Goal: Task Accomplishment & Management: Use online tool/utility

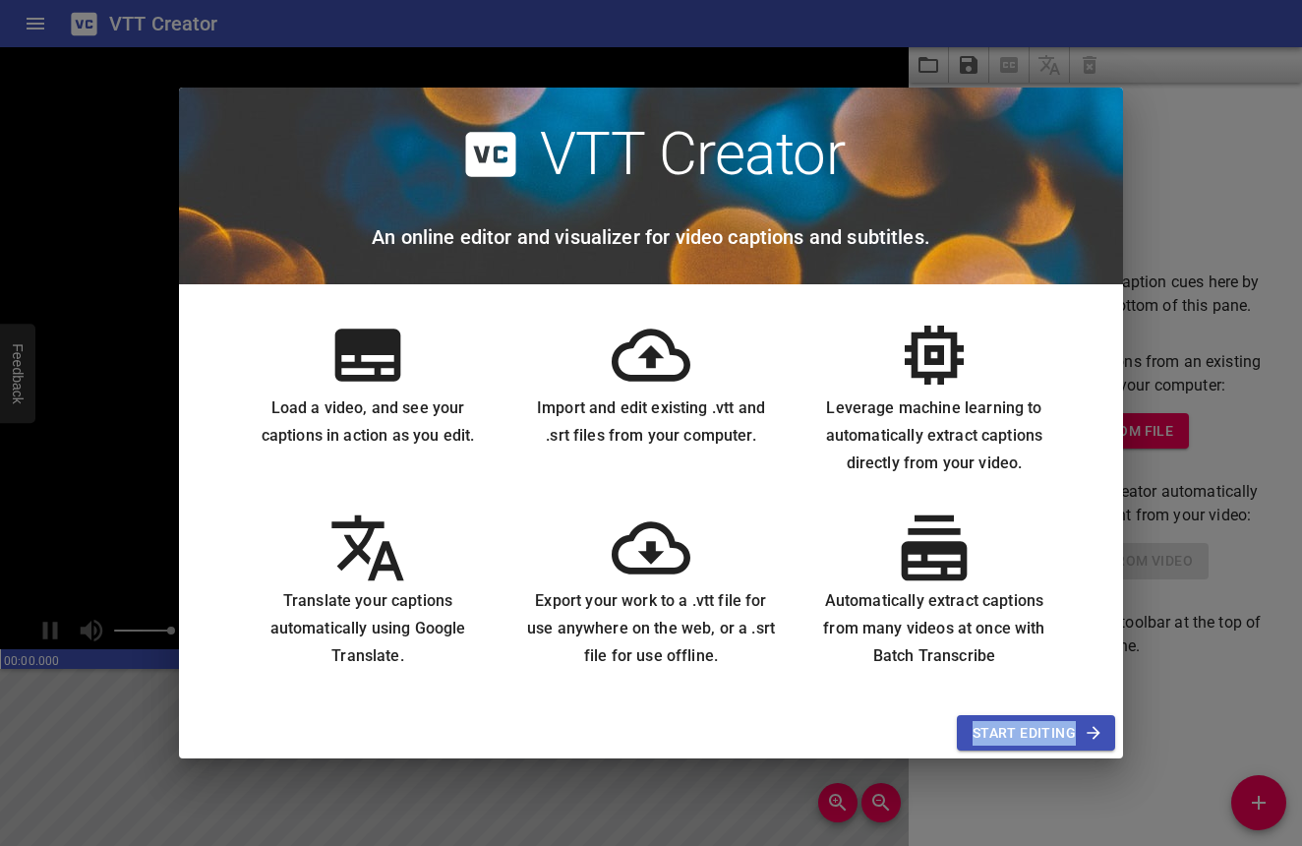
click at [1023, 715] on div "Start Editing" at bounding box center [651, 733] width 944 height 52
click at [1023, 725] on span "Start Editing" at bounding box center [1035, 733] width 127 height 25
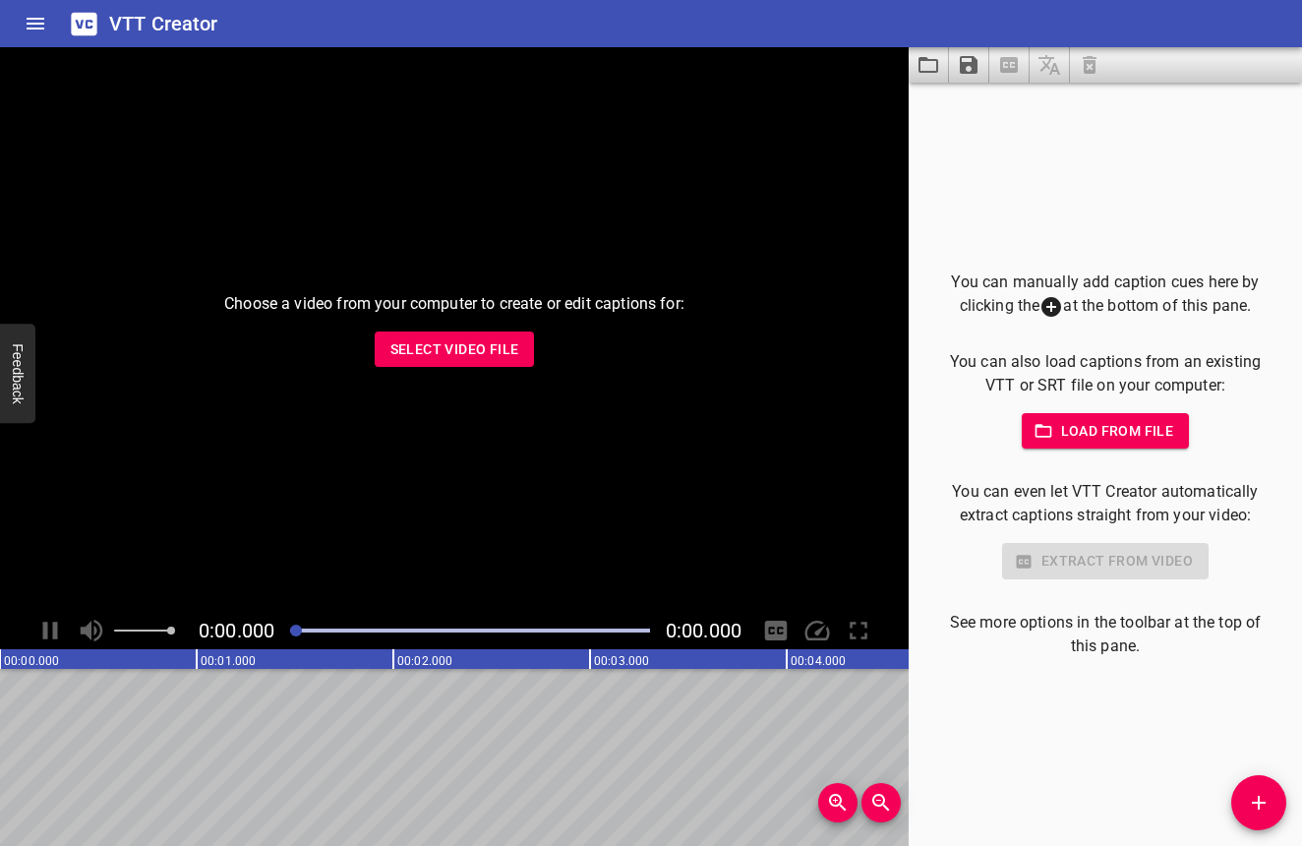
click at [1050, 428] on span "Load from file" at bounding box center [1105, 431] width 137 height 25
click at [484, 372] on div "Choose a video from your computer to create or edit captions for: Select Video …" at bounding box center [454, 329] width 909 height 564
click at [486, 355] on span "Select Video File" at bounding box center [454, 349] width 129 height 25
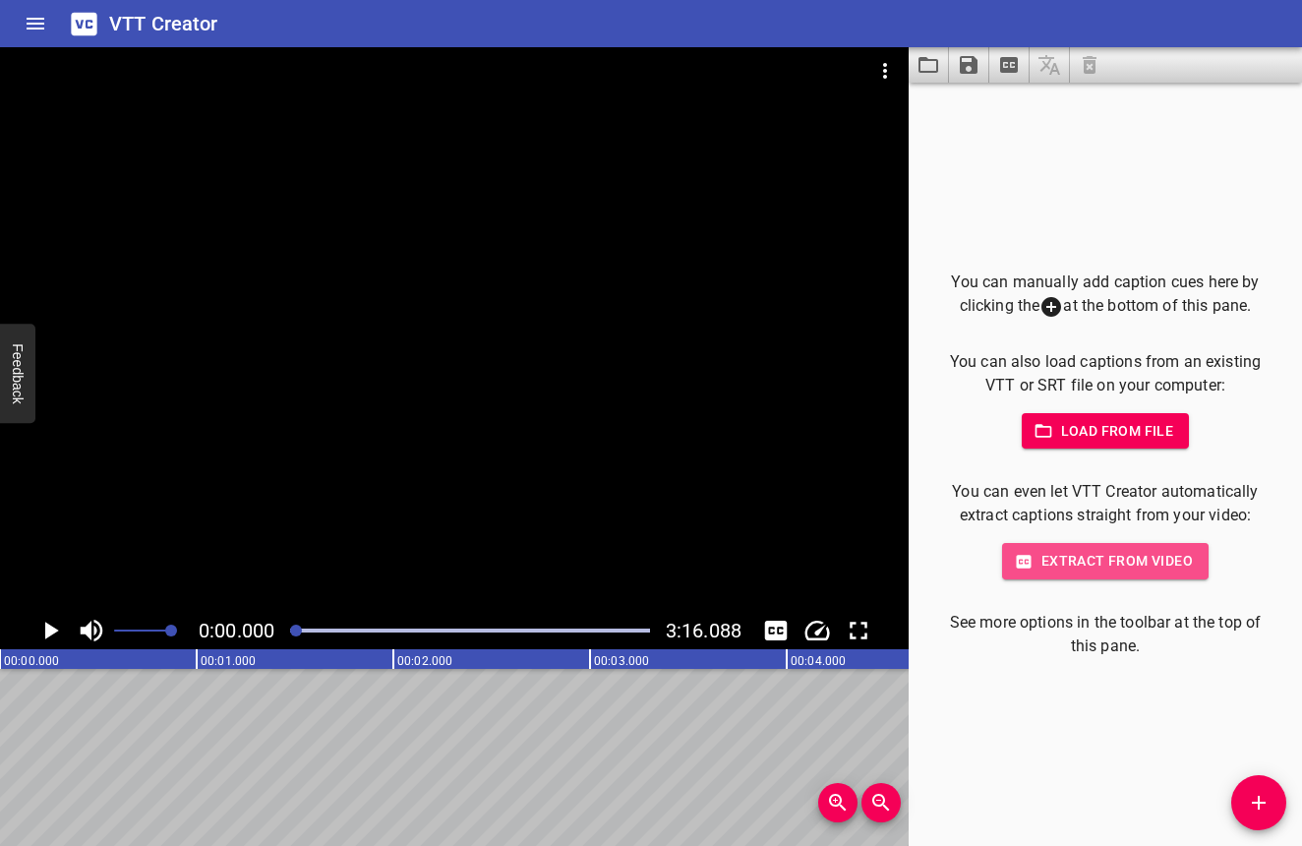
click at [1083, 557] on span "Extract from video" at bounding box center [1105, 561] width 175 height 25
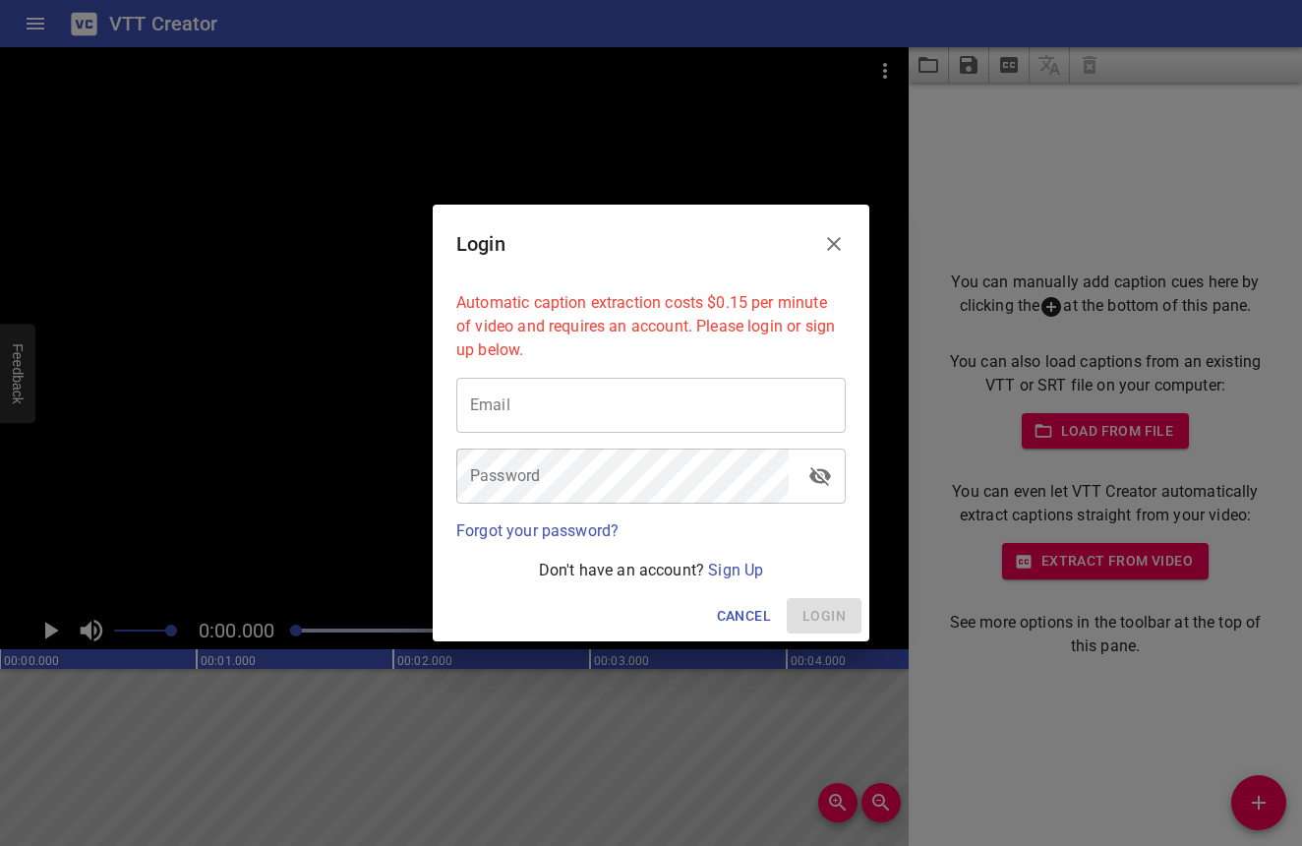
click at [825, 268] on div "Login" at bounding box center [651, 244] width 437 height 79
click at [826, 263] on button "Close" at bounding box center [833, 243] width 47 height 47
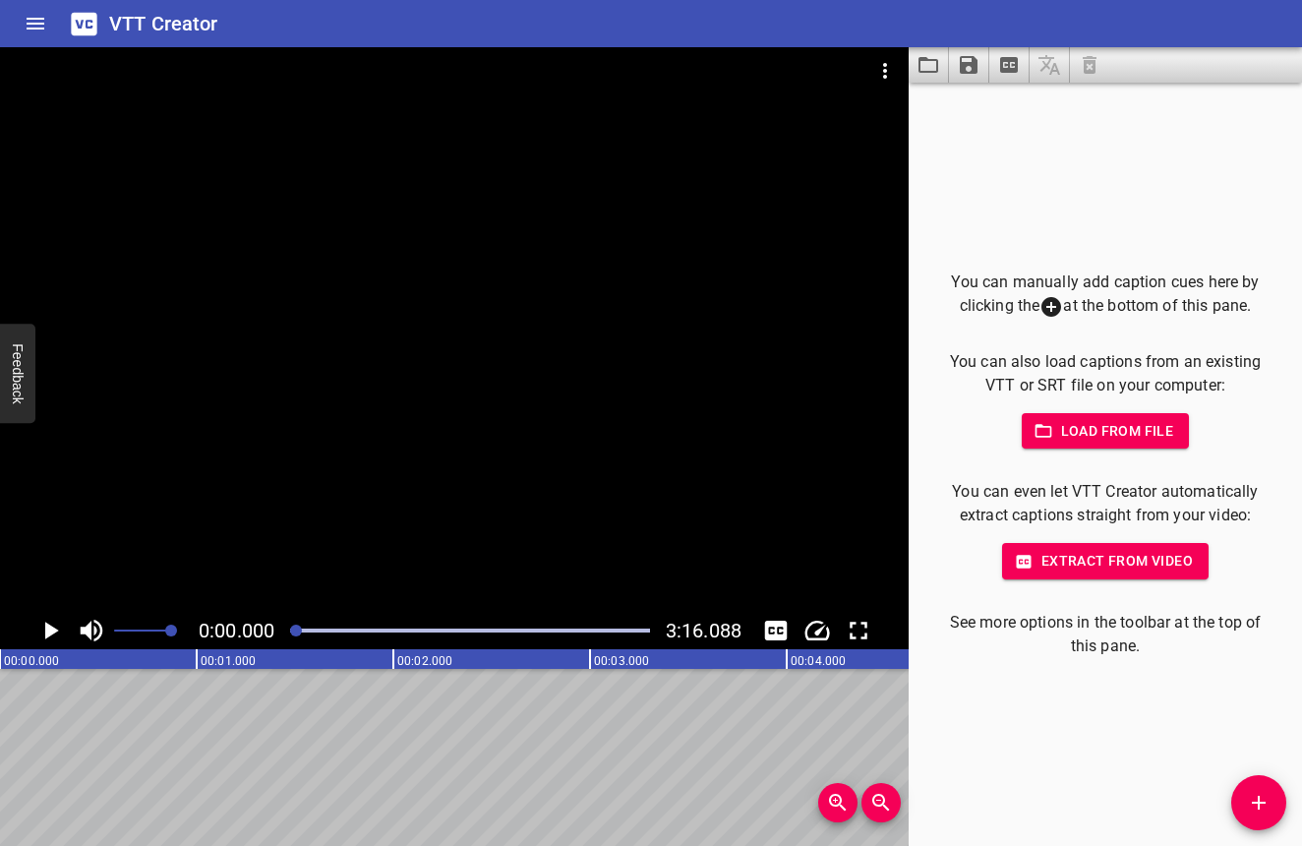
click at [1023, 61] on button "Extract captions from video" at bounding box center [1009, 64] width 40 height 35
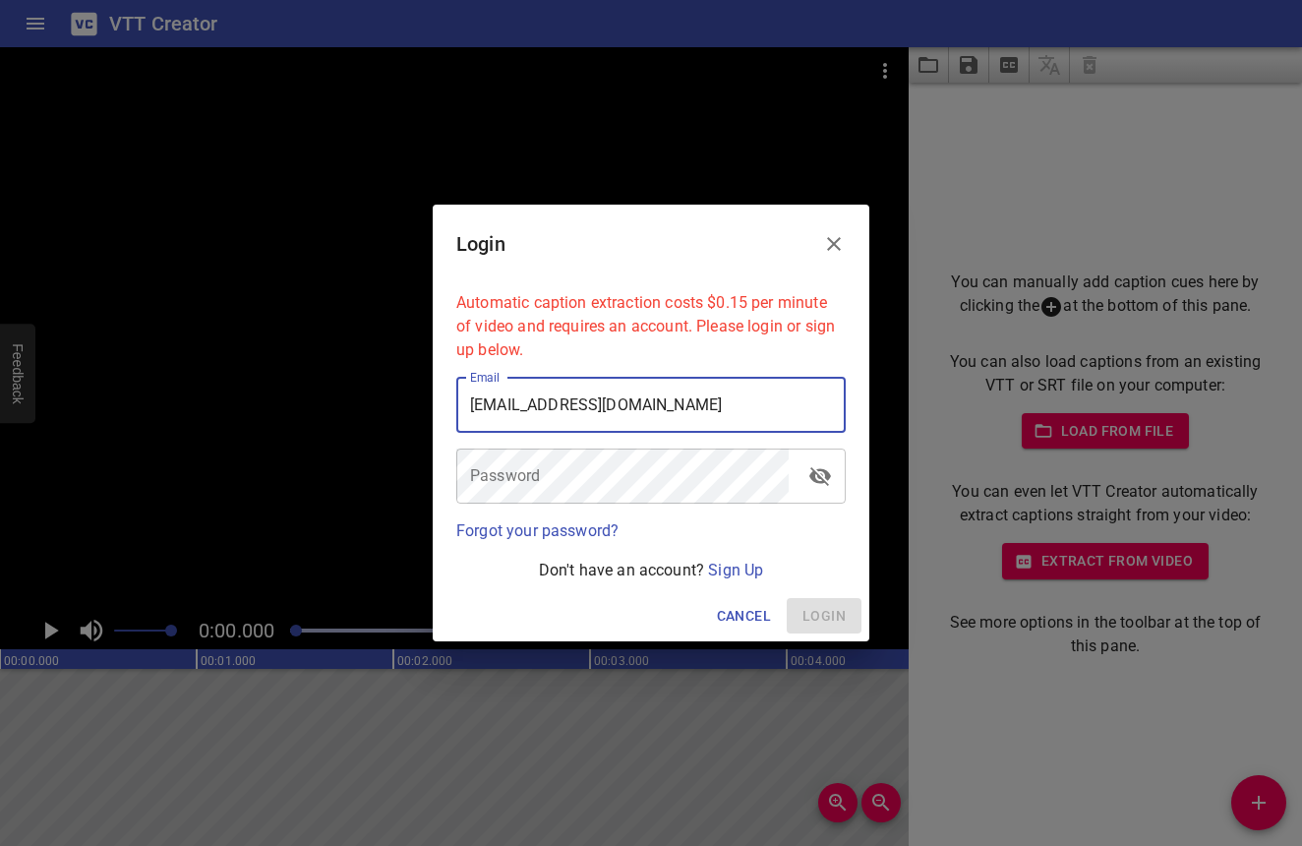
drag, startPoint x: 644, startPoint y: 414, endPoint x: 438, endPoint y: 419, distance: 206.6
click at [438, 419] on div "Automatic caption extraction costs $0.15 per minute of video and requires an ac…" at bounding box center [651, 436] width 437 height 307
drag, startPoint x: 665, startPoint y: 409, endPoint x: 457, endPoint y: 408, distance: 207.5
click at [457, 408] on input "[EMAIL_ADDRESS][DOMAIN_NAME]" at bounding box center [650, 405] width 389 height 55
type input "[EMAIL_ADDRESS][DOMAIN_NAME]"
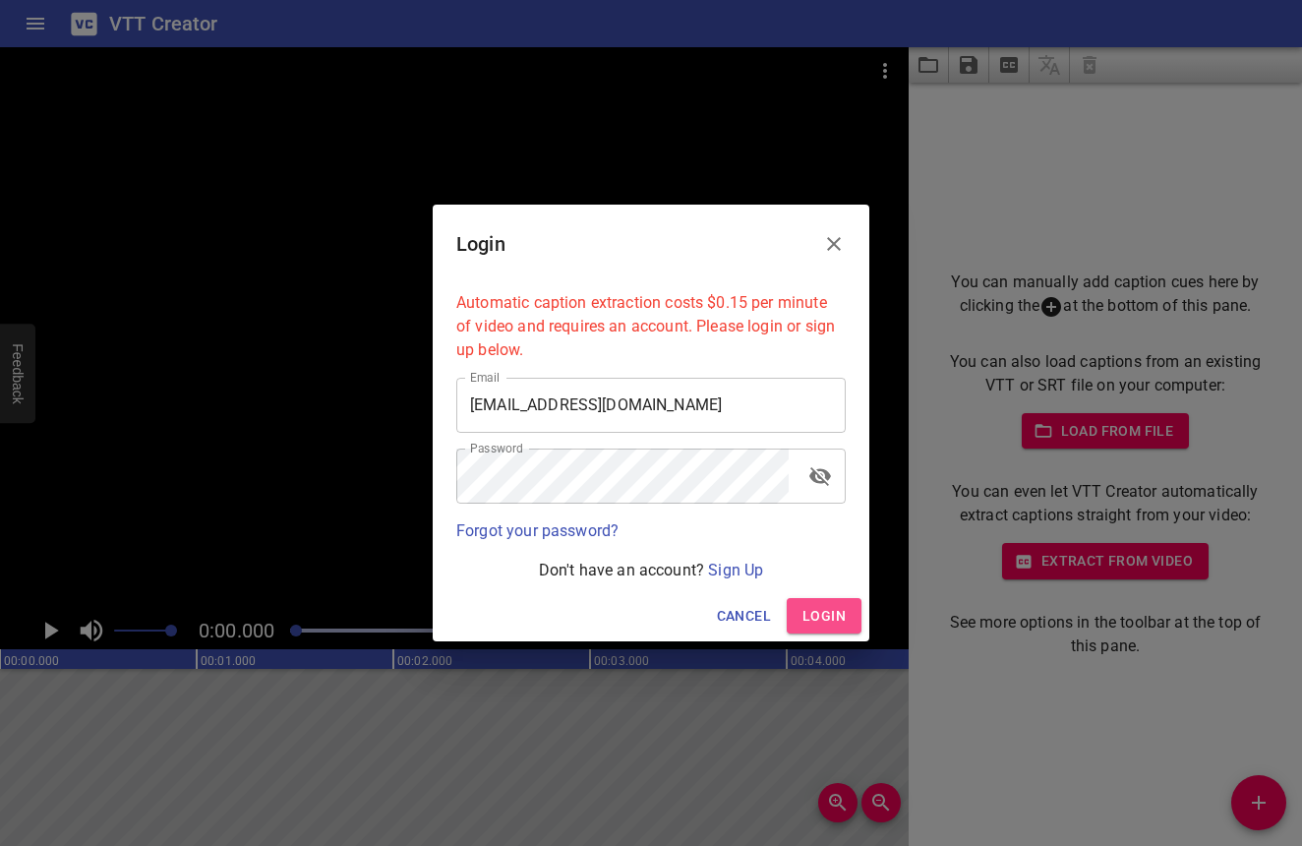
click at [810, 607] on span "Login" at bounding box center [823, 616] width 43 height 25
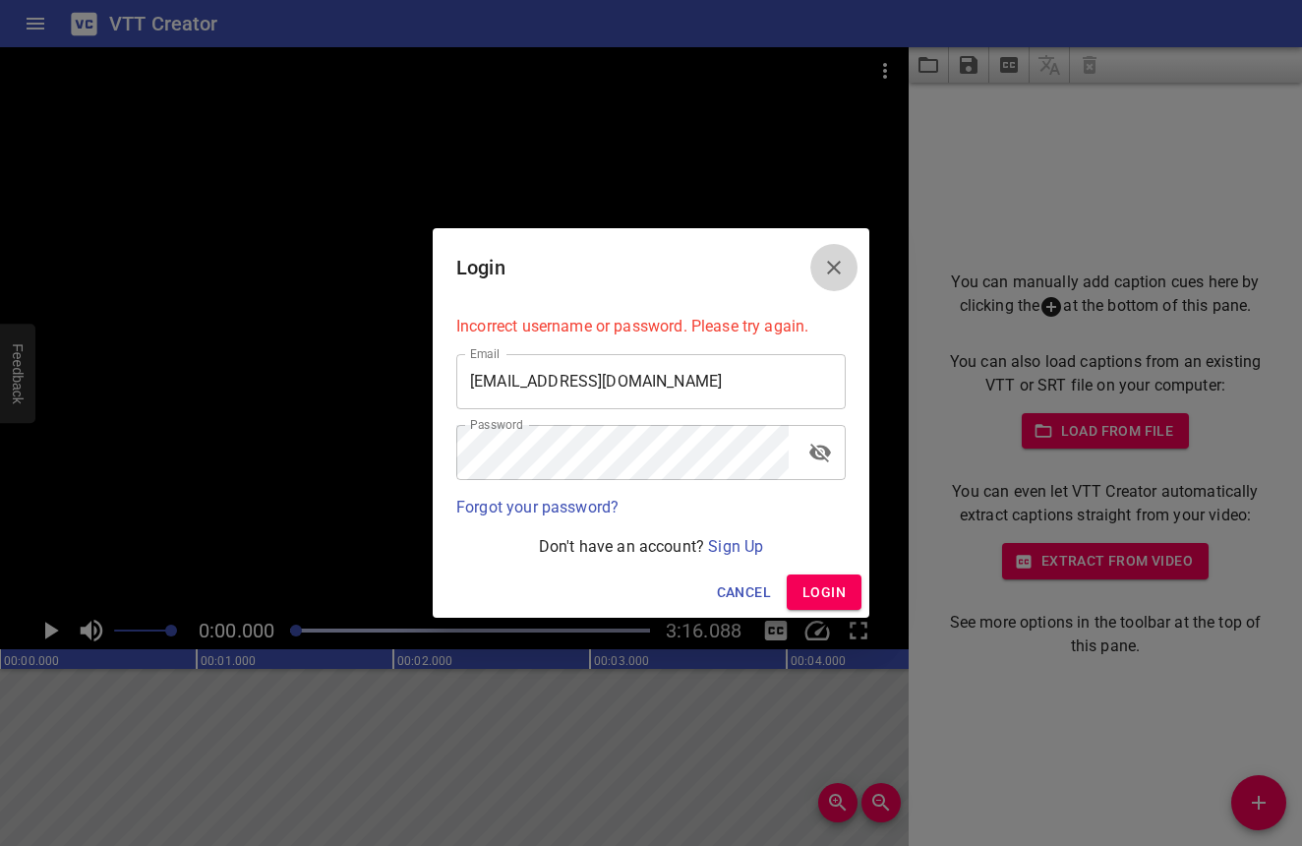
click at [841, 255] on button "Close" at bounding box center [833, 267] width 47 height 47
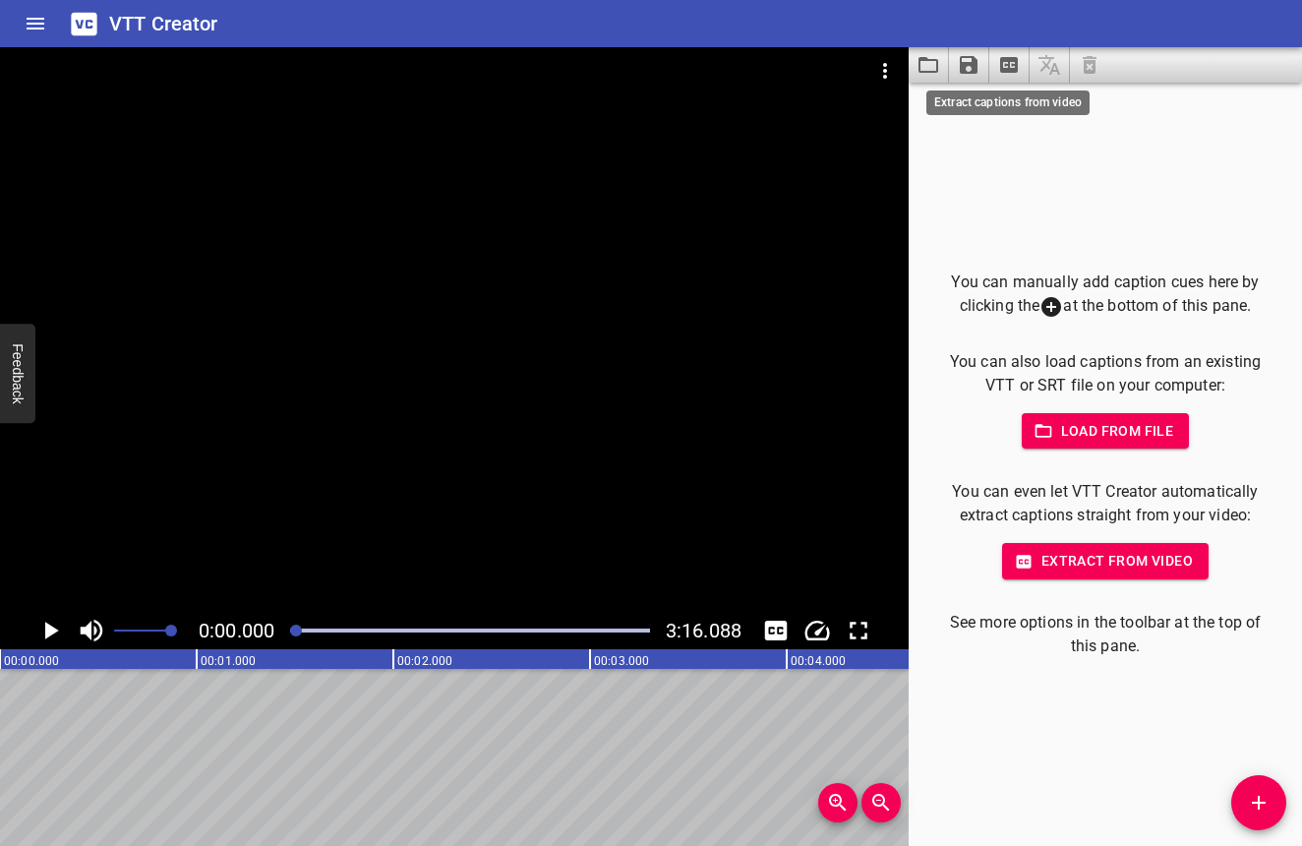
click at [1002, 66] on icon "Extract captions from video" at bounding box center [1009, 65] width 18 height 16
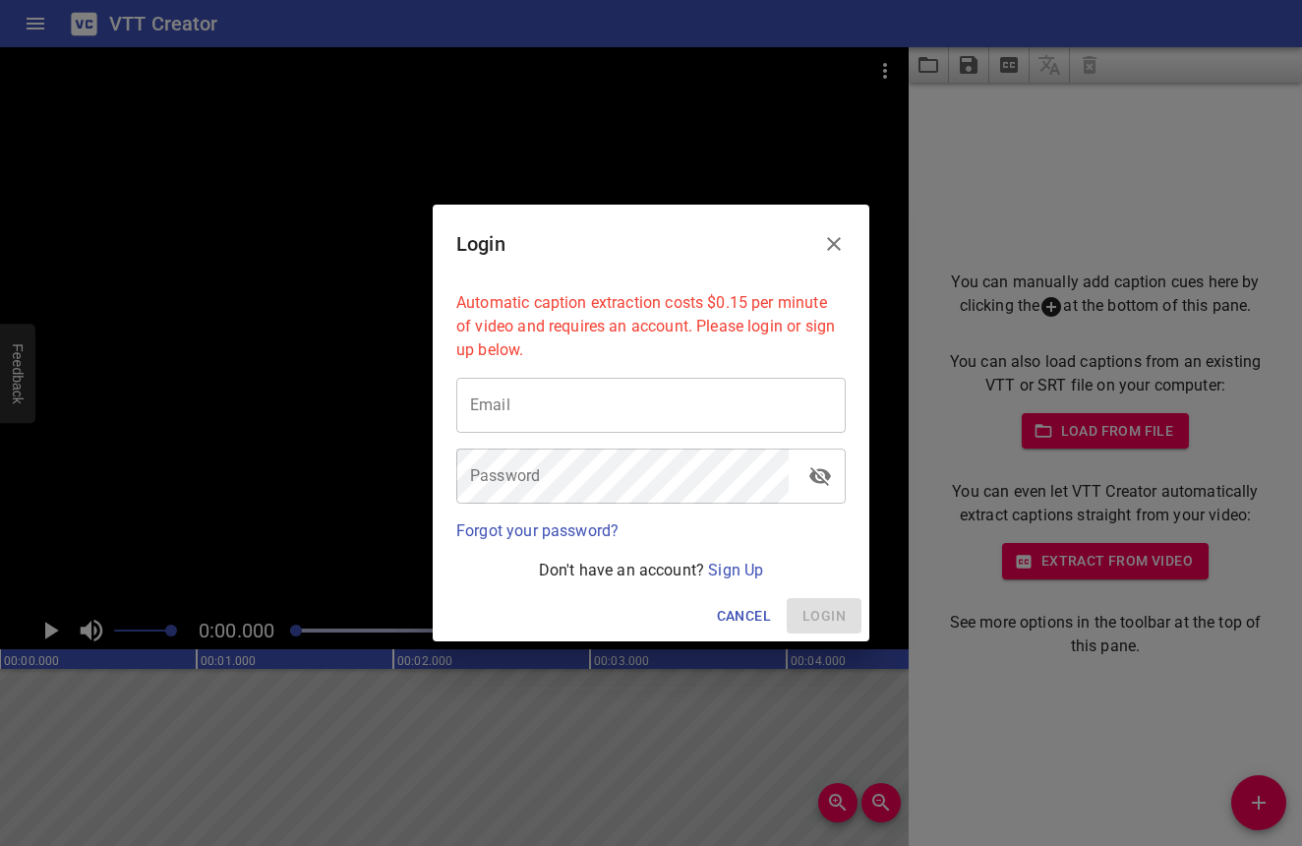
click at [804, 241] on div "Login" at bounding box center [651, 244] width 437 height 79
click at [826, 243] on icon "Close" at bounding box center [834, 244] width 24 height 24
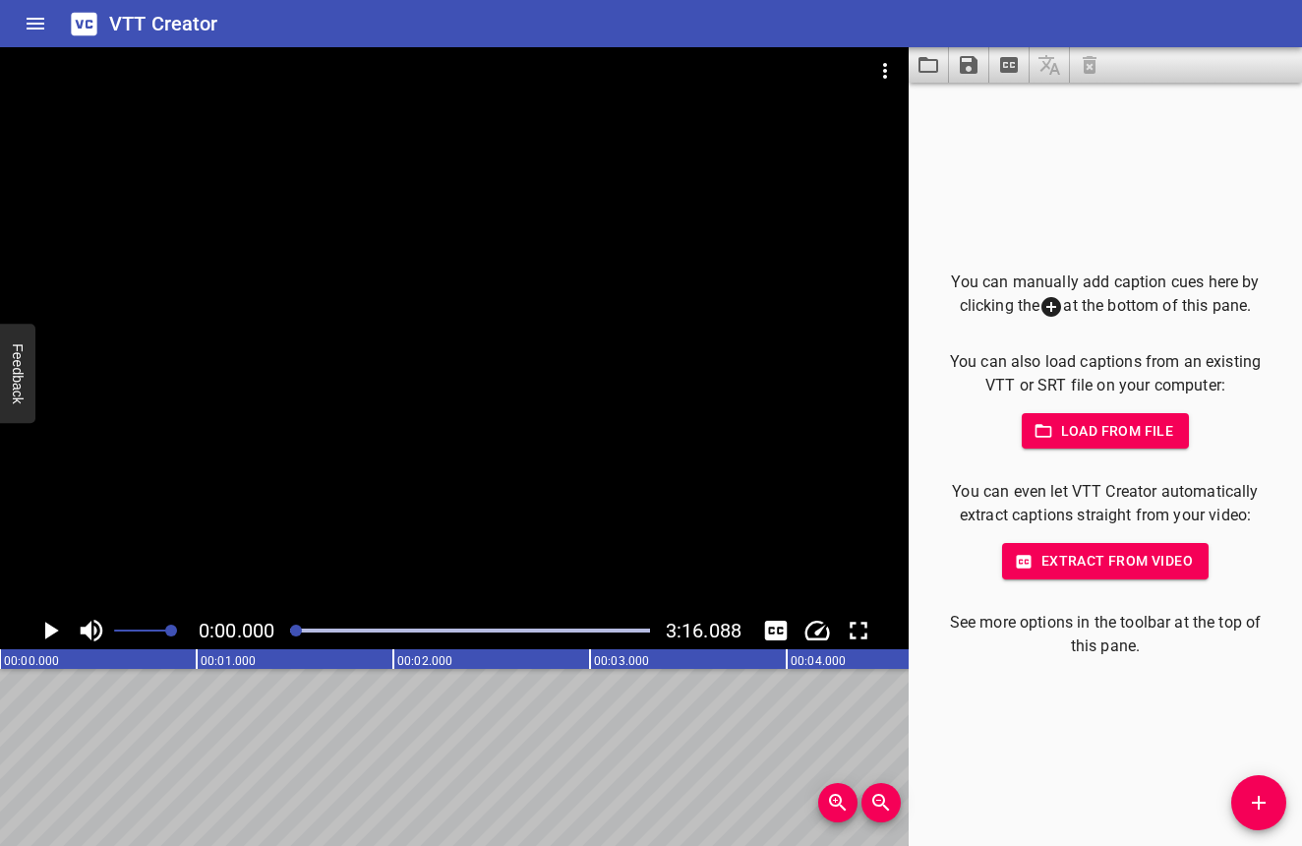
click at [1068, 434] on span "Load from file" at bounding box center [1105, 431] width 137 height 25
click at [1031, 565] on span "Extract from video" at bounding box center [1105, 561] width 175 height 25
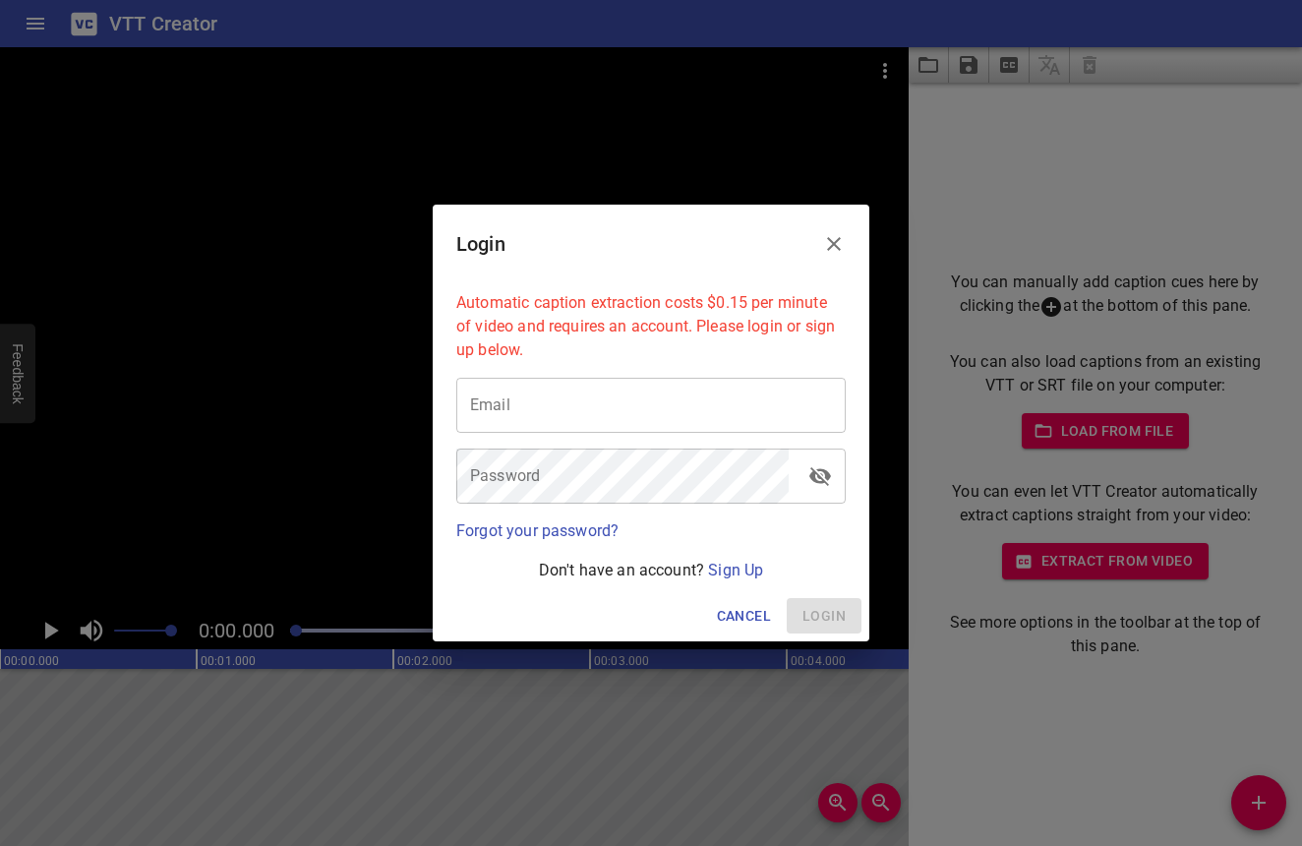
click at [738, 599] on button "Cancel" at bounding box center [744, 616] width 70 height 36
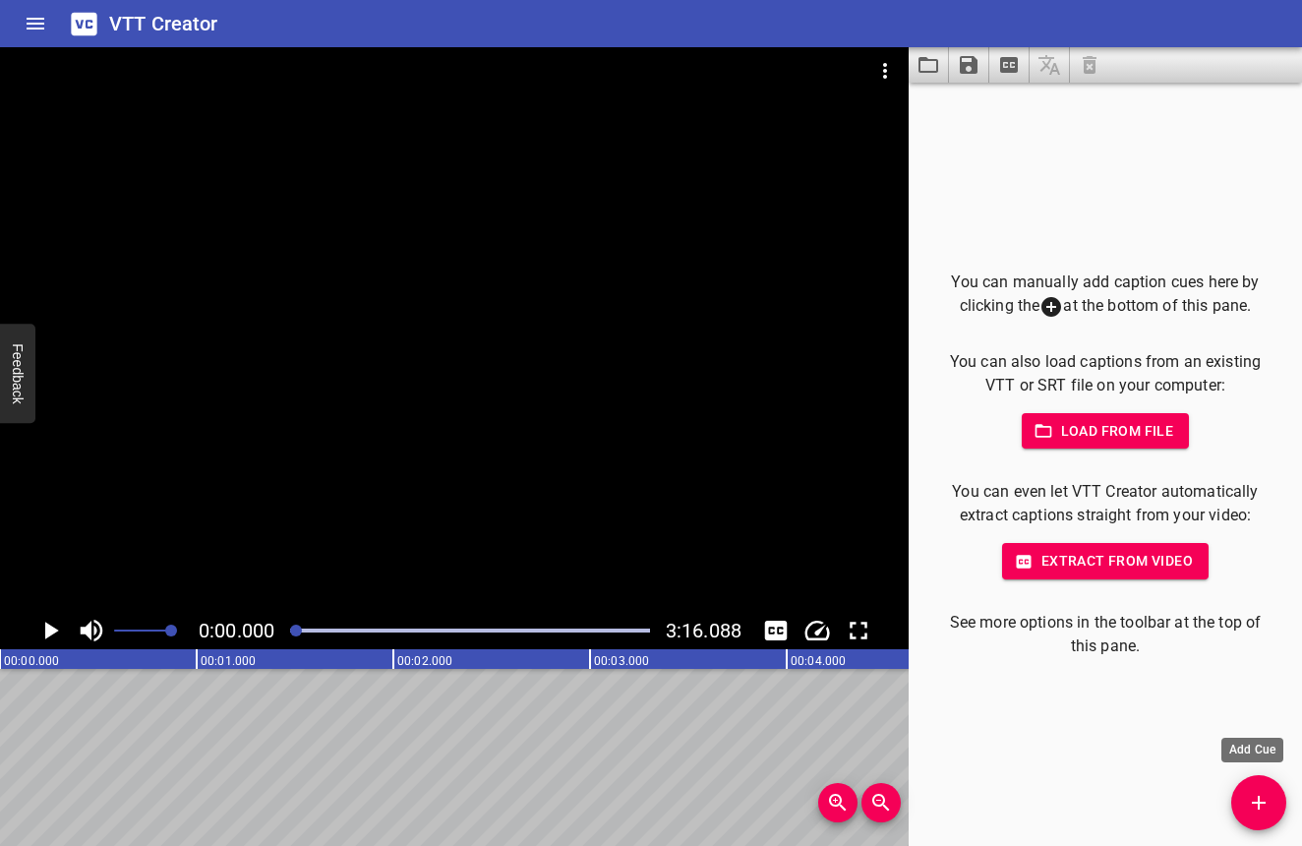
click at [1263, 801] on icon "Add Cue" at bounding box center [1259, 802] width 14 height 14
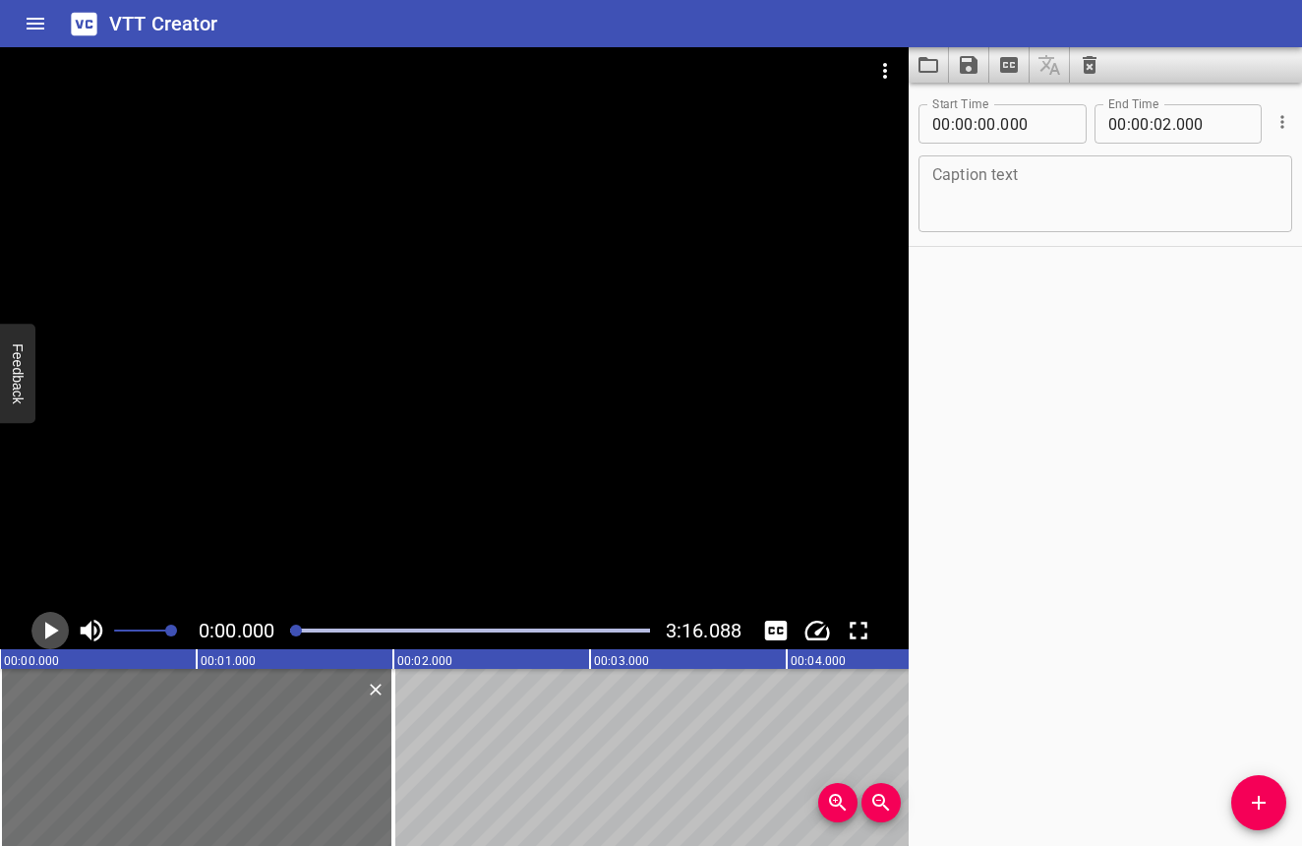
click at [45, 632] on icon "Play/Pause" at bounding box center [52, 630] width 14 height 18
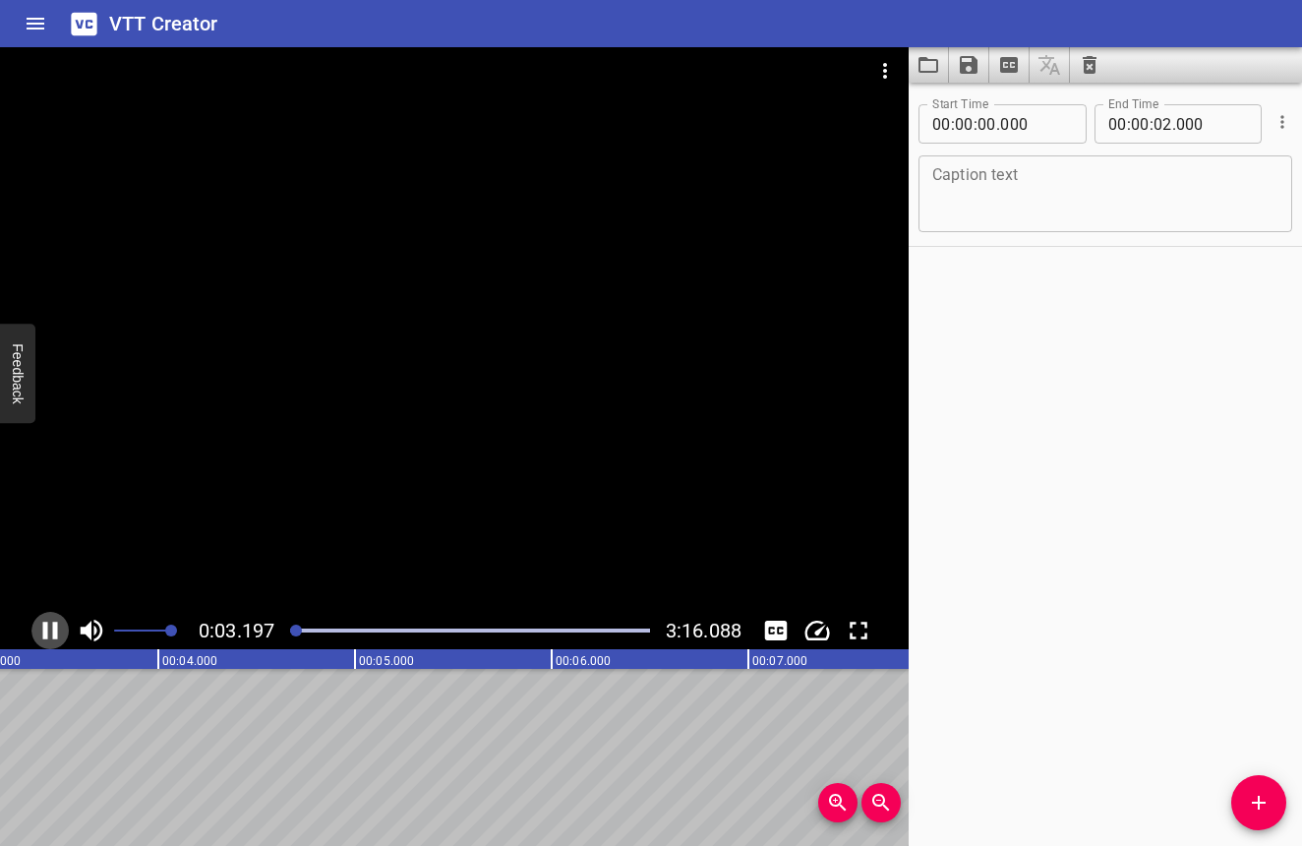
click at [50, 629] on icon "Play/Pause" at bounding box center [49, 630] width 29 height 29
click at [50, 629] on icon "Play/Pause" at bounding box center [52, 630] width 14 height 18
click at [49, 622] on icon "Play/Pause" at bounding box center [49, 630] width 29 height 29
click at [284, 481] on div at bounding box center [454, 329] width 909 height 564
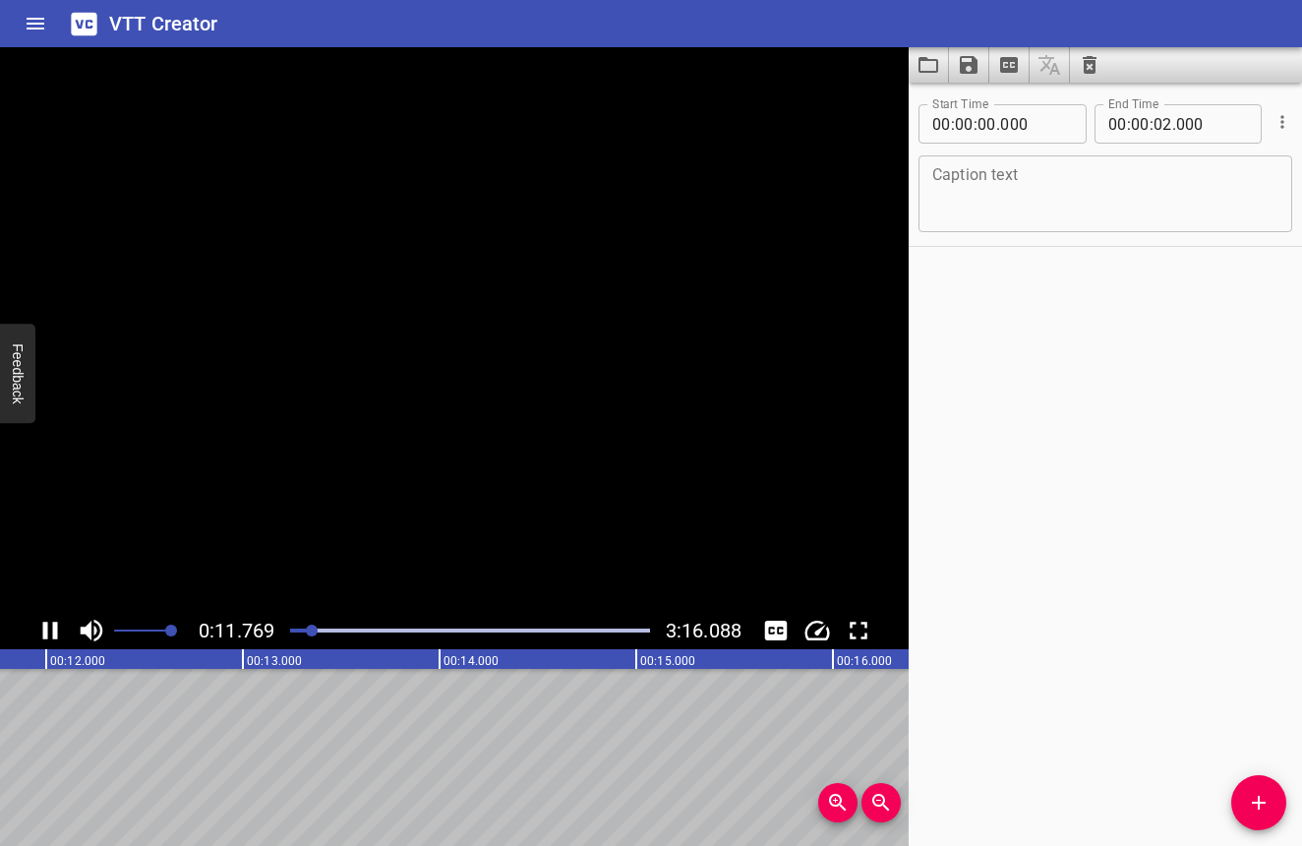
click at [295, 462] on video at bounding box center [454, 329] width 909 height 564
click at [293, 475] on div at bounding box center [454, 329] width 909 height 564
click at [311, 629] on div at bounding box center [314, 630] width 12 height 12
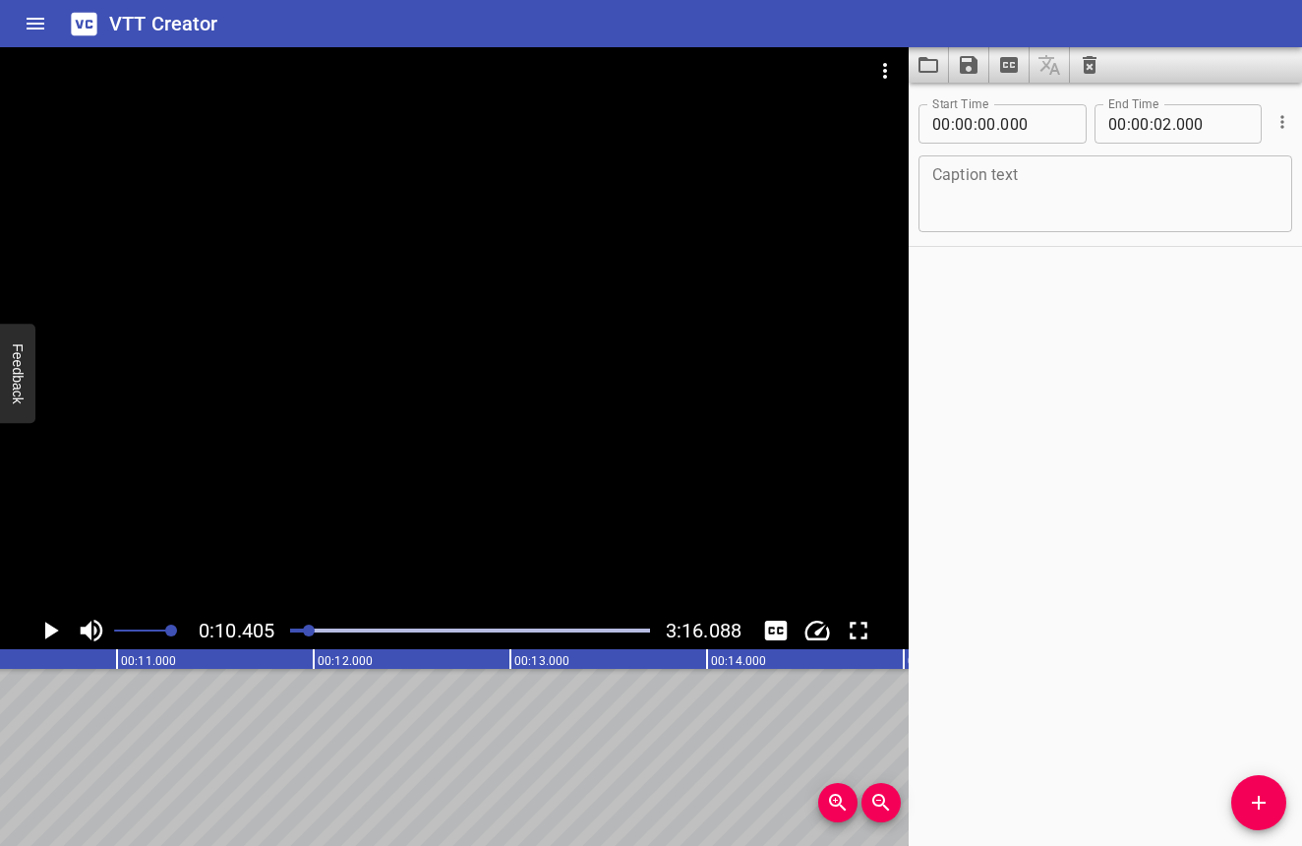
click at [265, 536] on div at bounding box center [454, 329] width 909 height 564
click at [265, 536] on video at bounding box center [454, 329] width 909 height 564
click at [34, 628] on button "Play/Pause" at bounding box center [49, 630] width 37 height 37
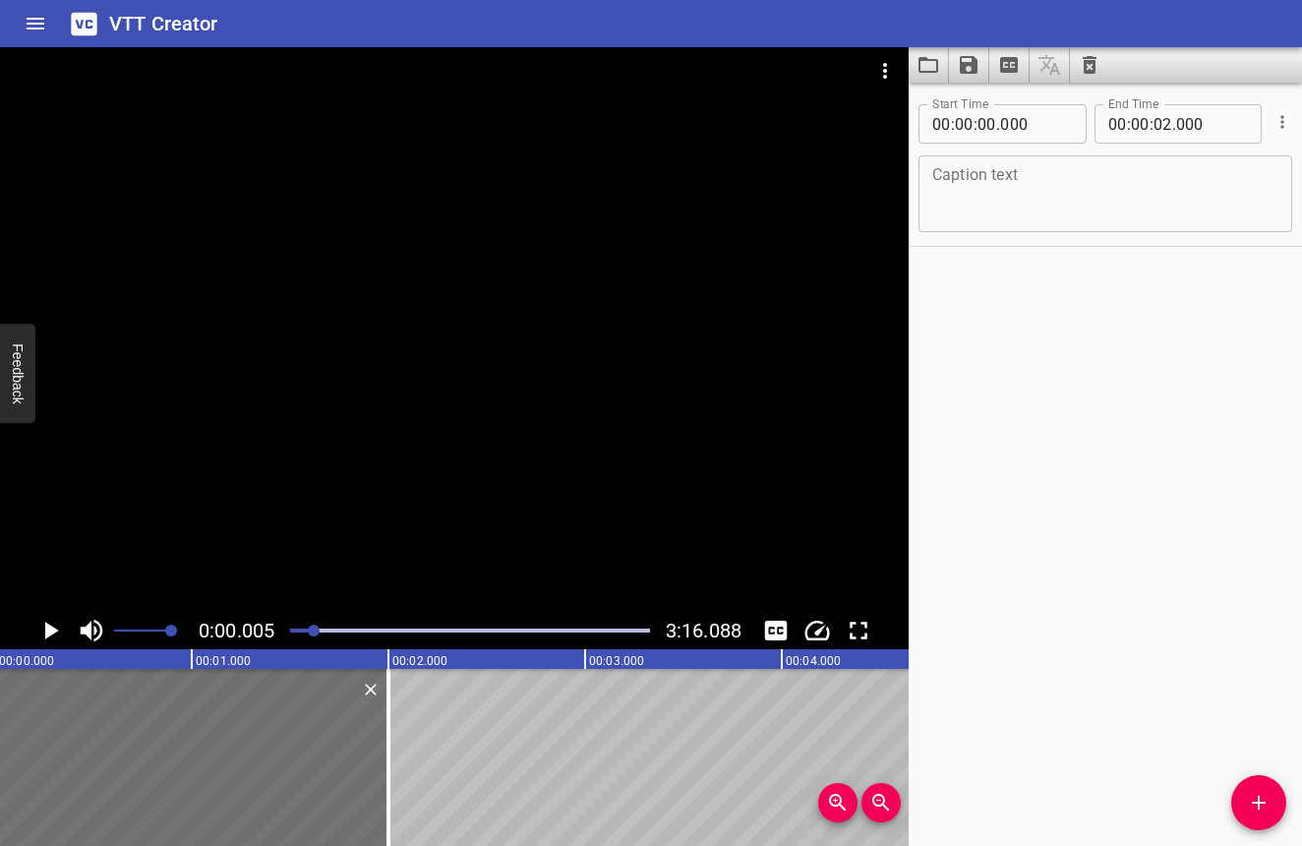
scroll to position [0, 0]
click at [317, 635] on div at bounding box center [315, 630] width 12 height 12
click at [313, 632] on div at bounding box center [311, 630] width 12 height 12
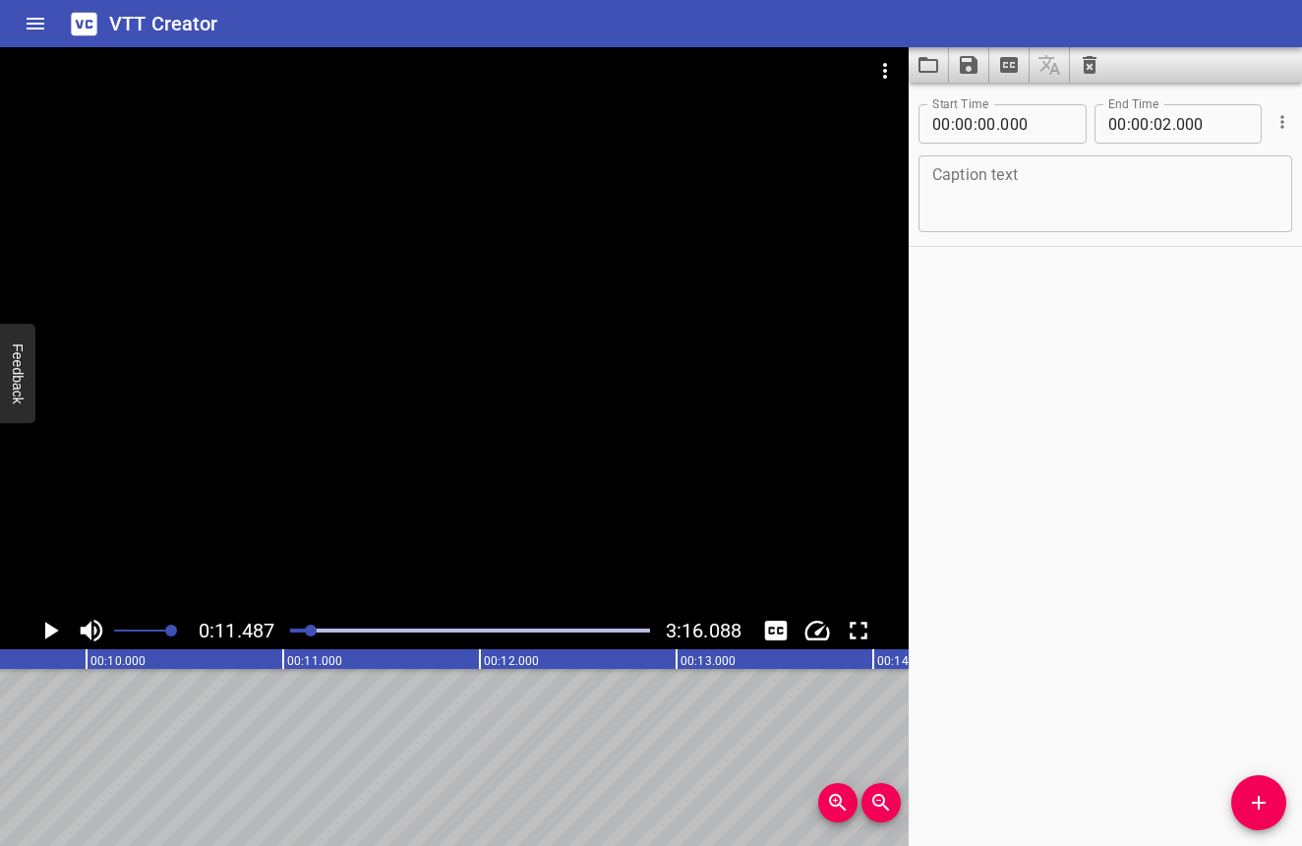
scroll to position [0, 2259]
click at [62, 628] on icon "Play/Pause" at bounding box center [49, 630] width 29 height 29
click at [54, 630] on icon "Play/Pause" at bounding box center [50, 630] width 15 height 18
click at [1272, 130] on icon "Cue Options" at bounding box center [1282, 122] width 20 height 20
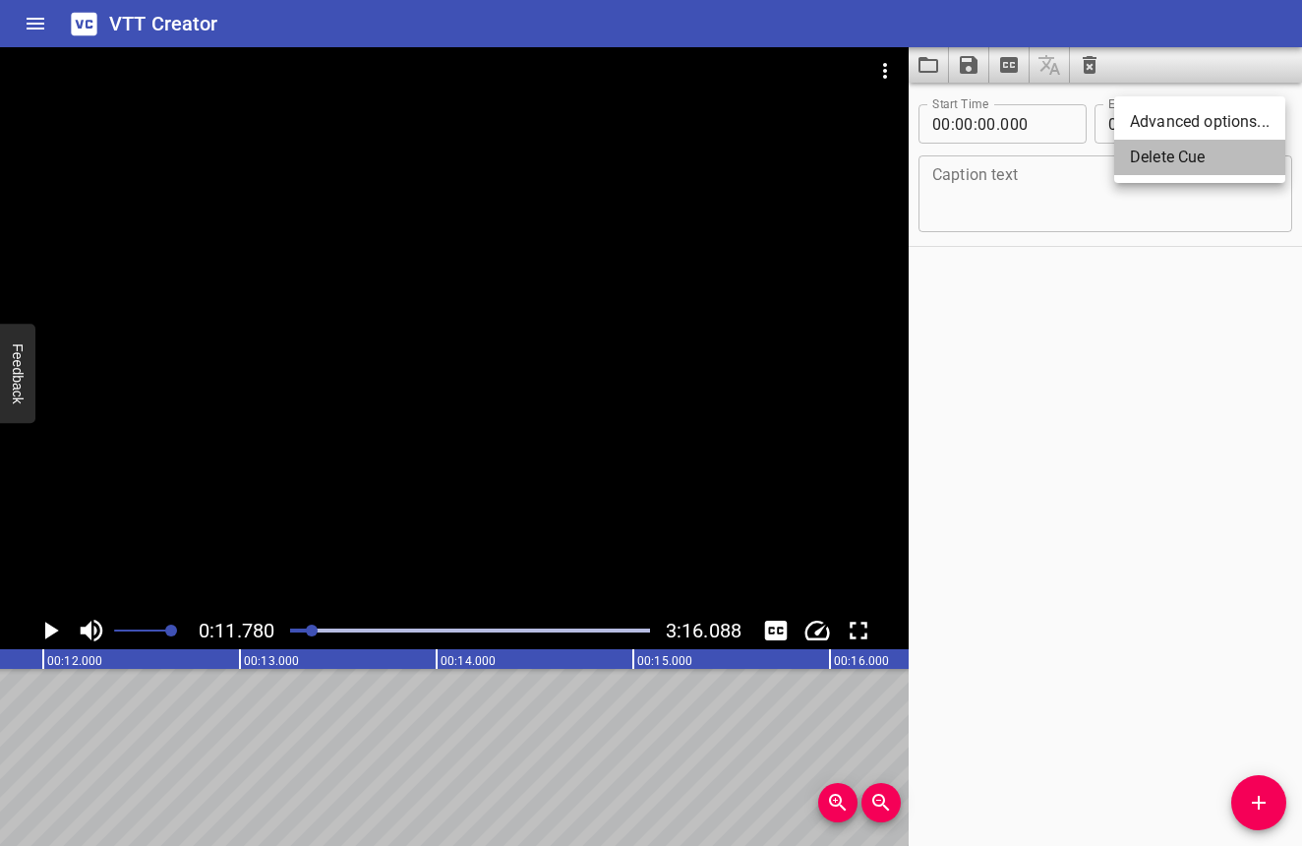
click at [1253, 148] on li "Delete Cue" at bounding box center [1199, 157] width 171 height 35
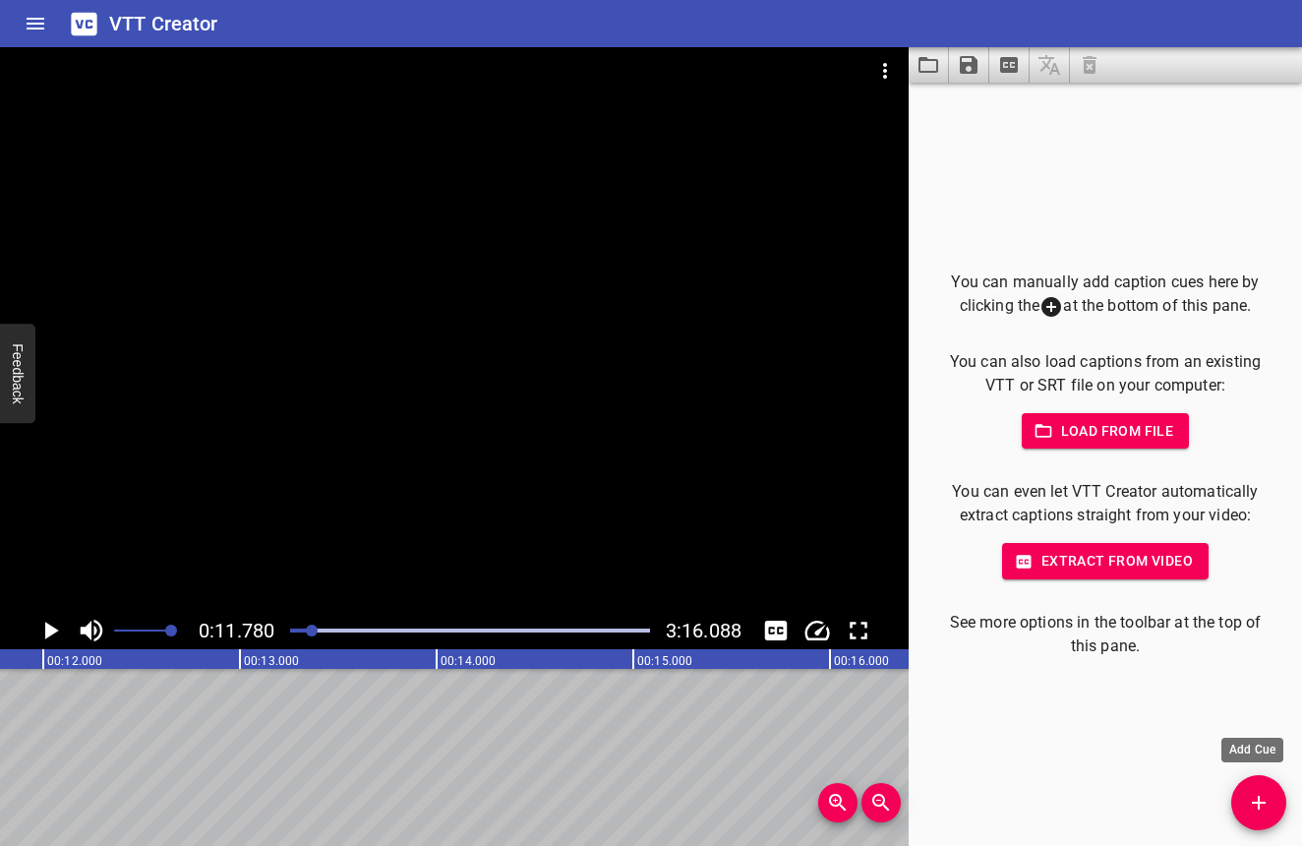
click at [1257, 787] on button "Add Cue" at bounding box center [1258, 802] width 55 height 55
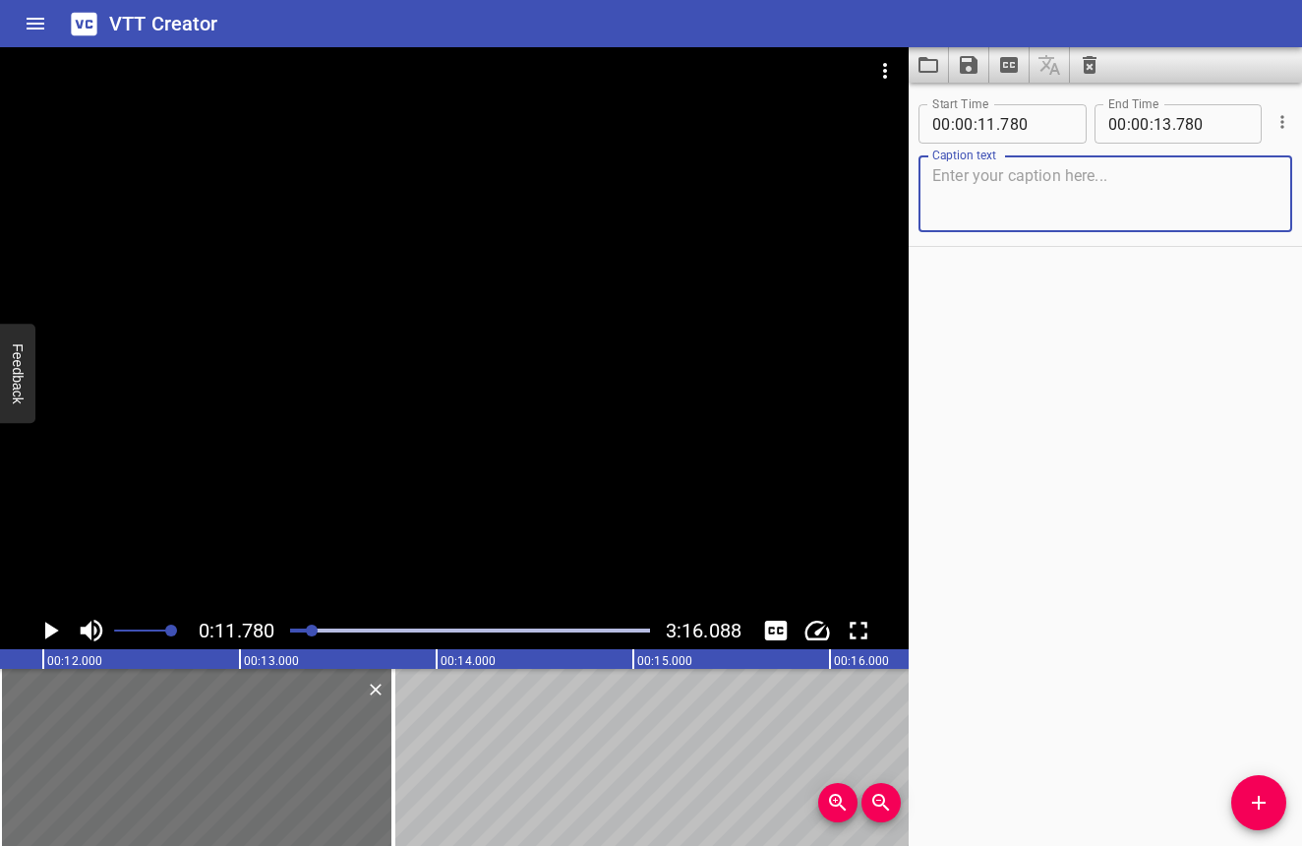
type textarea "g"
type textarea "使用ARTiS KU09上底色"
click at [52, 632] on icon "Play/Pause" at bounding box center [52, 630] width 14 height 18
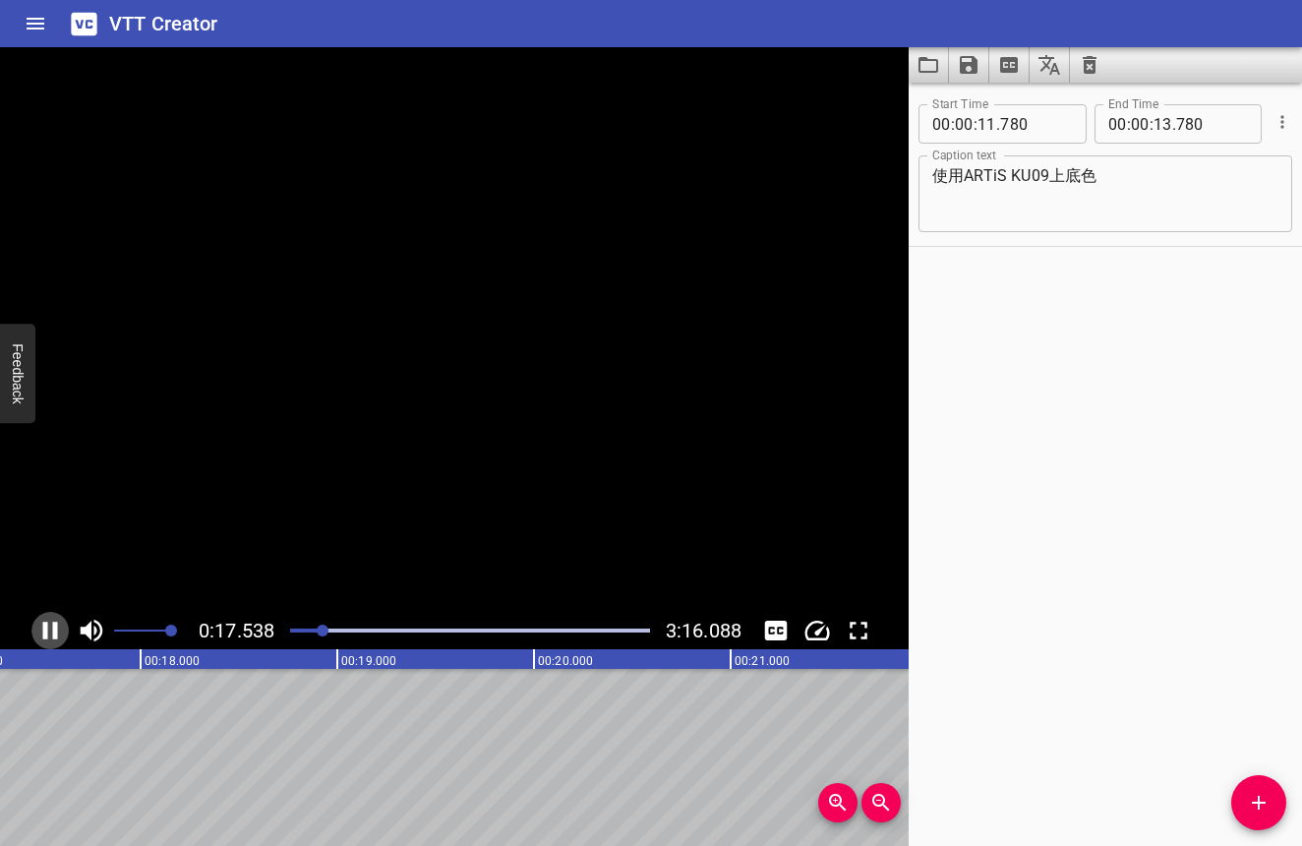
scroll to position [0, 3448]
click at [52, 632] on icon "Play/Pause" at bounding box center [49, 630] width 29 height 29
click at [53, 630] on icon "Play/Pause" at bounding box center [52, 630] width 14 height 18
click at [52, 622] on icon "Play/Pause" at bounding box center [49, 630] width 29 height 29
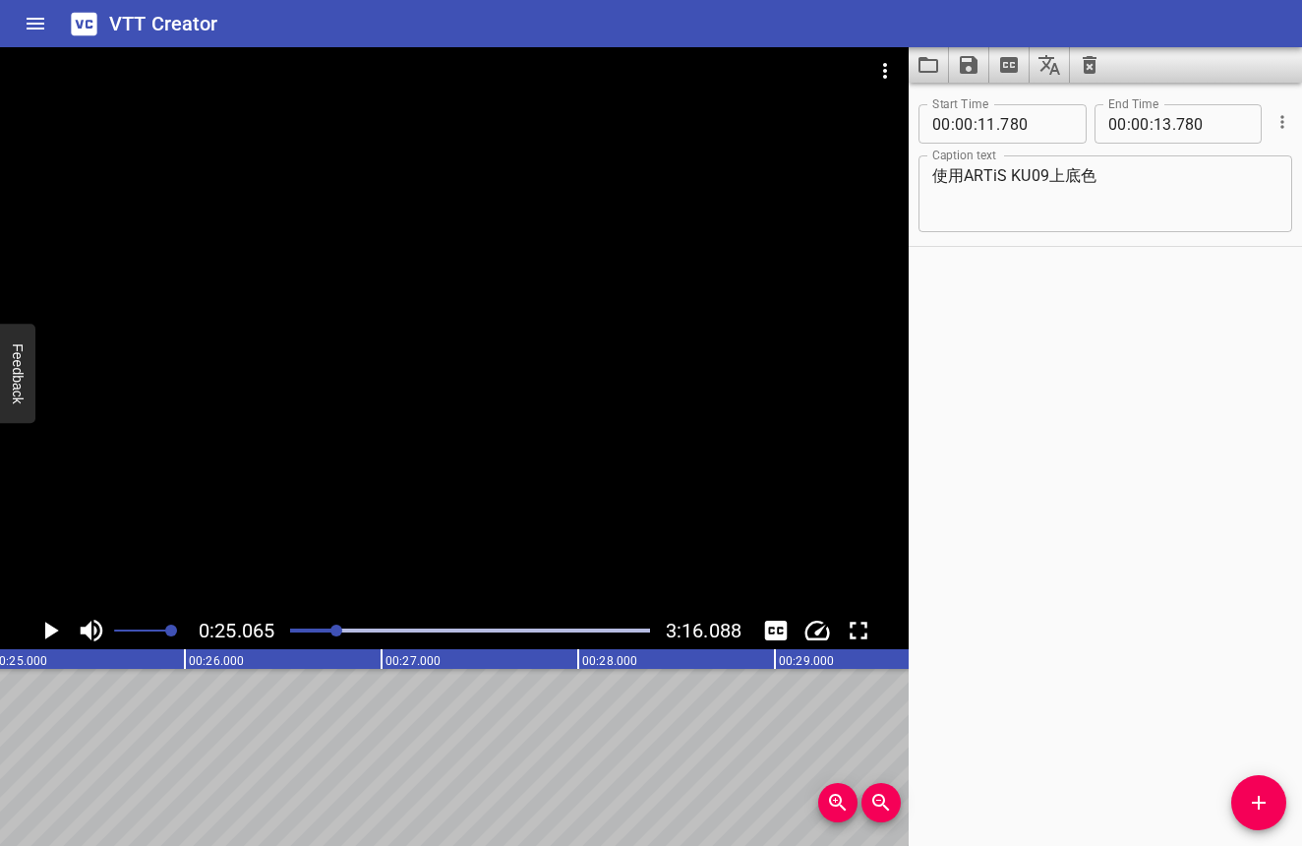
click at [334, 632] on div at bounding box center [336, 630] width 12 height 12
click at [1153, 123] on input "number" at bounding box center [1162, 123] width 19 height 39
type input "13"
click at [1212, 122] on input "number" at bounding box center [1212, 123] width 72 height 39
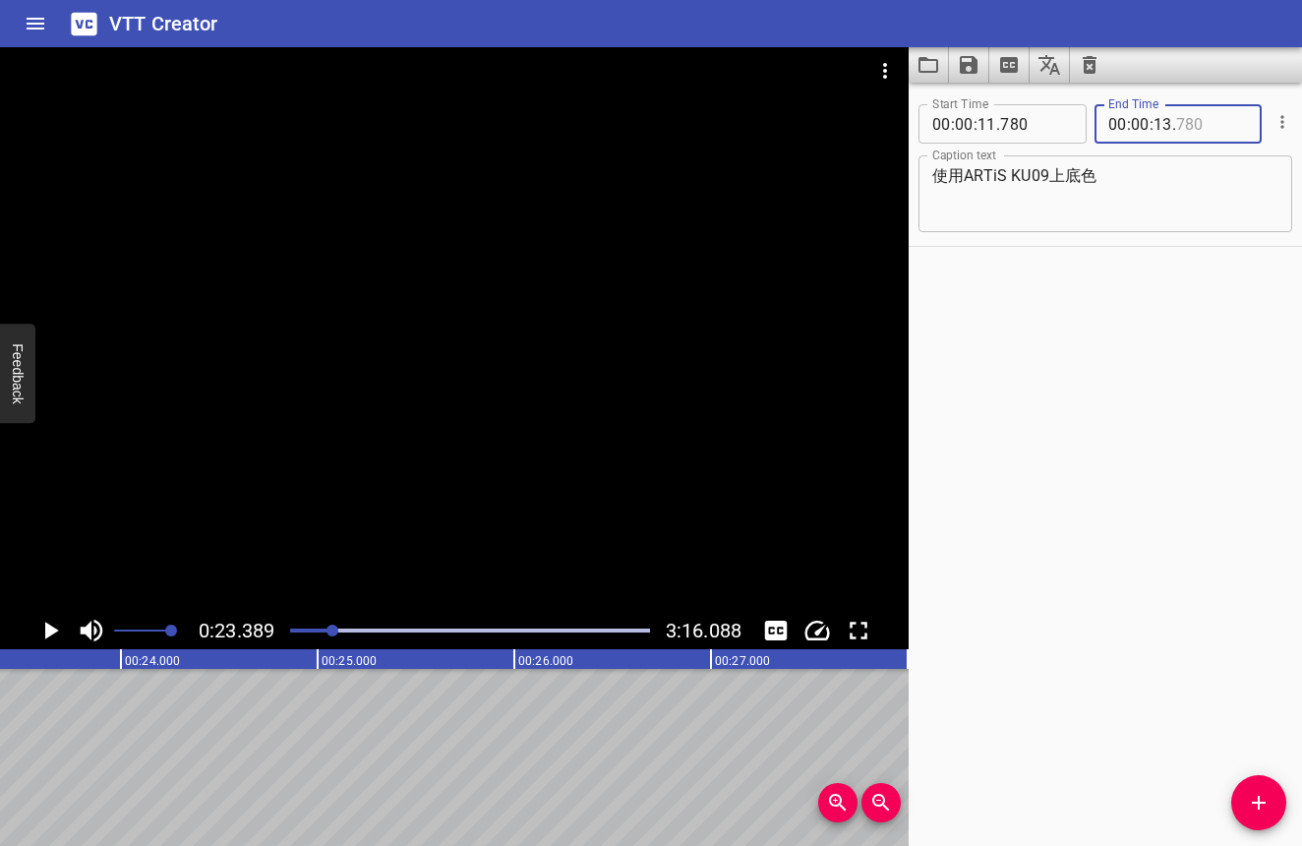
type input "780"
click at [51, 640] on icon "Play/Pause" at bounding box center [49, 630] width 29 height 29
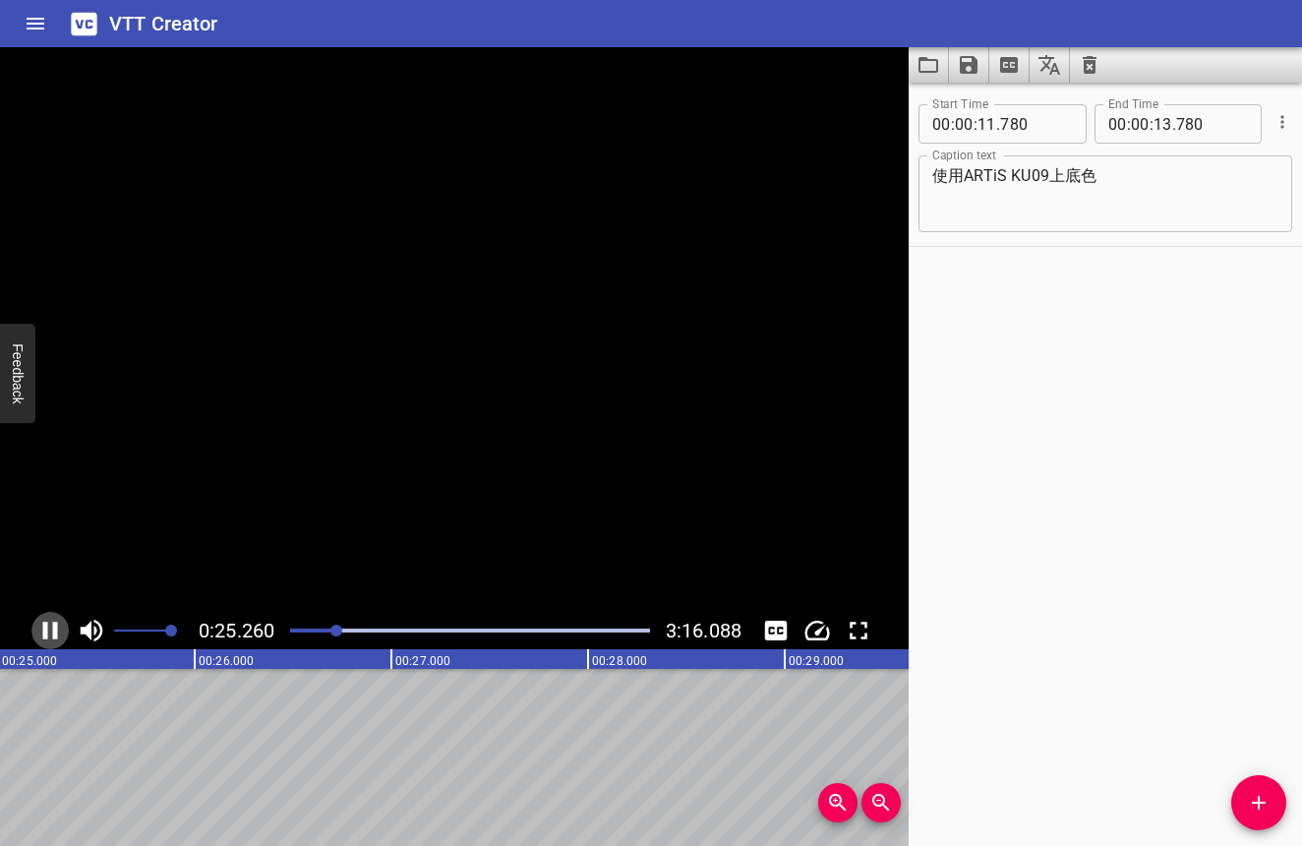
scroll to position [0, 4968]
click at [51, 640] on icon "Play/Pause" at bounding box center [49, 630] width 29 height 29
click at [337, 630] on div at bounding box center [336, 630] width 12 height 12
click at [1176, 132] on input "number" at bounding box center [1212, 123] width 72 height 39
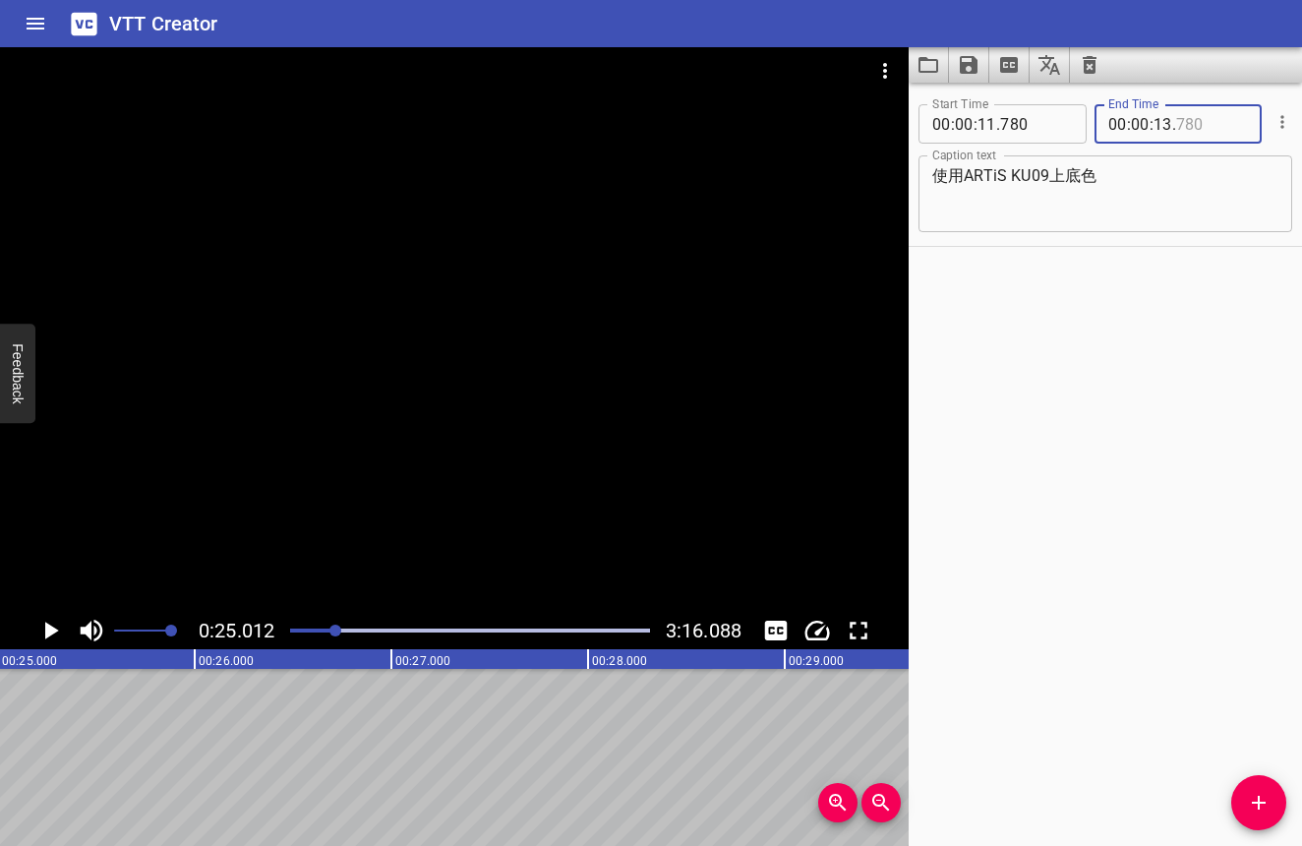
type input "780"
click at [1172, 121] on span "." at bounding box center [1174, 123] width 4 height 39
click at [1176, 122] on input "number" at bounding box center [1212, 123] width 72 height 39
click at [1176, 125] on input "number" at bounding box center [1212, 123] width 72 height 39
type input "780"
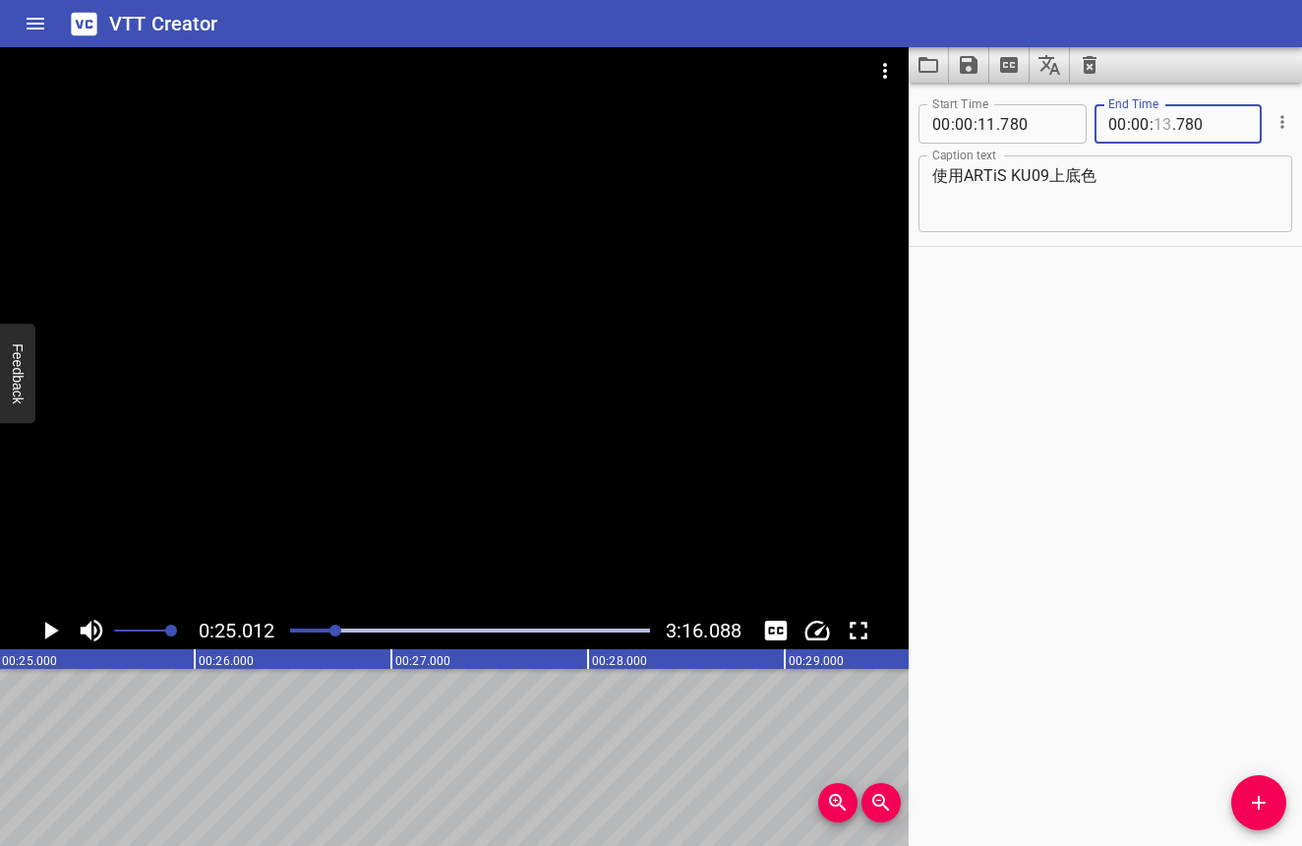
click at [1163, 122] on input "number" at bounding box center [1162, 123] width 19 height 39
type input "25"
type input "000"
click at [46, 627] on icon "Play/Pause" at bounding box center [52, 630] width 14 height 18
click at [320, 628] on div "Play progress" at bounding box center [158, 630] width 360 height 4
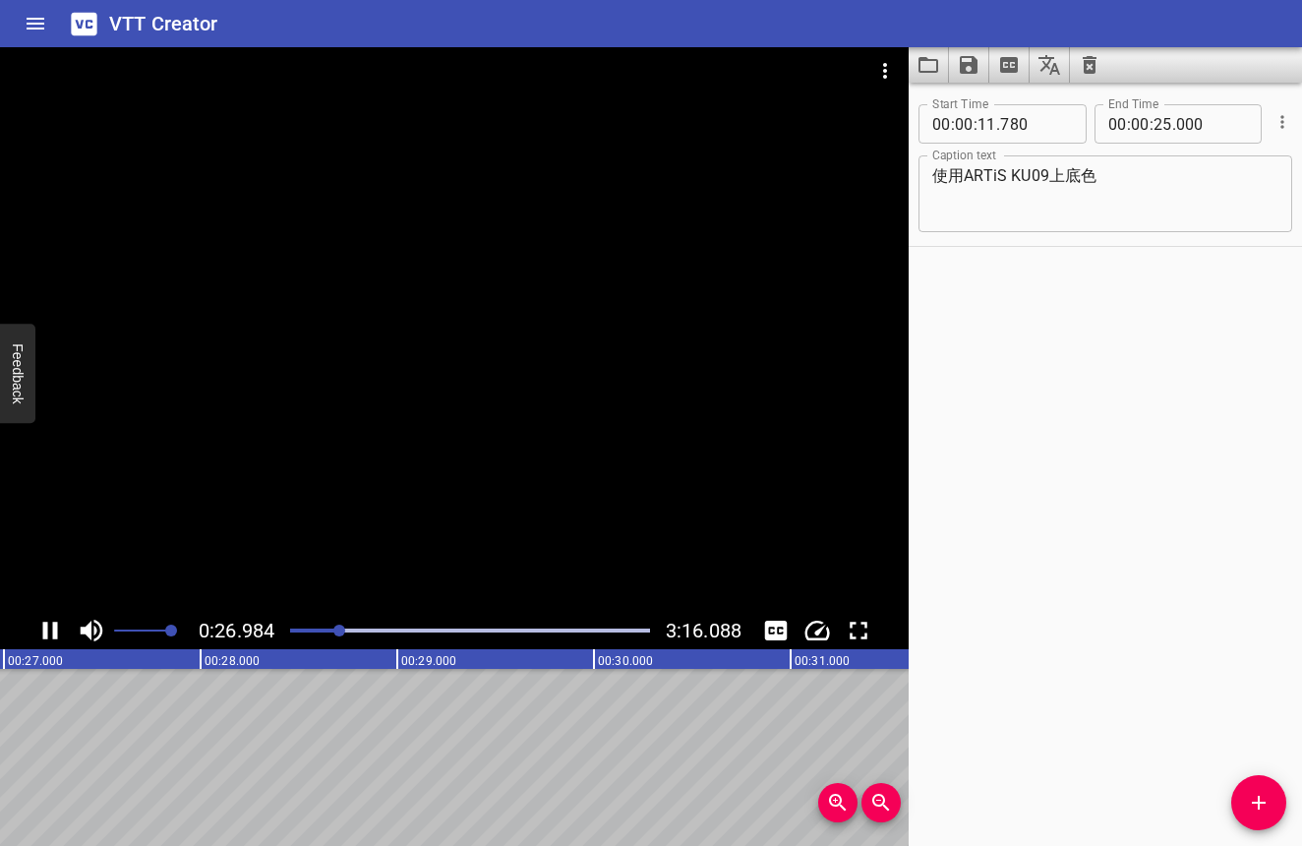
click at [54, 633] on icon "Play/Pause" at bounding box center [50, 630] width 15 height 18
click at [1251, 795] on icon "Add Cue" at bounding box center [1259, 803] width 24 height 24
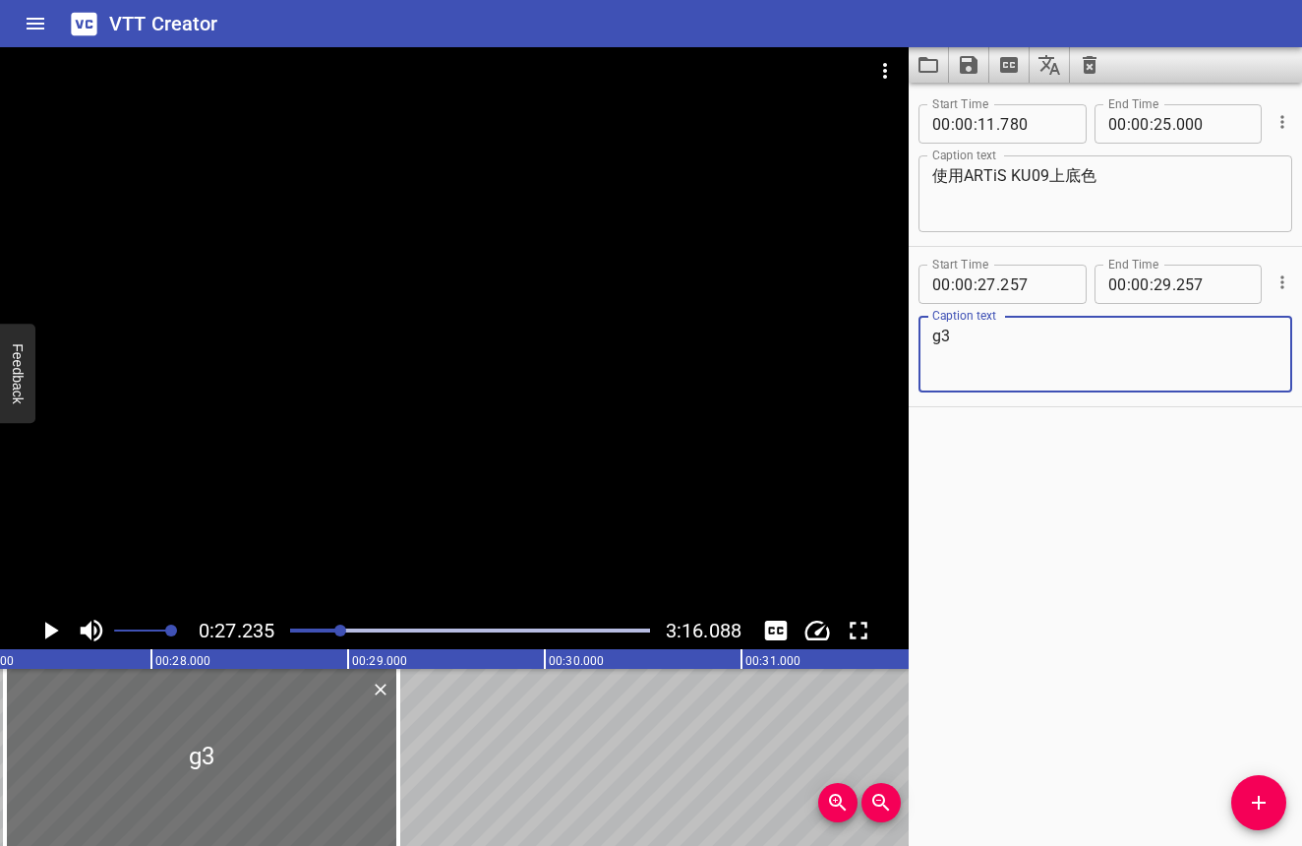
type textarea "g"
click at [964, 334] on textarea "使用ARTiS" at bounding box center [1105, 354] width 346 height 56
click at [50, 632] on icon "Play/Pause" at bounding box center [52, 630] width 14 height 18
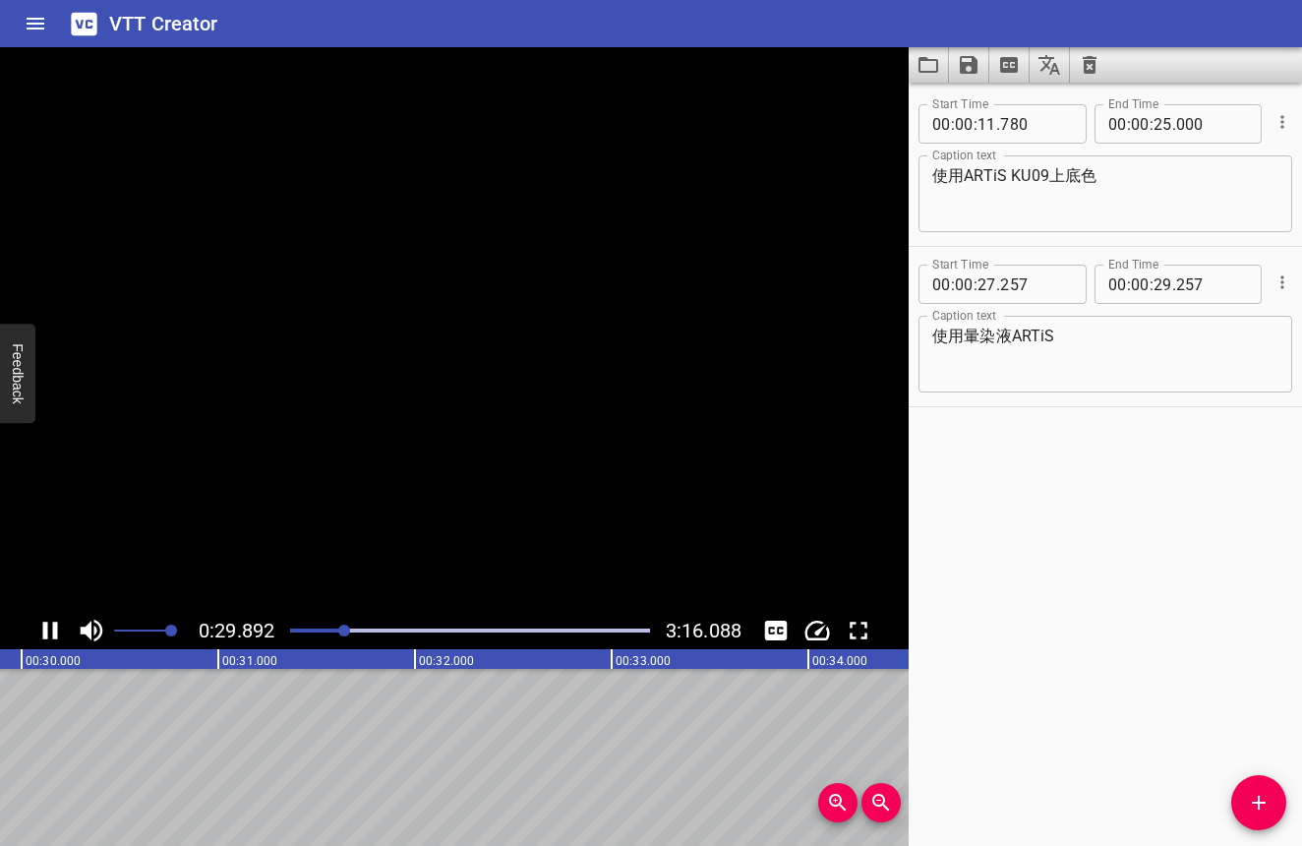
click at [50, 632] on icon "Play/Pause" at bounding box center [49, 630] width 29 height 29
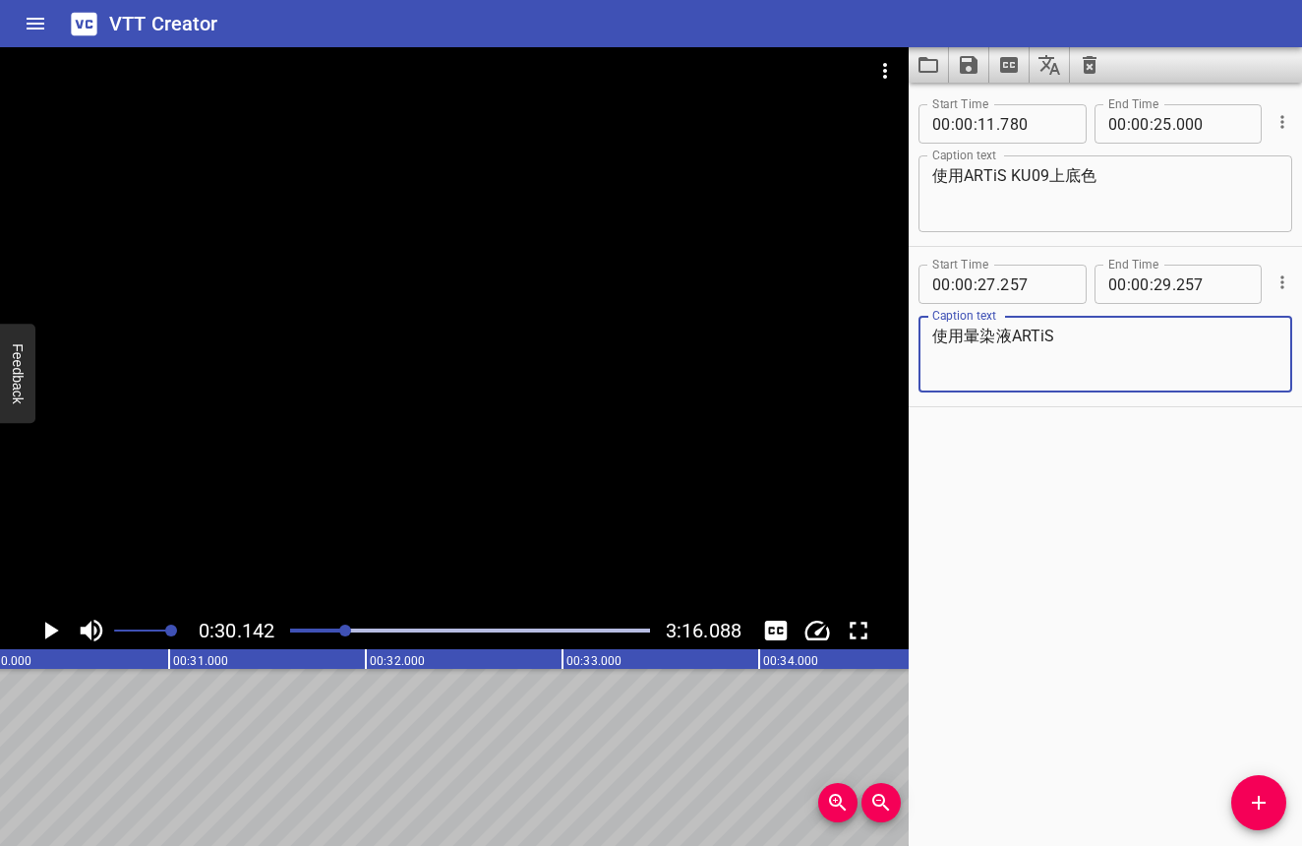
click at [1085, 350] on textarea "使用暈染液ARTiS" at bounding box center [1105, 354] width 346 height 56
type textarea "使用暈染液ARTiS PS06"
click at [42, 643] on icon "Play/Pause" at bounding box center [49, 630] width 29 height 29
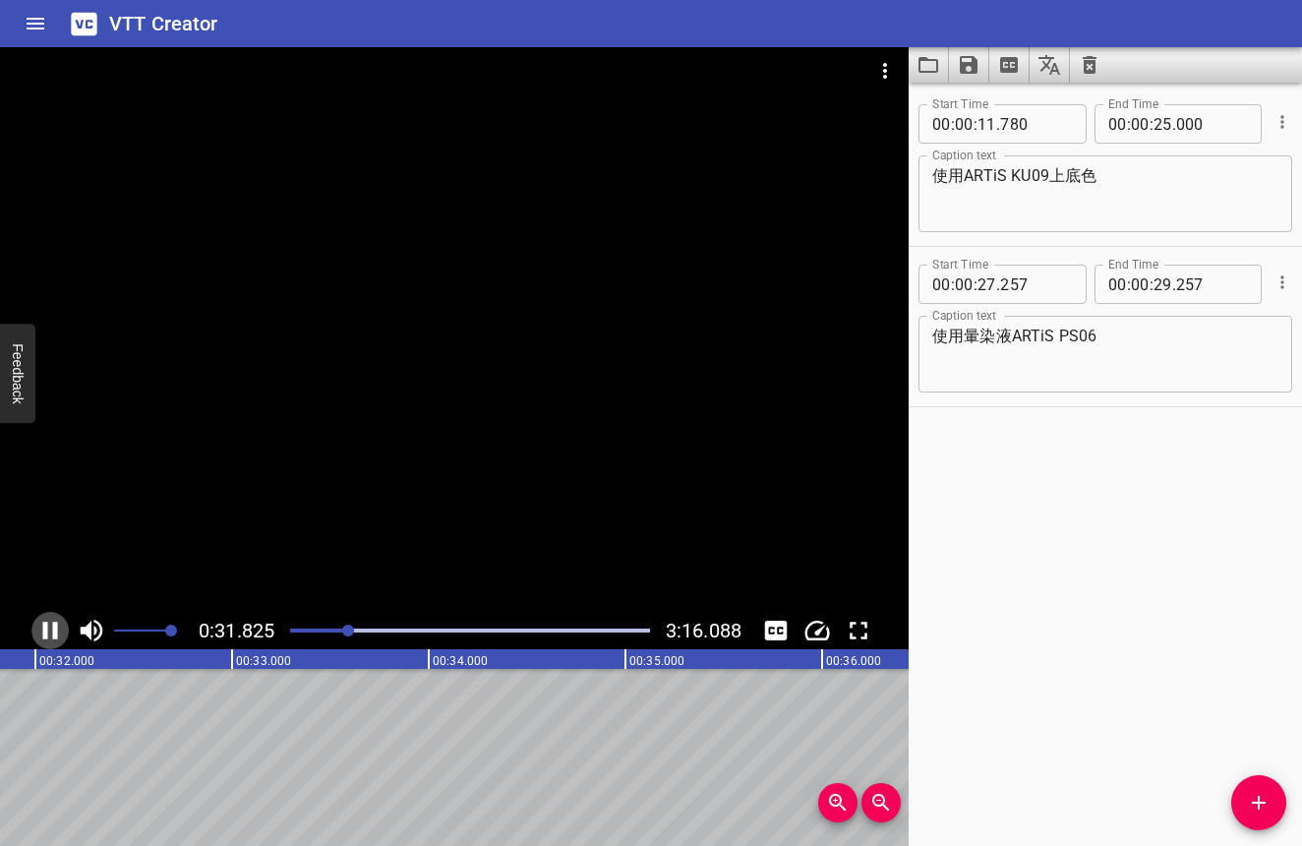
click at [47, 640] on icon "Play/Pause" at bounding box center [49, 630] width 29 height 29
click at [1256, 787] on button "Add Cue" at bounding box center [1258, 802] width 55 height 55
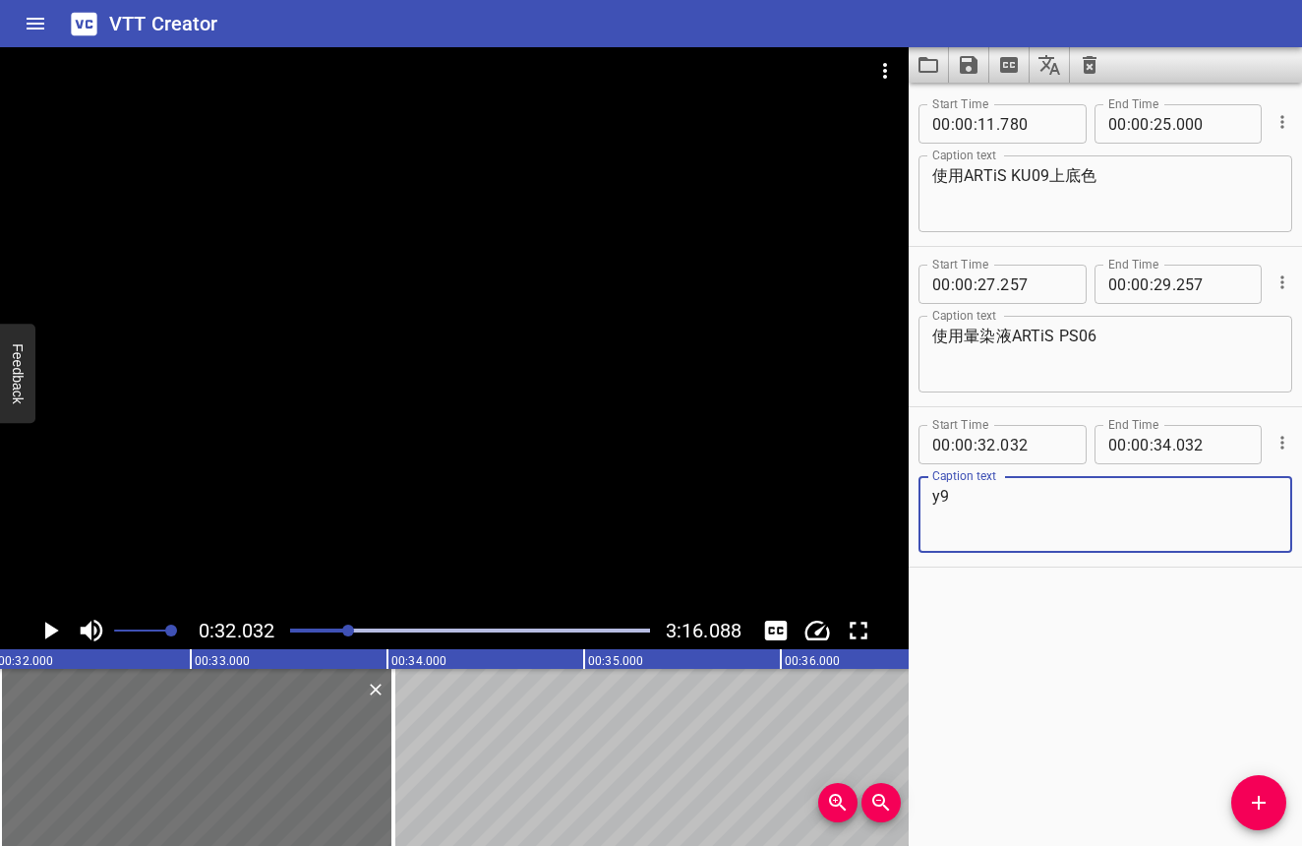
type textarea "y"
type textarea "t"
click at [60, 632] on icon "Play/Pause" at bounding box center [49, 630] width 29 height 29
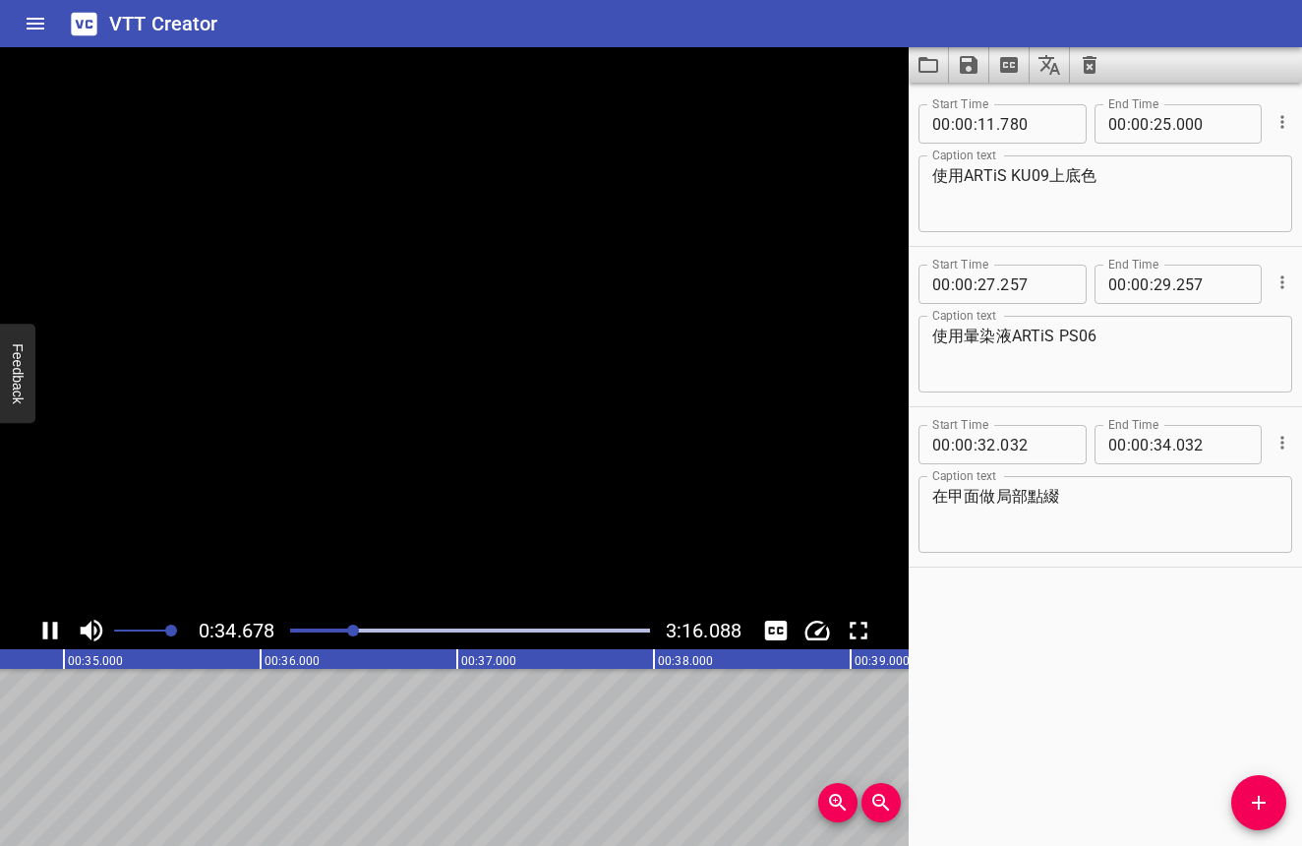
click at [60, 632] on icon "Play/Pause" at bounding box center [49, 630] width 29 height 29
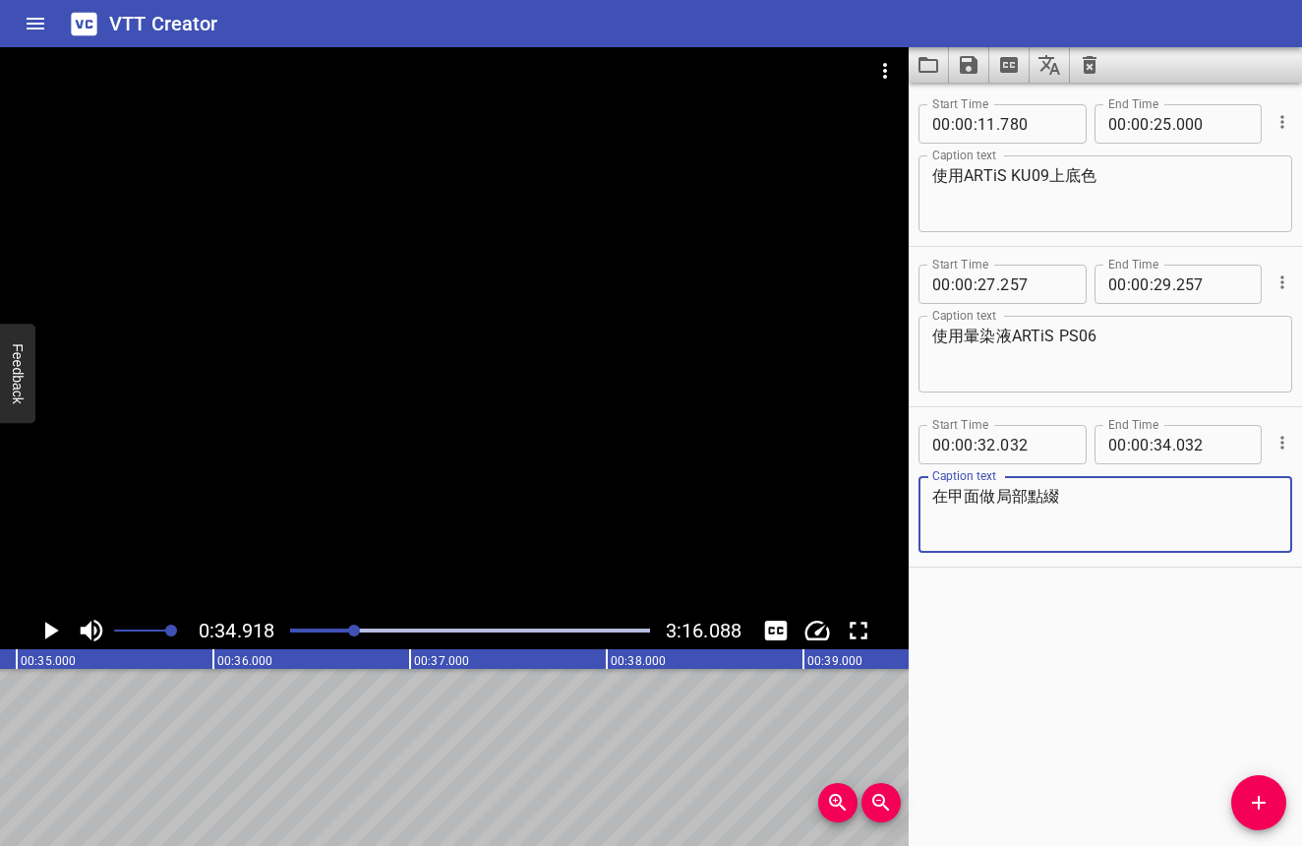
drag, startPoint x: 1031, startPoint y: 499, endPoint x: 986, endPoint y: 497, distance: 44.3
click at [986, 497] on textarea "在甲面做局部點綴" at bounding box center [1105, 515] width 346 height 56
type textarea "在甲面整面點綴"
click at [46, 635] on icon "Play/Pause" at bounding box center [52, 630] width 14 height 18
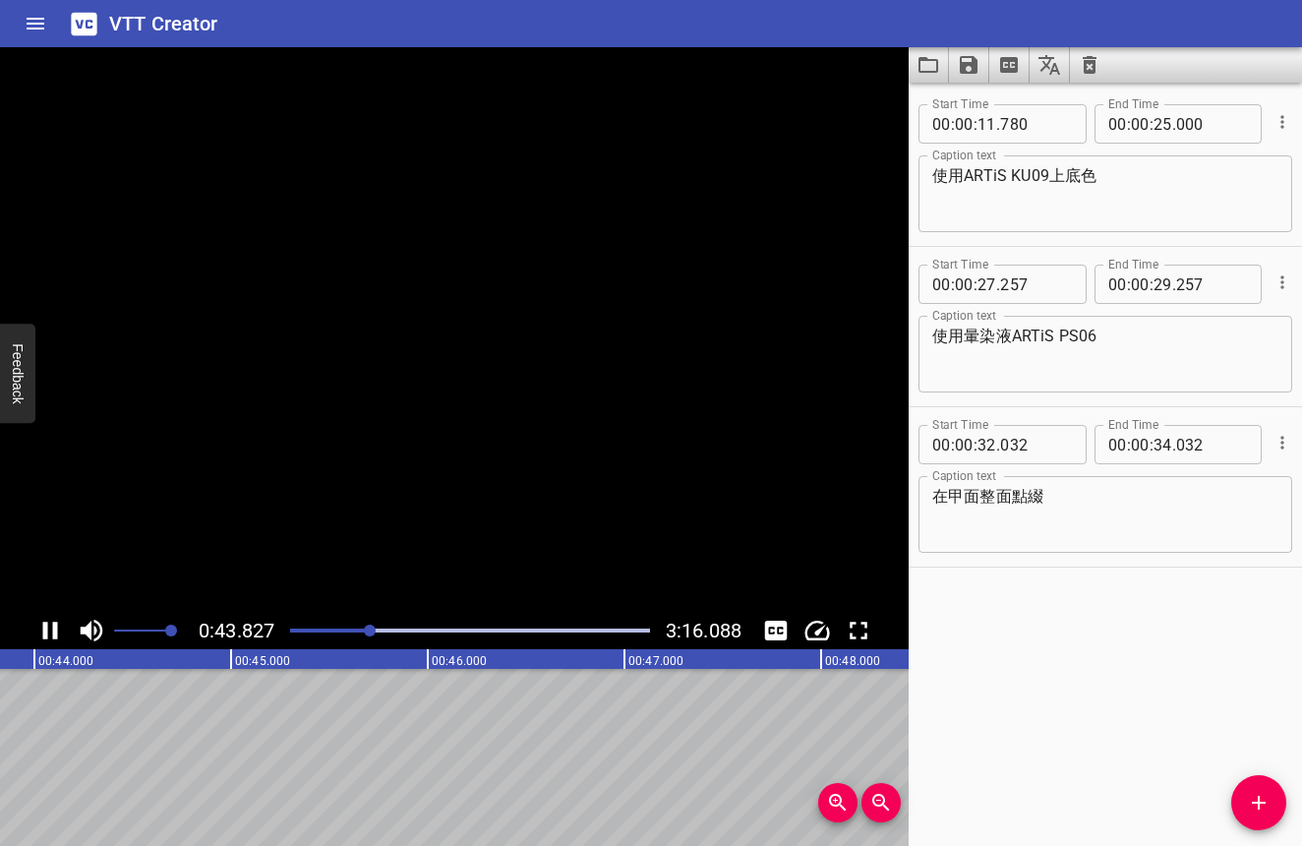
click at [47, 635] on icon "Play/Pause" at bounding box center [50, 630] width 15 height 18
click at [372, 628] on div at bounding box center [371, 630] width 12 height 12
click at [369, 629] on div at bounding box center [370, 630] width 12 height 12
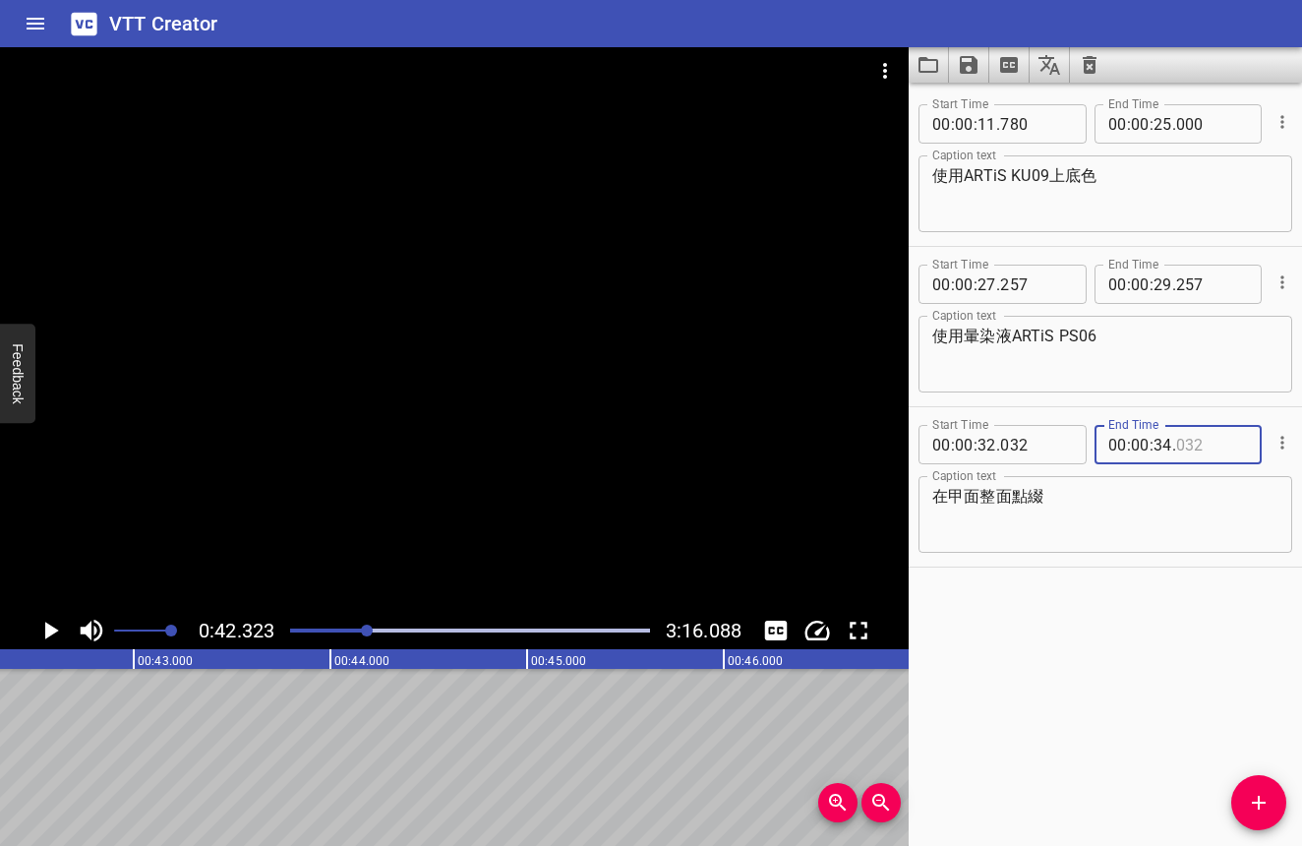
drag, startPoint x: 1191, startPoint y: 443, endPoint x: 1180, endPoint y: 445, distance: 11.0
click at [1180, 445] on input "number" at bounding box center [1212, 444] width 72 height 39
type input "032"
click at [1164, 443] on input "number" at bounding box center [1162, 444] width 19 height 39
type input "43"
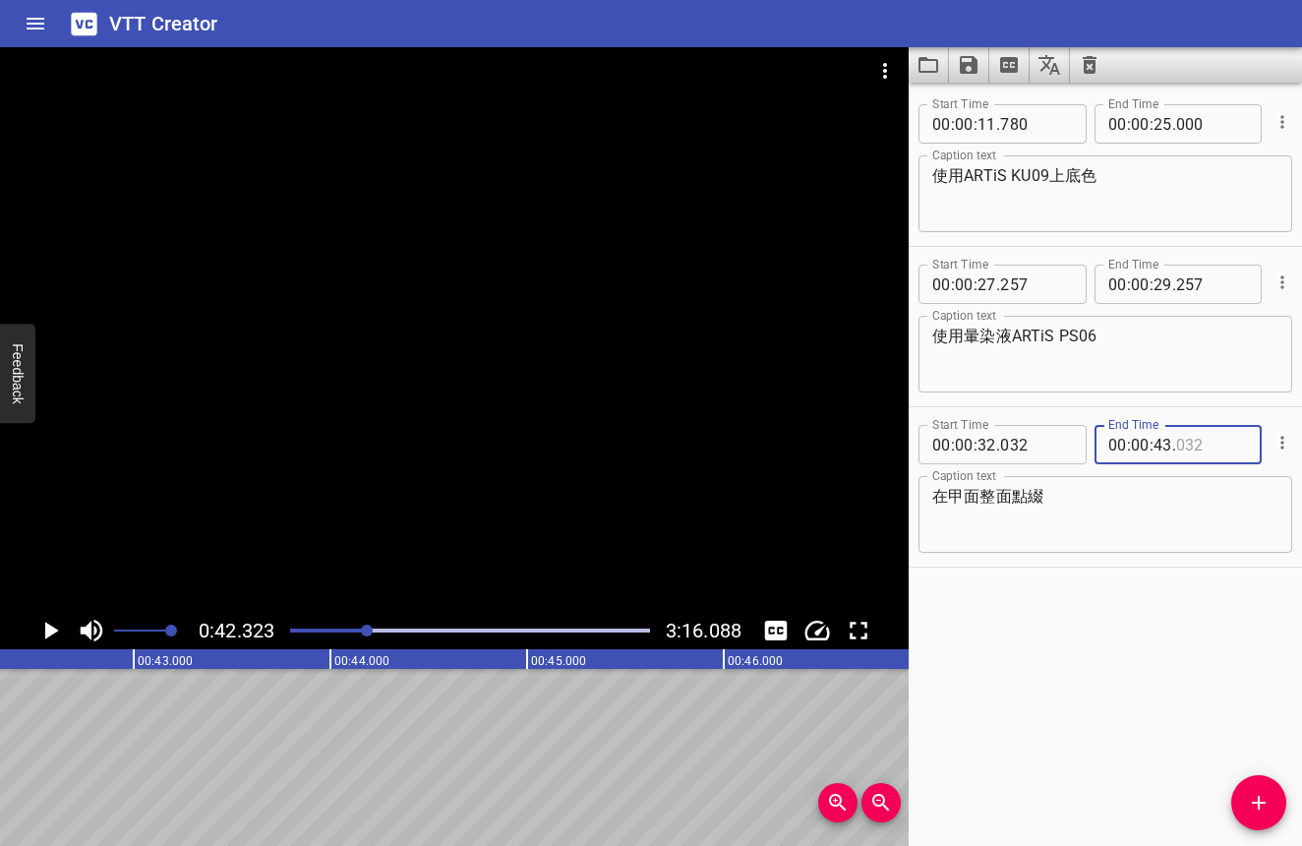
click at [1179, 445] on input "number" at bounding box center [1212, 444] width 72 height 39
type input "000"
click at [1040, 508] on textarea "在甲面整面點綴" at bounding box center [1105, 515] width 346 height 56
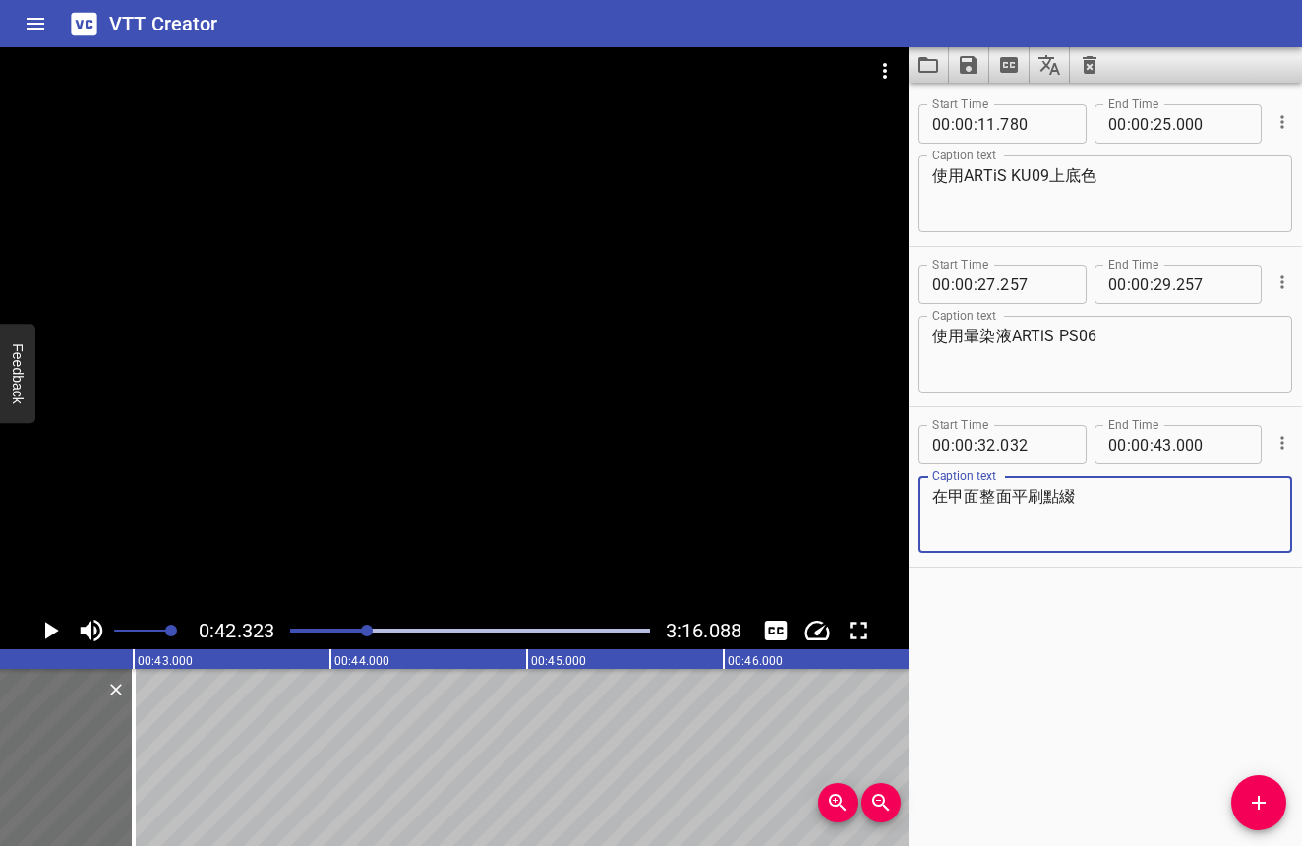
type textarea "在甲面整面平刷點綴"
click at [39, 632] on icon "Play/Pause" at bounding box center [49, 630] width 29 height 29
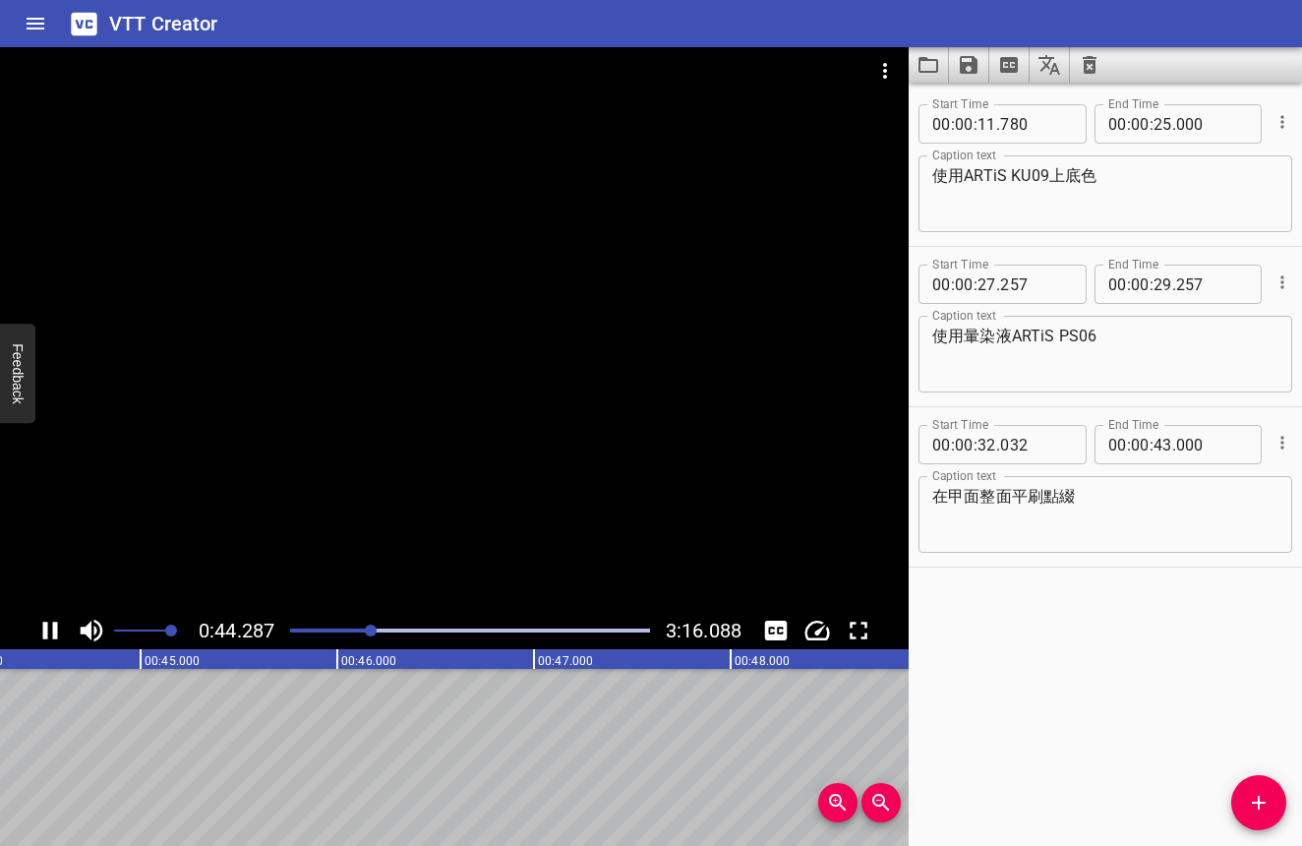
click at [44, 630] on icon "Play/Pause" at bounding box center [50, 630] width 15 height 18
click at [1246, 793] on span "Add Cue" at bounding box center [1258, 803] width 55 height 24
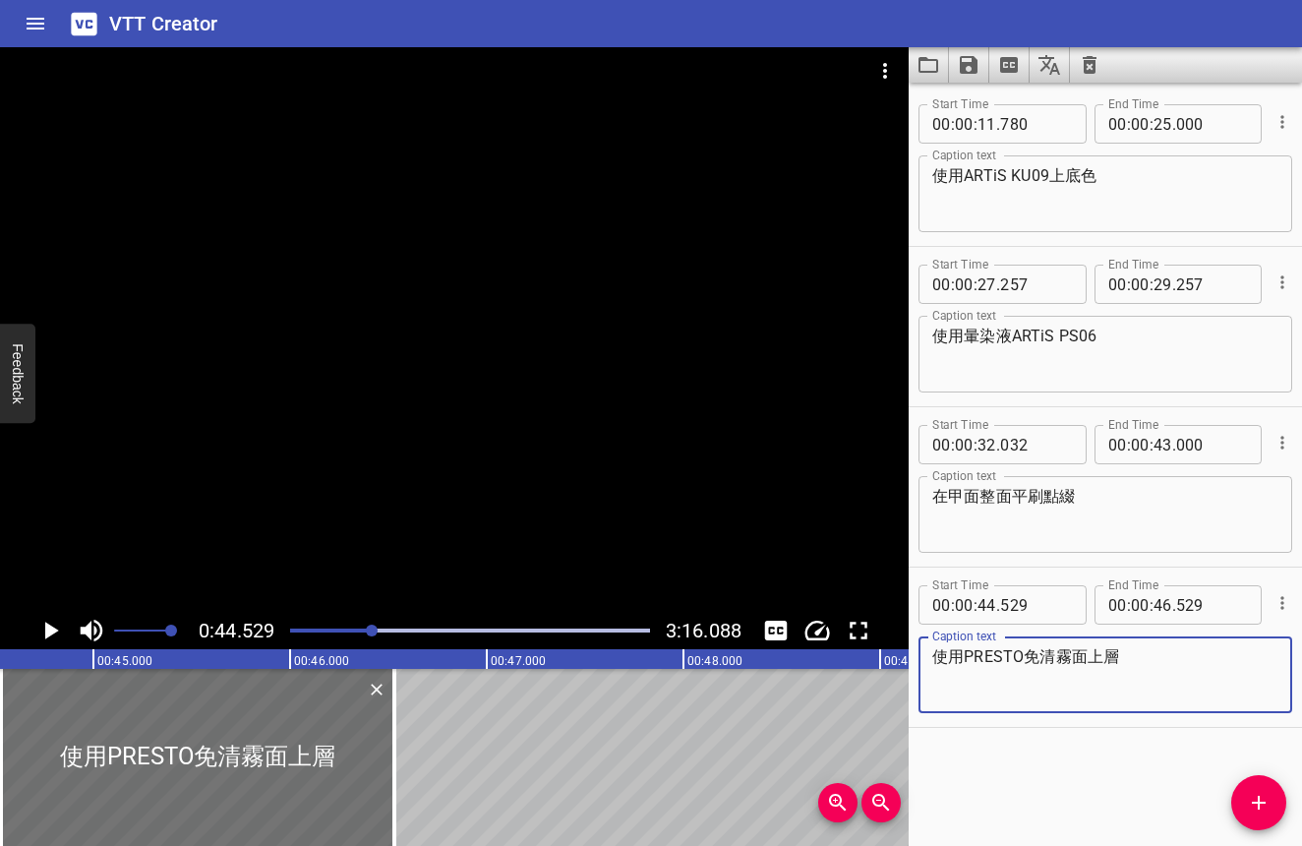
click at [43, 636] on icon "Play/Pause" at bounding box center [49, 630] width 29 height 29
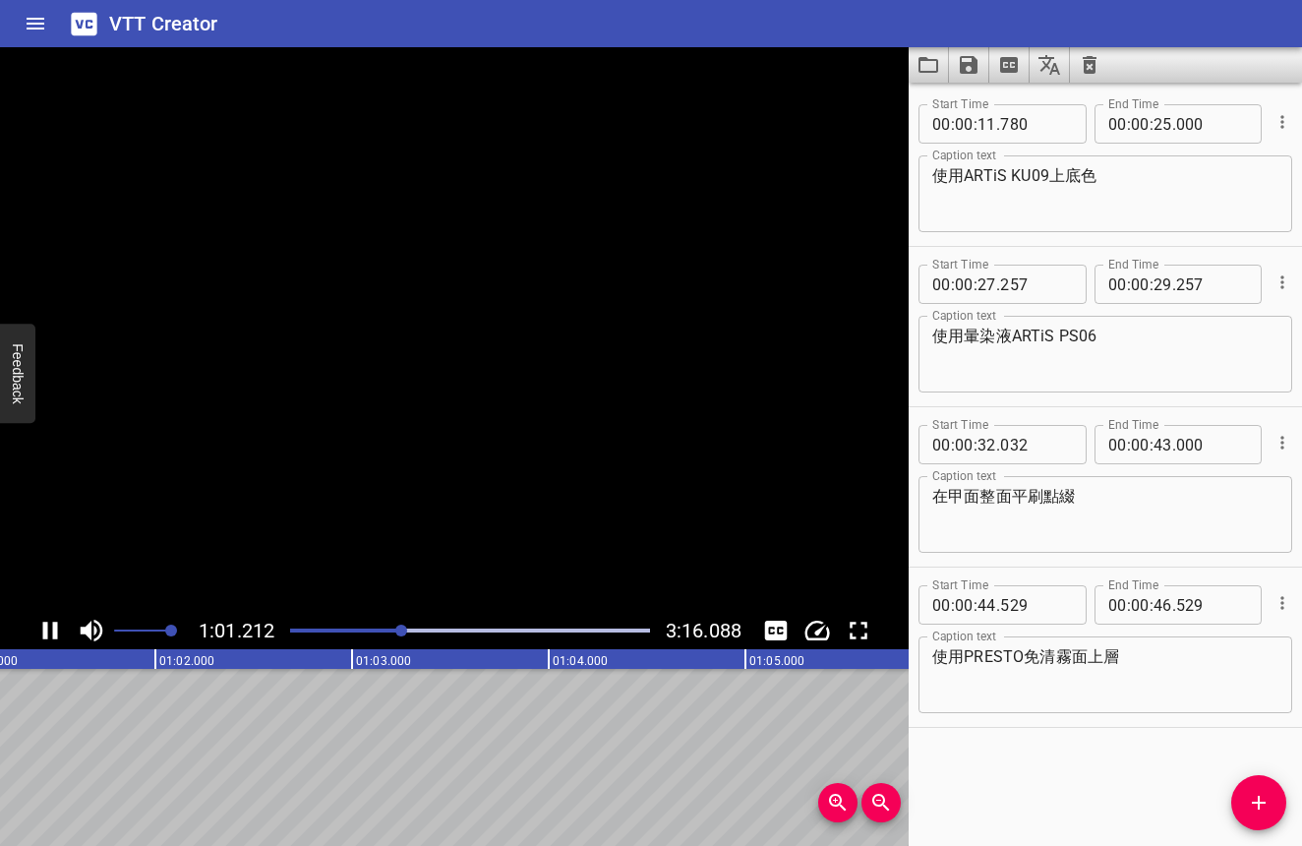
click at [43, 636] on icon "Play/Pause" at bounding box center [50, 630] width 15 height 18
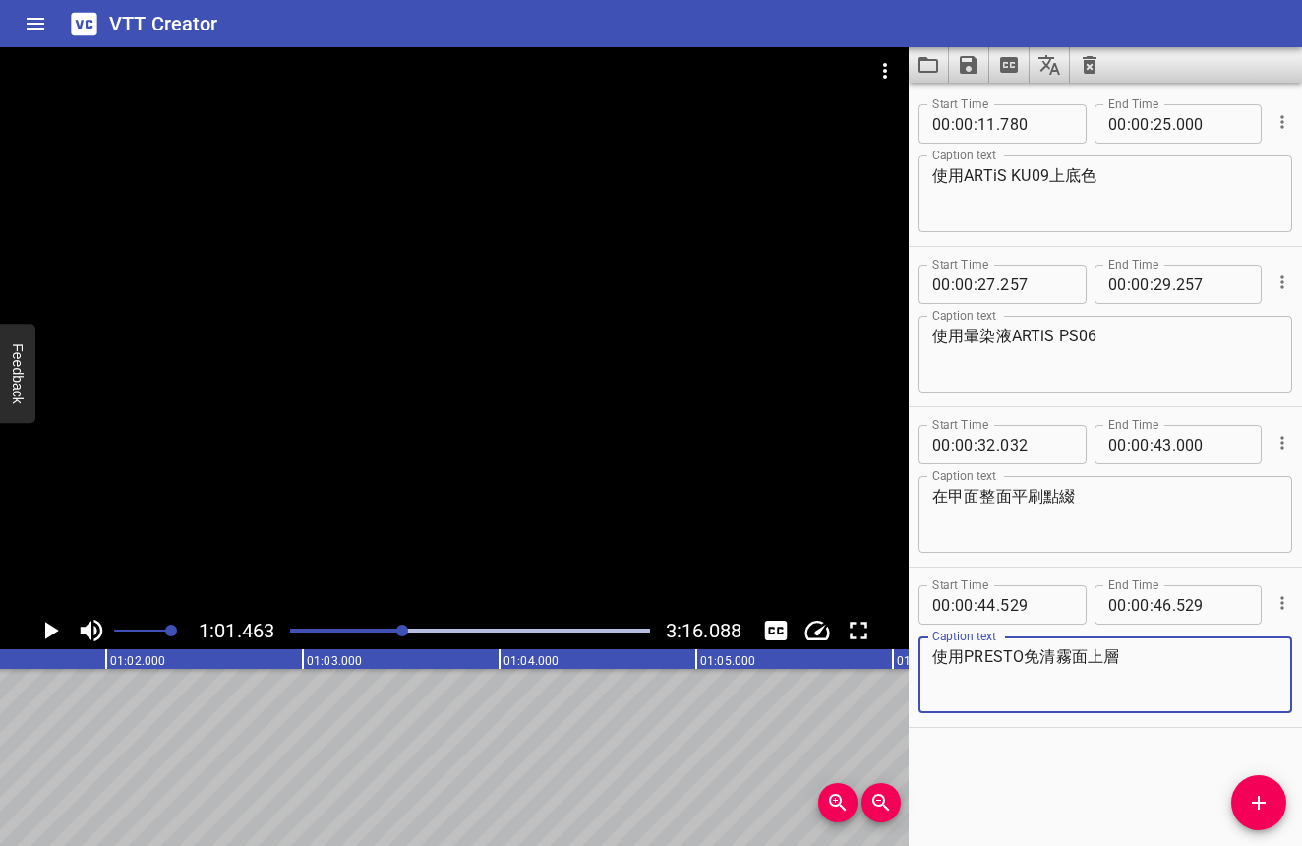
click at [1071, 657] on textarea "使用PRESTO免清霧面上層" at bounding box center [1105, 675] width 346 height 56
drag, startPoint x: 1118, startPoint y: 655, endPoint x: 1061, endPoint y: 658, distance: 57.1
click at [1061, 657] on textarea "使用PRESTO免清霧面上層" at bounding box center [1105, 675] width 346 height 56
type textarea "使用PRESTO免清建構"
click at [386, 623] on div at bounding box center [469, 631] width 383 height 28
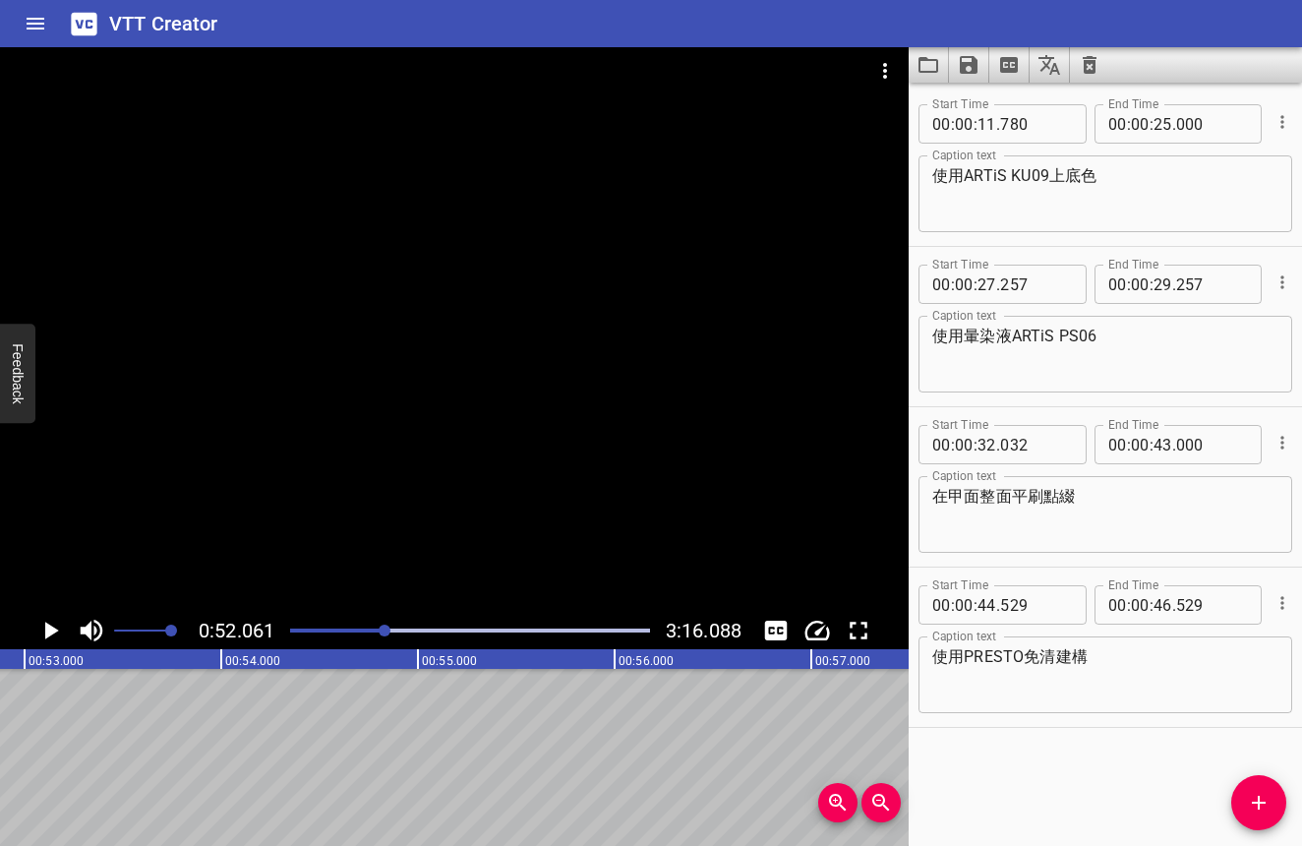
scroll to position [0, 10238]
click at [58, 637] on icon "Play/Pause" at bounding box center [49, 630] width 29 height 29
click at [1258, 799] on icon "Add Cue" at bounding box center [1259, 802] width 14 height 14
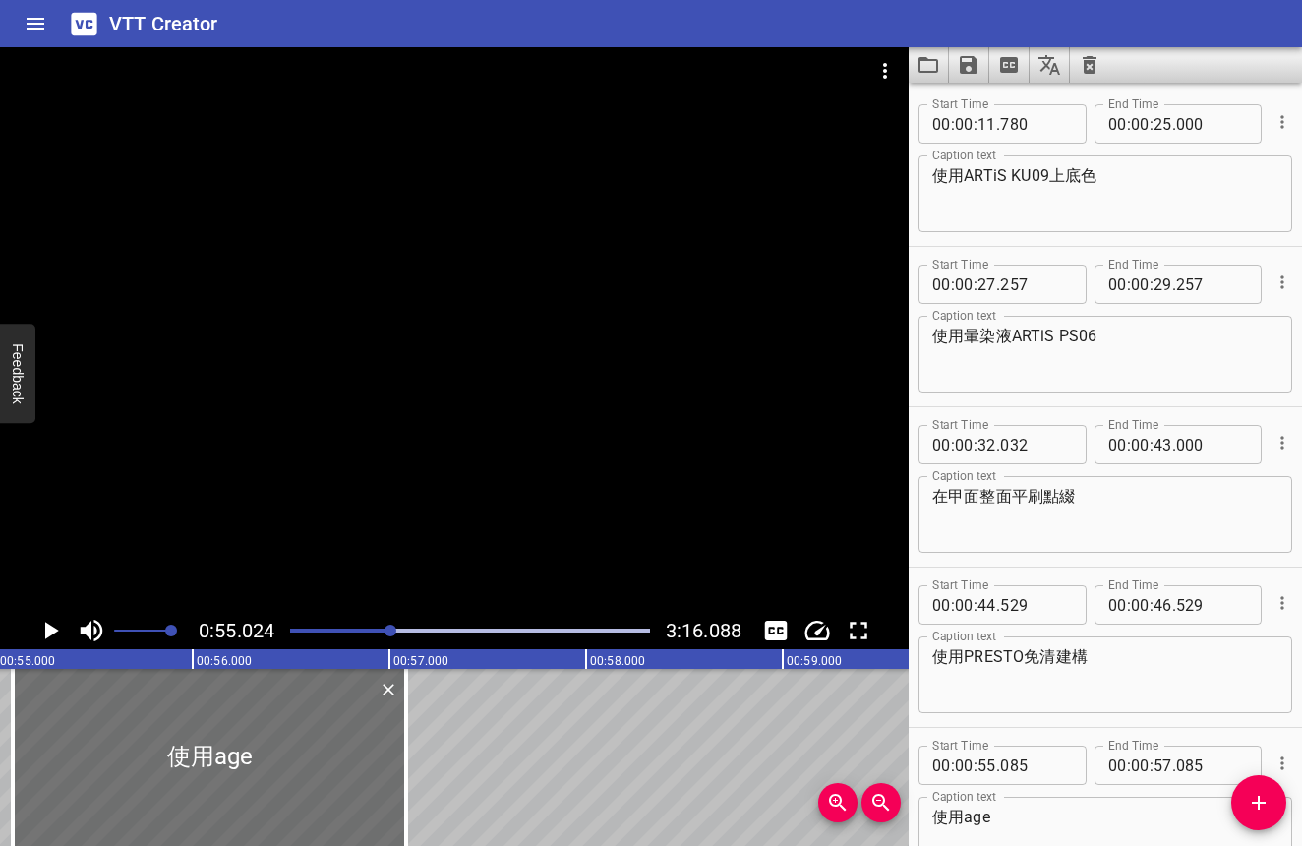
drag, startPoint x: 1026, startPoint y: 760, endPoint x: 320, endPoint y: 639, distance: 716.3
click at [320, 639] on div at bounding box center [469, 631] width 383 height 28
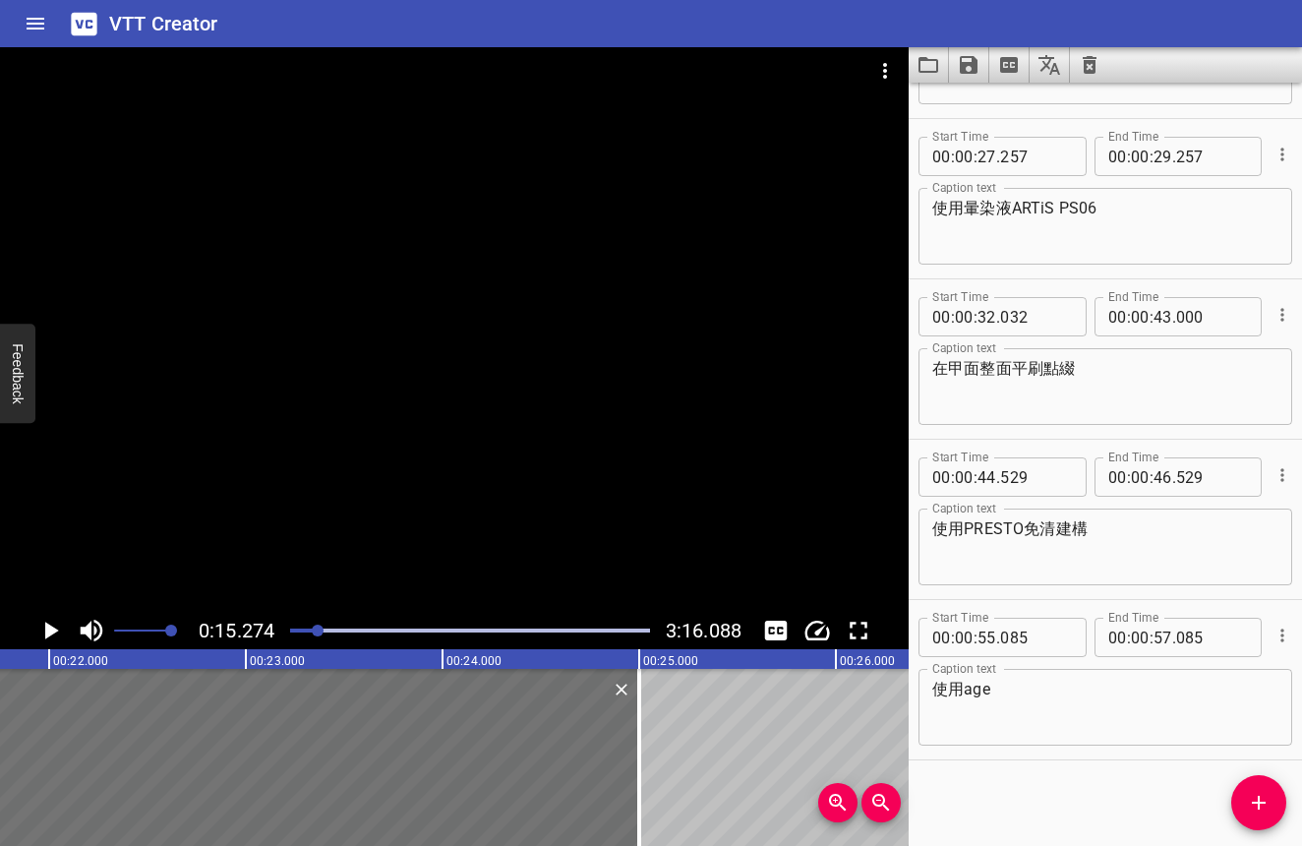
scroll to position [131, 0]
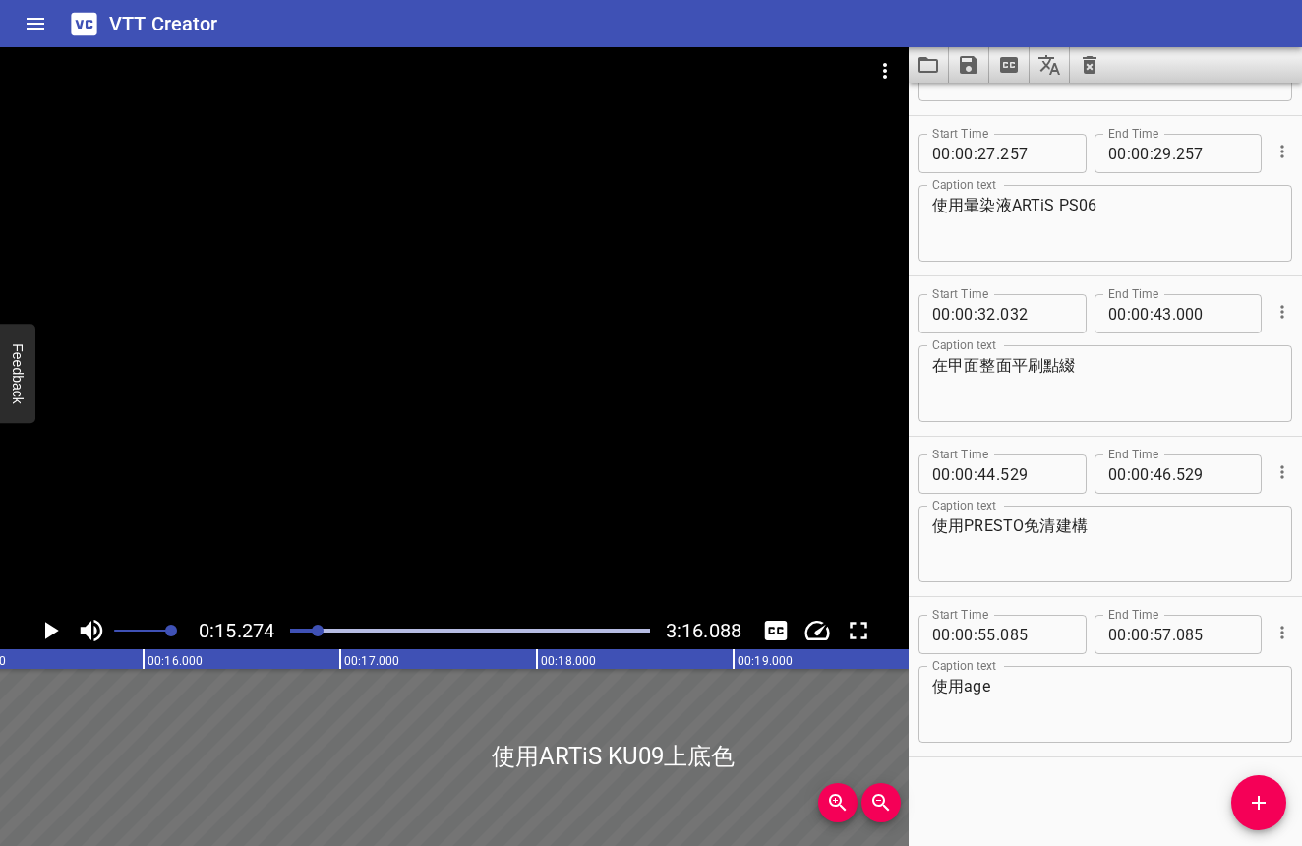
click at [311, 631] on div "Play progress" at bounding box center [139, 630] width 360 height 4
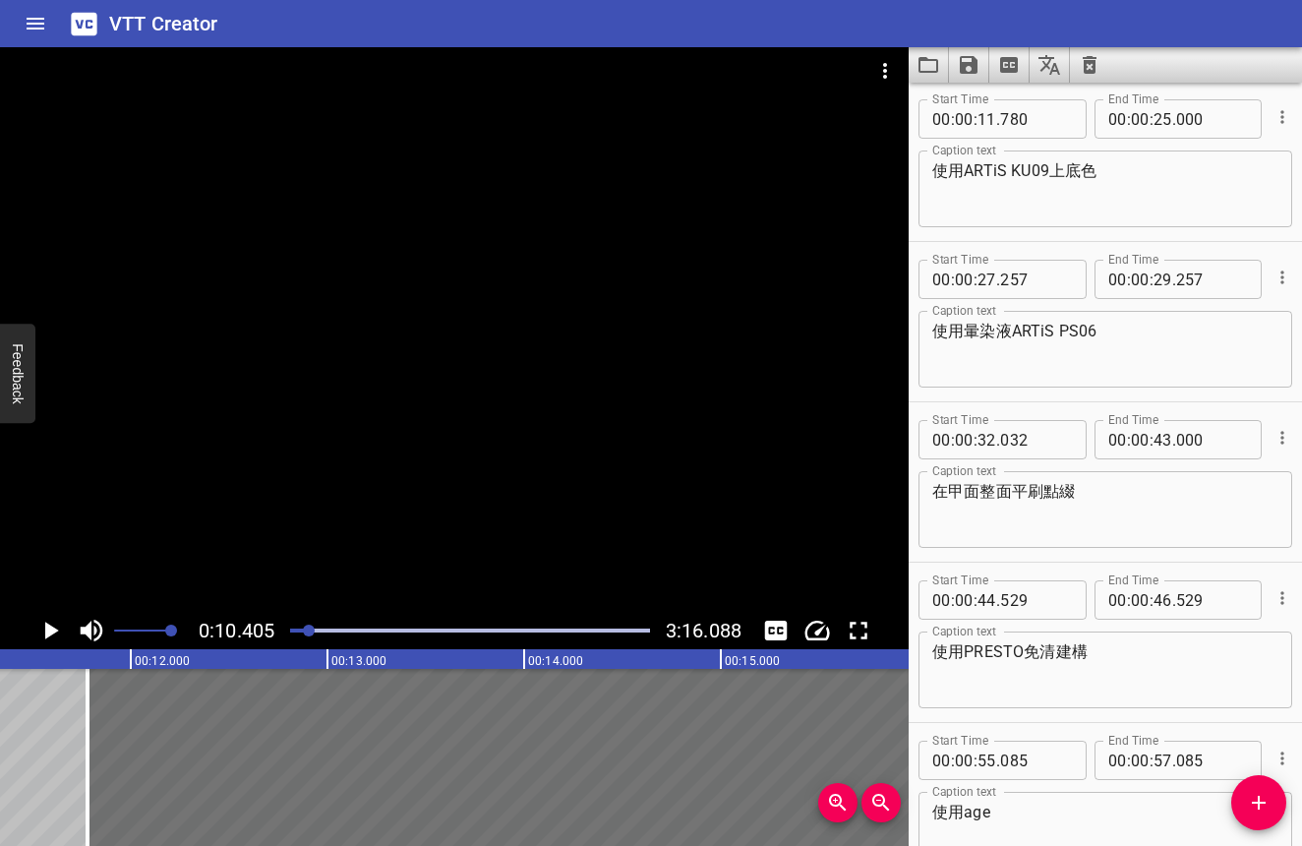
scroll to position [0, 2046]
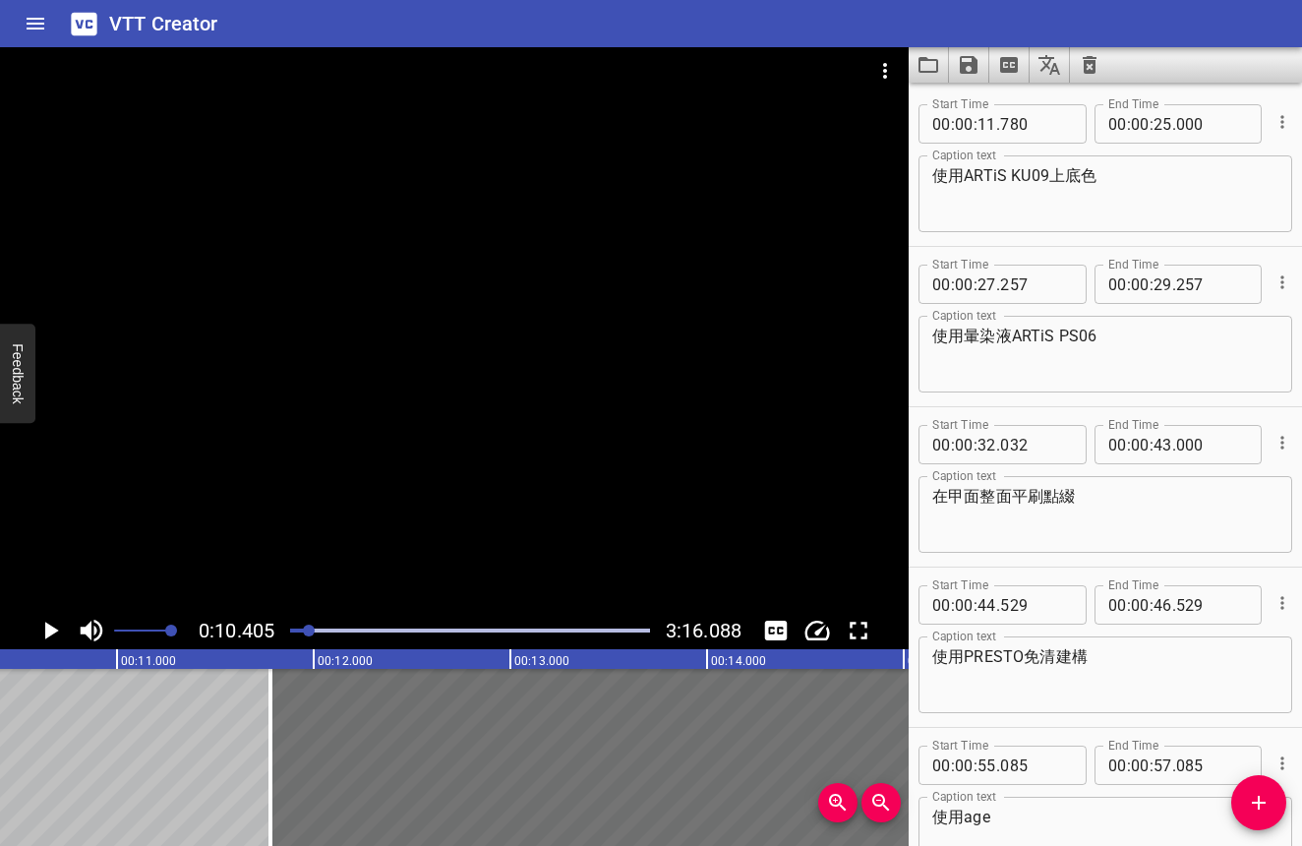
click at [1012, 816] on textarea "使用age" at bounding box center [1105, 835] width 346 height 56
type textarea "使用ageha玻璃鏡面粉WM04"
click at [439, 626] on div at bounding box center [469, 631] width 383 height 28
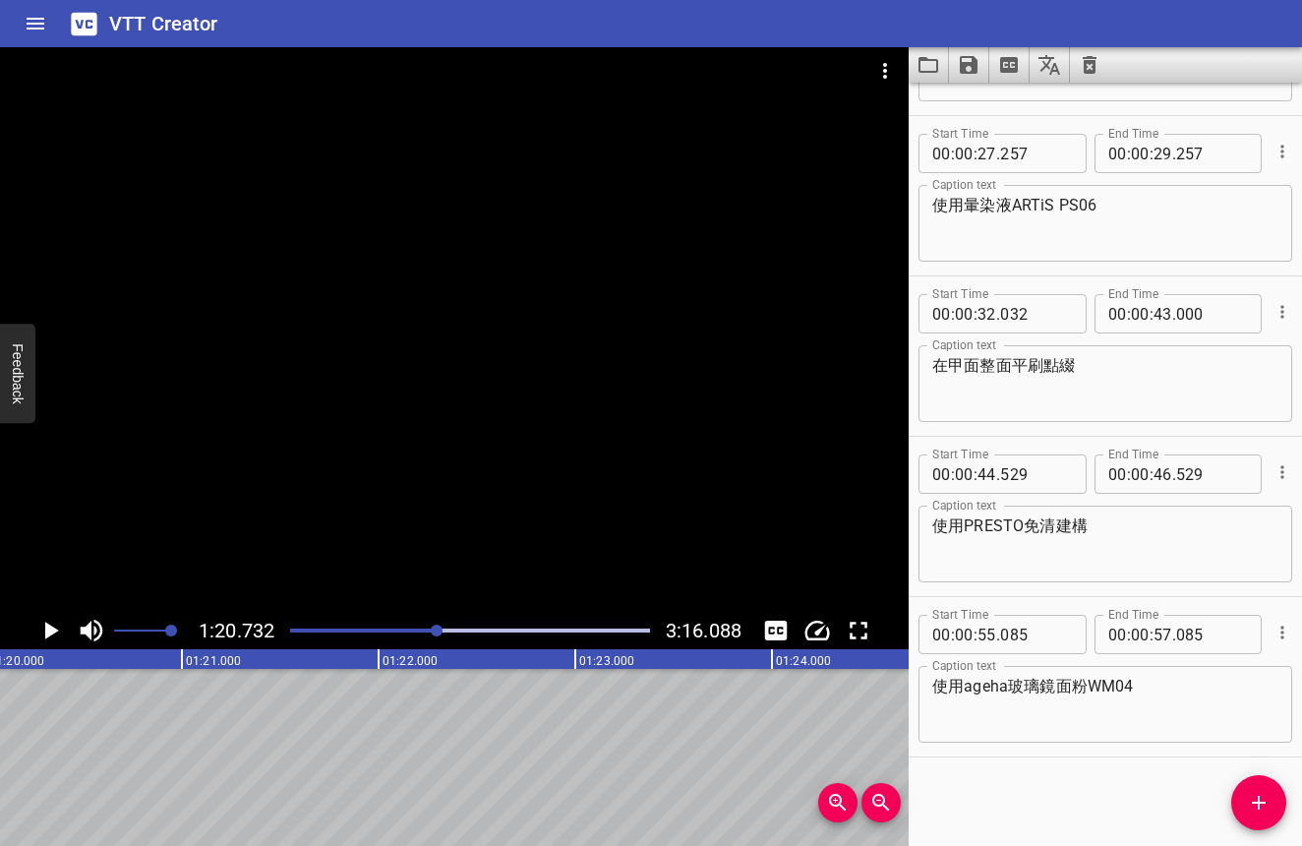
scroll to position [0, 15876]
click at [425, 628] on div "Play progress" at bounding box center [259, 630] width 360 height 4
click at [415, 629] on div "Play progress" at bounding box center [245, 630] width 360 height 4
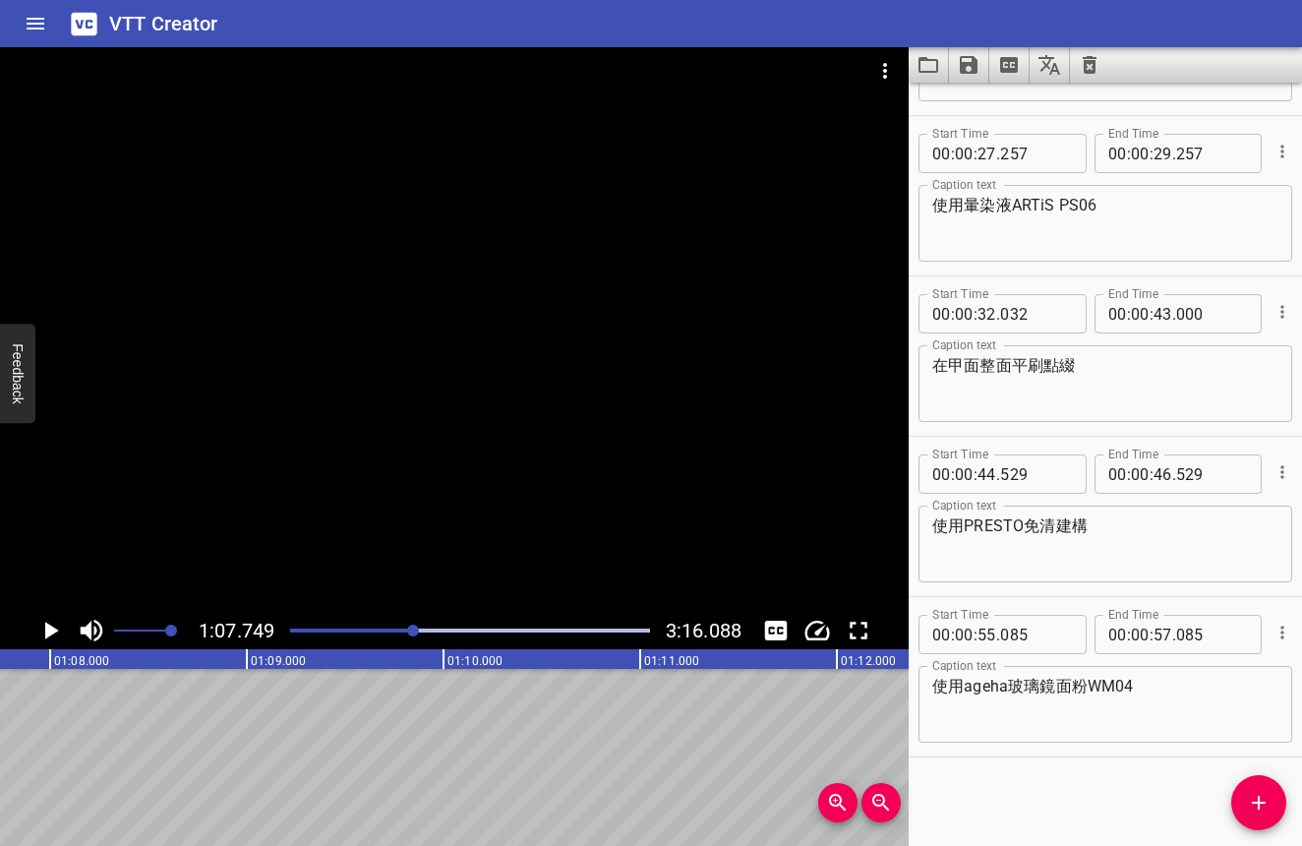
click at [409, 629] on div at bounding box center [413, 630] width 12 height 12
click at [406, 627] on div at bounding box center [407, 630] width 12 height 12
click at [401, 626] on div at bounding box center [404, 630] width 12 height 12
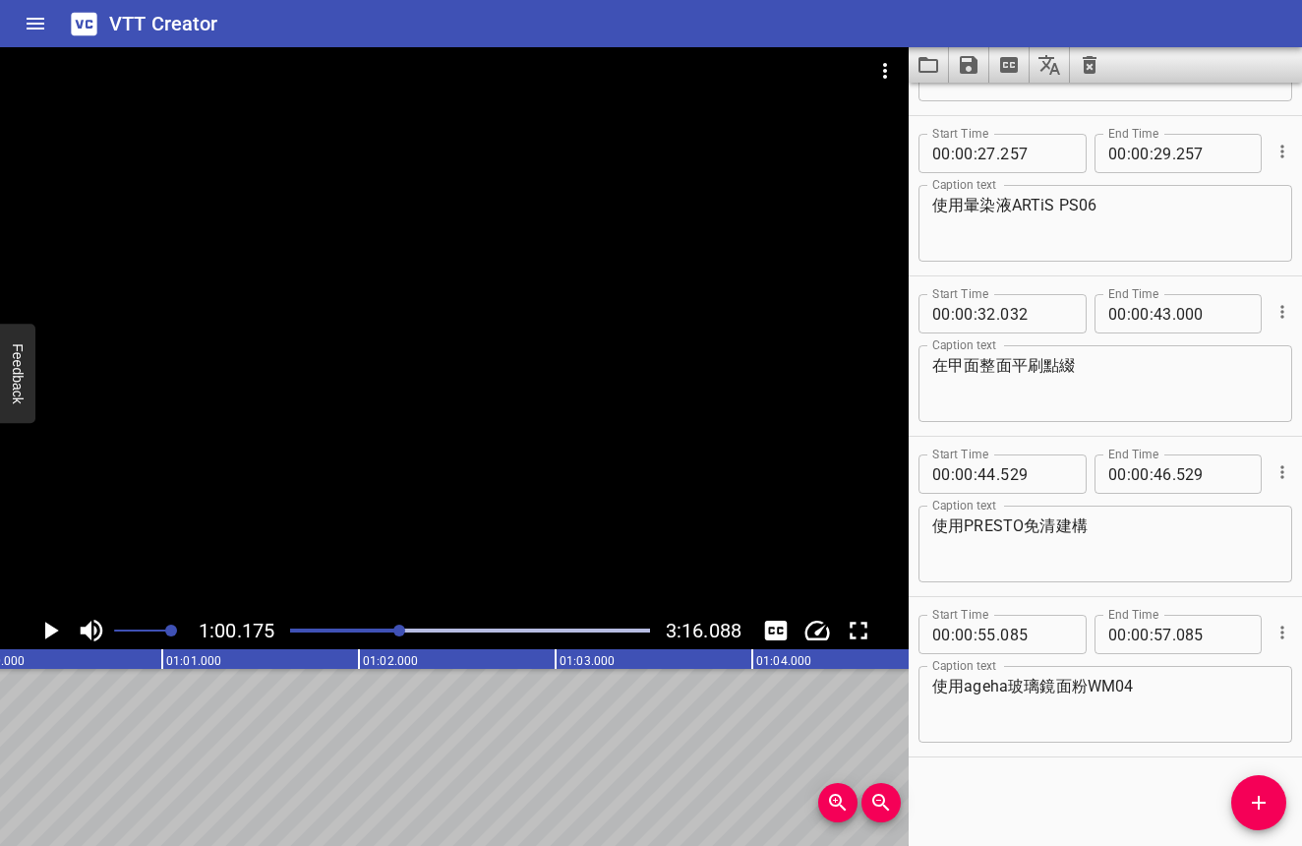
click at [394, 626] on div at bounding box center [469, 631] width 383 height 28
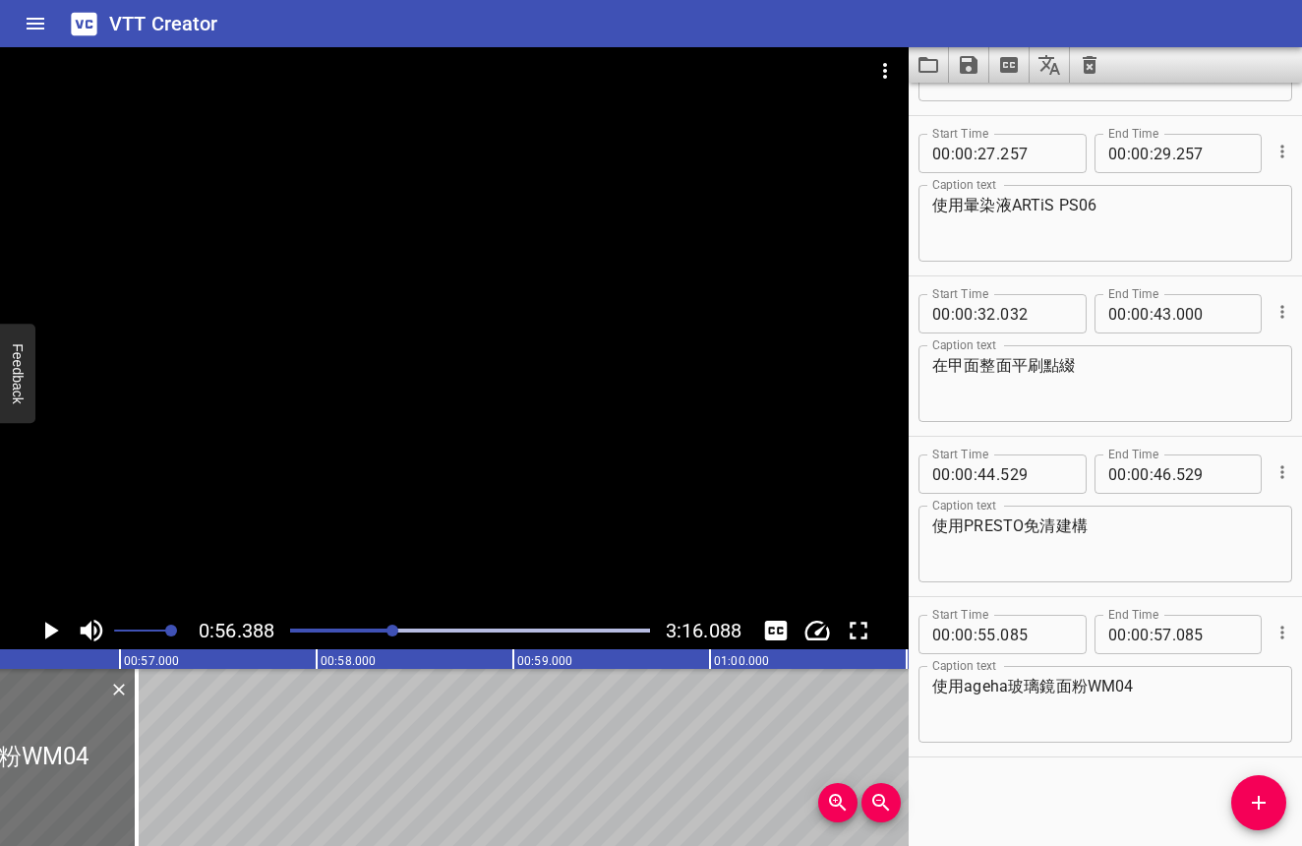
scroll to position [0, 11089]
click at [58, 632] on icon "Play/Pause" at bounding box center [49, 630] width 29 height 29
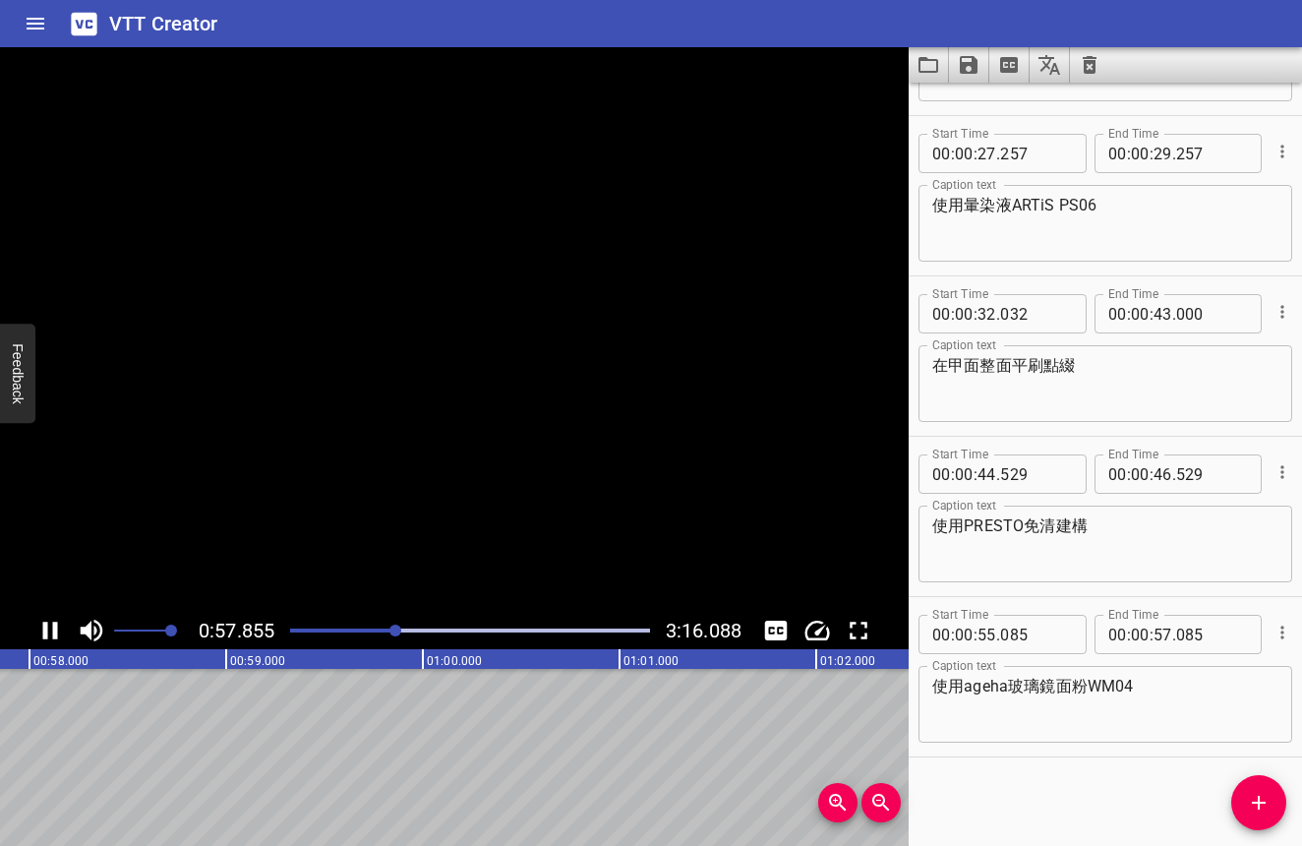
click at [59, 632] on icon "Play/Pause" at bounding box center [49, 630] width 29 height 29
click at [1266, 798] on icon "Add Cue" at bounding box center [1259, 803] width 24 height 24
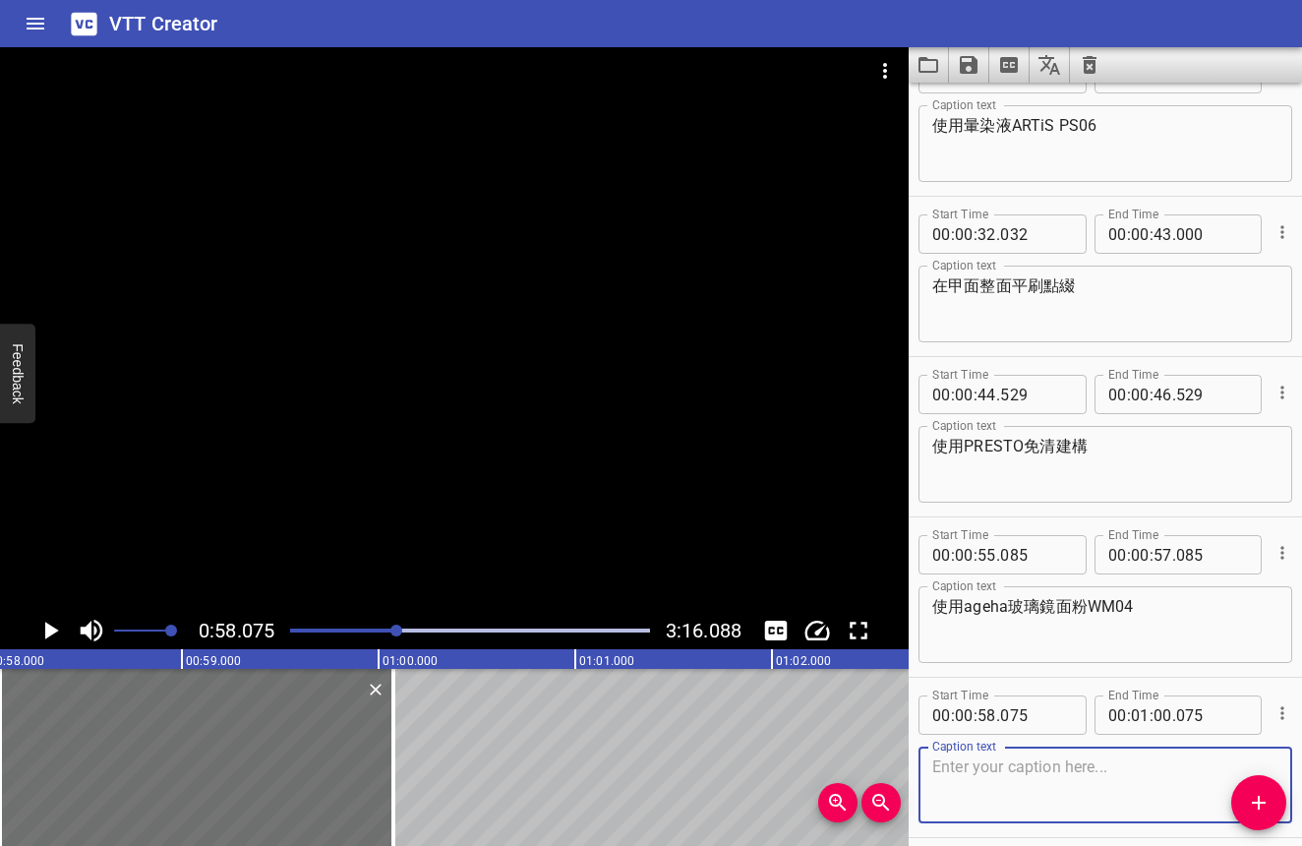
scroll to position [248, 0]
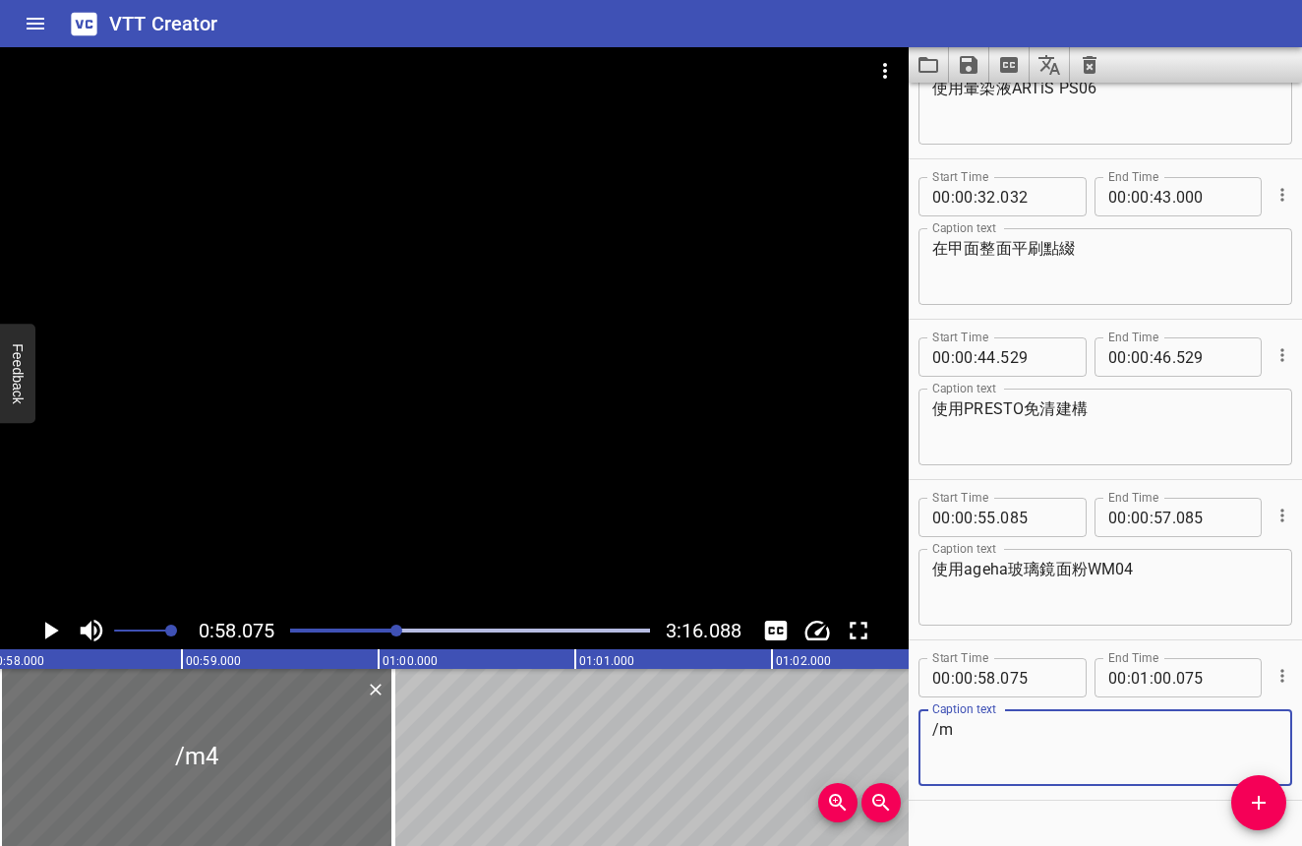
type textarea "/"
type textarea "用矽膠棒沾取在甲面局部蹭粉"
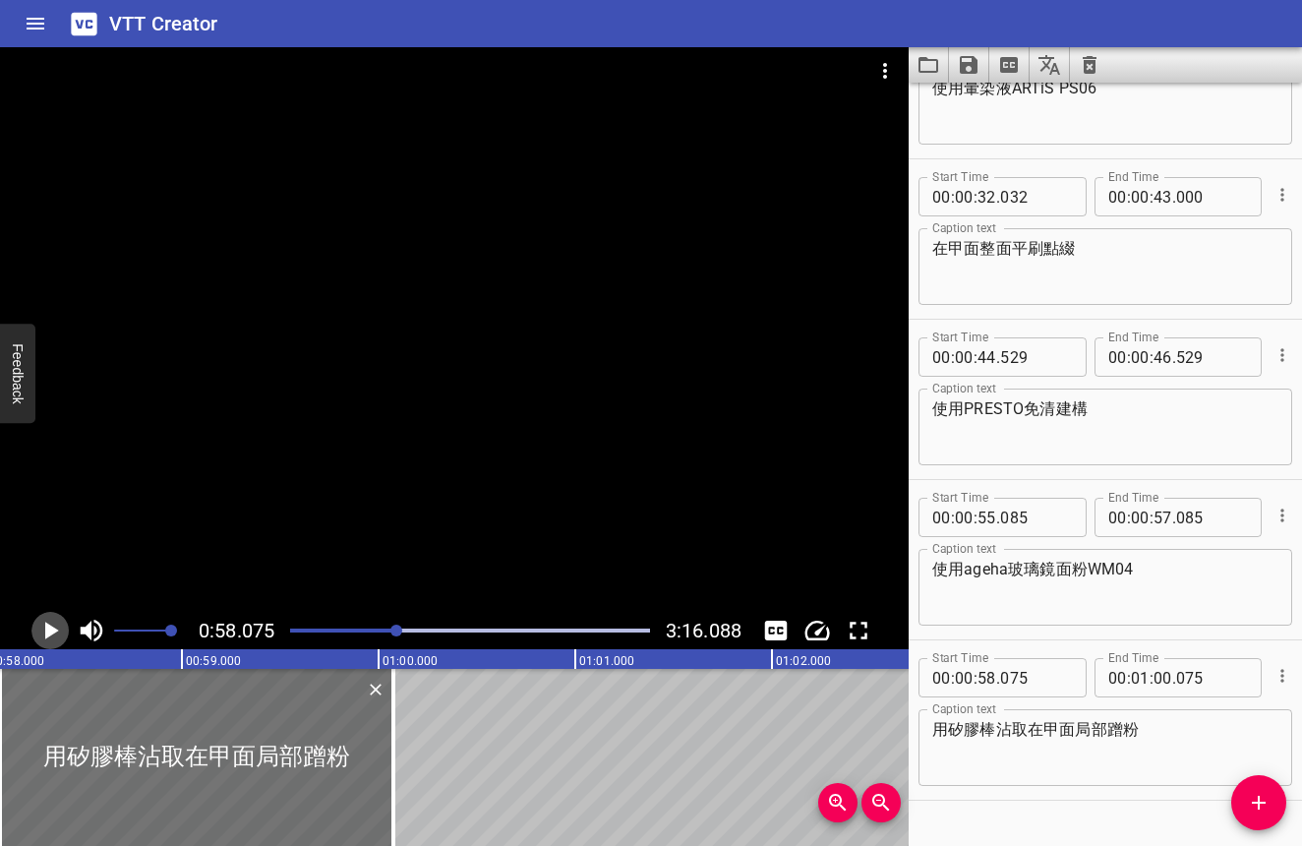
click at [45, 624] on icon "Play/Pause" at bounding box center [52, 630] width 14 height 18
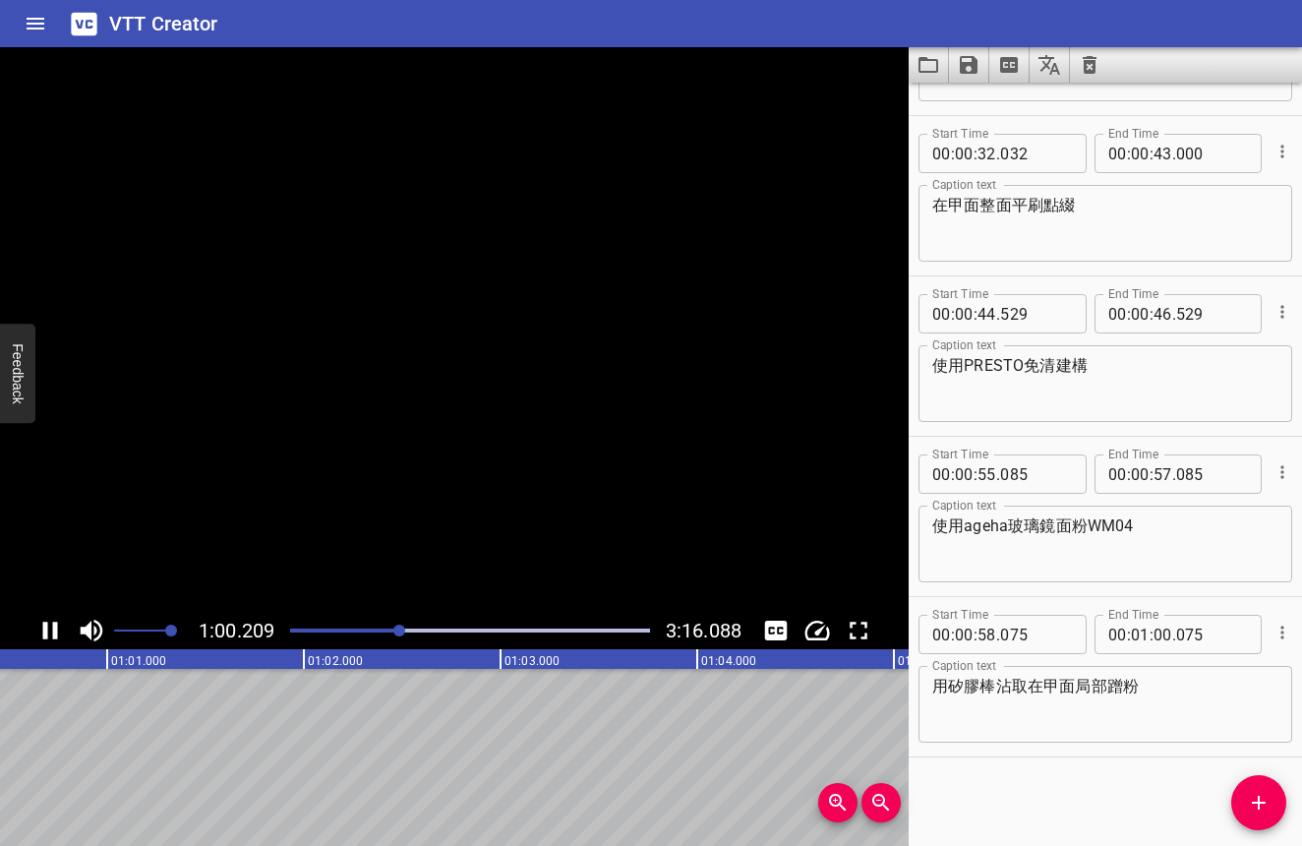
click at [45, 624] on icon "Play/Pause" at bounding box center [50, 630] width 15 height 18
click at [1230, 808] on div "Start Time 00 : 00 : 11 . 780 Start Time End Time 00 : 00 : 25 . 000 End Time C…" at bounding box center [1105, 464] width 393 height 763
click at [1240, 803] on span "Add Cue" at bounding box center [1258, 803] width 55 height 24
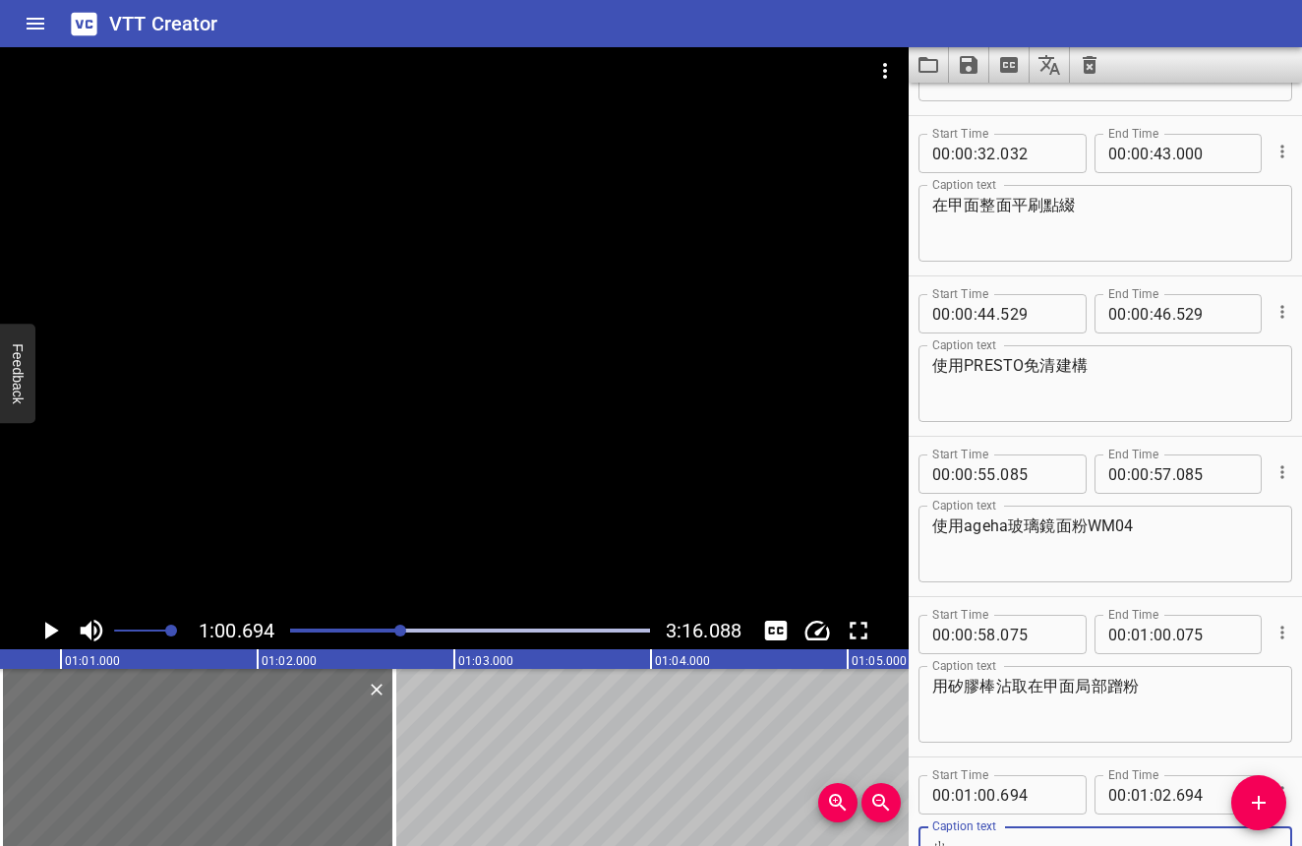
scroll to position [301, 0]
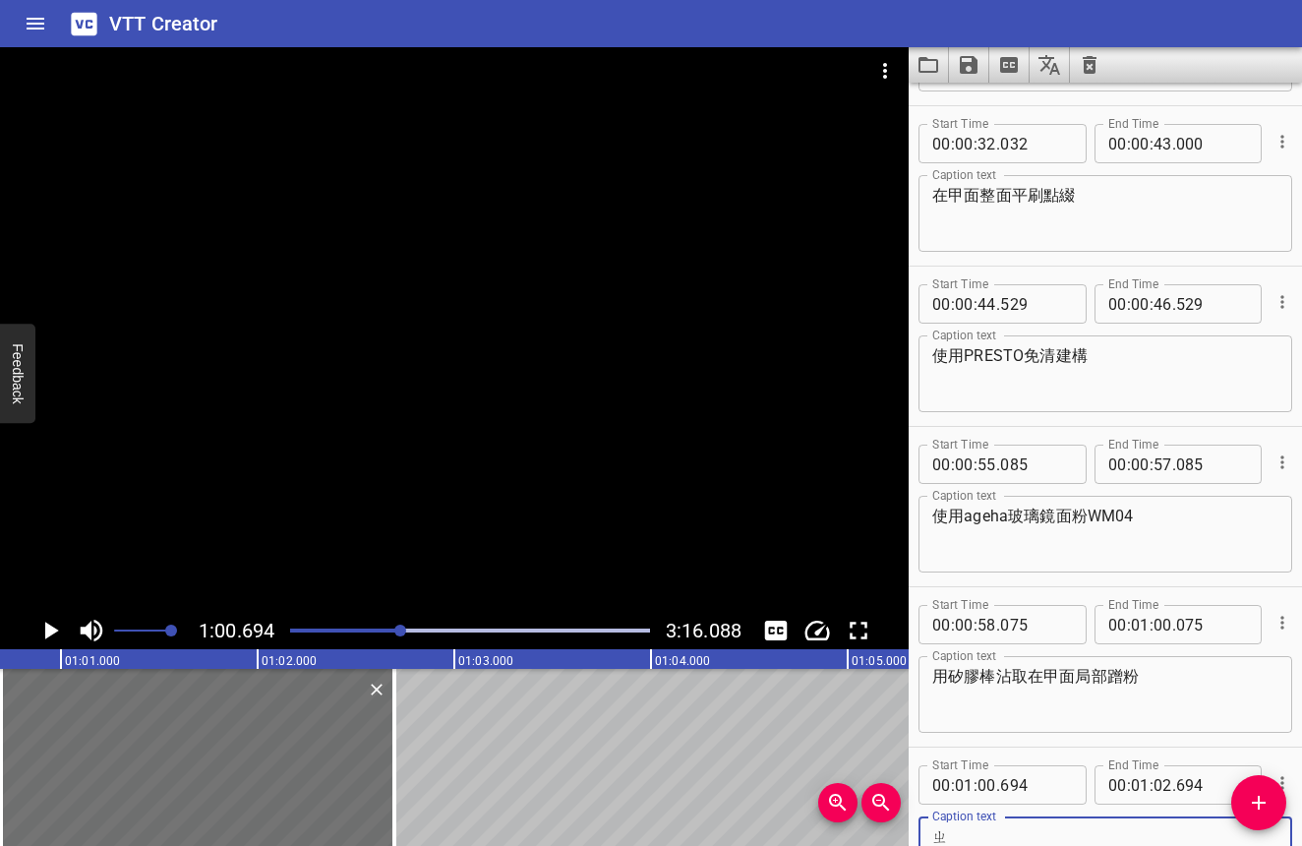
type textarea "至"
type textarea "抹"
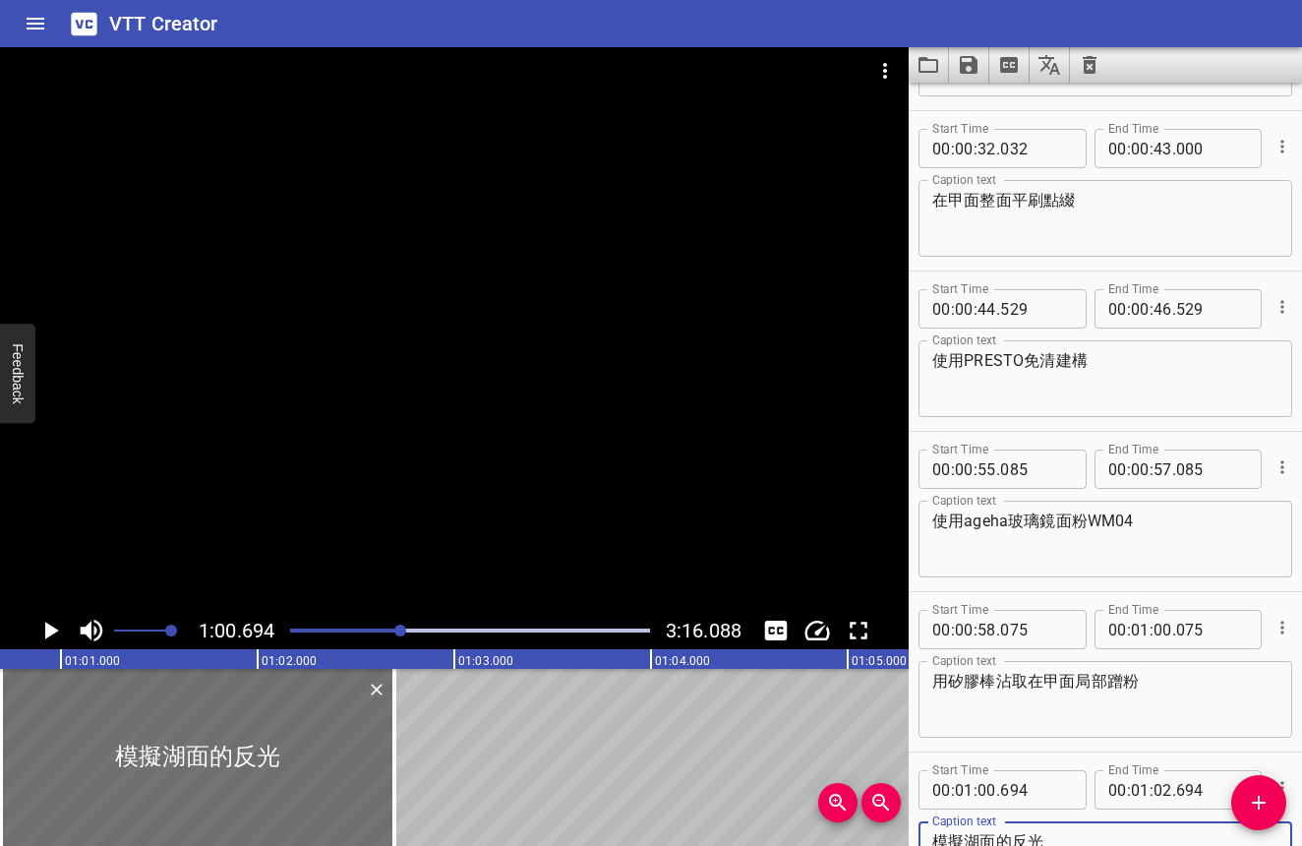
scroll to position [292, 0]
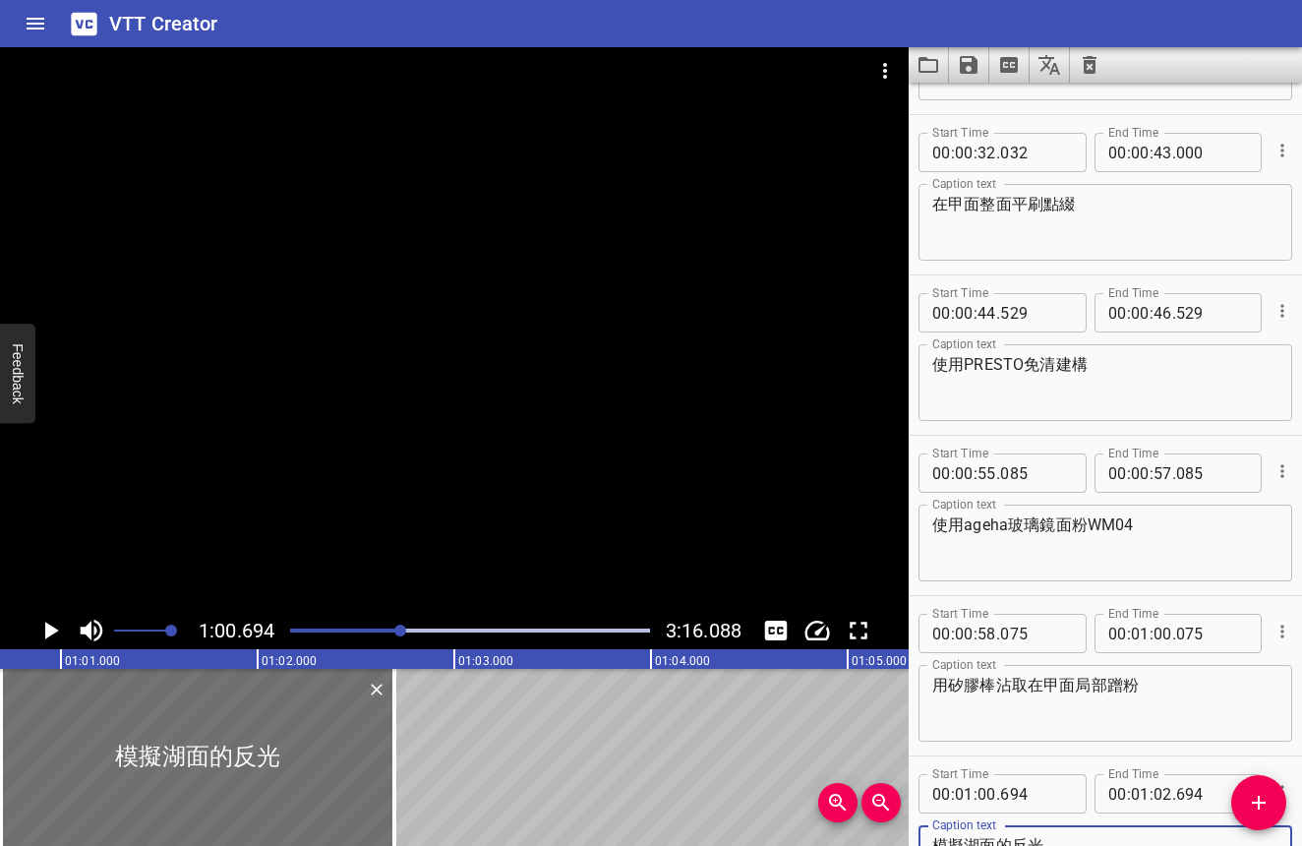
type textarea "模擬湖面的反光"
click at [1085, 225] on textarea "在甲面整面平刷點綴" at bounding box center [1105, 223] width 346 height 56
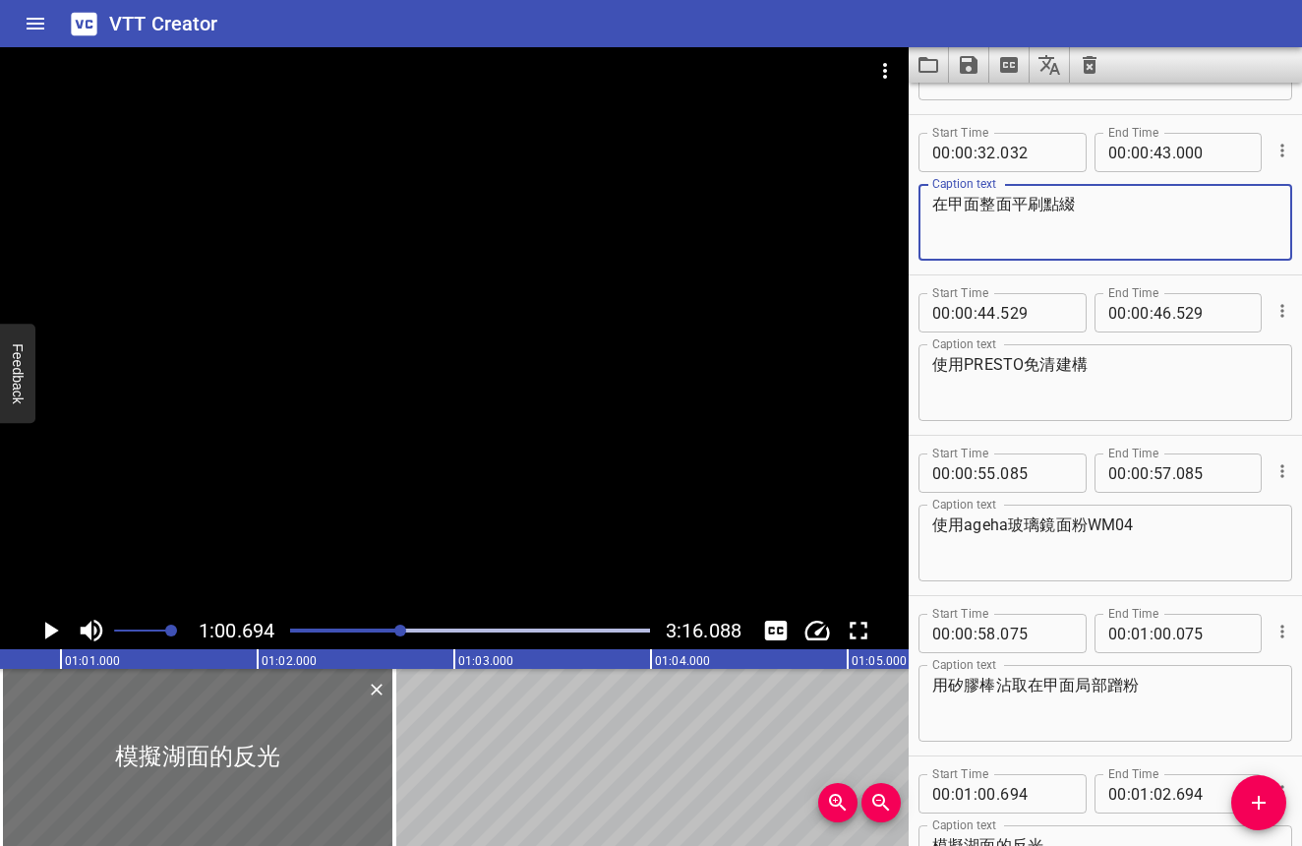
click at [340, 627] on div at bounding box center [469, 631] width 383 height 28
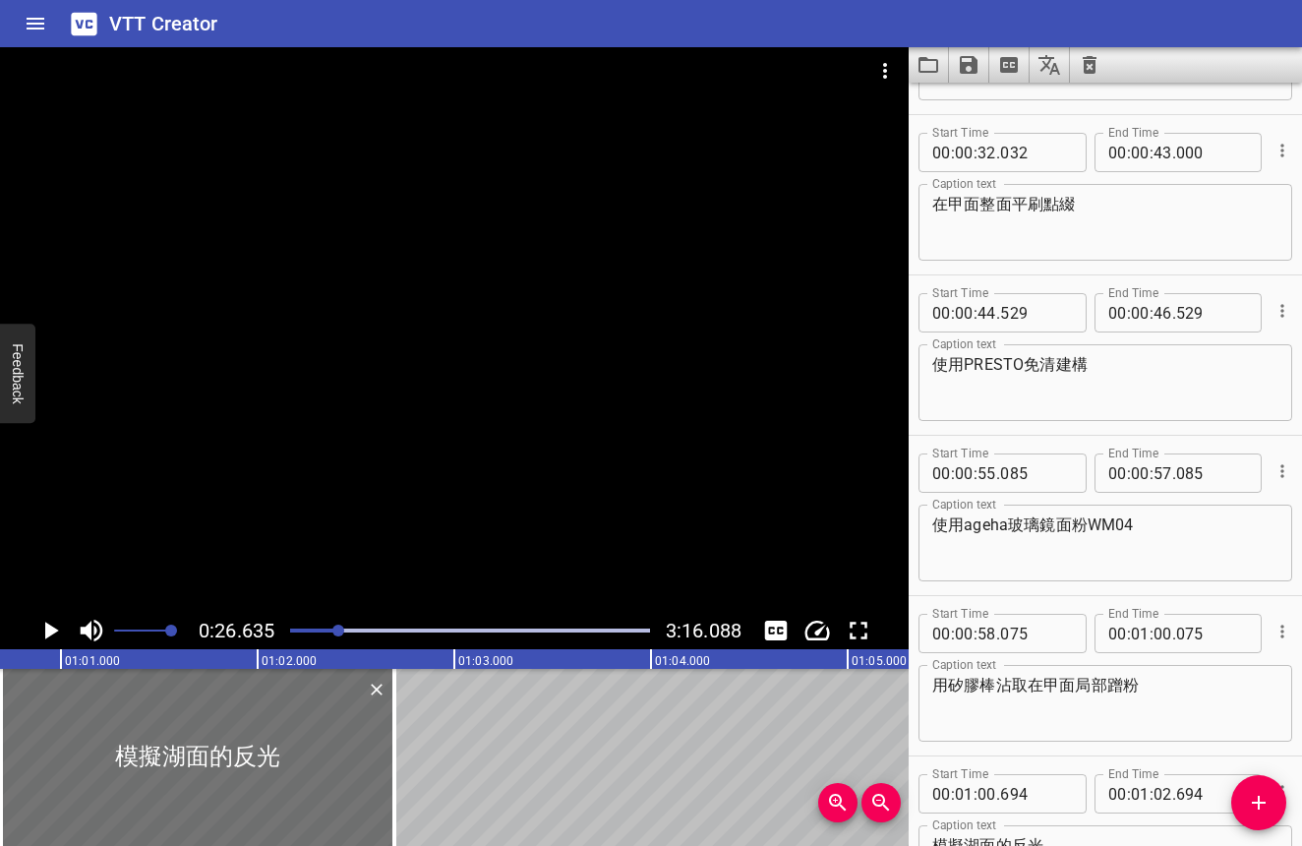
scroll to position [451, 0]
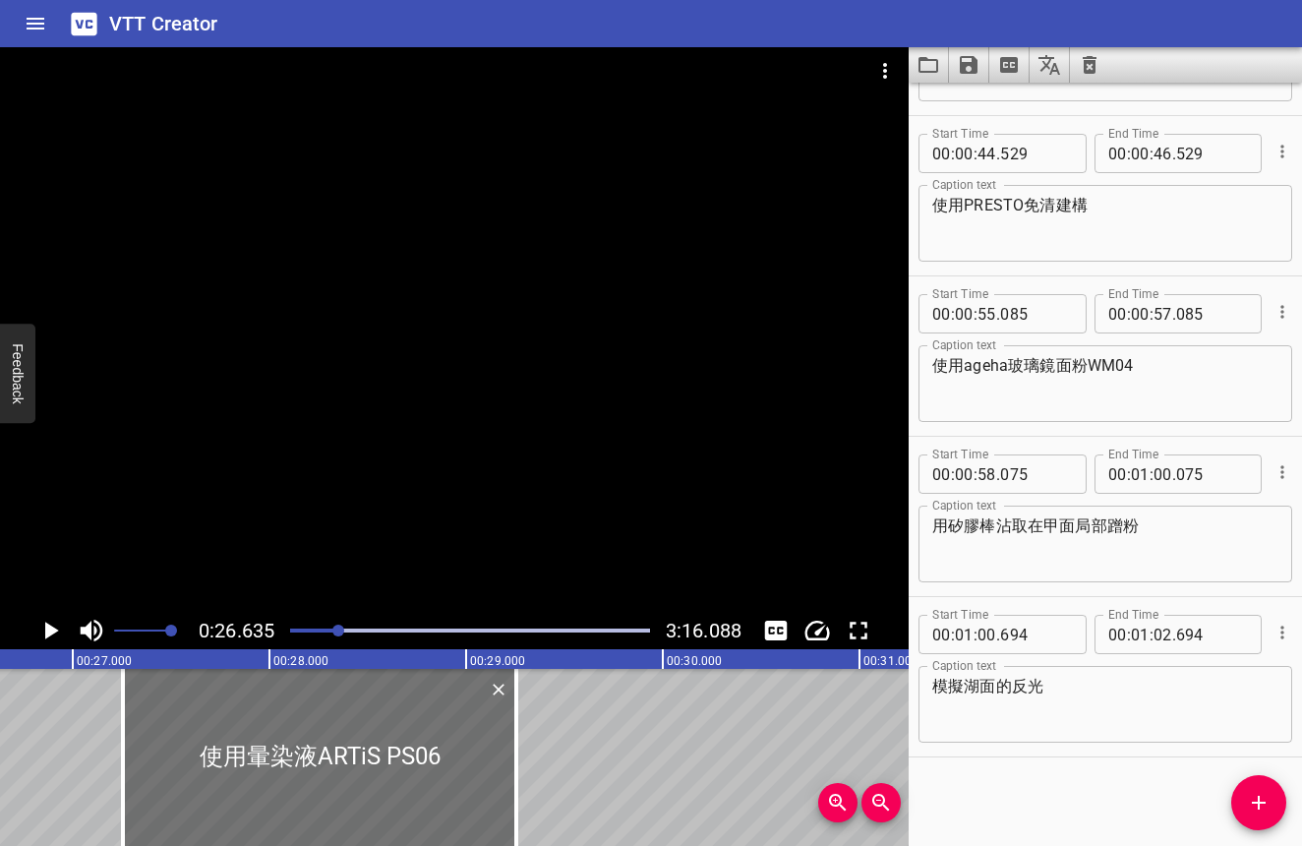
click at [352, 625] on div at bounding box center [469, 631] width 383 height 28
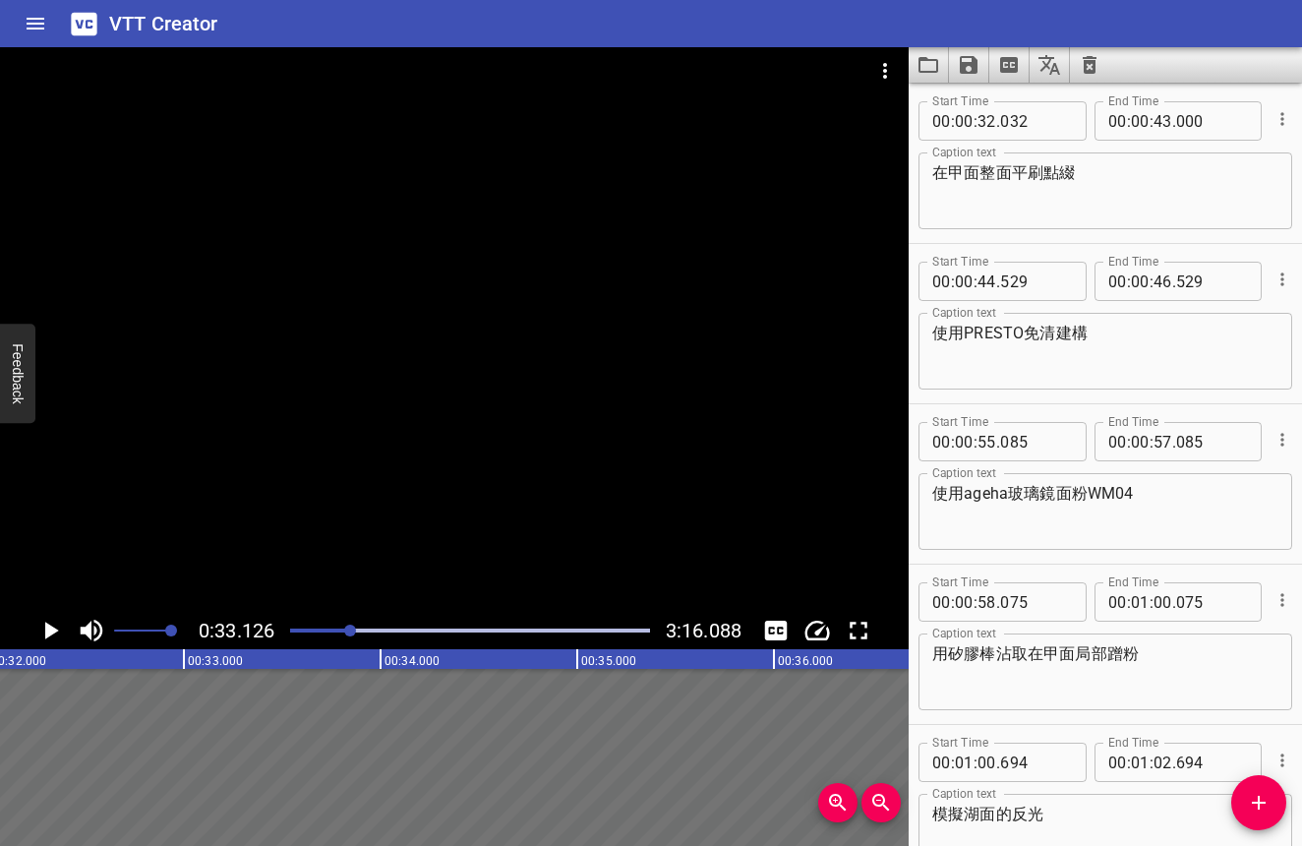
scroll to position [0, 6514]
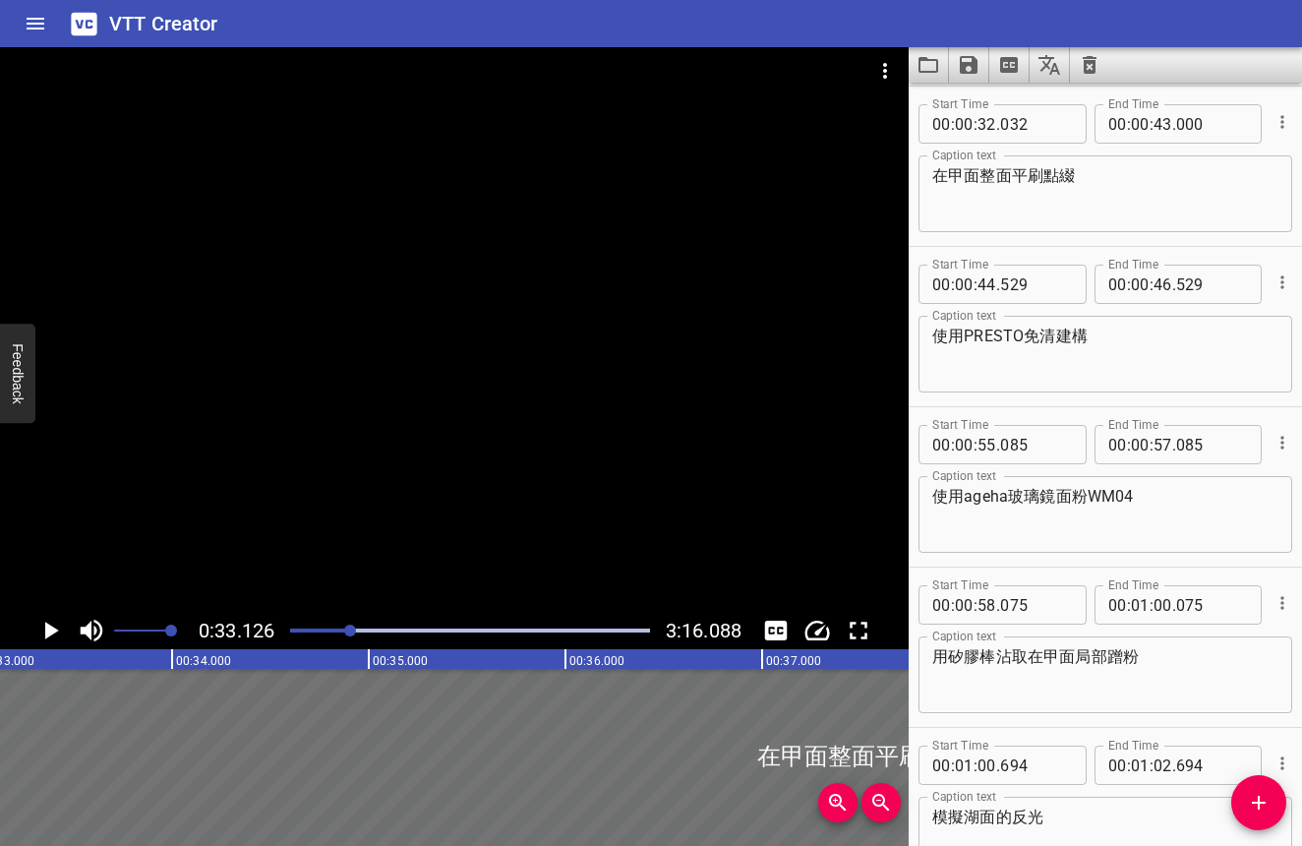
click at [1088, 190] on textarea "在甲面整面平刷點綴" at bounding box center [1105, 194] width 346 height 56
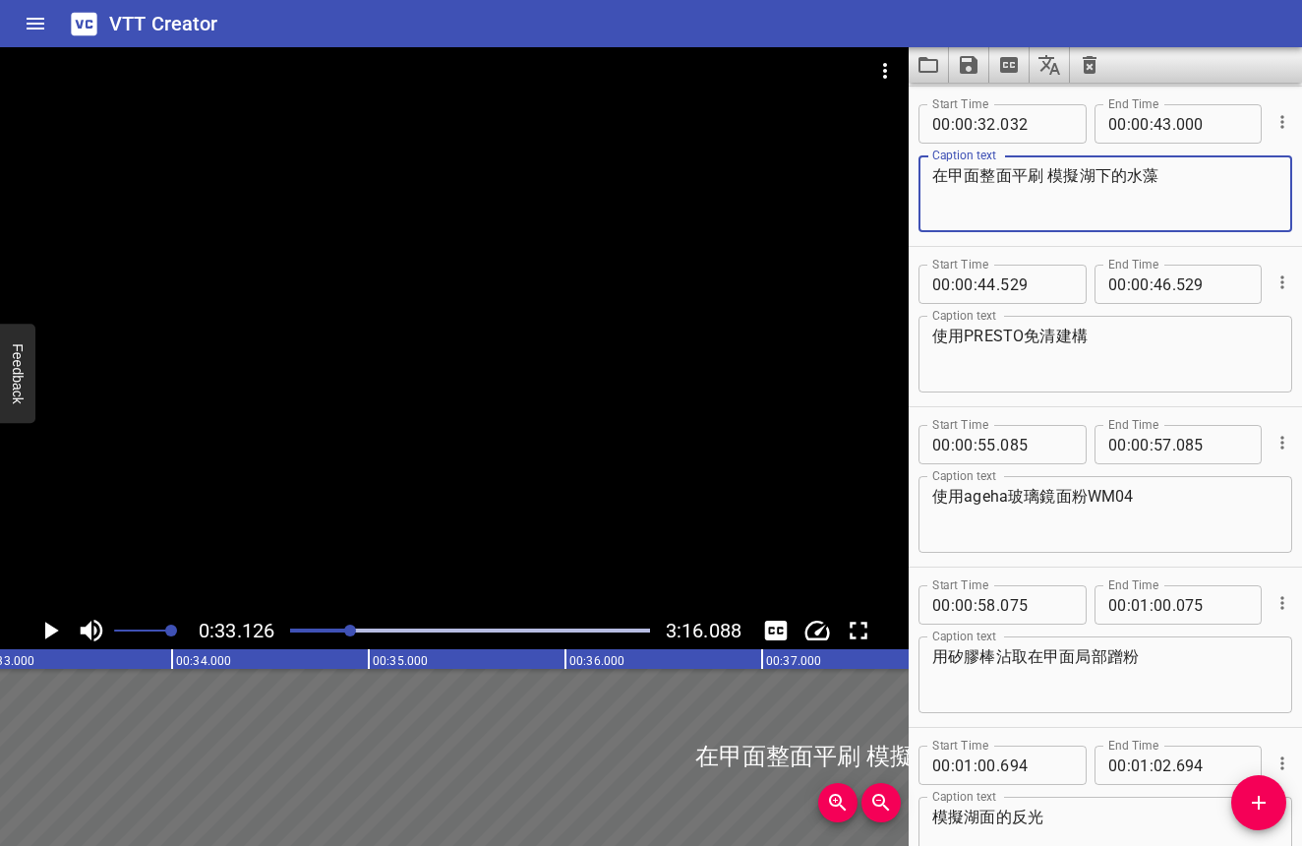
type textarea "在甲面整面平刷 模擬湖下的水藻"
click at [47, 634] on icon "Play/Pause" at bounding box center [52, 630] width 14 height 18
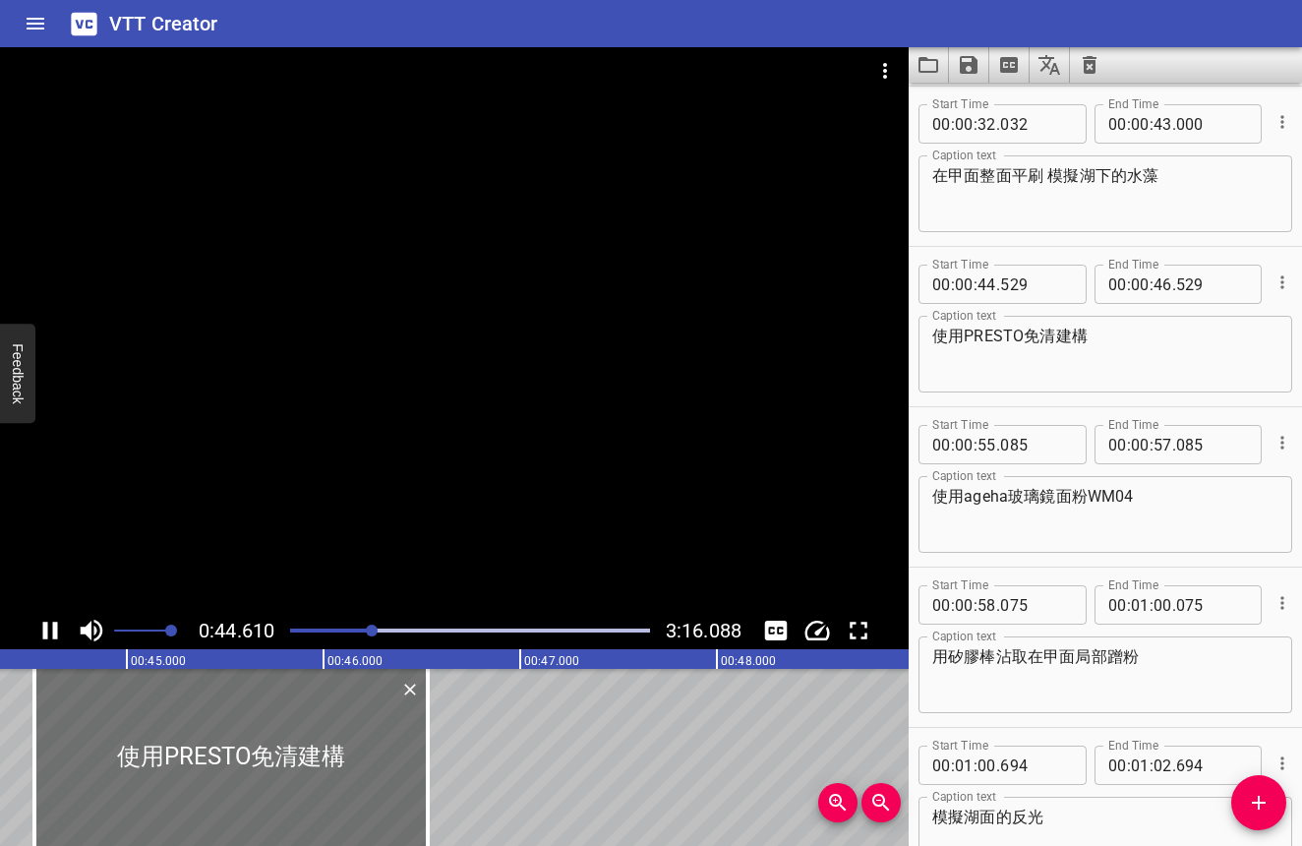
scroll to position [451, 0]
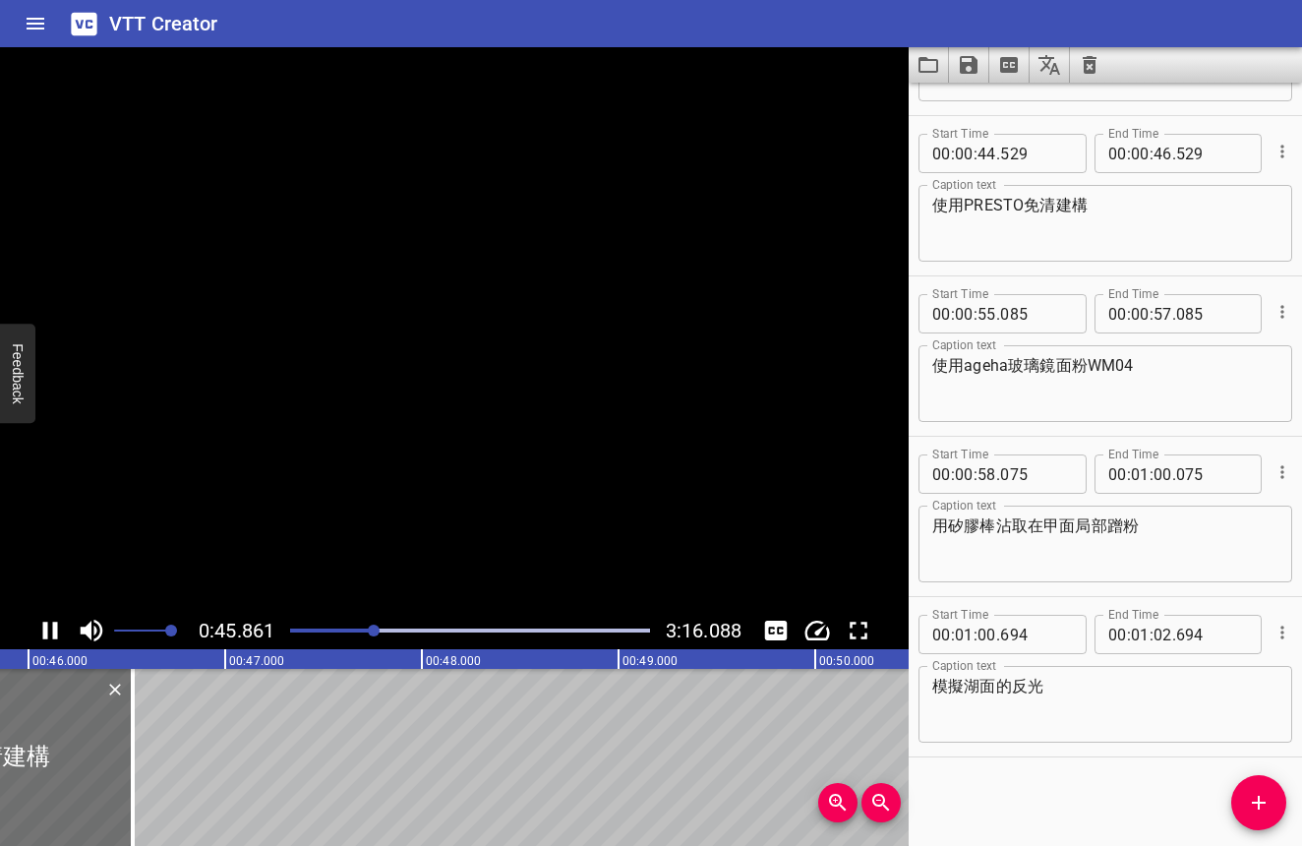
click at [49, 633] on icon "Play/Pause" at bounding box center [49, 630] width 29 height 29
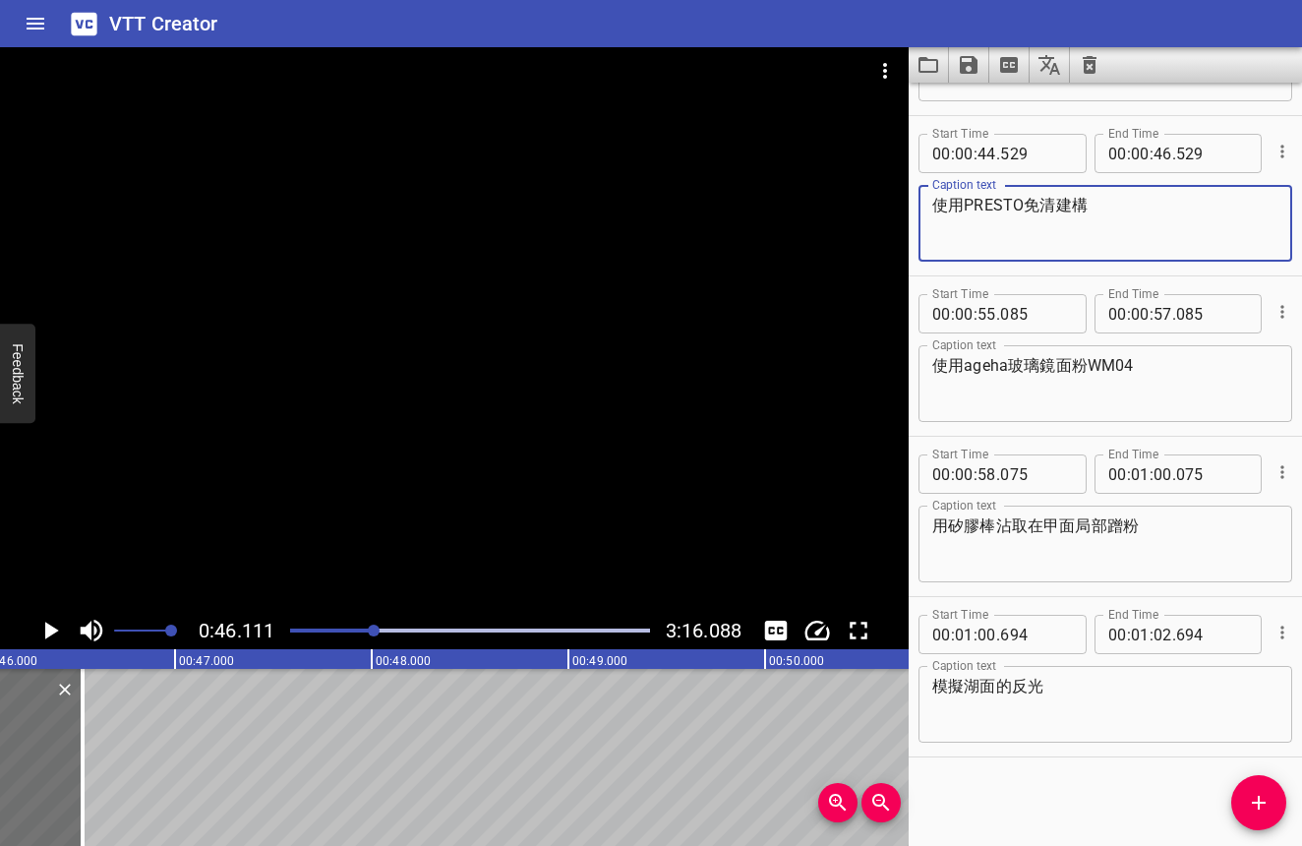
click at [1114, 216] on textarea "使用PRESTO免清建構" at bounding box center [1105, 224] width 346 height 56
click at [1087, 206] on textarea "使用PRESTO免清建構 隔離暈染液" at bounding box center [1105, 224] width 346 height 56
click at [1094, 202] on textarea "使用PRESTO免清建構 隔離暈染液" at bounding box center [1105, 224] width 346 height 56
type textarea "使用PRESTO免清建構,隔離暈染液"
click at [82, 729] on div at bounding box center [83, 757] width 4 height 177
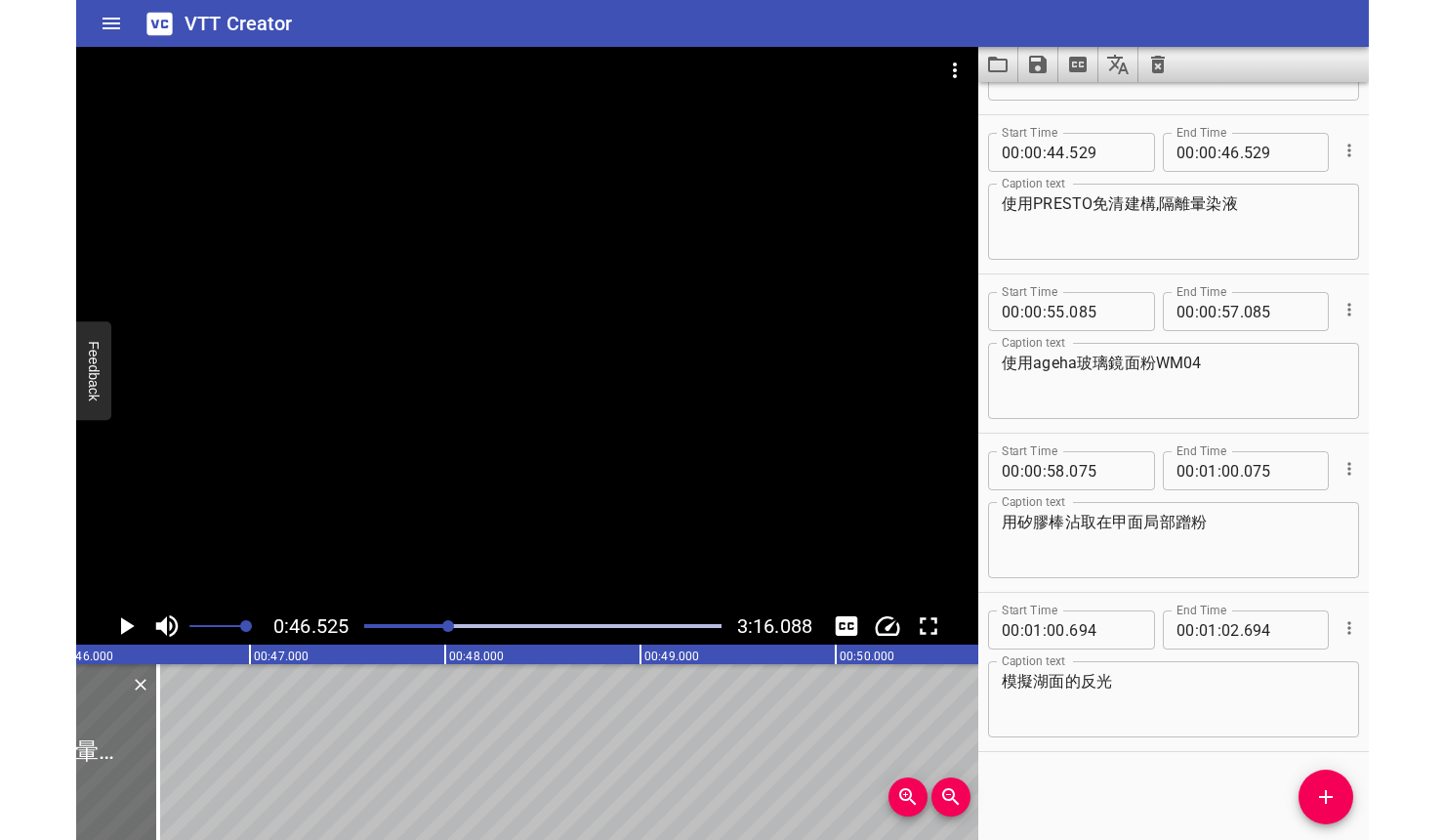
scroll to position [0, 9087]
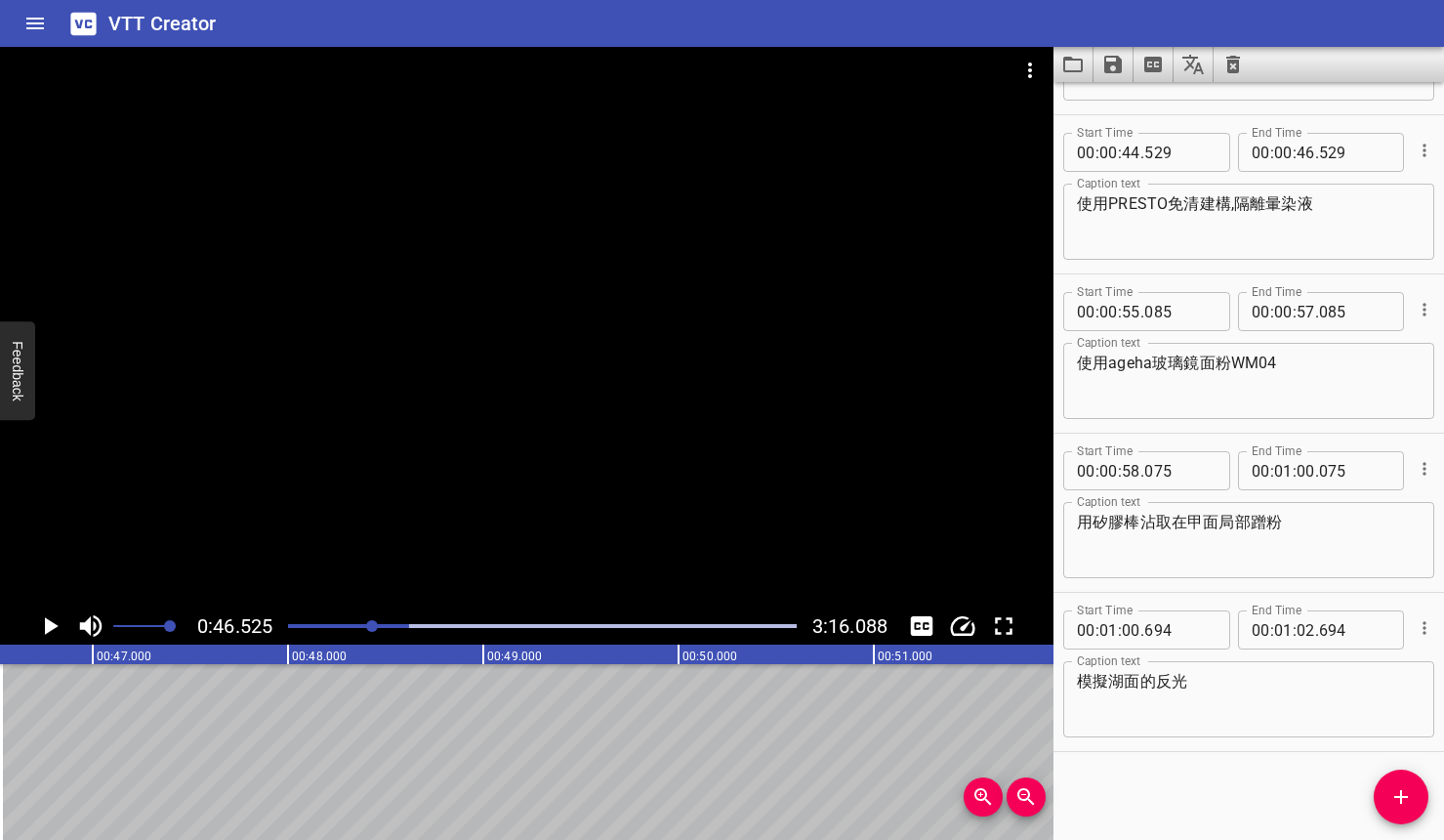
click at [58, 628] on icon "Play/Pause" at bounding box center [49, 626] width 29 height 29
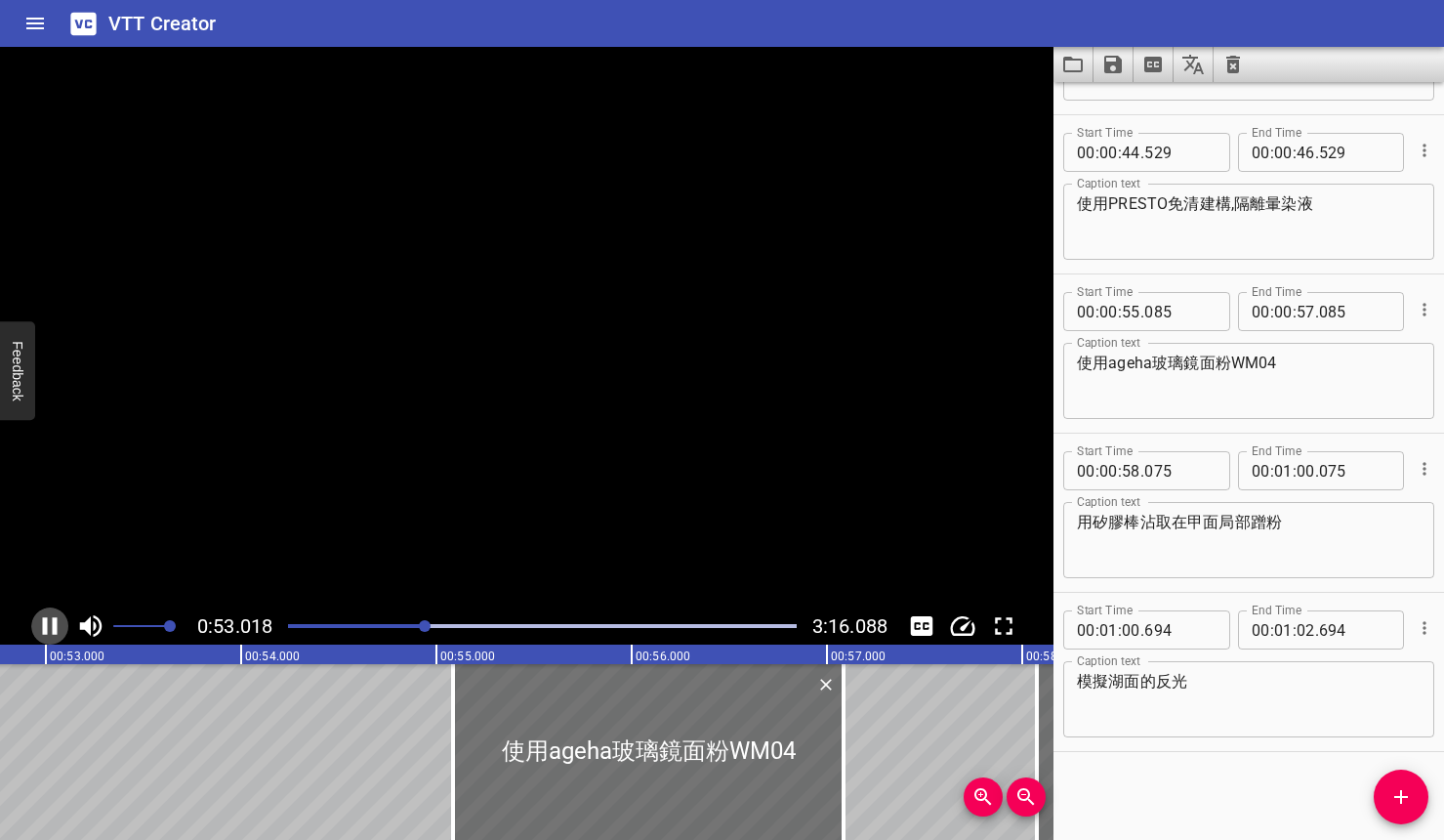
scroll to position [0, 10354]
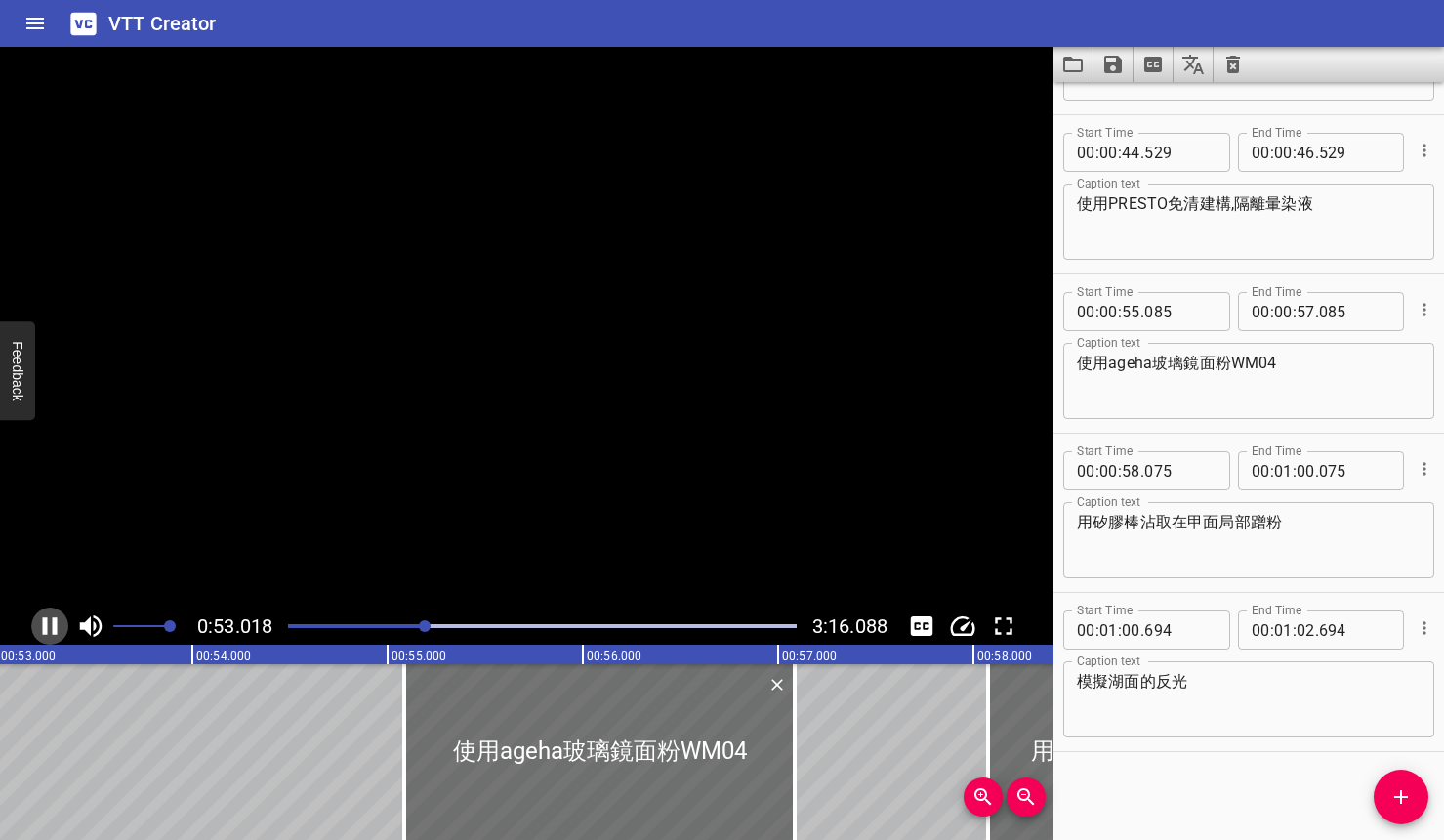
click at [62, 628] on icon "Play/Pause" at bounding box center [49, 626] width 29 height 29
click at [1292, 152] on input "number" at bounding box center [1306, 152] width 19 height 39
type input "52"
click at [1292, 154] on input "number" at bounding box center [1355, 152] width 72 height 39
click at [1292, 153] on input "number" at bounding box center [1355, 152] width 72 height 39
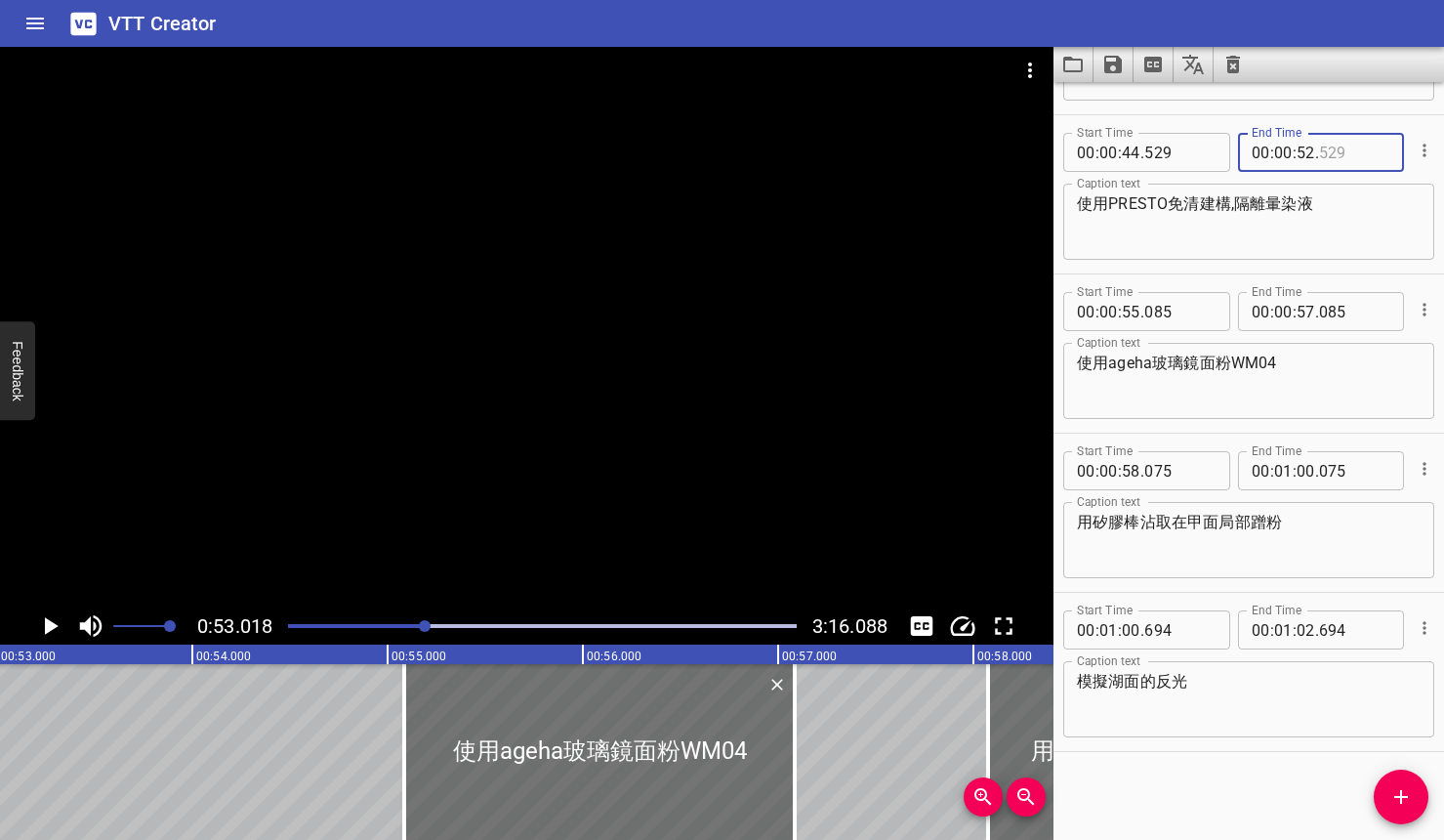
click at [1292, 153] on input "number" at bounding box center [1355, 152] width 72 height 39
type input "000"
click at [67, 628] on button "Play/Pause" at bounding box center [49, 626] width 37 height 37
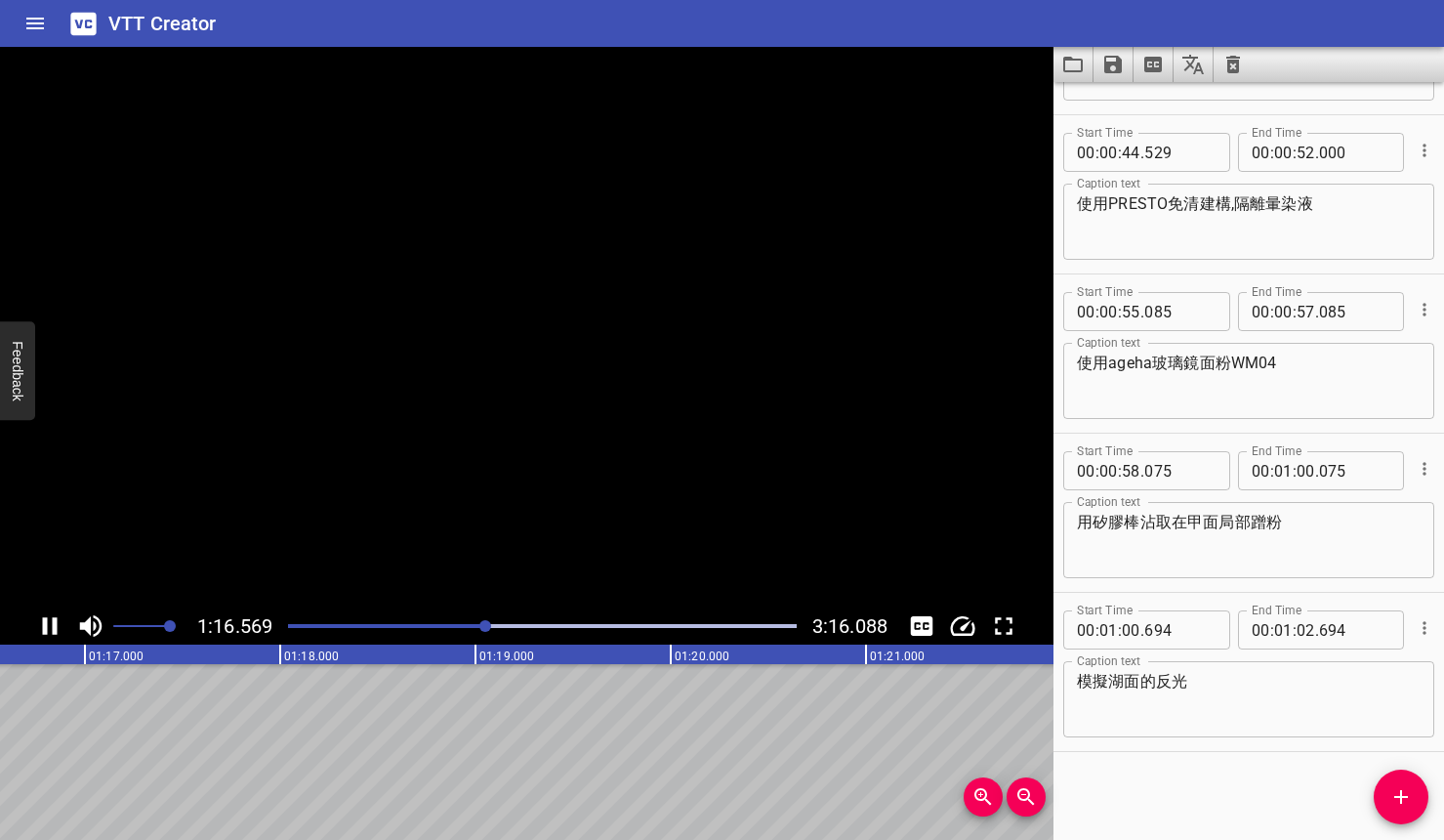
click at [54, 624] on icon "Play/Pause" at bounding box center [50, 626] width 15 height 18
click at [1292, 790] on icon "Add Cue" at bounding box center [1401, 797] width 24 height 24
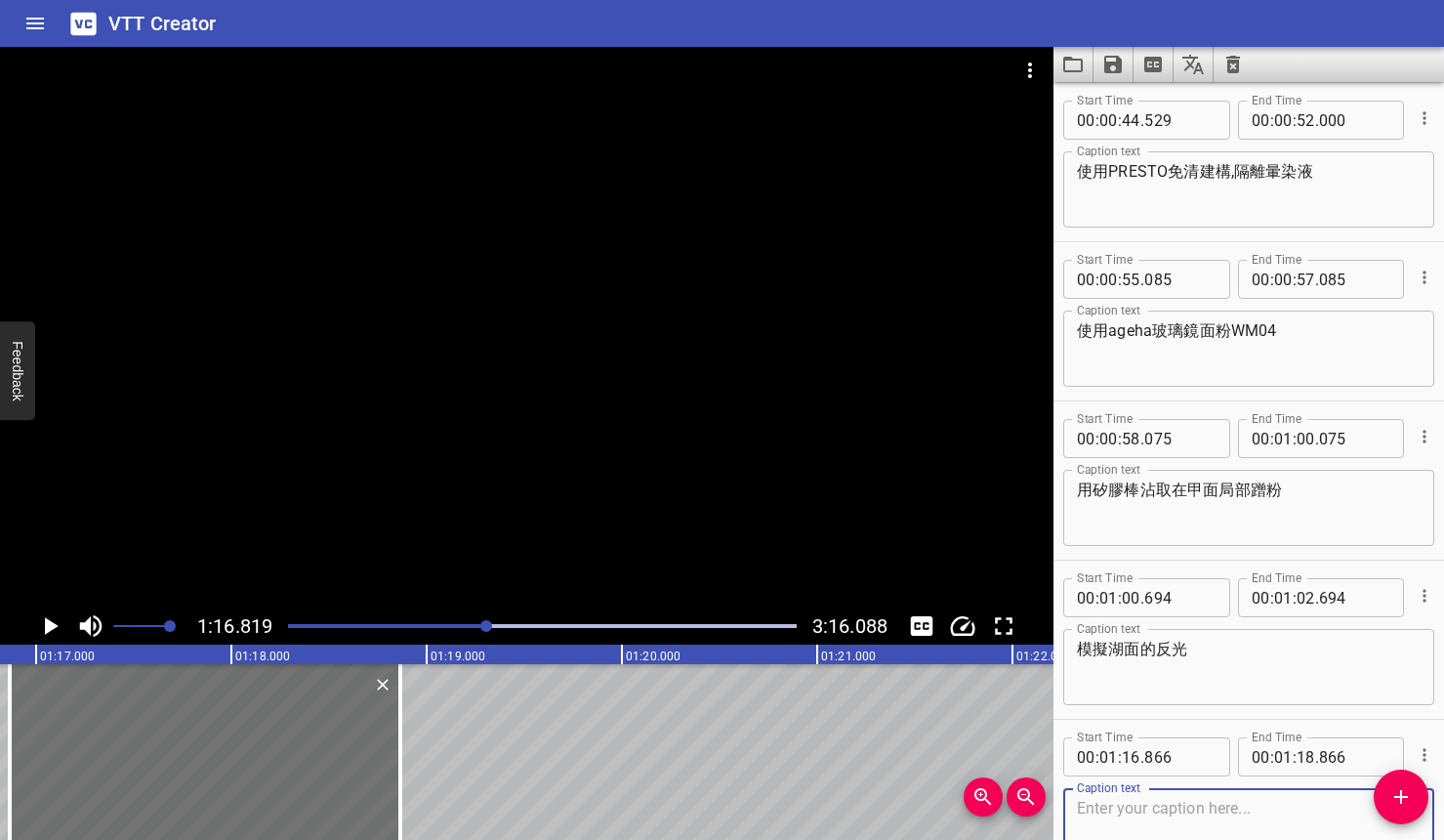
scroll to position [485, 0]
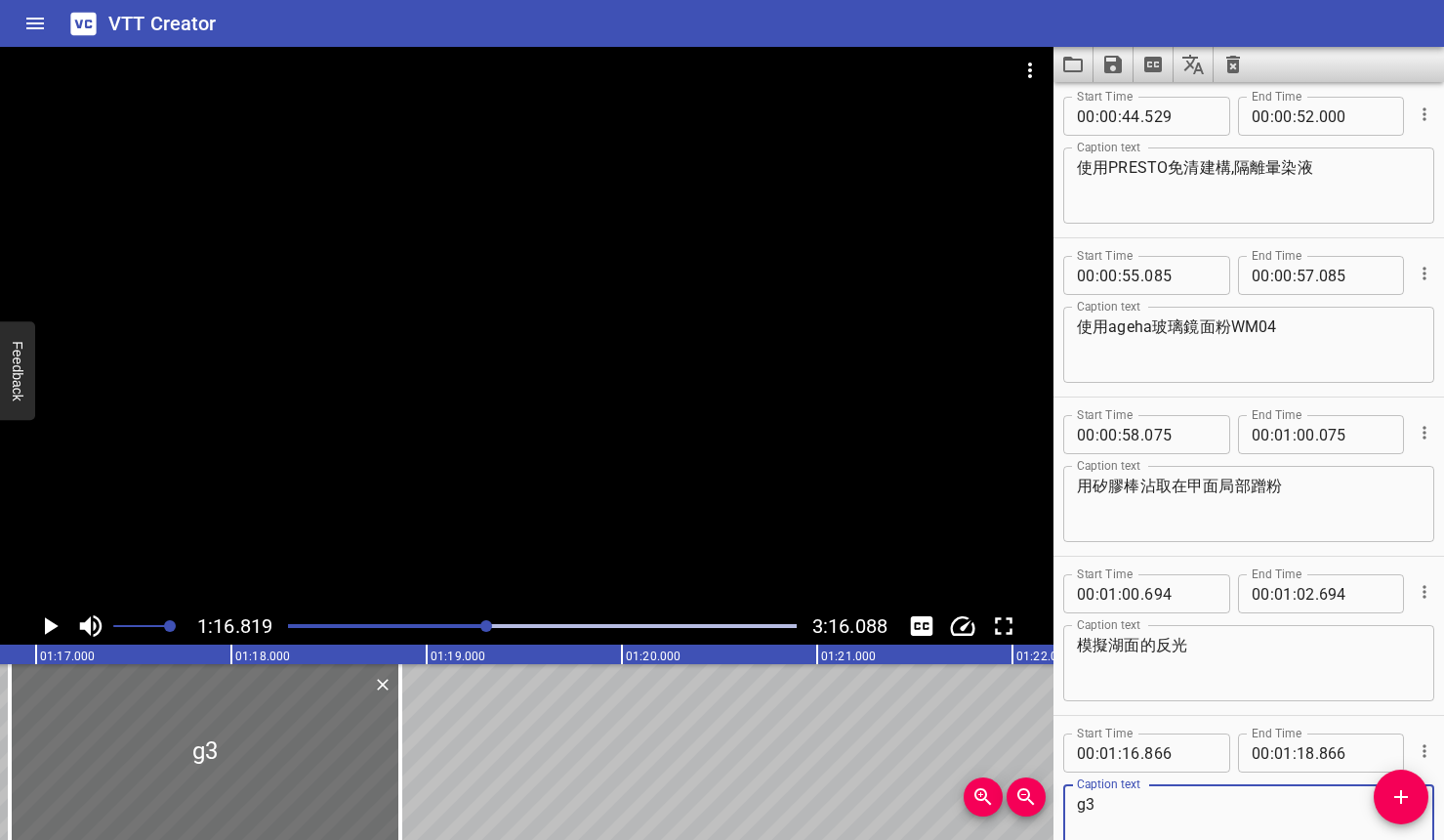
type textarea "g"
type textarea "使用PRESTO A001"
click at [44, 628] on icon "Play/Pause" at bounding box center [49, 626] width 29 height 29
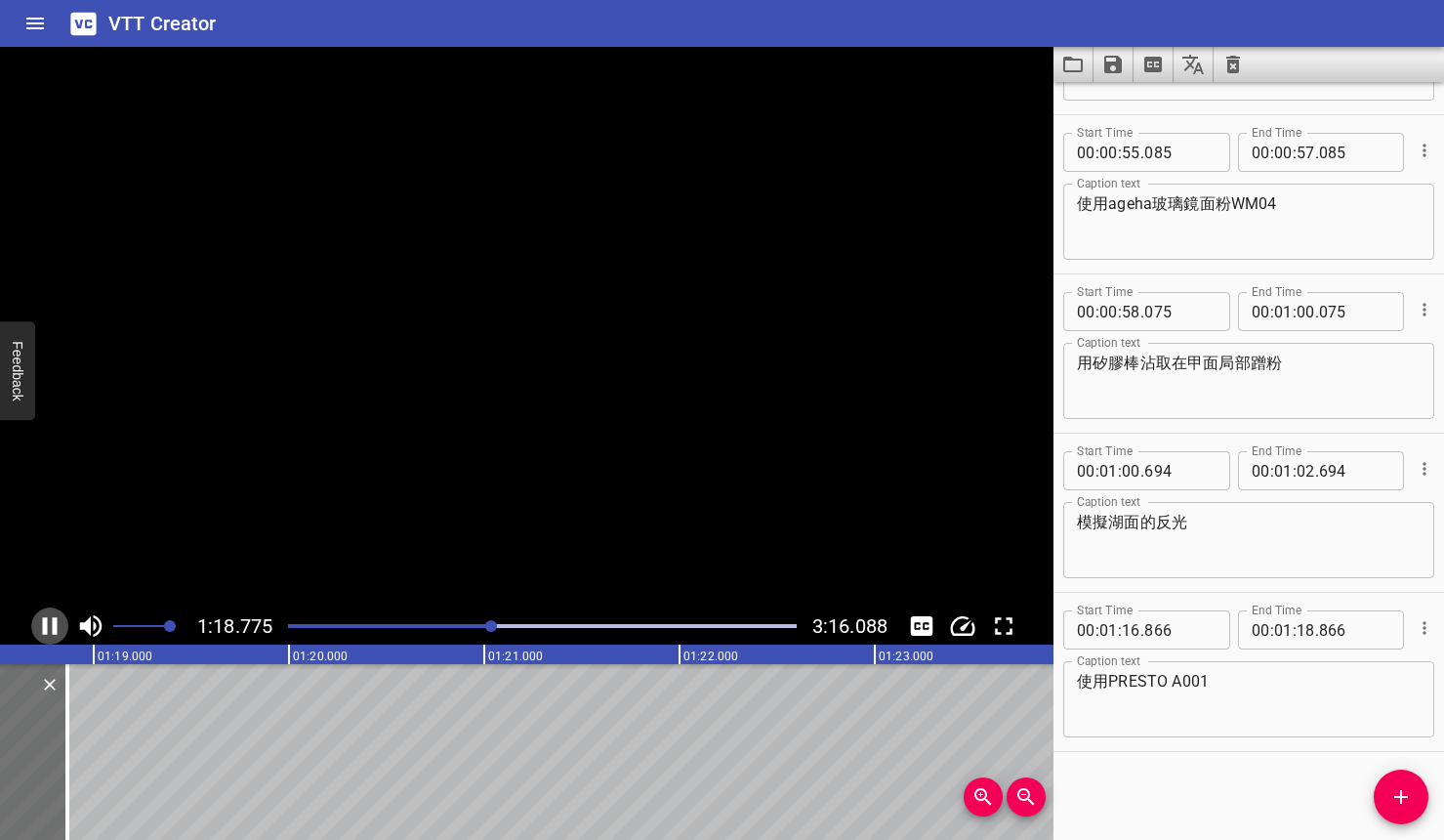
click at [44, 628] on icon "Play/Pause" at bounding box center [50, 626] width 15 height 18
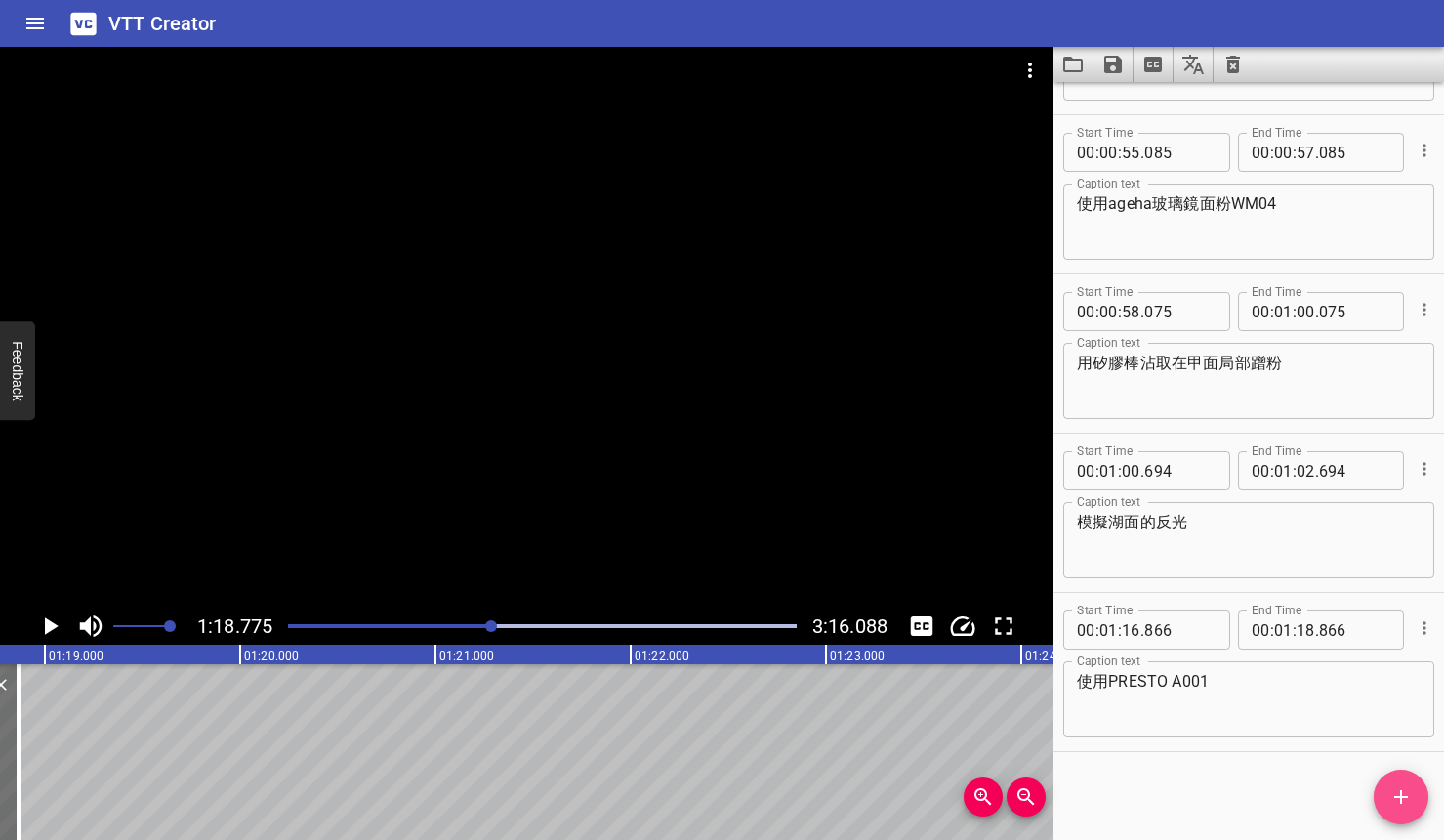
click at [1292, 790] on icon "Add Cue" at bounding box center [1401, 797] width 24 height 24
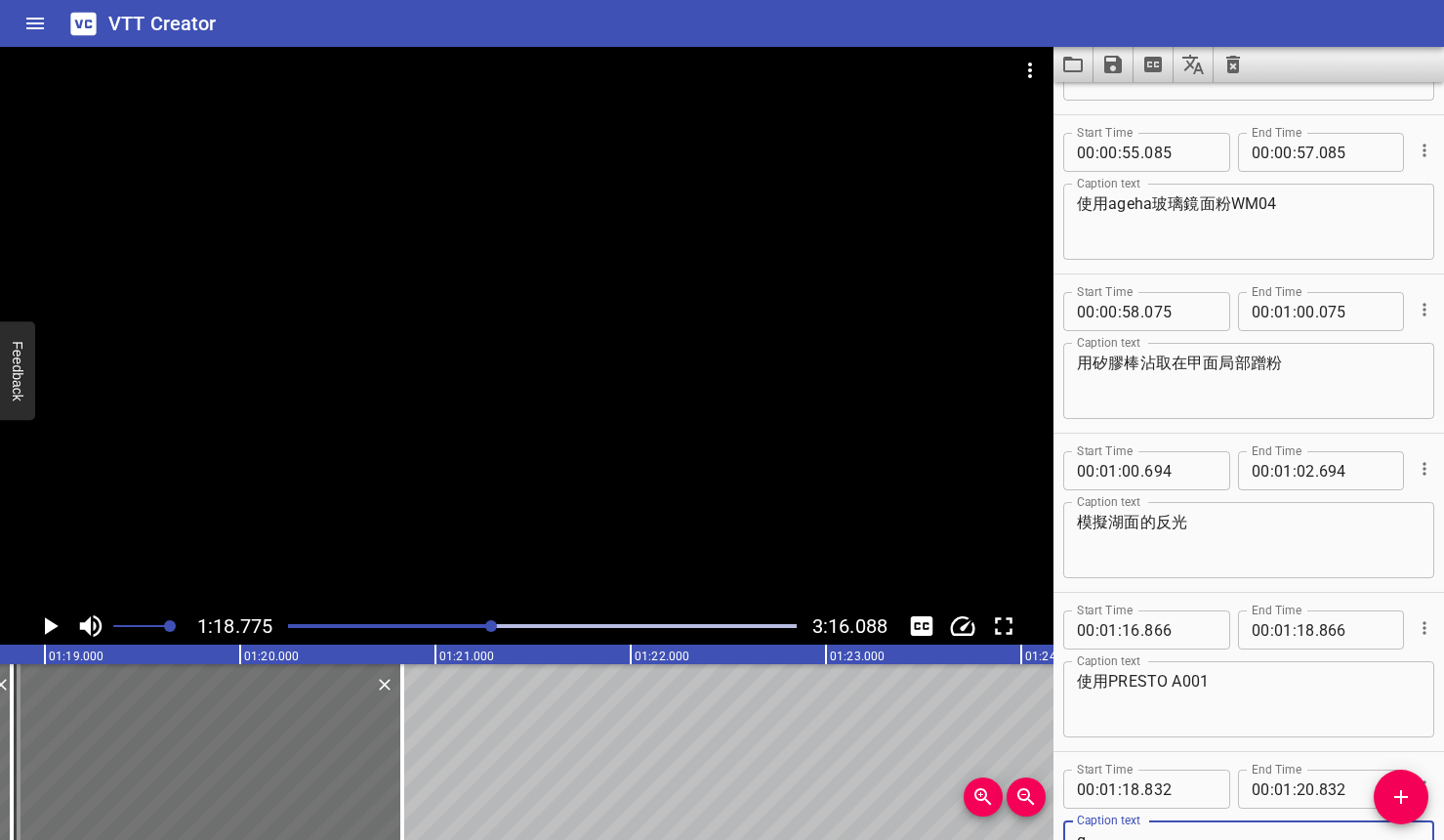
scroll to position [617, 0]
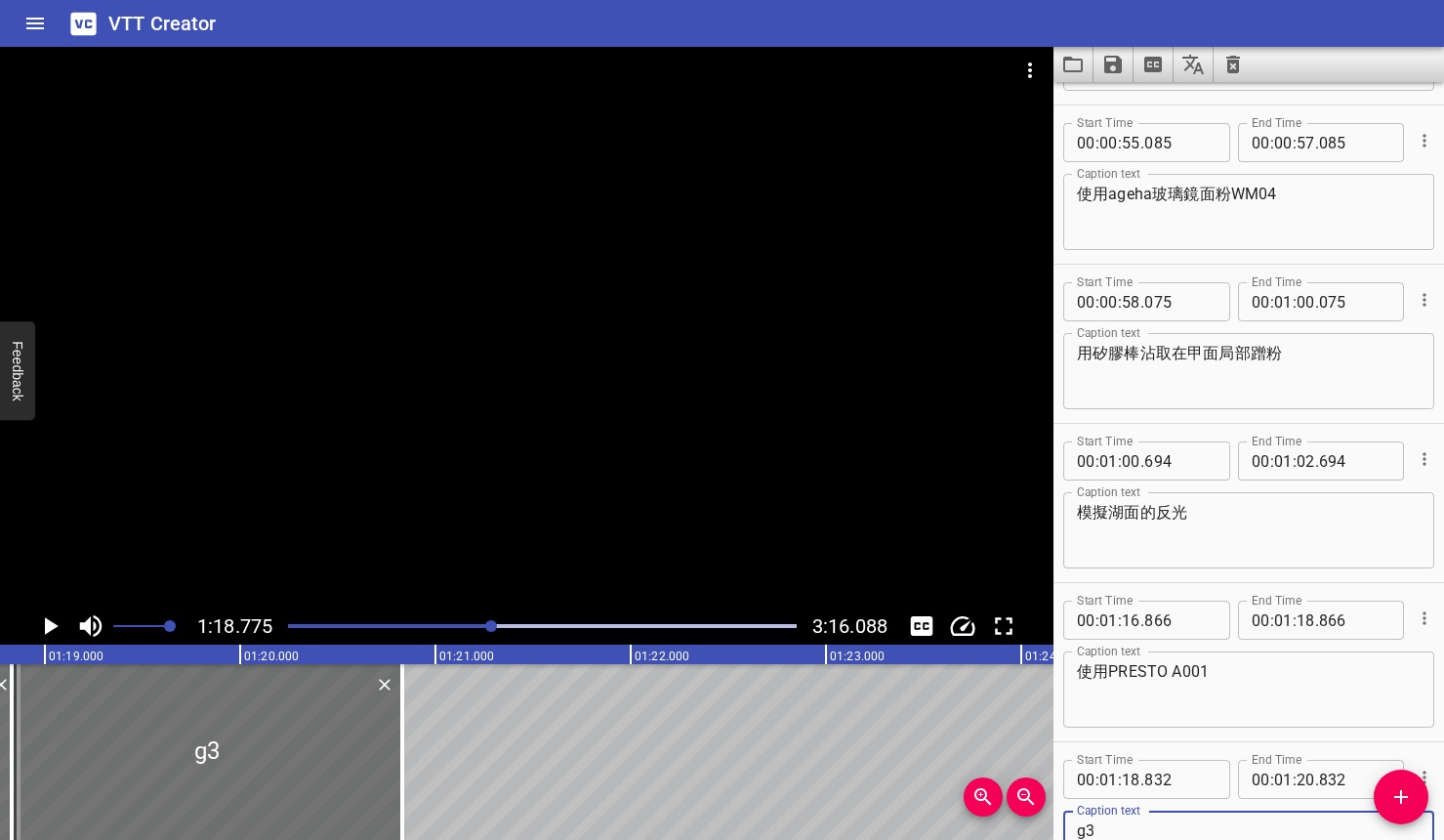
type textarea "g"
type textarea "使用PRESTO凝膠筆 MULTI"
click at [50, 635] on icon "Play/Pause" at bounding box center [49, 626] width 29 height 29
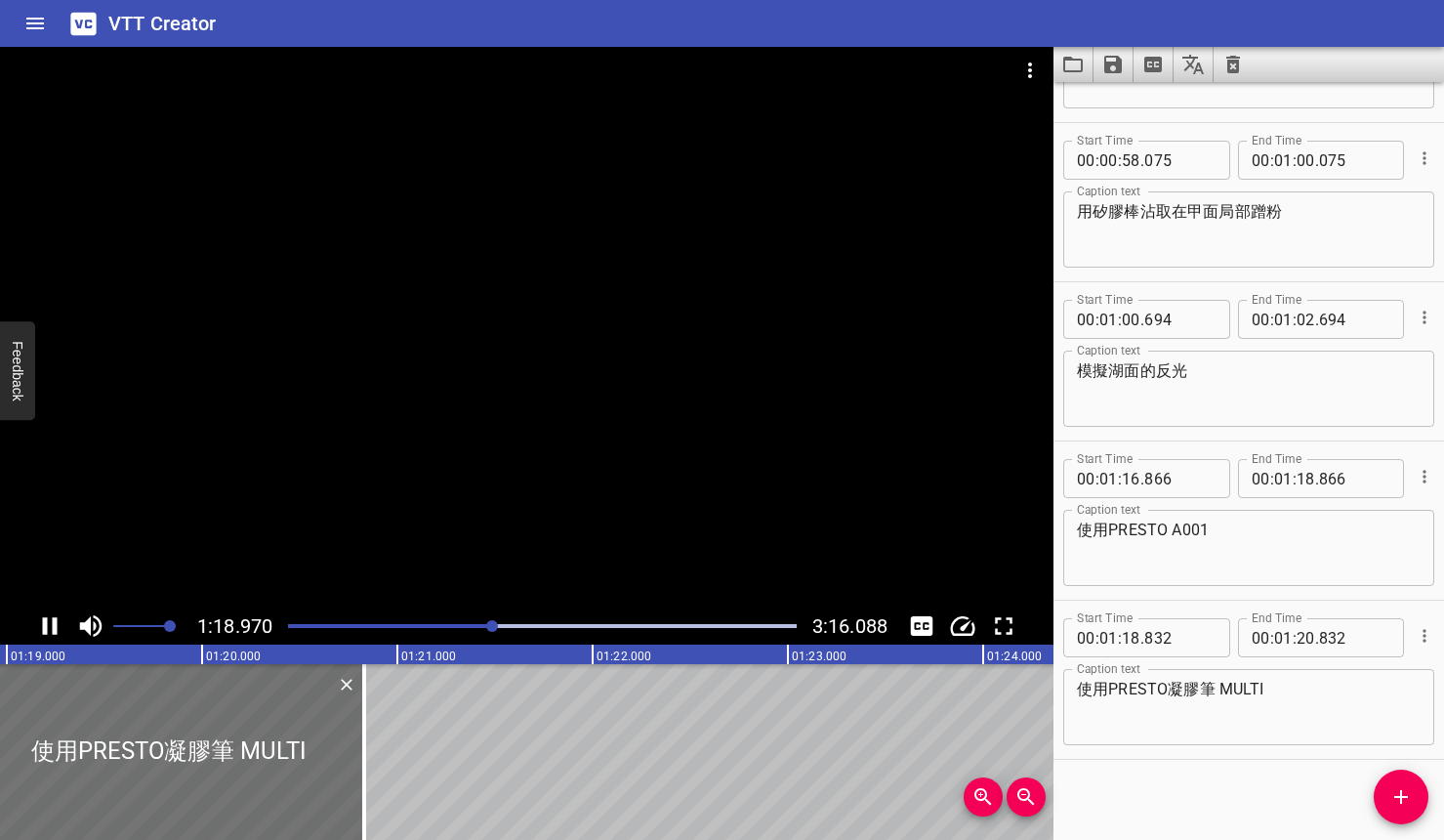
scroll to position [767, 0]
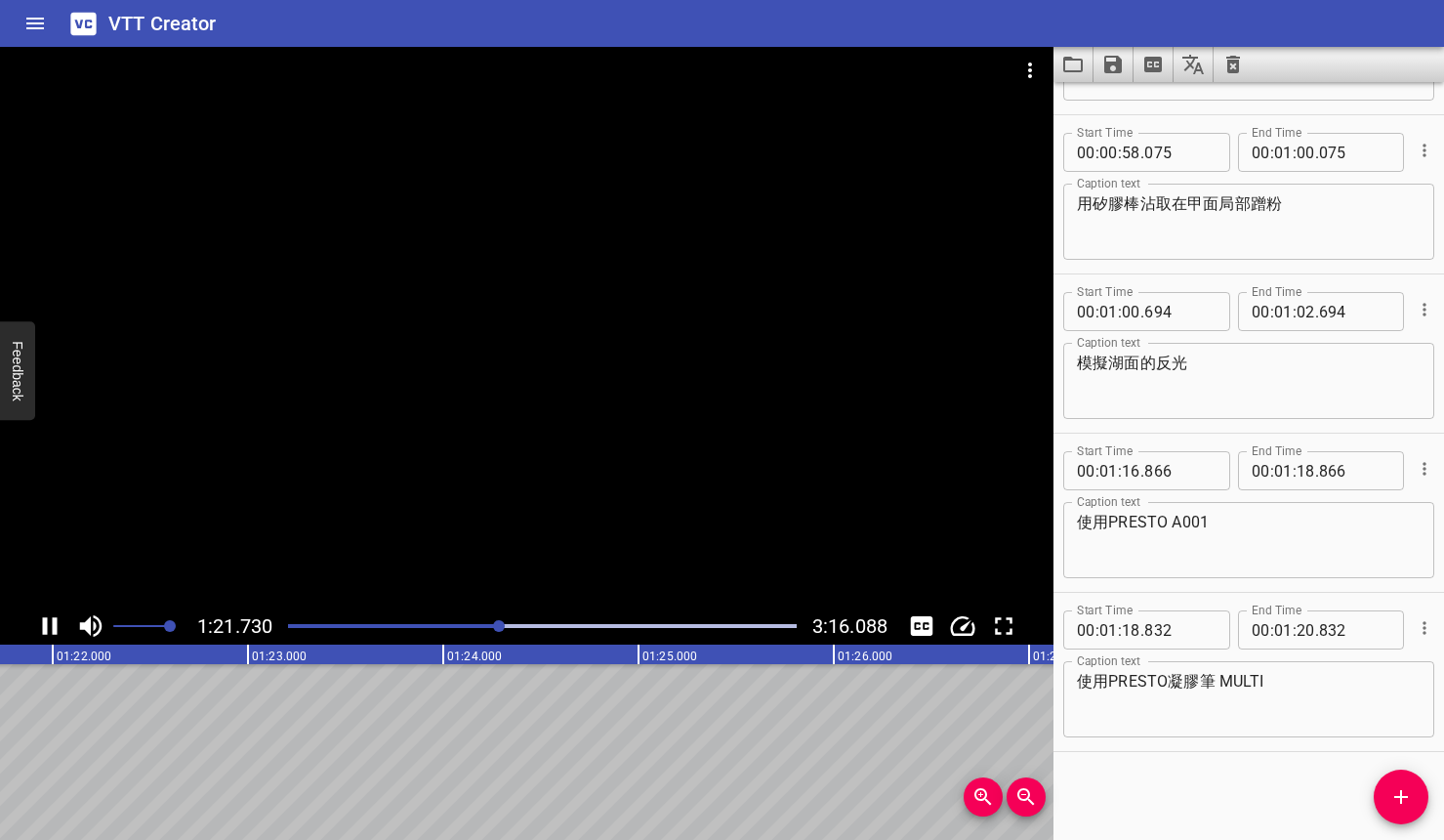
click at [56, 635] on icon "Play/Pause" at bounding box center [49, 626] width 29 height 29
drag, startPoint x: 220, startPoint y: 752, endPoint x: 541, endPoint y: 769, distance: 321.4
click at [477, 630] on div at bounding box center [542, 627] width 532 height 28
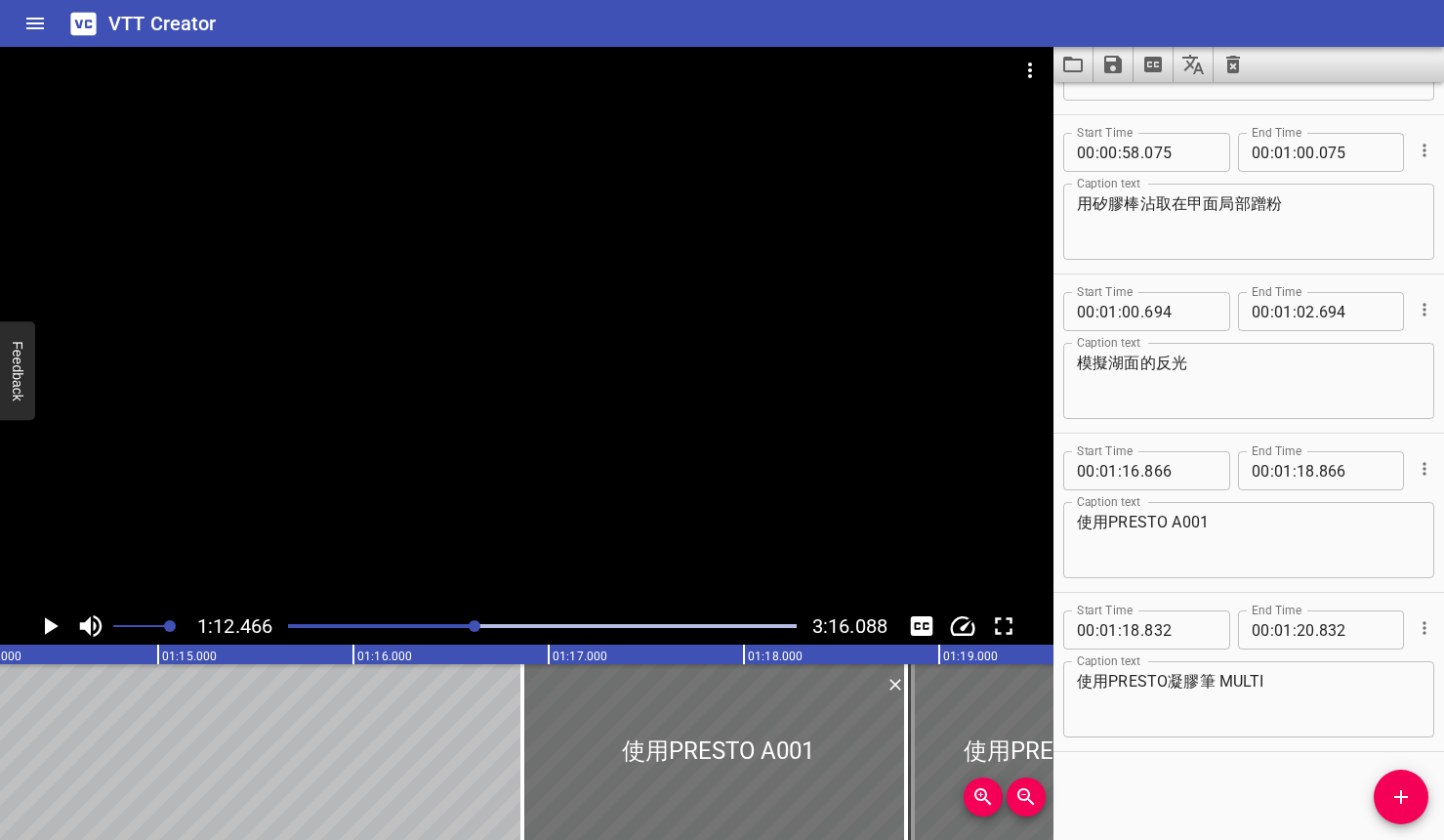
scroll to position [0, 14153]
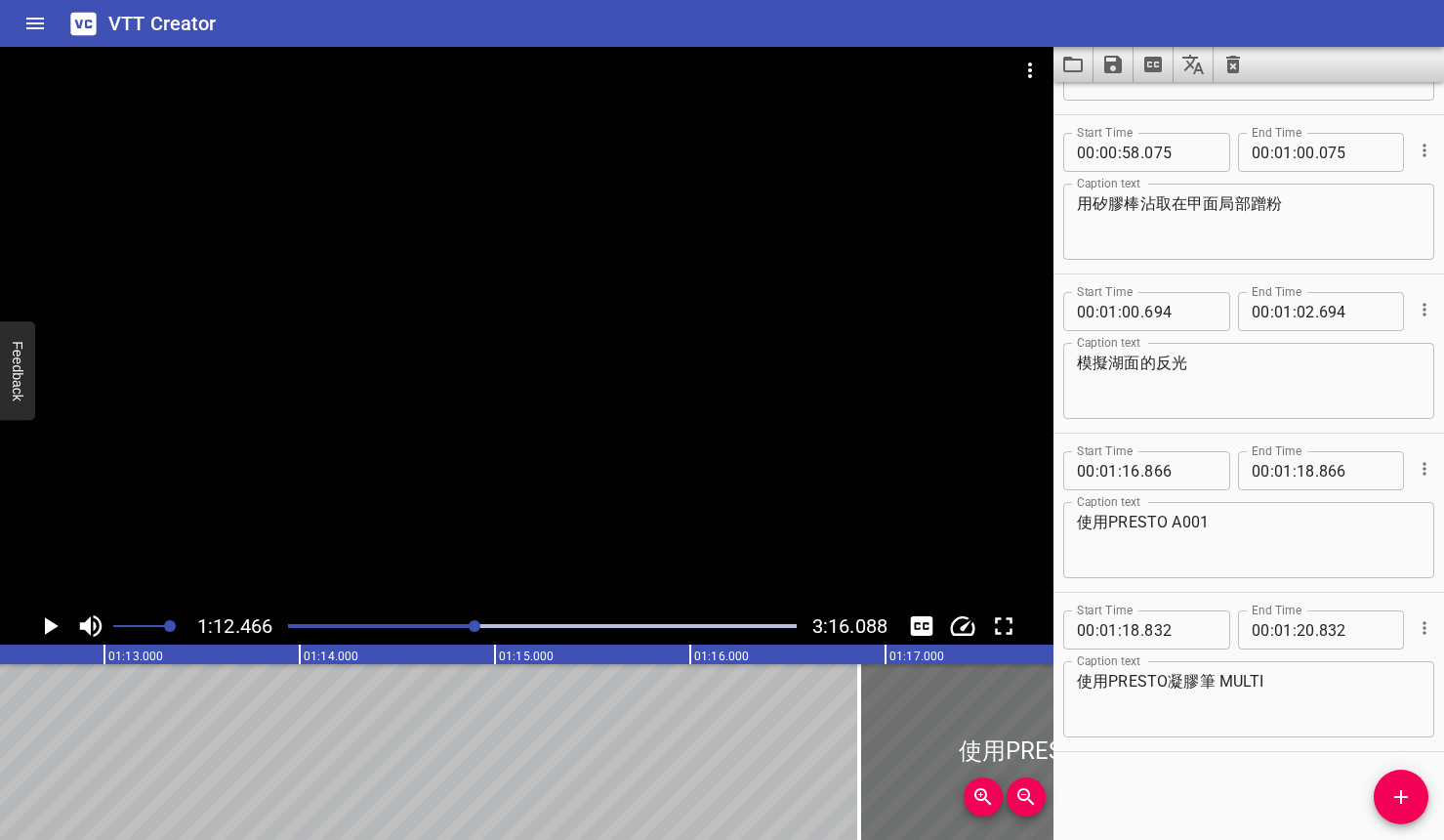
click at [52, 629] on icon "Play/Pause" at bounding box center [52, 626] width 14 height 18
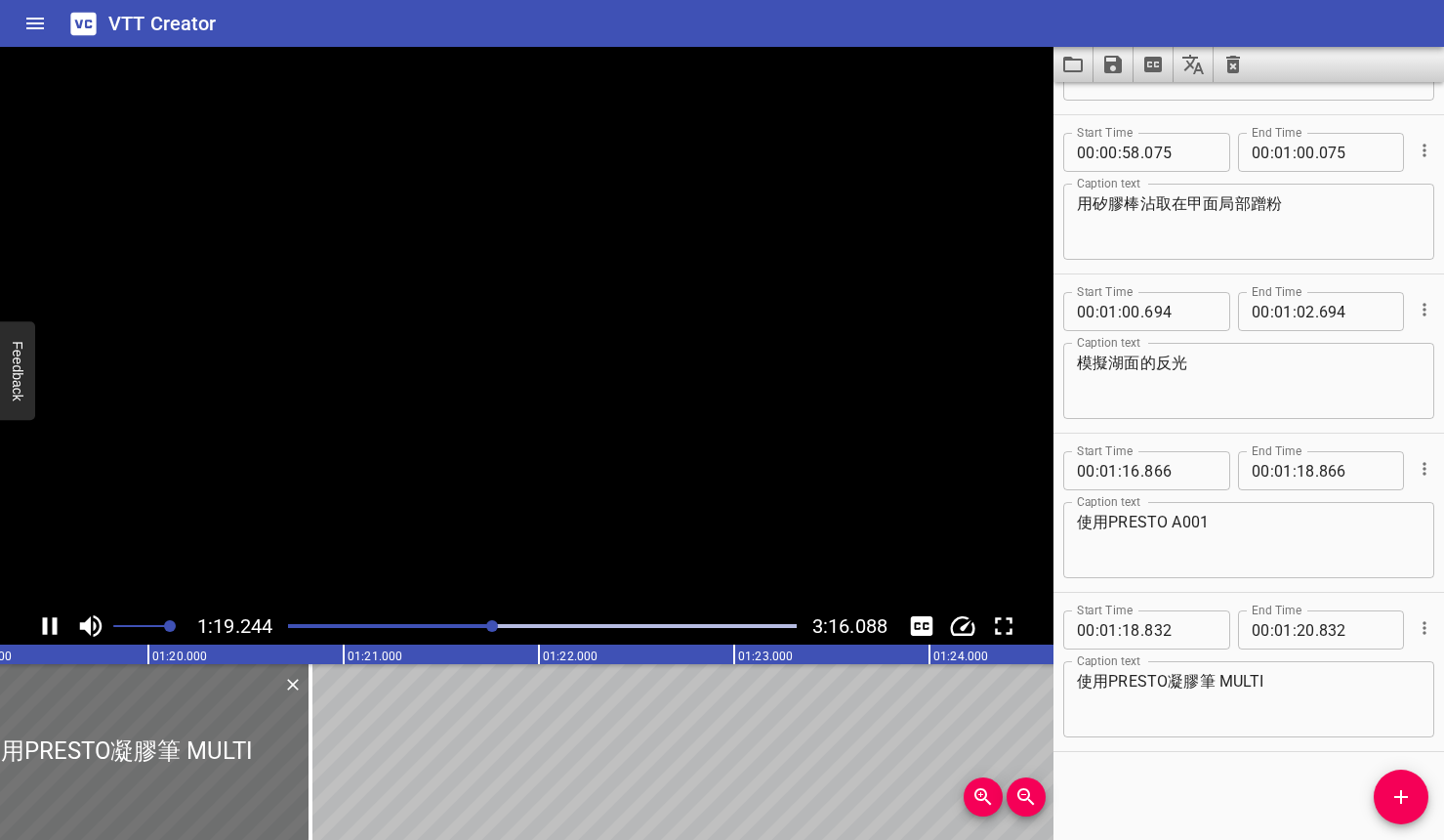
click at [52, 629] on icon "Play/Pause" at bounding box center [49, 626] width 29 height 29
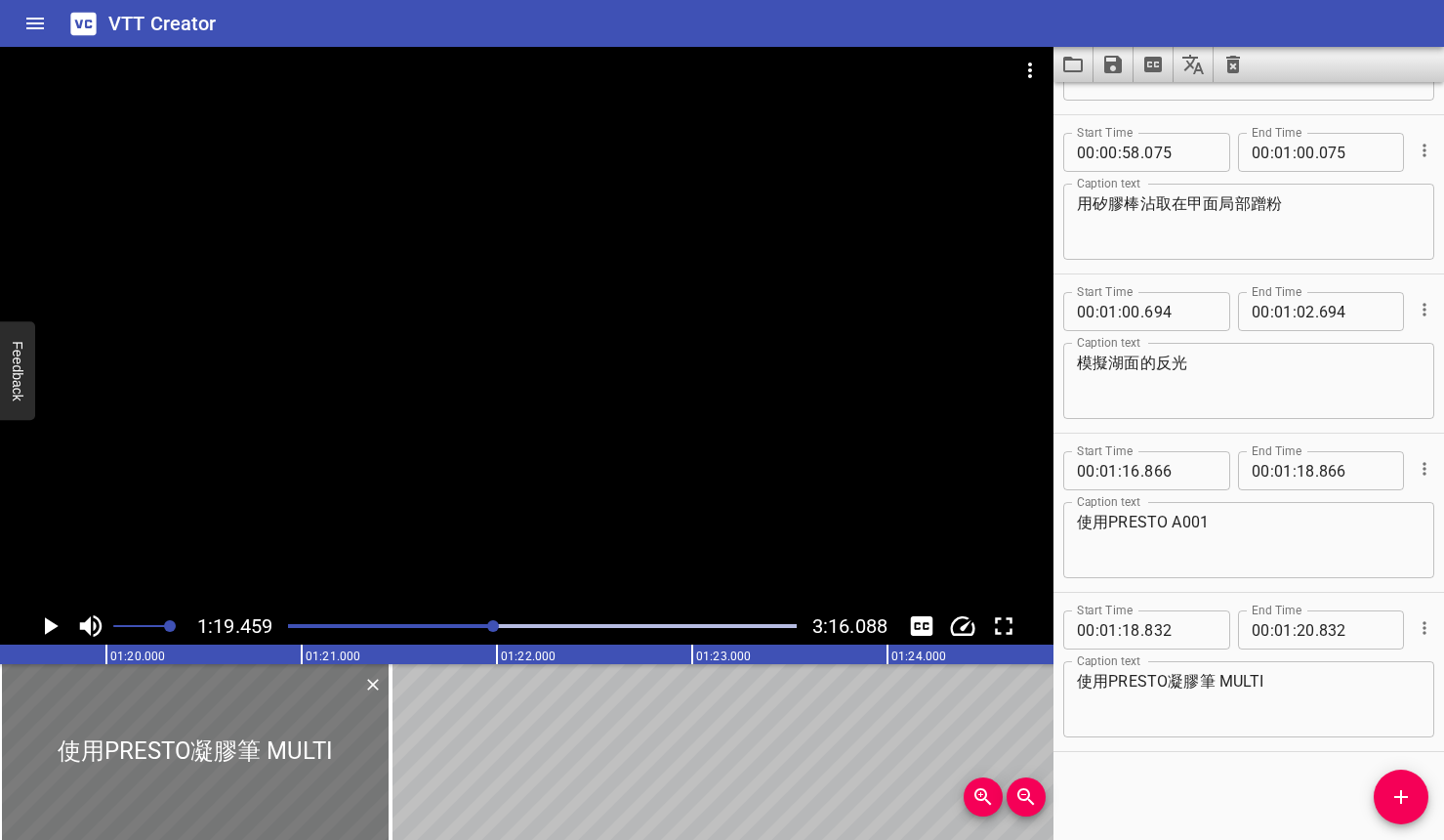
drag, startPoint x: 147, startPoint y: 765, endPoint x: 269, endPoint y: 768, distance: 122.0
click at [269, 768] on div at bounding box center [195, 752] width 390 height 176
type input "19"
type input "457"
type input "21"
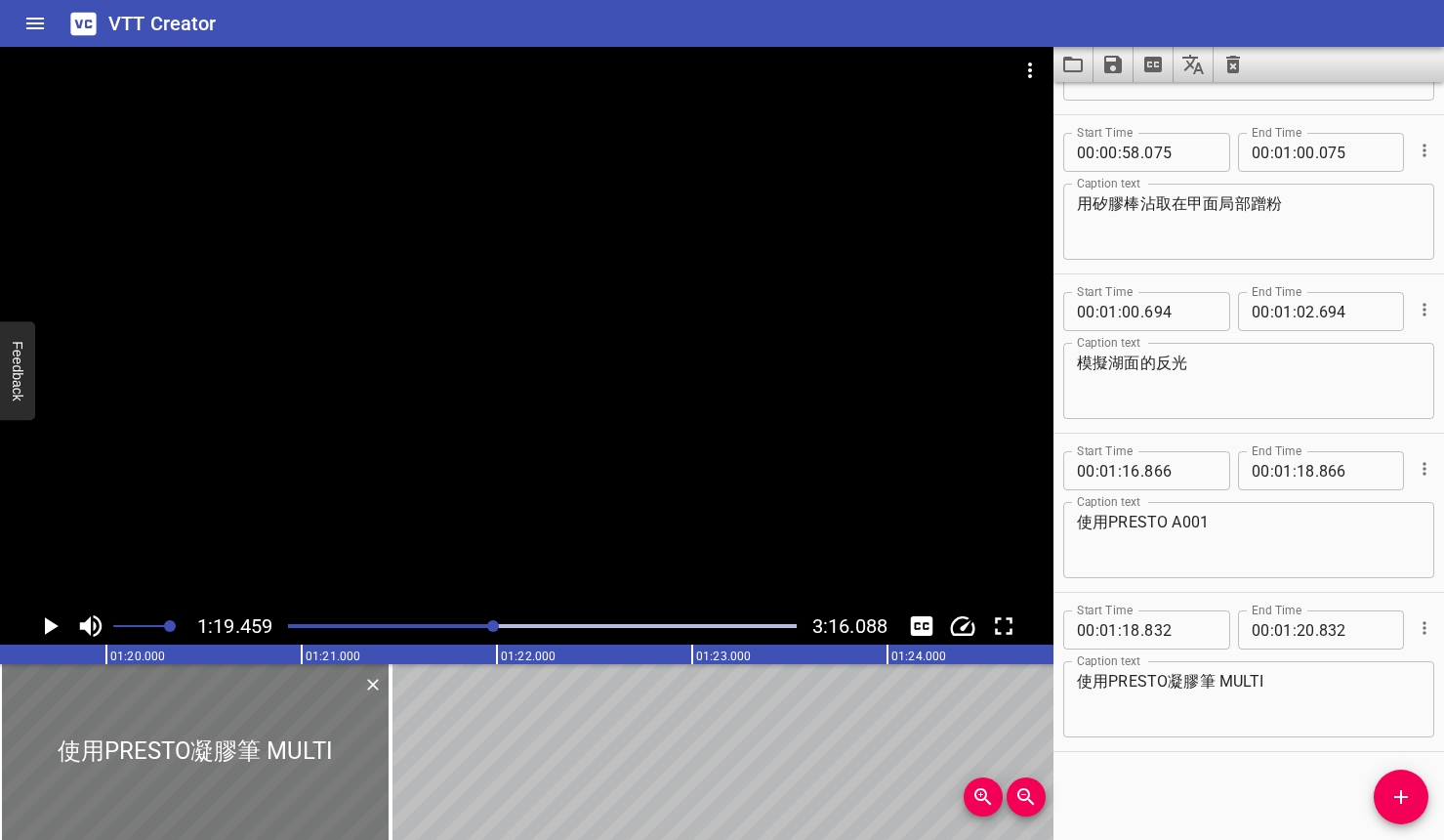
type input "457"
drag, startPoint x: 355, startPoint y: 737, endPoint x: 339, endPoint y: 747, distance: 18.9
click at [339, 747] on div at bounding box center [213, 752] width 390 height 176
type input "547"
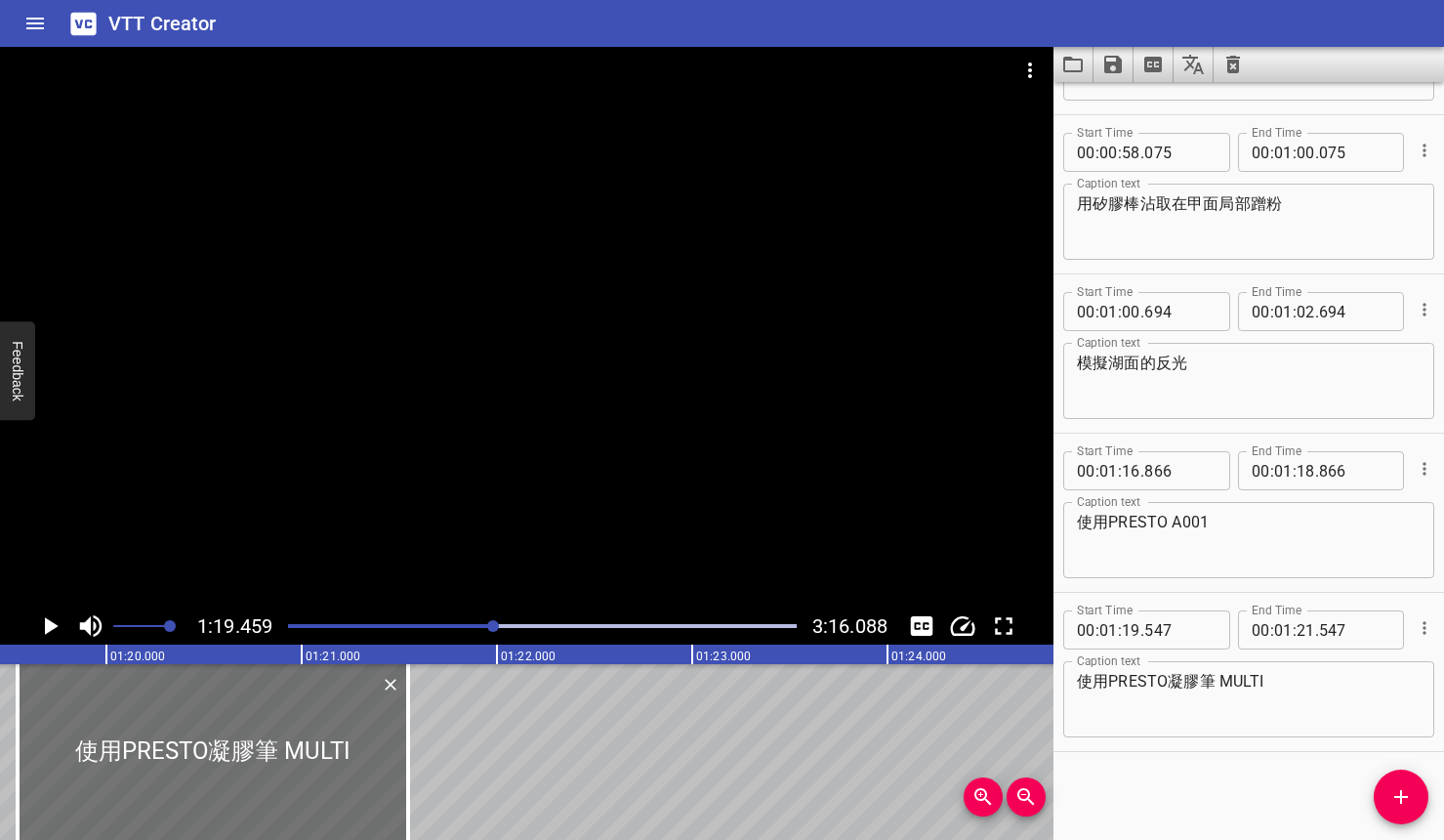
drag, startPoint x: 547, startPoint y: 756, endPoint x: 805, endPoint y: 748, distance: 258.1
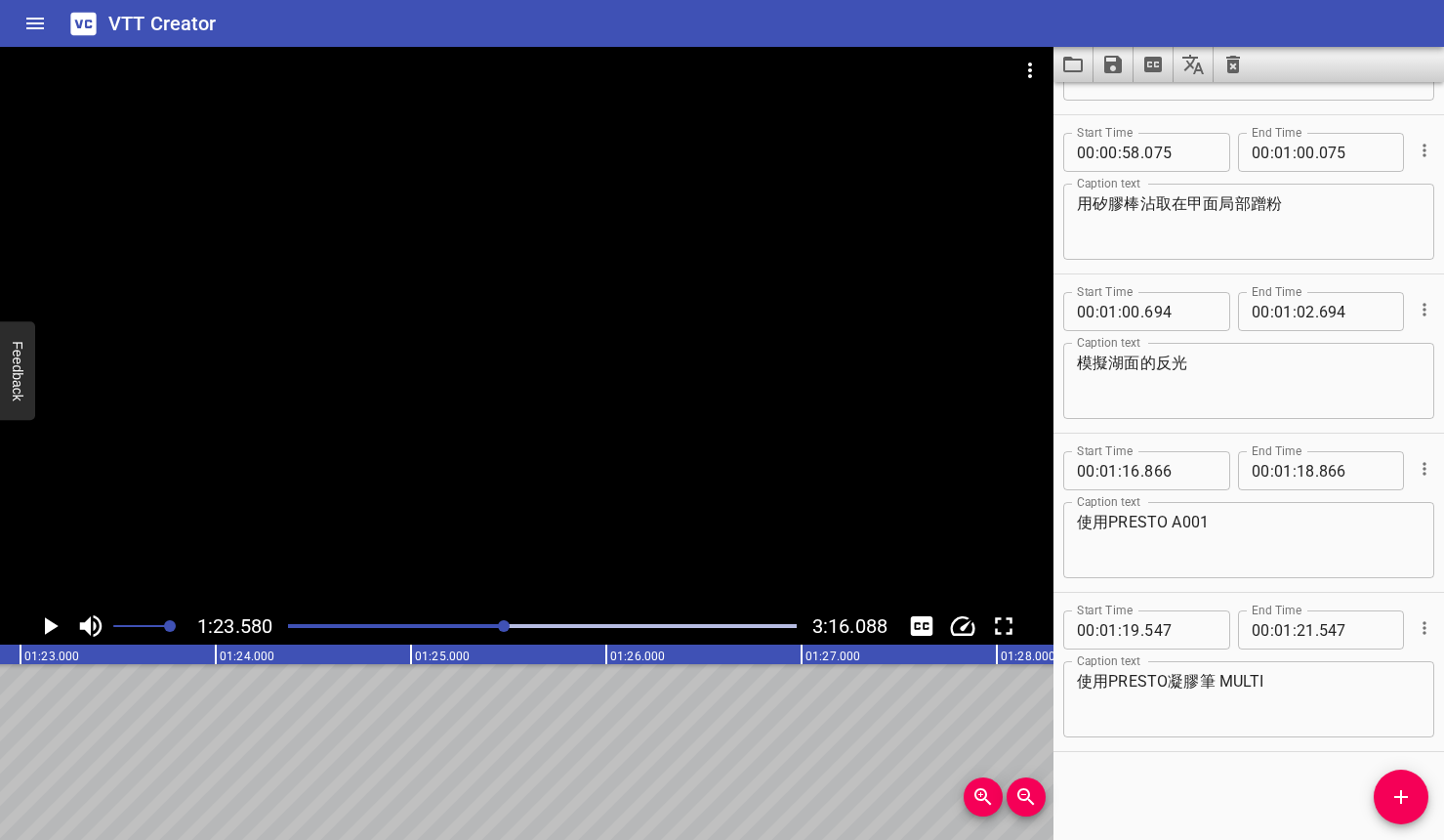
scroll to position [0, 16324]
drag, startPoint x: 350, startPoint y: 729, endPoint x: 567, endPoint y: 726, distance: 217.0
click at [478, 627] on div "Play progress" at bounding box center [258, 626] width 508 height 4
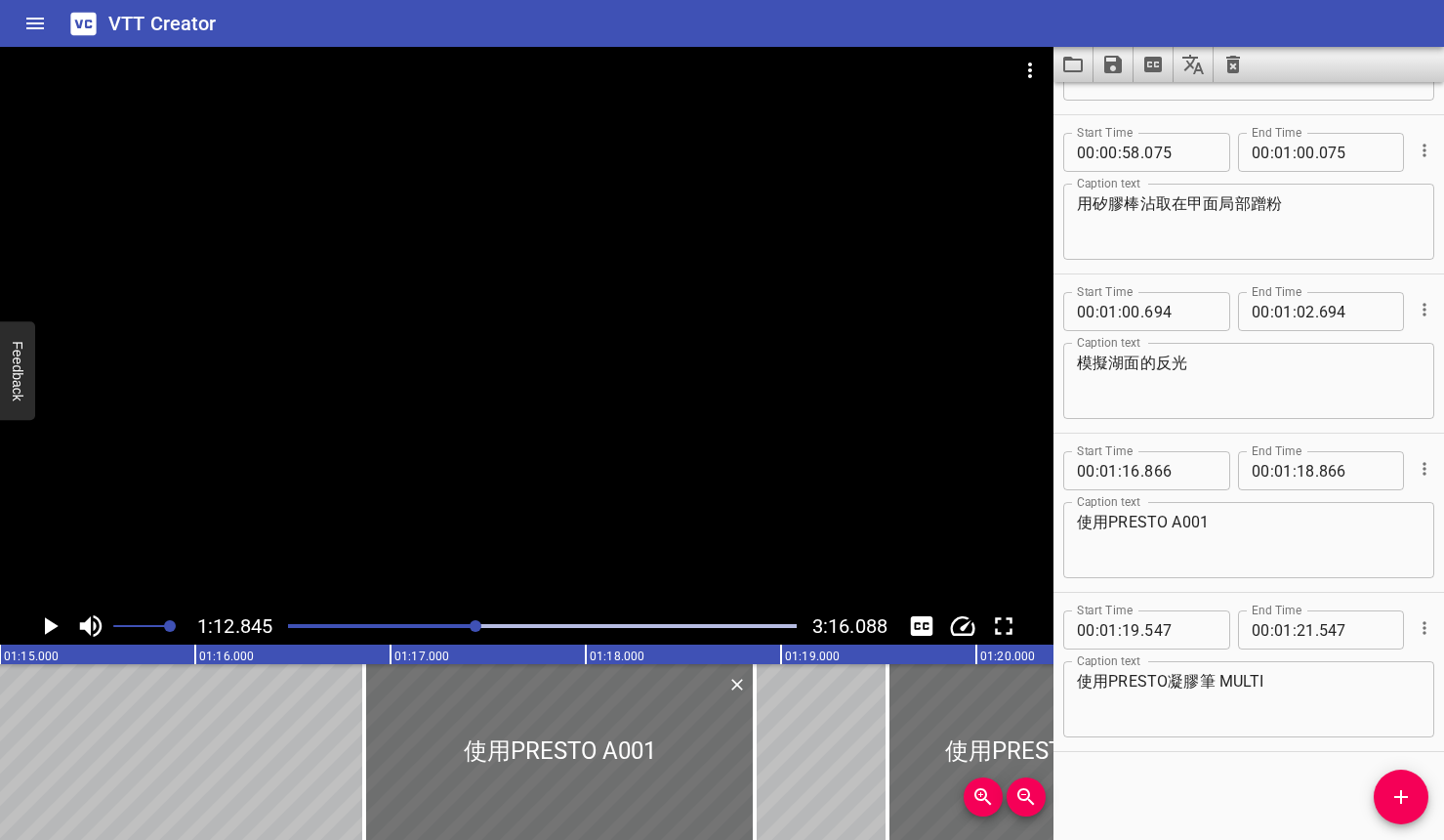
scroll to position [0, 14226]
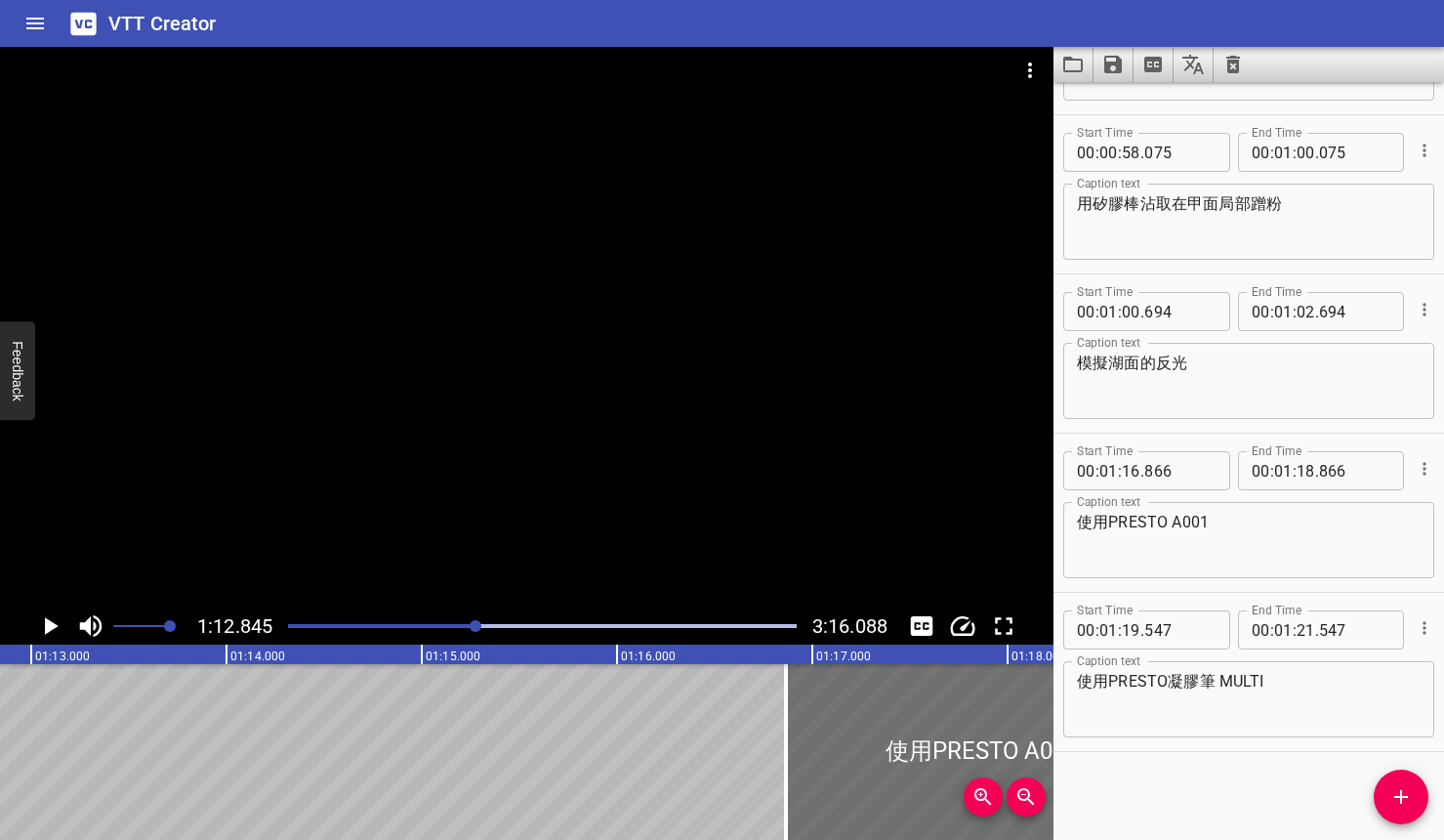
click at [41, 624] on icon "Play/Pause" at bounding box center [49, 626] width 29 height 29
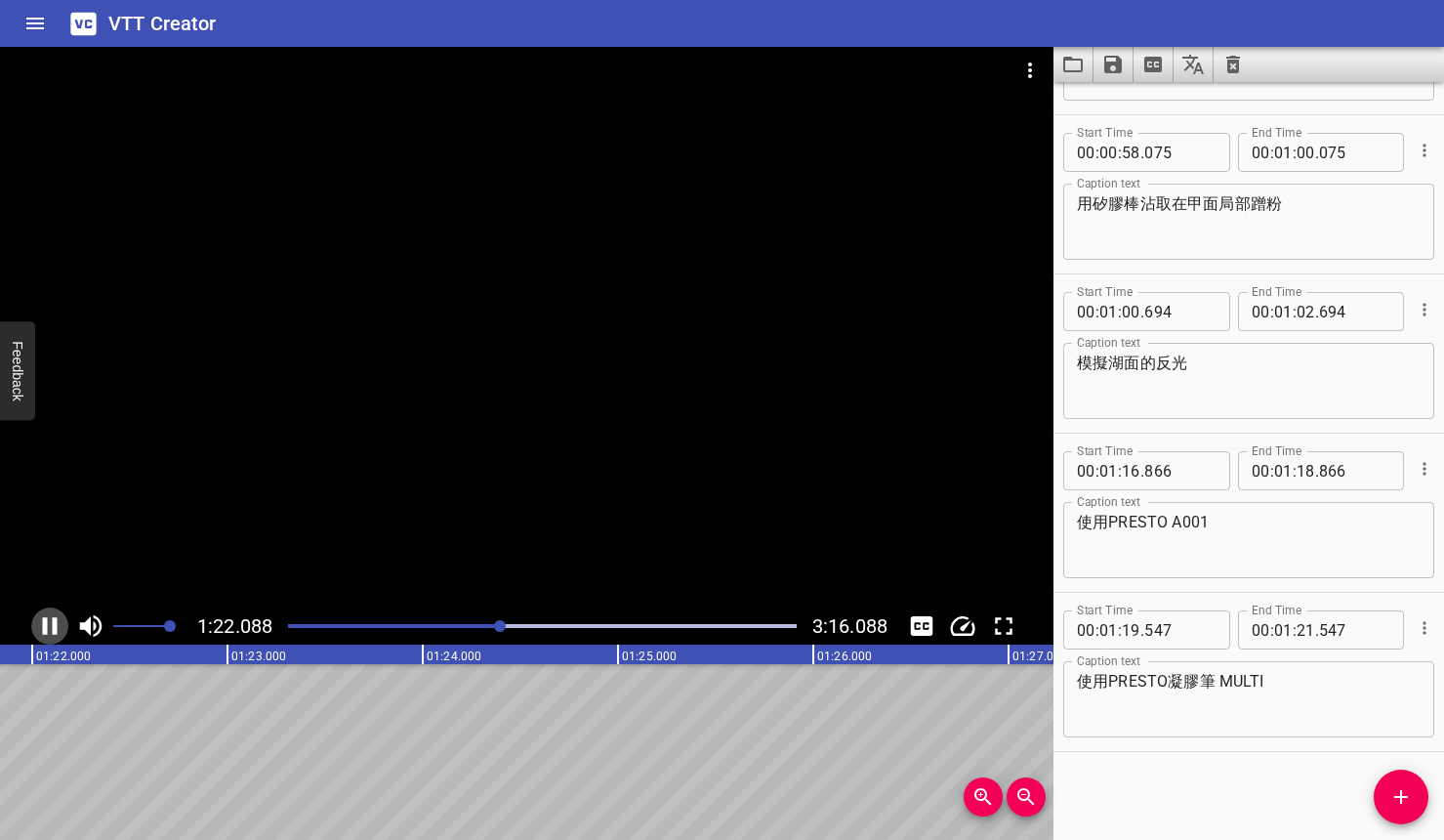
scroll to position [0, 16032]
click at [50, 636] on icon "Play/Pause" at bounding box center [49, 626] width 29 height 29
drag, startPoint x: 205, startPoint y: 698, endPoint x: 221, endPoint y: 697, distance: 16.0
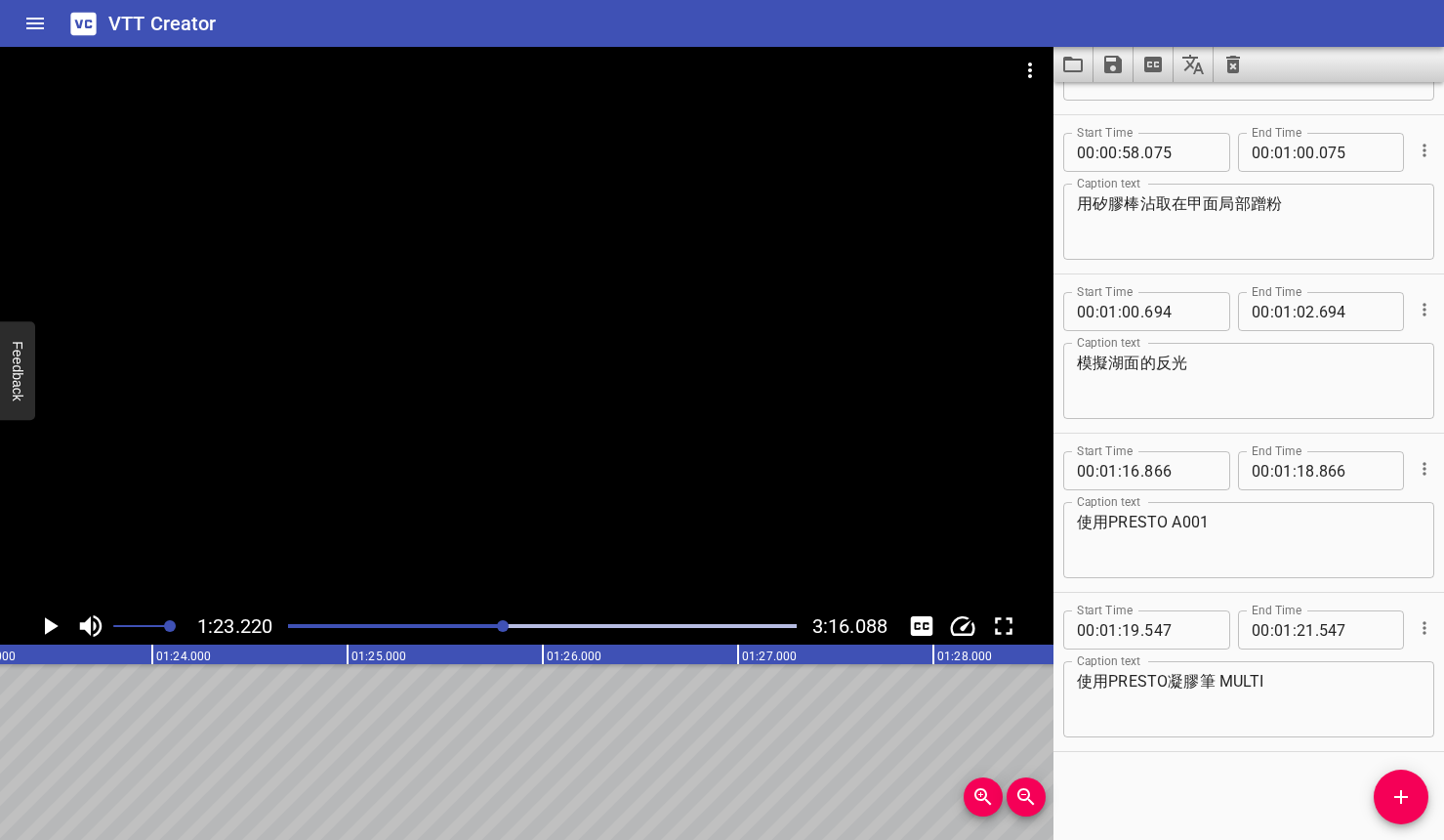
drag, startPoint x: 309, startPoint y: 708, endPoint x: 460, endPoint y: 696, distance: 151.5
click at [459, 630] on div at bounding box center [542, 627] width 532 height 28
click at [45, 627] on icon "Play/Pause" at bounding box center [52, 626] width 14 height 18
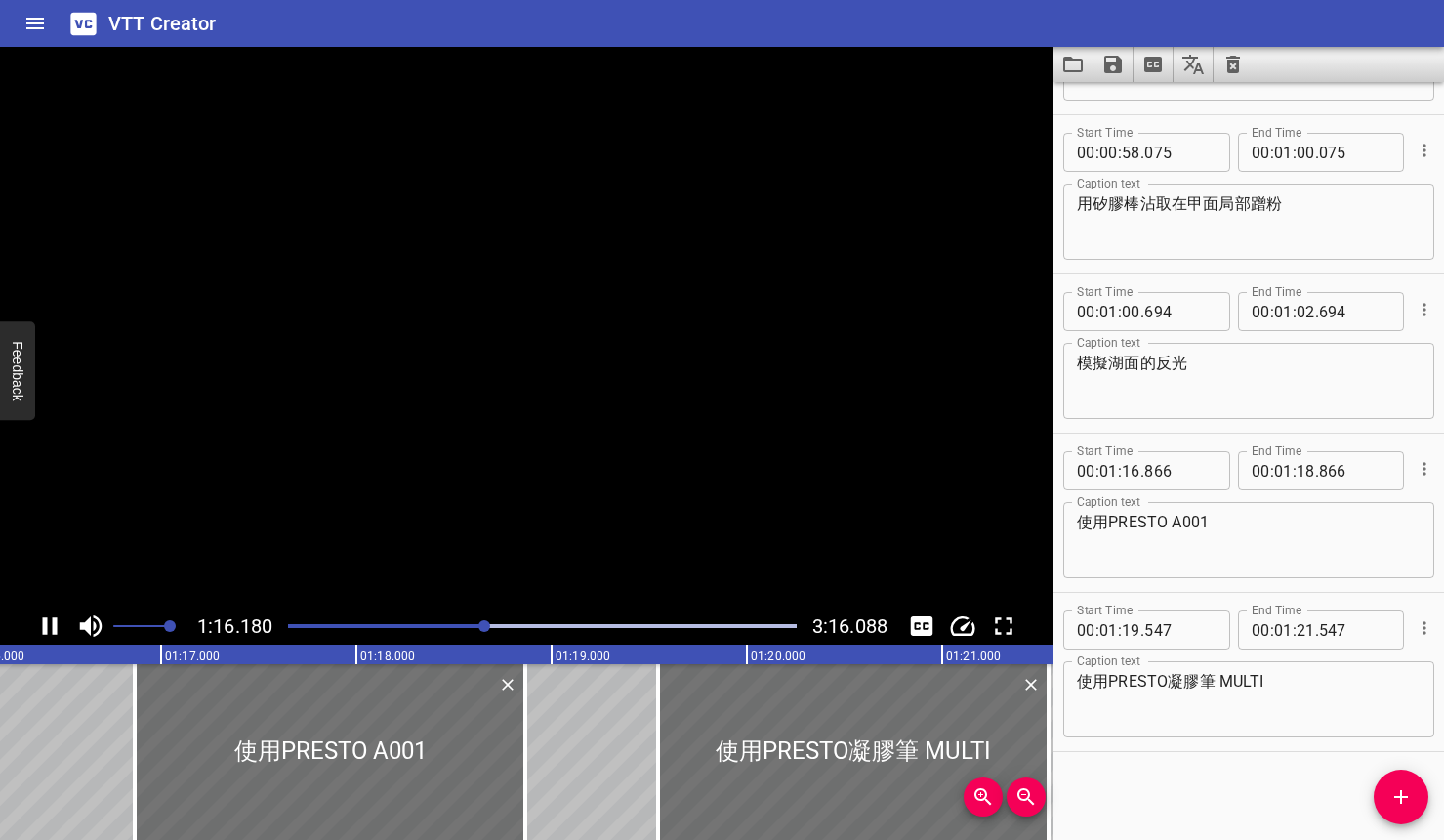
click at [47, 629] on icon "Play/Pause" at bounding box center [50, 626] width 15 height 18
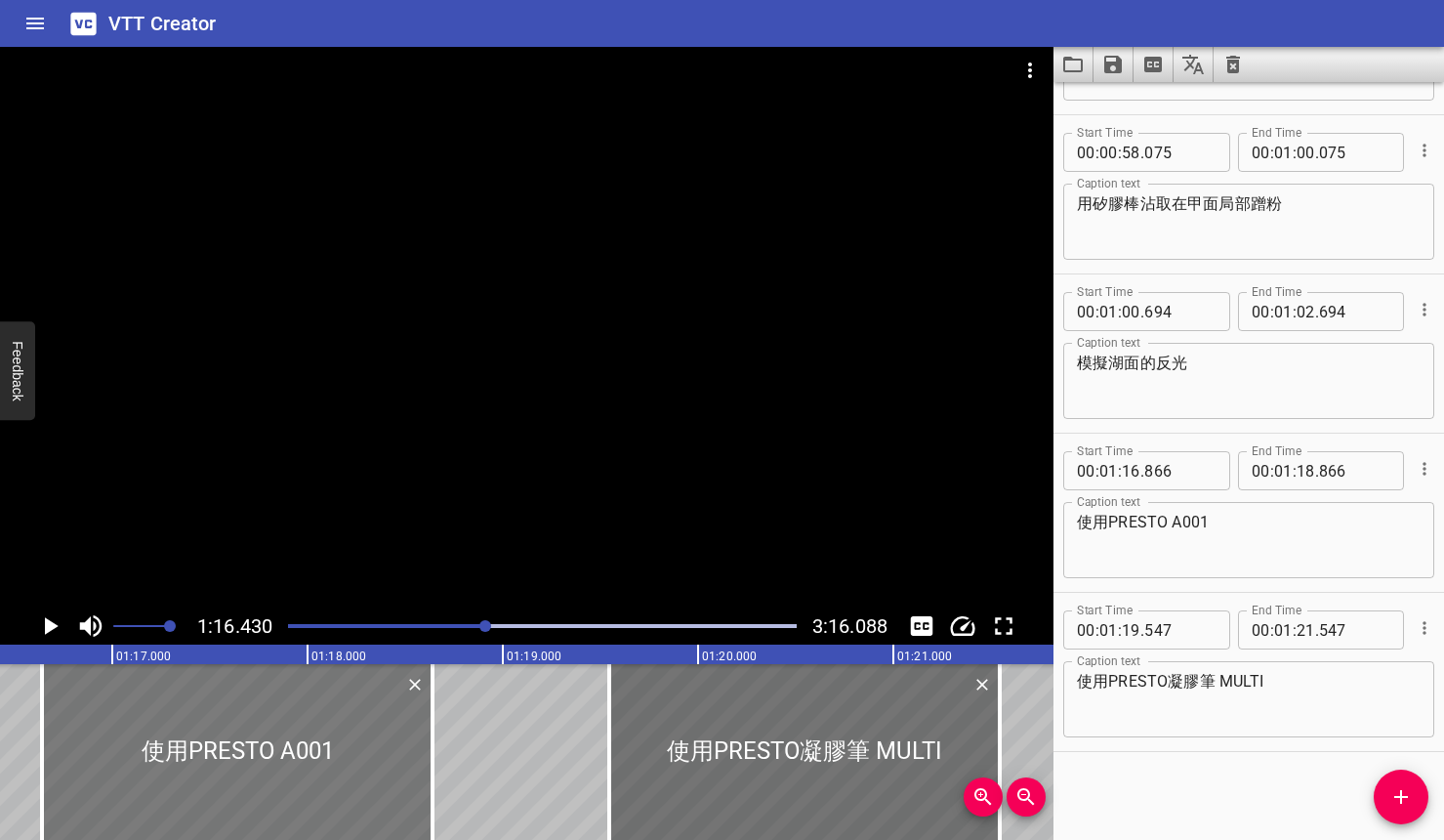
drag, startPoint x: 300, startPoint y: 731, endPoint x: 256, endPoint y: 725, distance: 44.4
click at [256, 725] on div at bounding box center [236, 752] width 390 height 176
type input "641"
click at [47, 630] on icon "Play/Pause" at bounding box center [52, 626] width 14 height 18
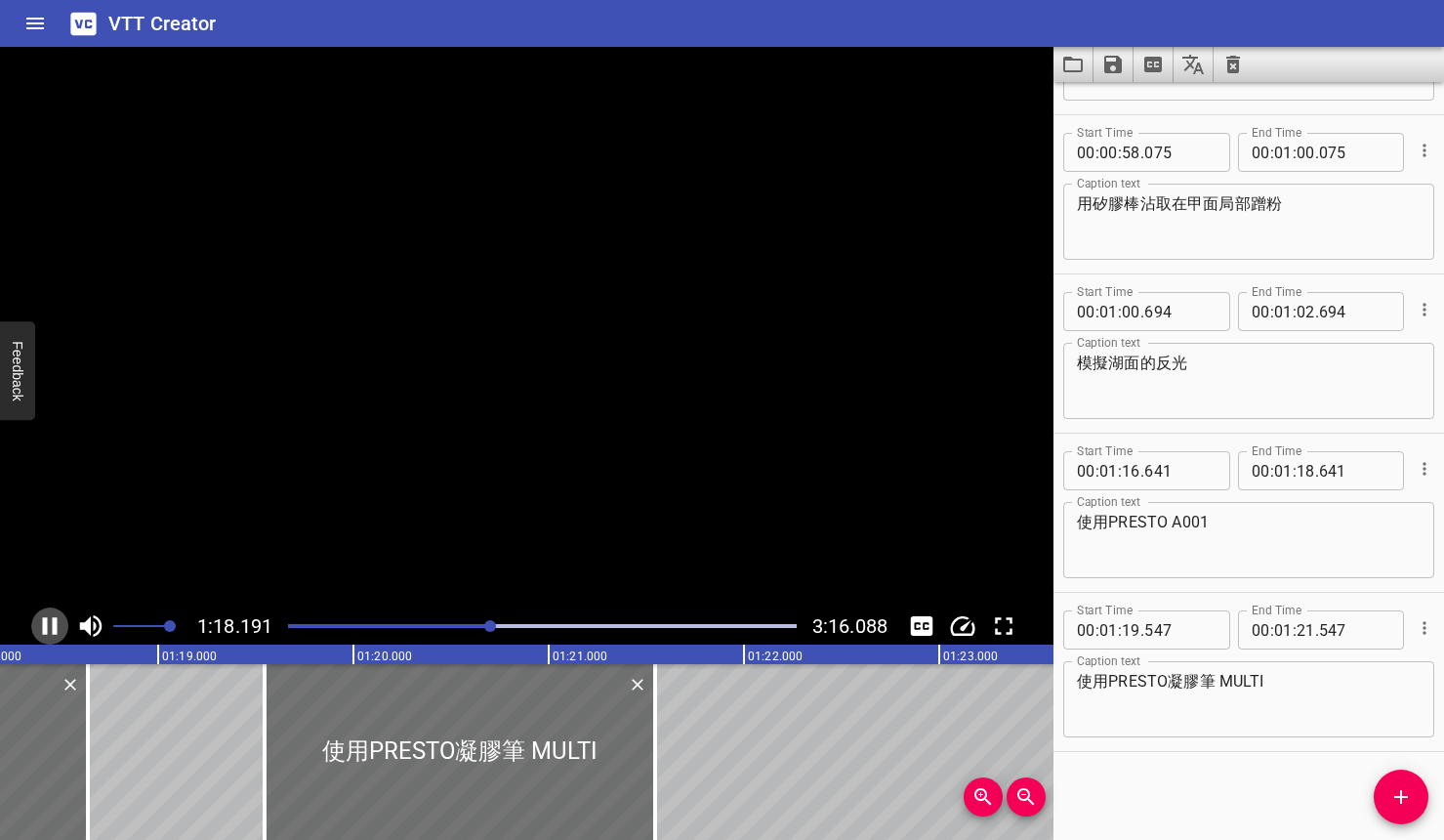
click at [47, 630] on icon "Play/Pause" at bounding box center [50, 626] width 15 height 18
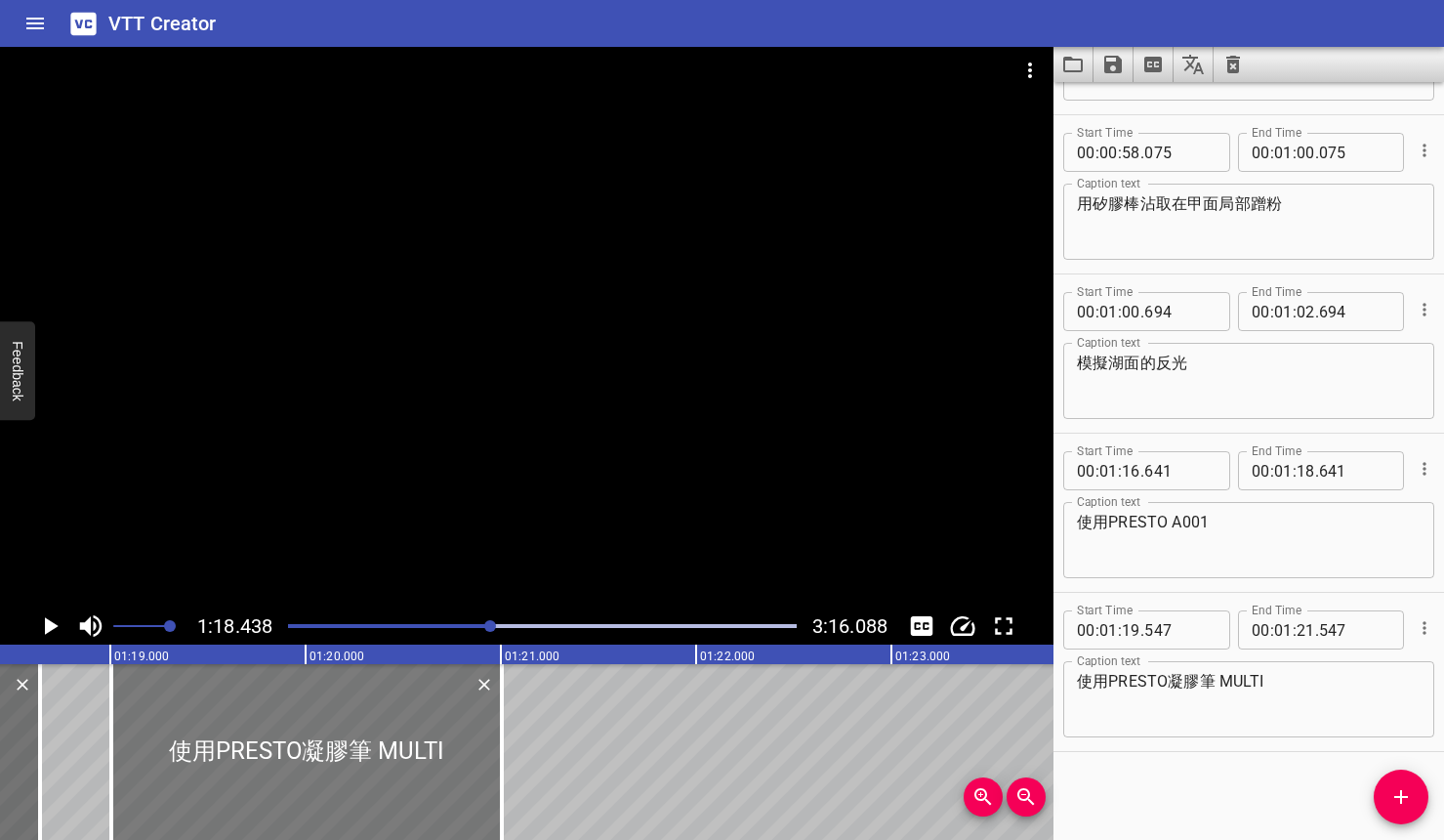
drag, startPoint x: 304, startPoint y: 731, endPoint x: 199, endPoint y: 722, distance: 105.4
click at [199, 722] on div at bounding box center [306, 752] width 390 height 176
type input "007"
click at [481, 630] on div at bounding box center [542, 627] width 532 height 28
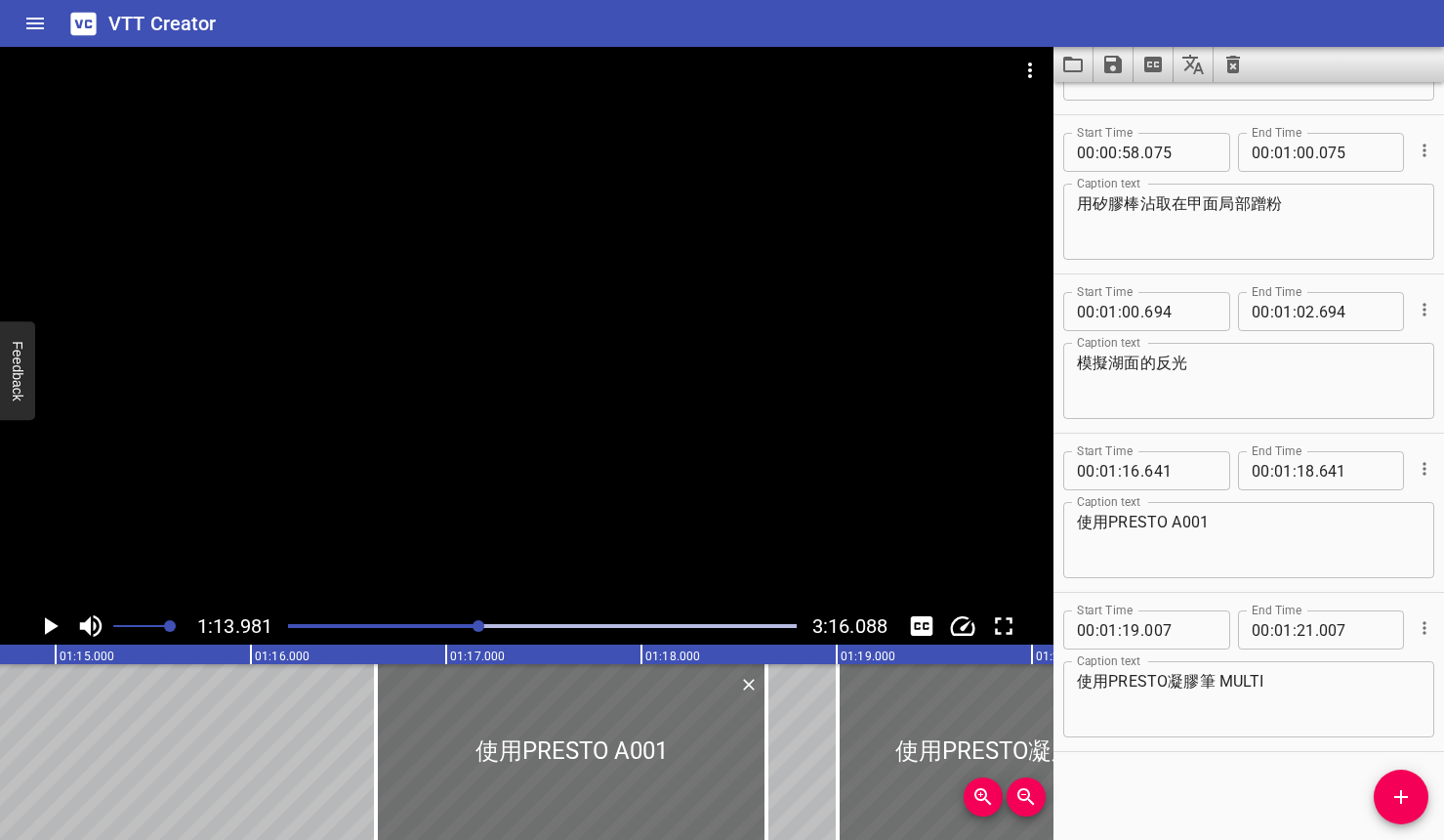
scroll to position [0, 14449]
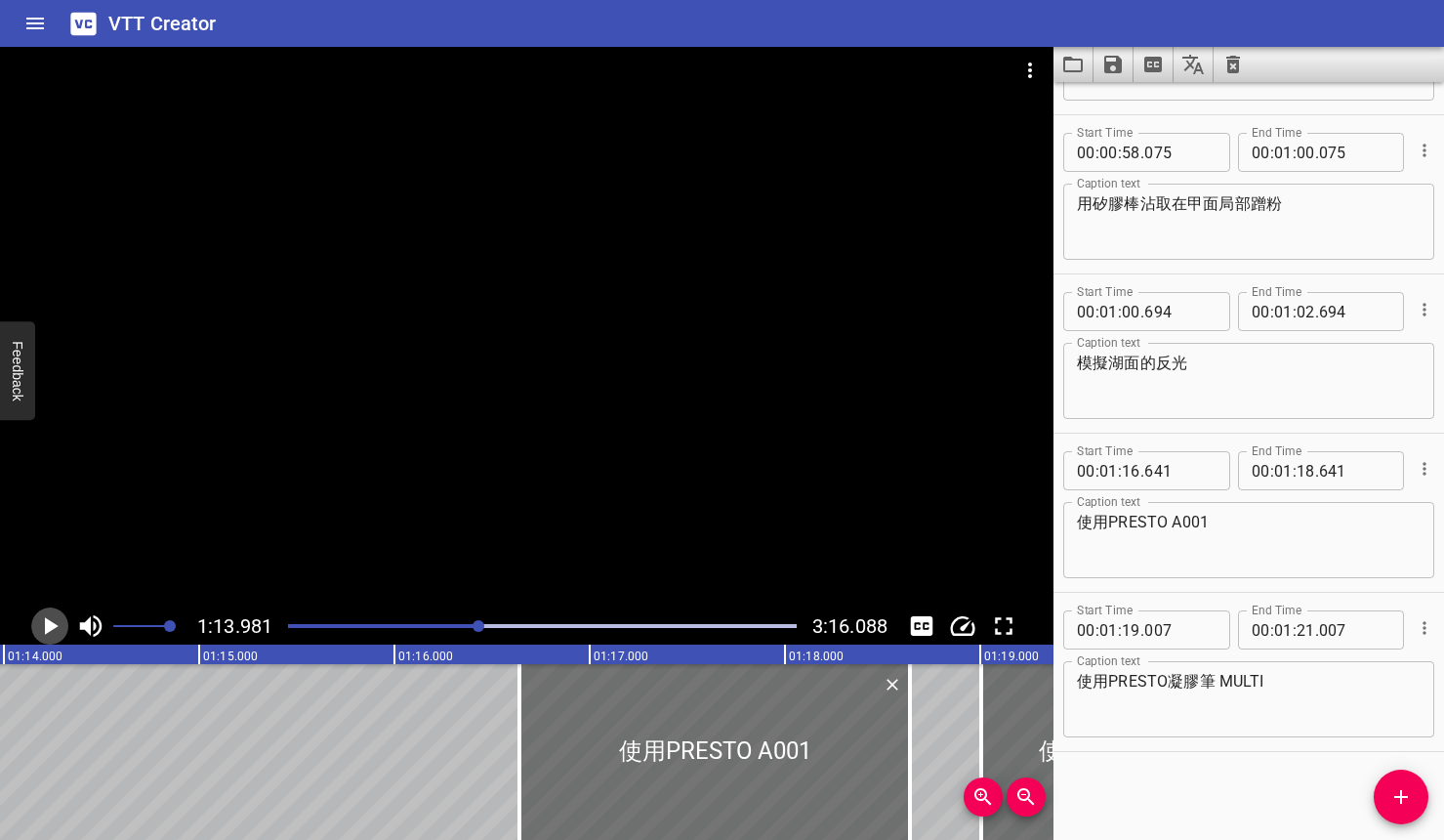
click at [33, 626] on button "Play/Pause" at bounding box center [49, 626] width 37 height 37
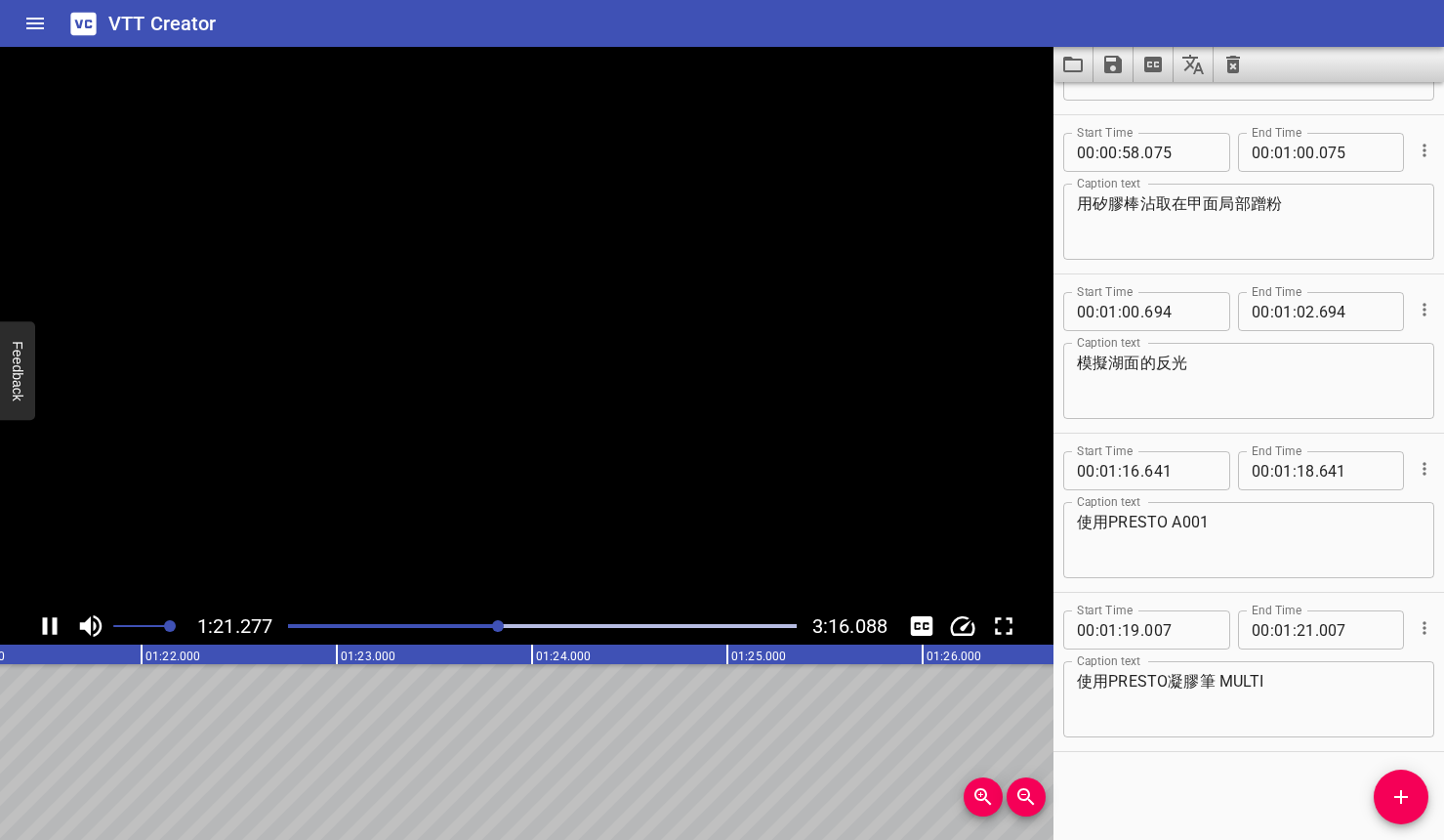
click at [35, 628] on icon "Play/Pause" at bounding box center [49, 626] width 29 height 29
click at [1292, 791] on icon "Add Cue" at bounding box center [1401, 797] width 24 height 24
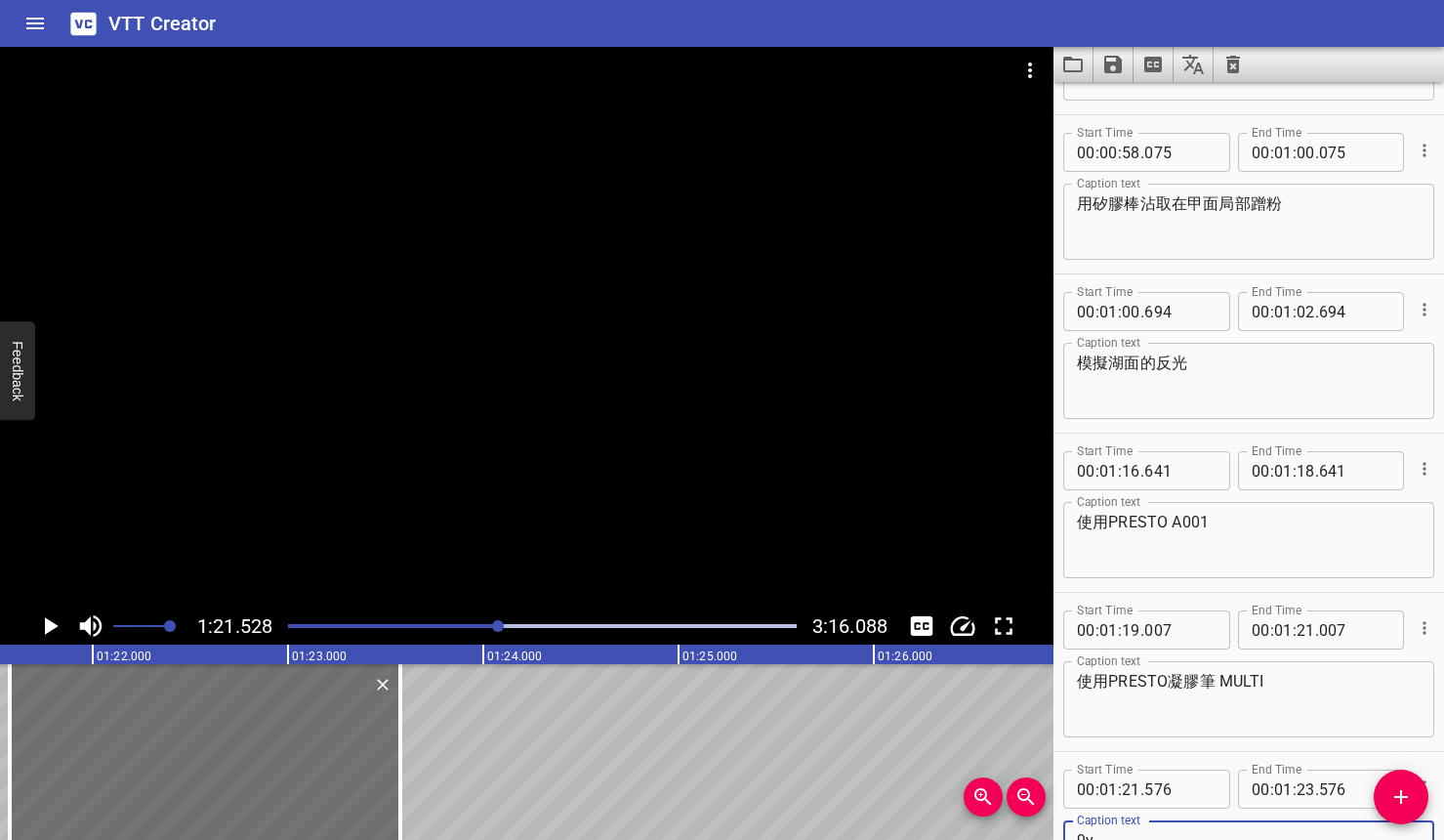
scroll to position [776, 0]
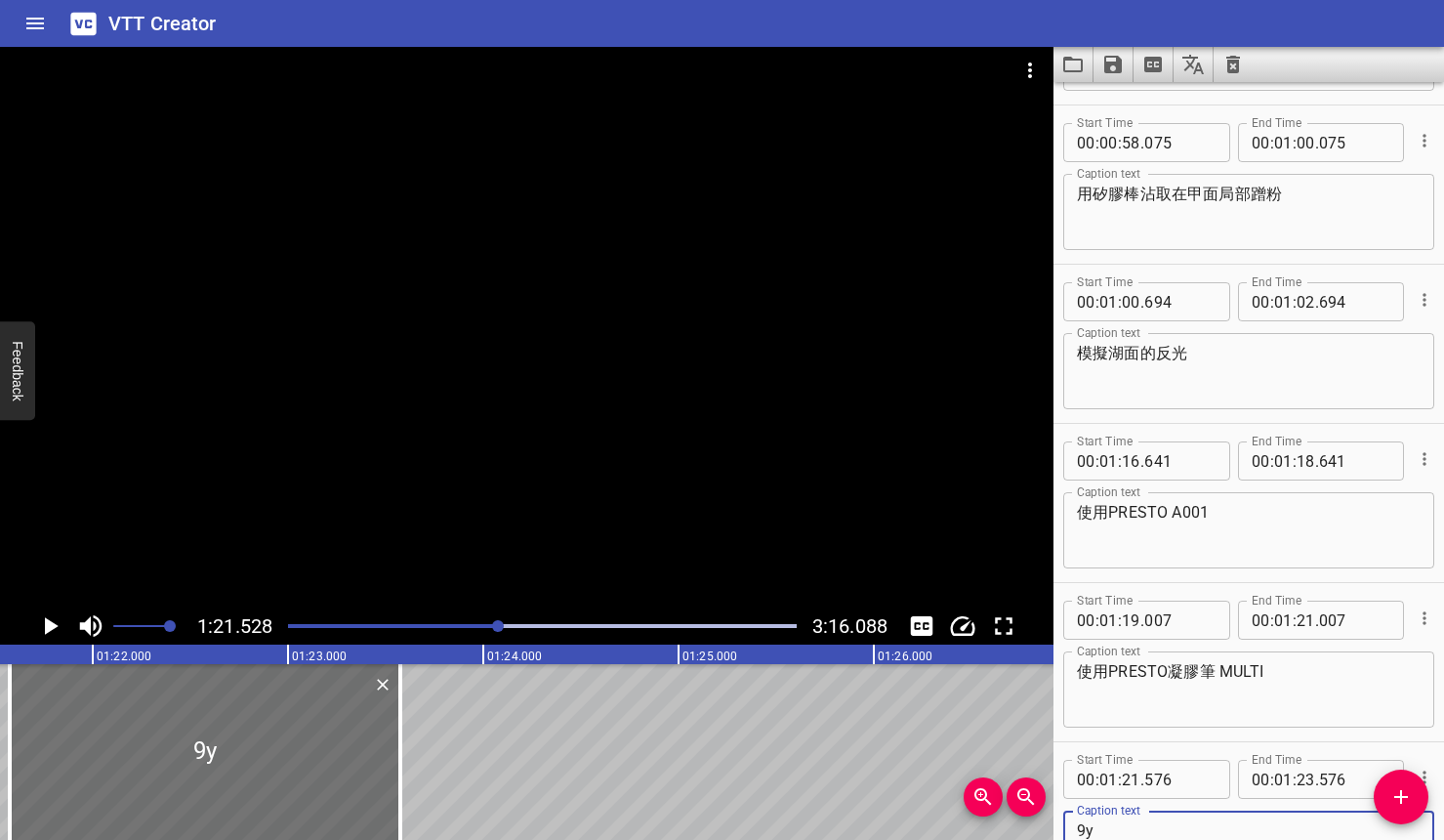
type textarea "9"
type textarea "在鏡面粉上方的湖水反光處繪製花朵"
click at [53, 622] on icon "Play/Pause" at bounding box center [49, 626] width 29 height 29
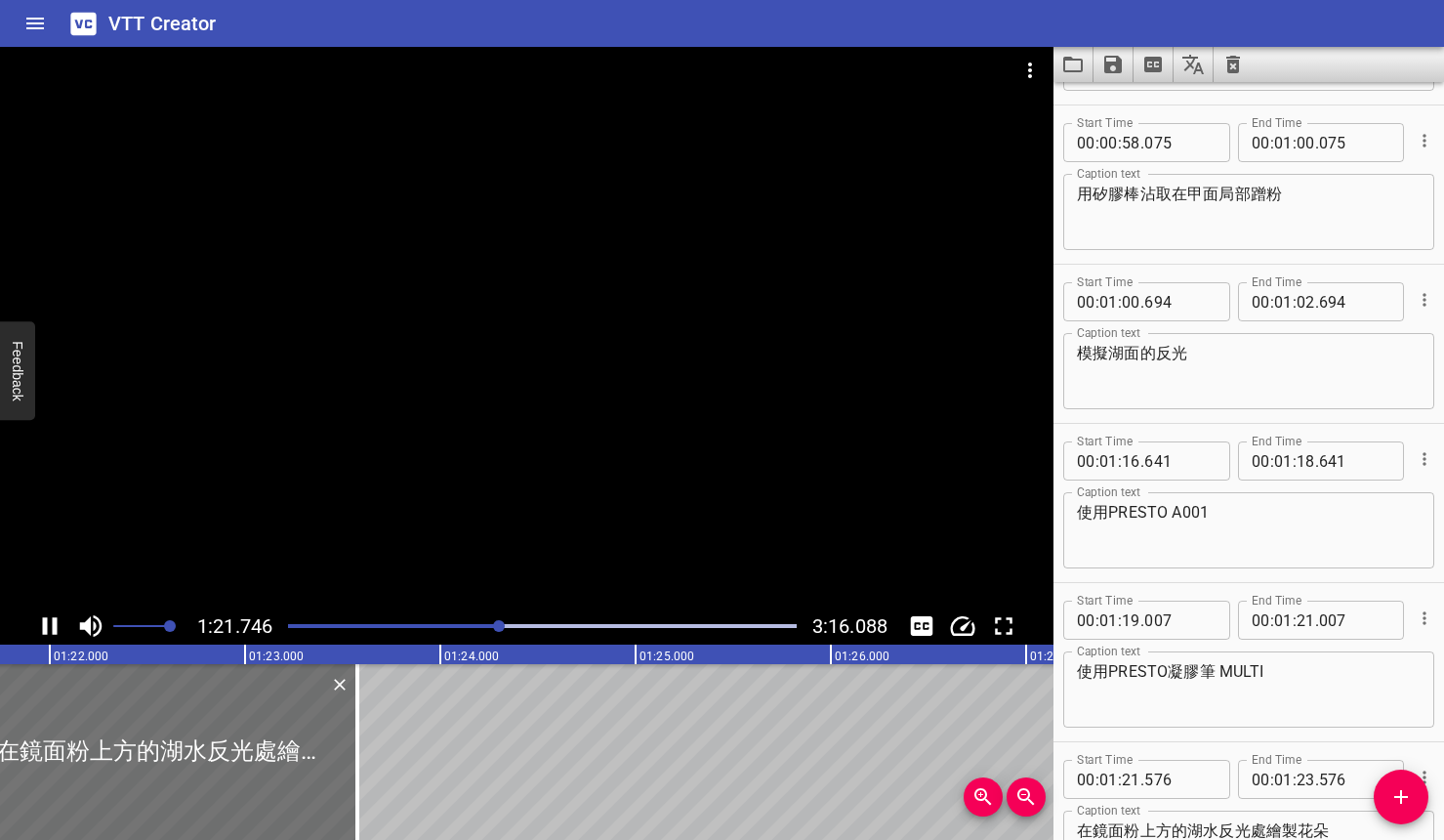
scroll to position [925, 0]
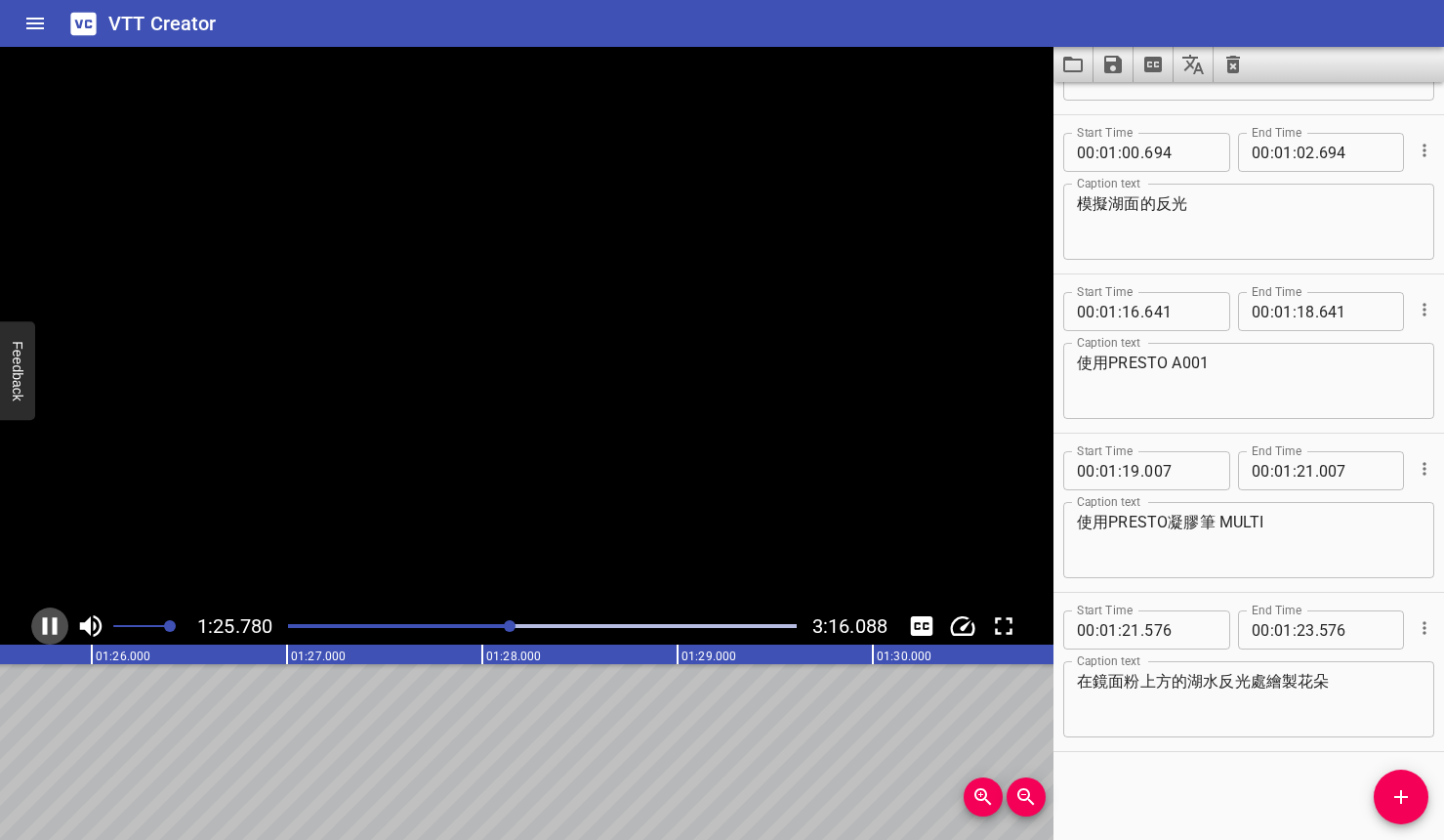
click at [53, 622] on icon "Play/Pause" at bounding box center [50, 626] width 15 height 18
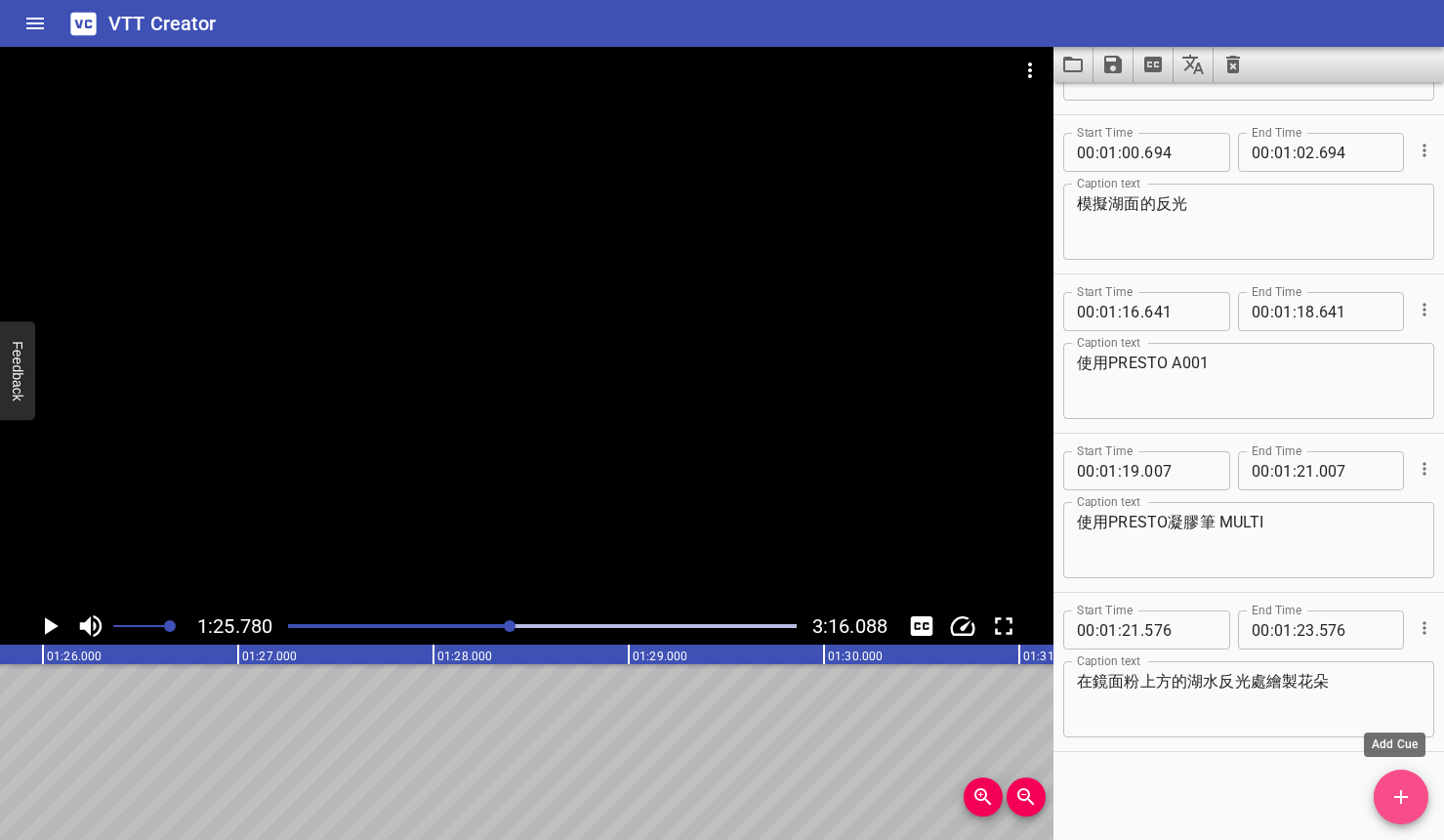
click at [1292, 801] on span "Add Cue" at bounding box center [1401, 797] width 55 height 24
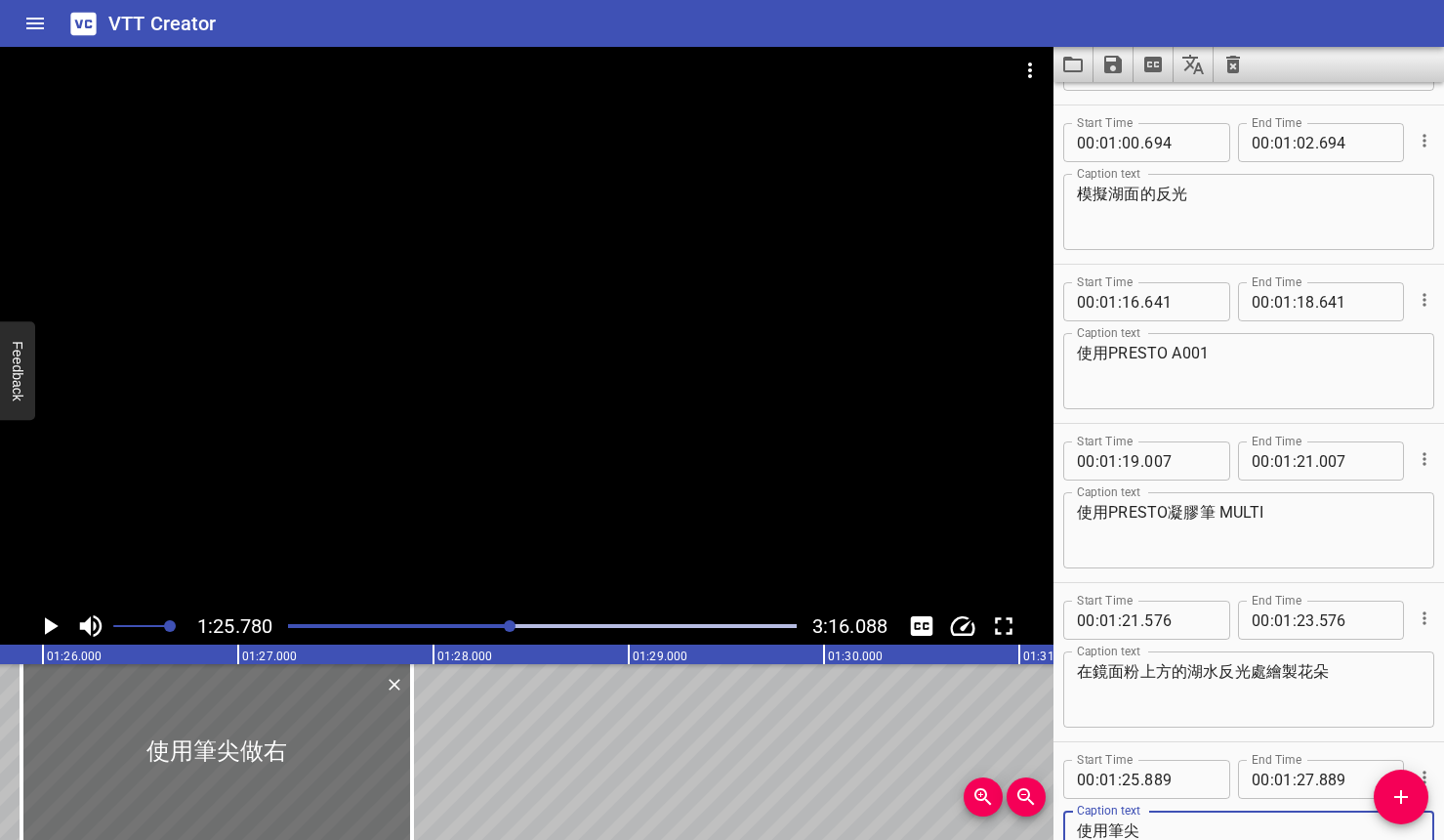
scroll to position [954, 0]
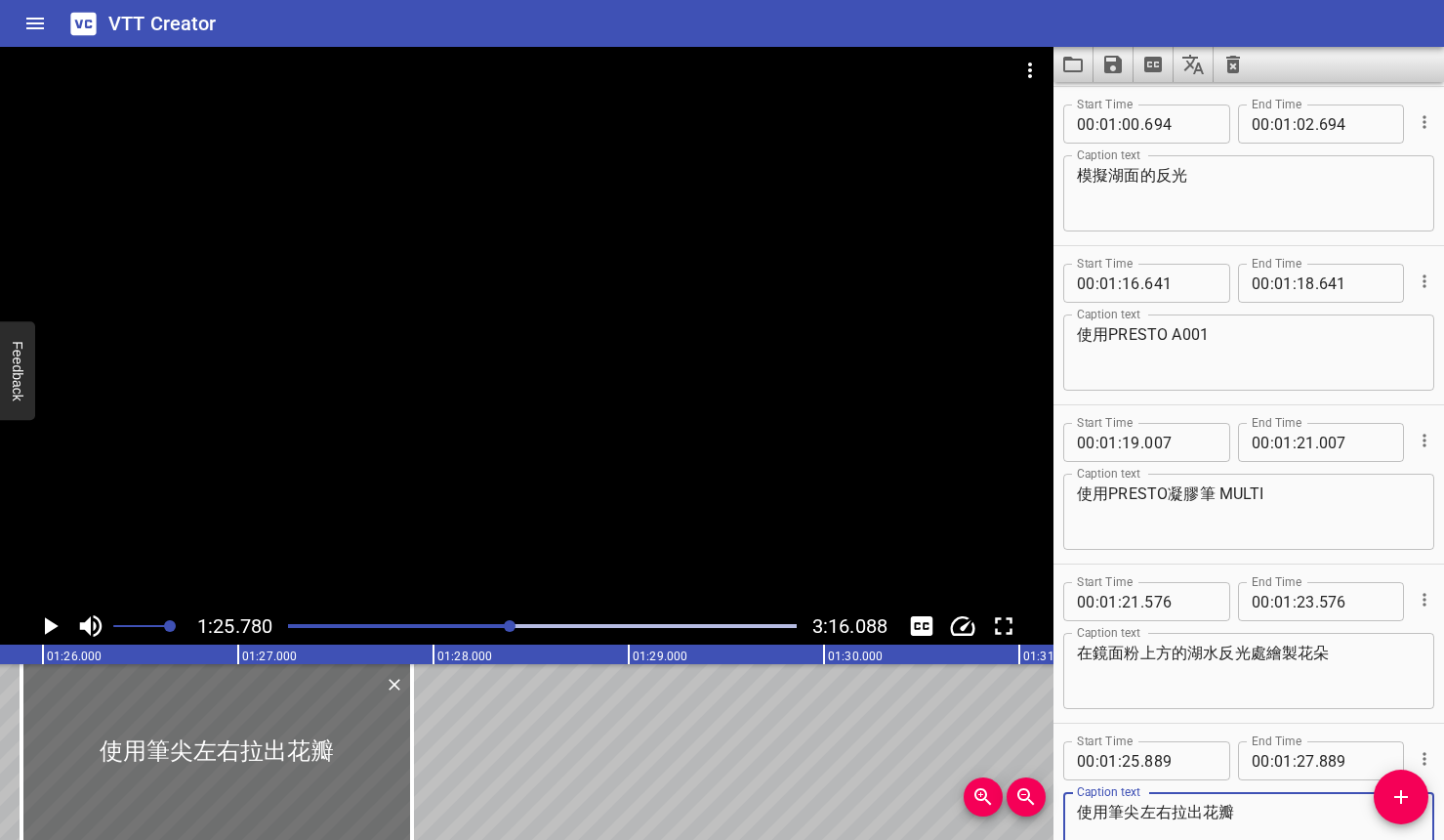
type textarea "使用筆尖左右拉出花瓣"
click at [59, 626] on icon "Play/Pause" at bounding box center [49, 626] width 29 height 29
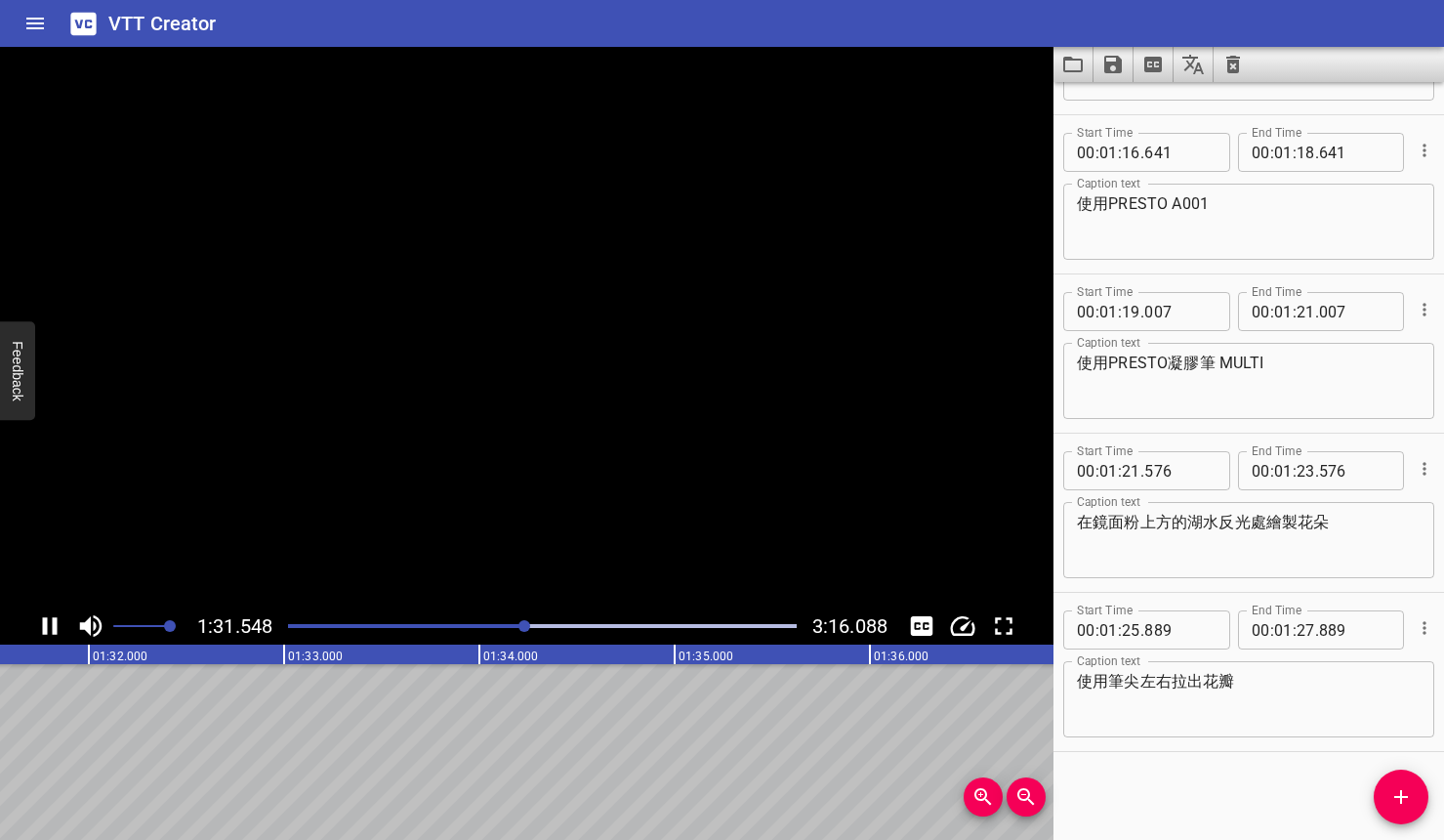
scroll to position [0, 17928]
click at [60, 627] on icon "Play/Pause" at bounding box center [49, 626] width 29 height 29
click at [1292, 815] on button "Add Cue" at bounding box center [1401, 796] width 55 height 55
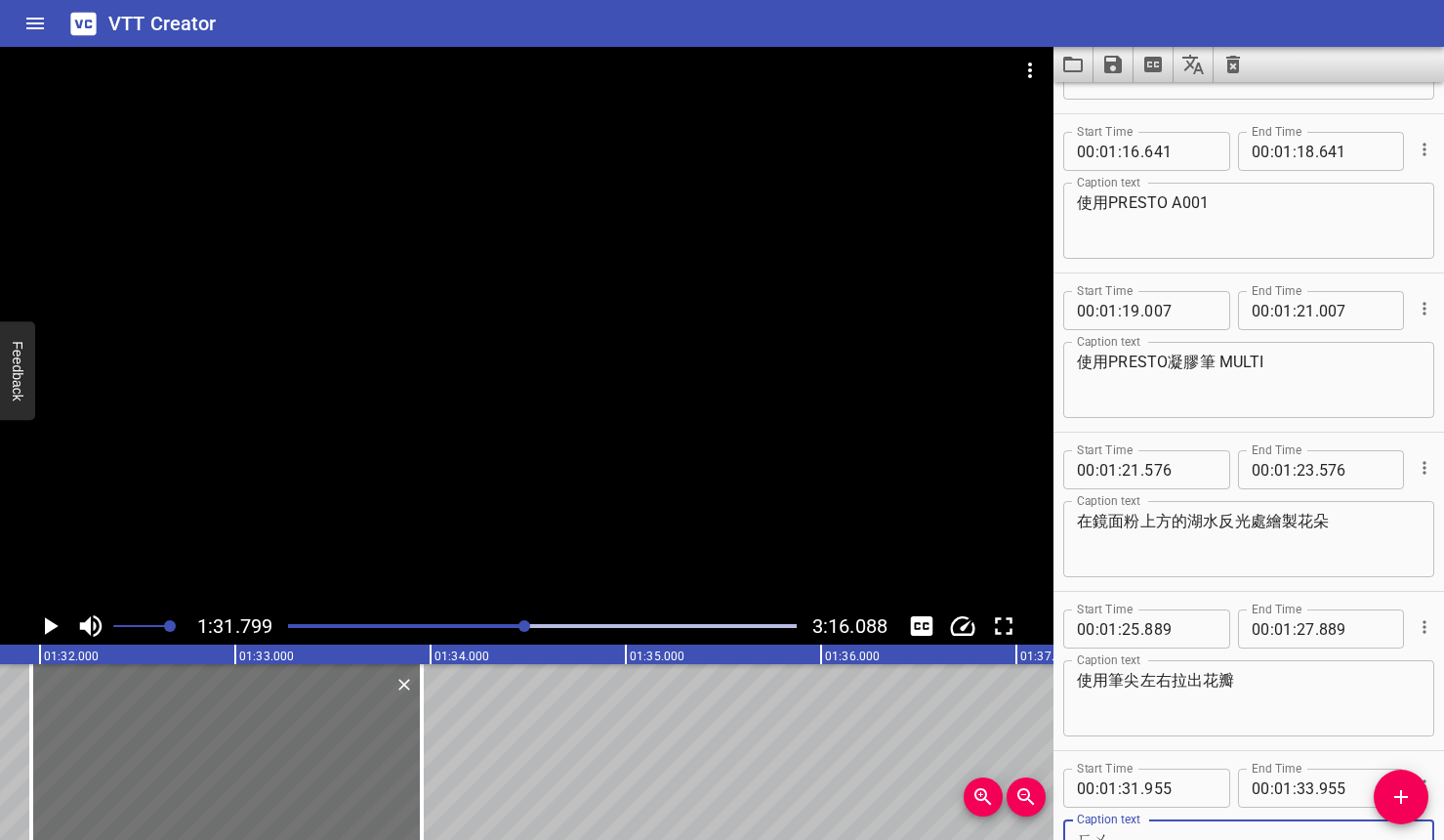
scroll to position [1095, 0]
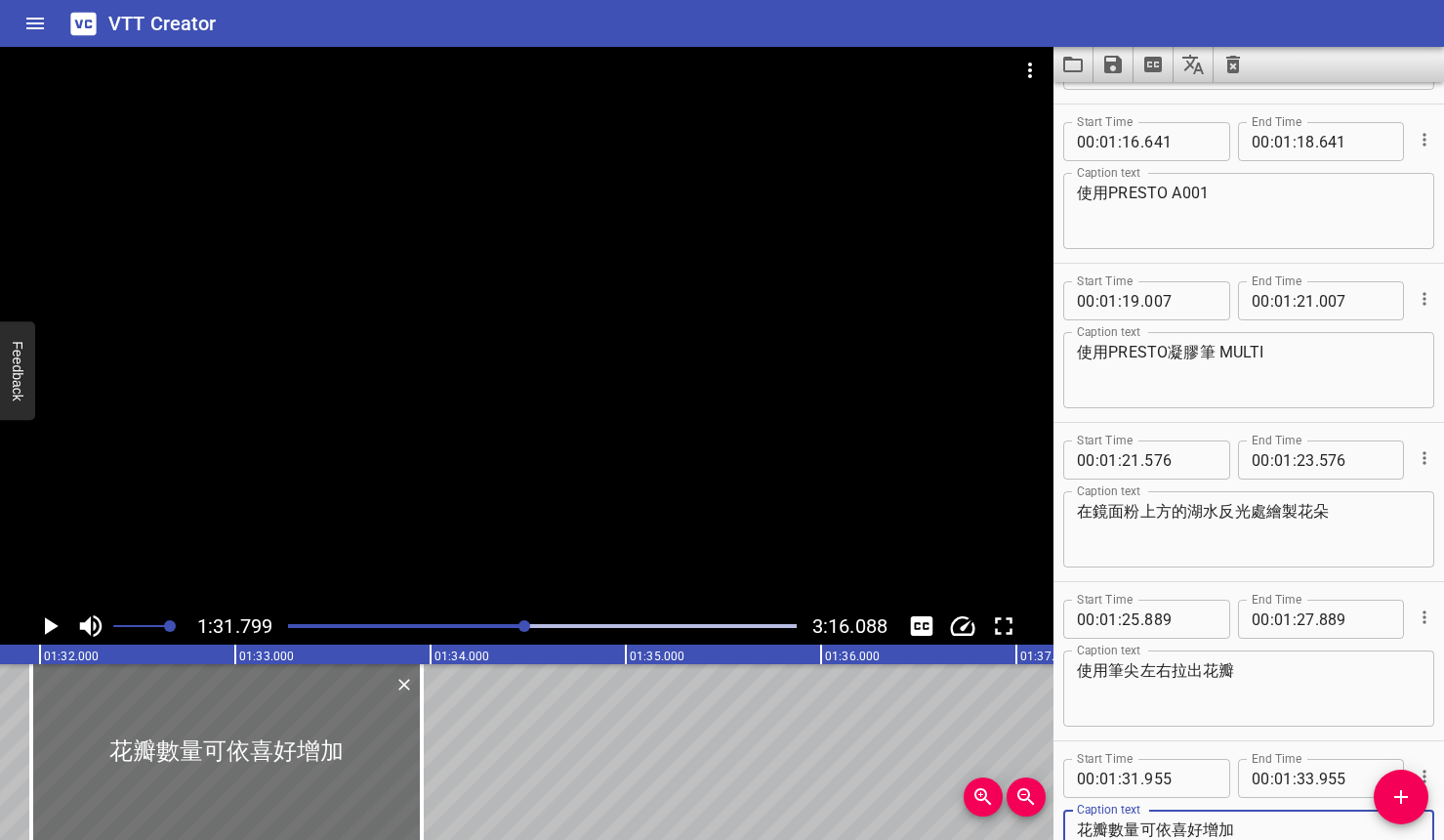
type textarea "花瓣數量可依喜好增加"
click at [60, 629] on icon "Play/Pause" at bounding box center [49, 626] width 29 height 29
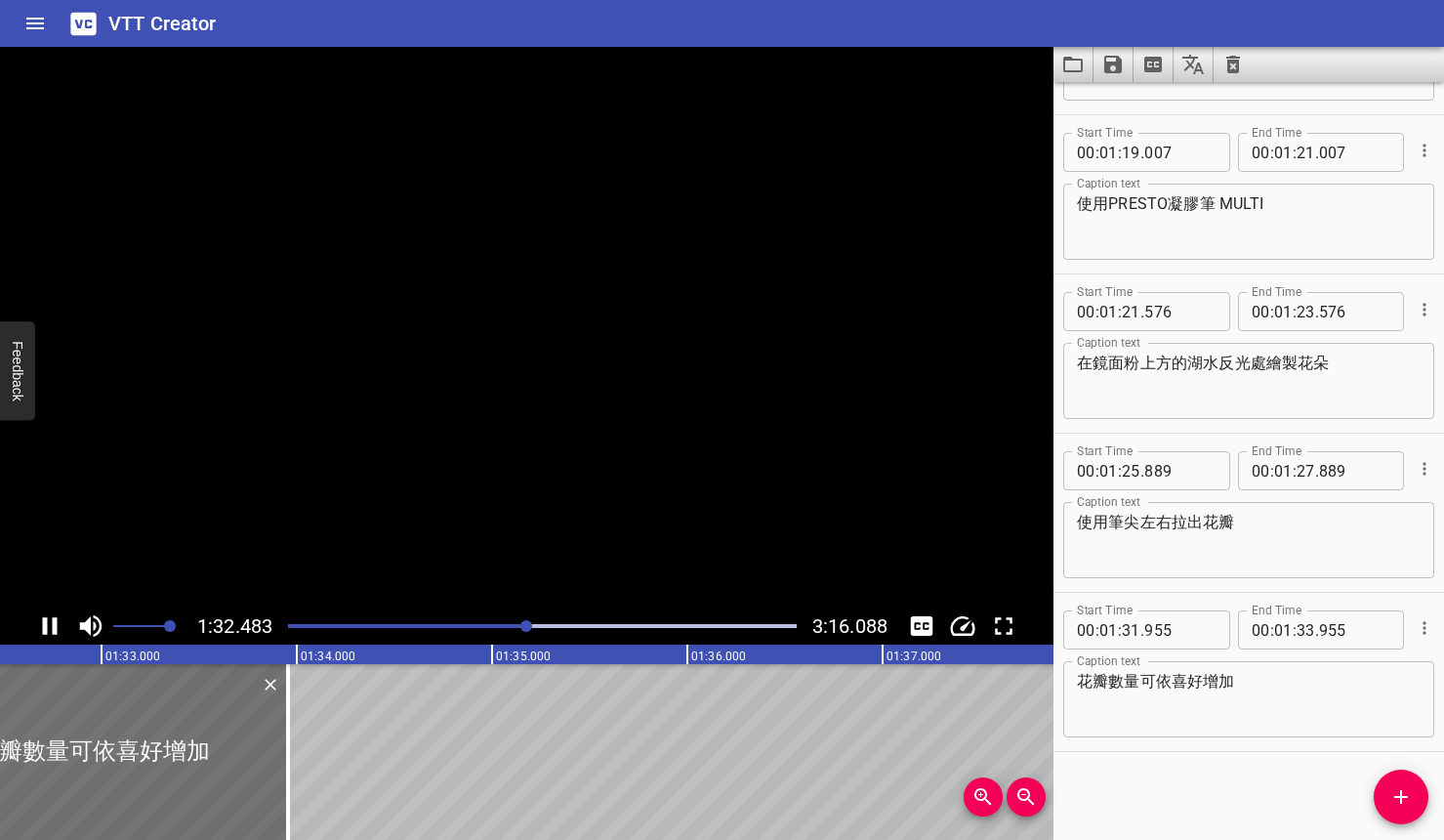
scroll to position [0, 18111]
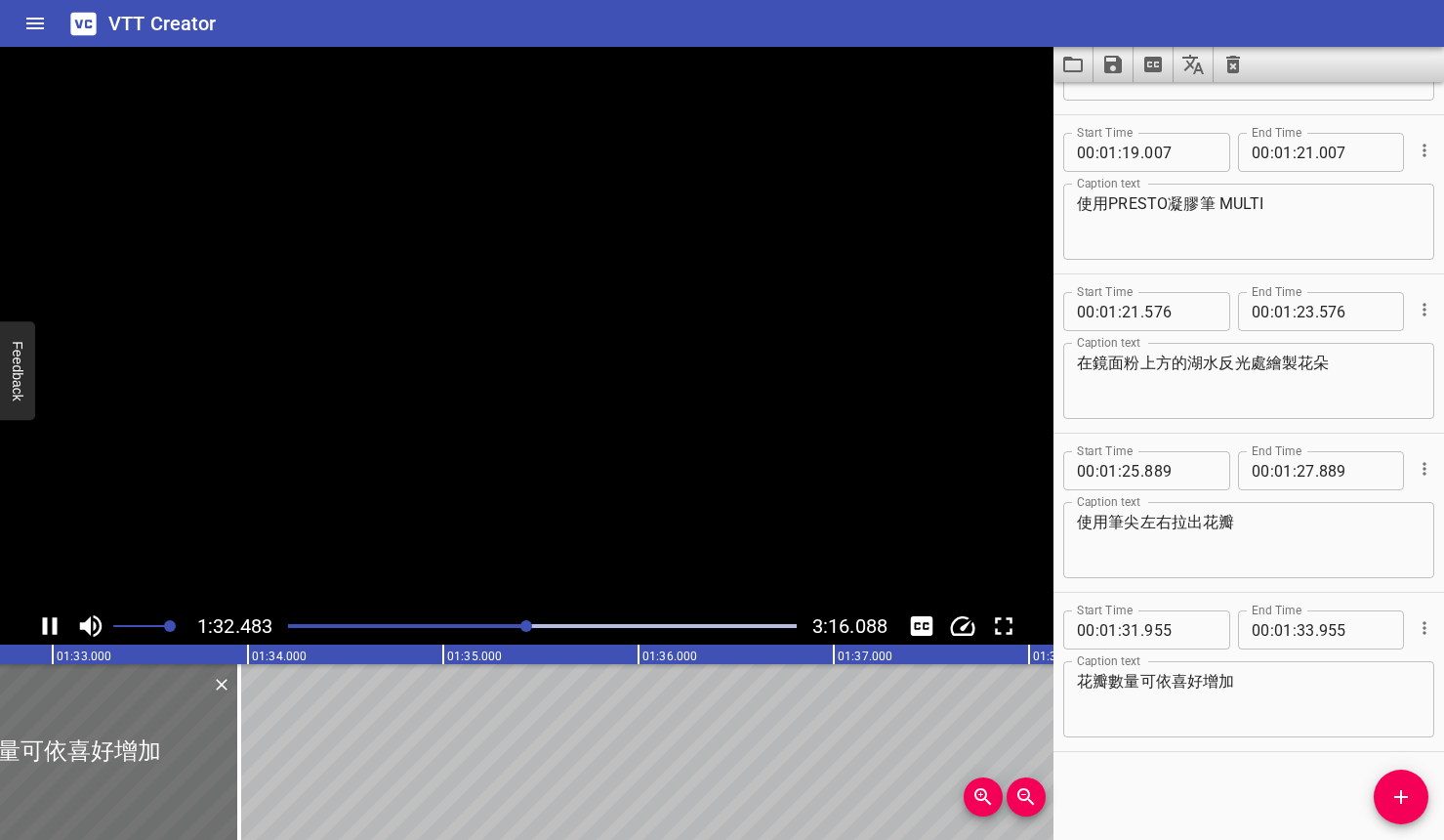
click at [60, 629] on icon "Play/Pause" at bounding box center [49, 626] width 29 height 29
click at [62, 630] on icon "Play/Pause" at bounding box center [49, 626] width 29 height 29
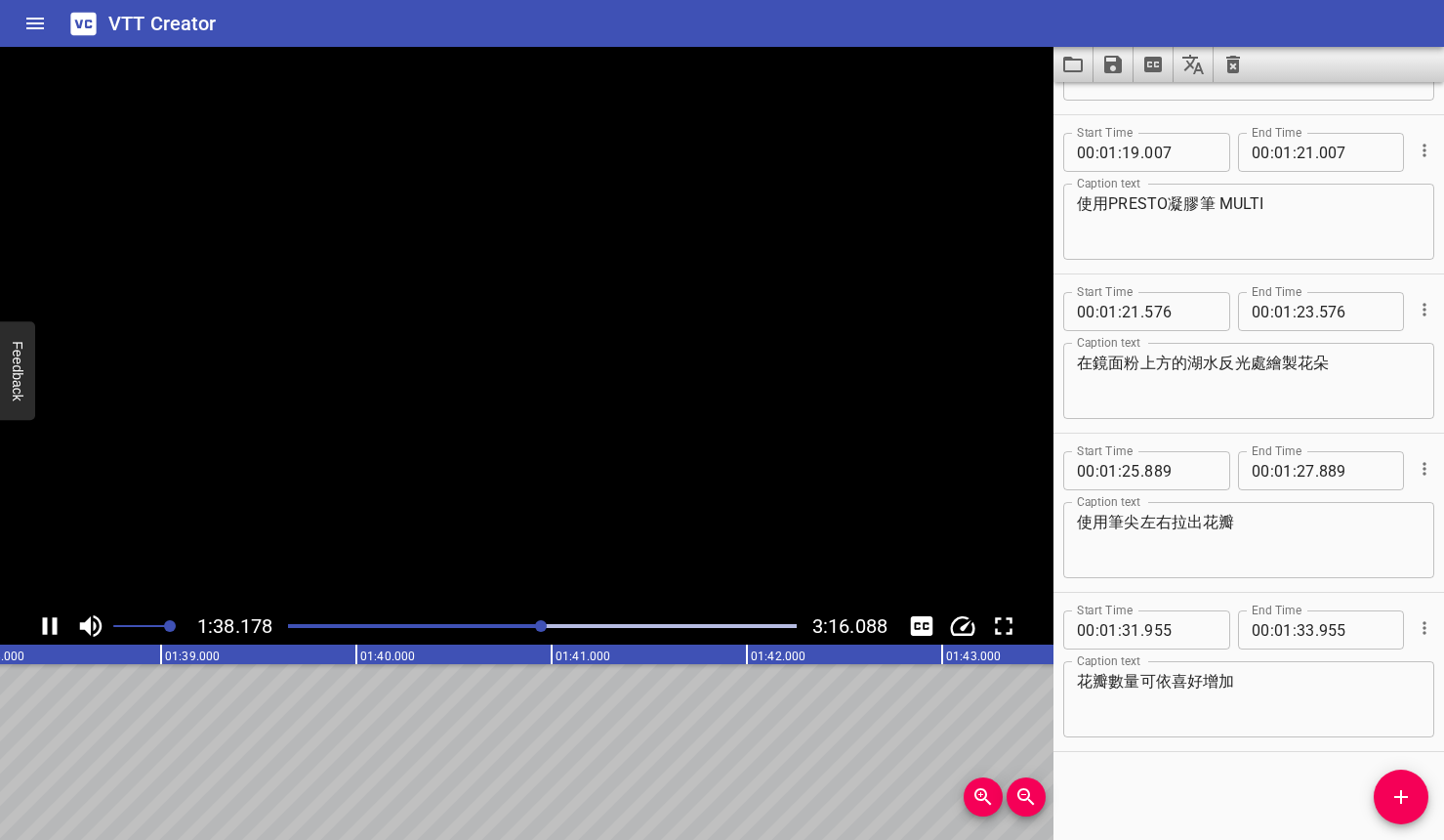
click at [63, 633] on icon "Play/Pause" at bounding box center [49, 626] width 29 height 29
click at [62, 633] on icon "Play/Pause" at bounding box center [49, 626] width 29 height 29
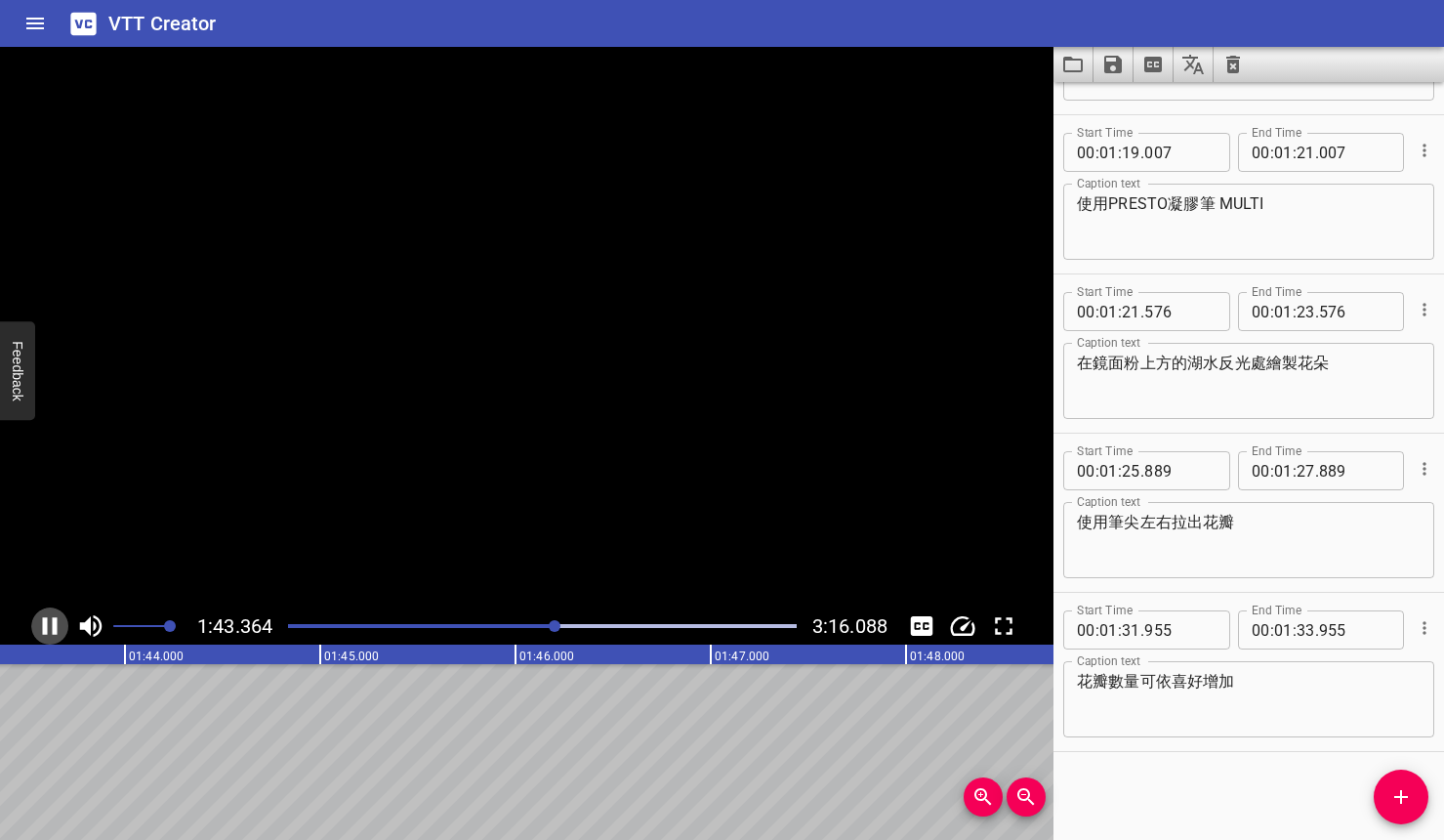
click at [62, 633] on icon "Play/Pause" at bounding box center [49, 626] width 29 height 29
click at [66, 630] on button "Play/Pause" at bounding box center [49, 626] width 37 height 37
click at [57, 629] on icon "Play/Pause" at bounding box center [50, 626] width 15 height 18
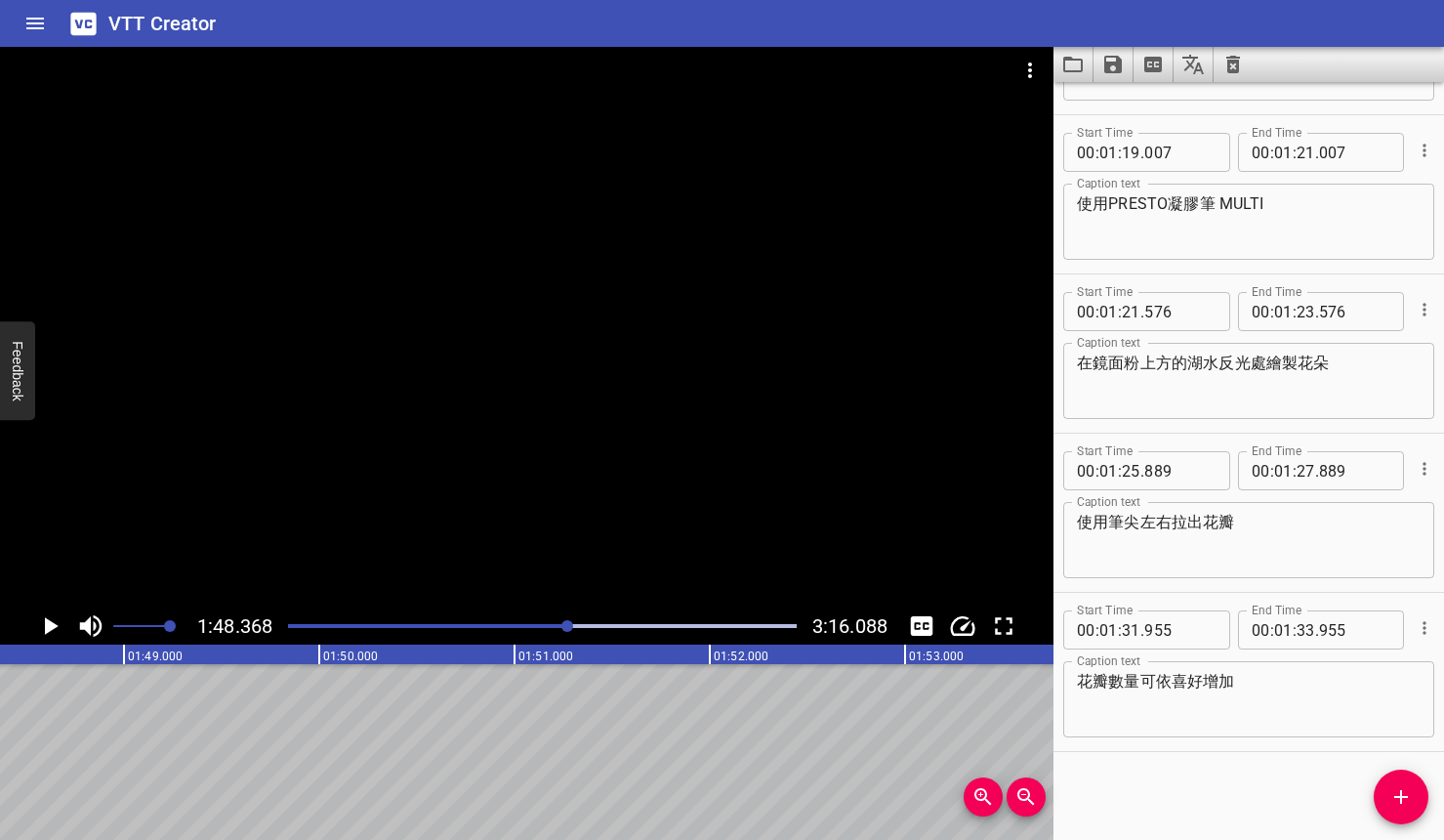
click at [1292, 787] on icon "Add Cue" at bounding box center [1401, 797] width 24 height 24
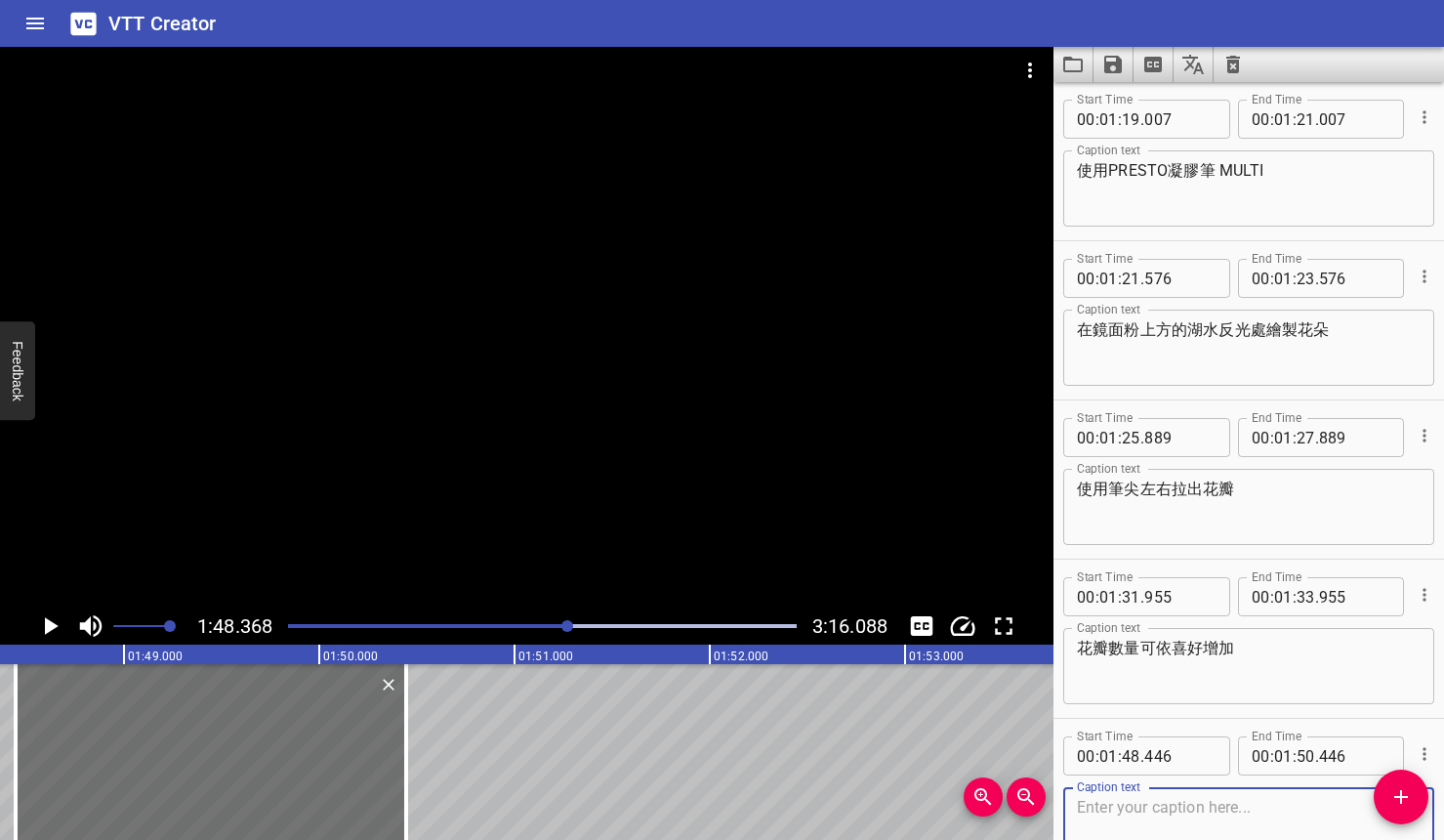
scroll to position [1312, 0]
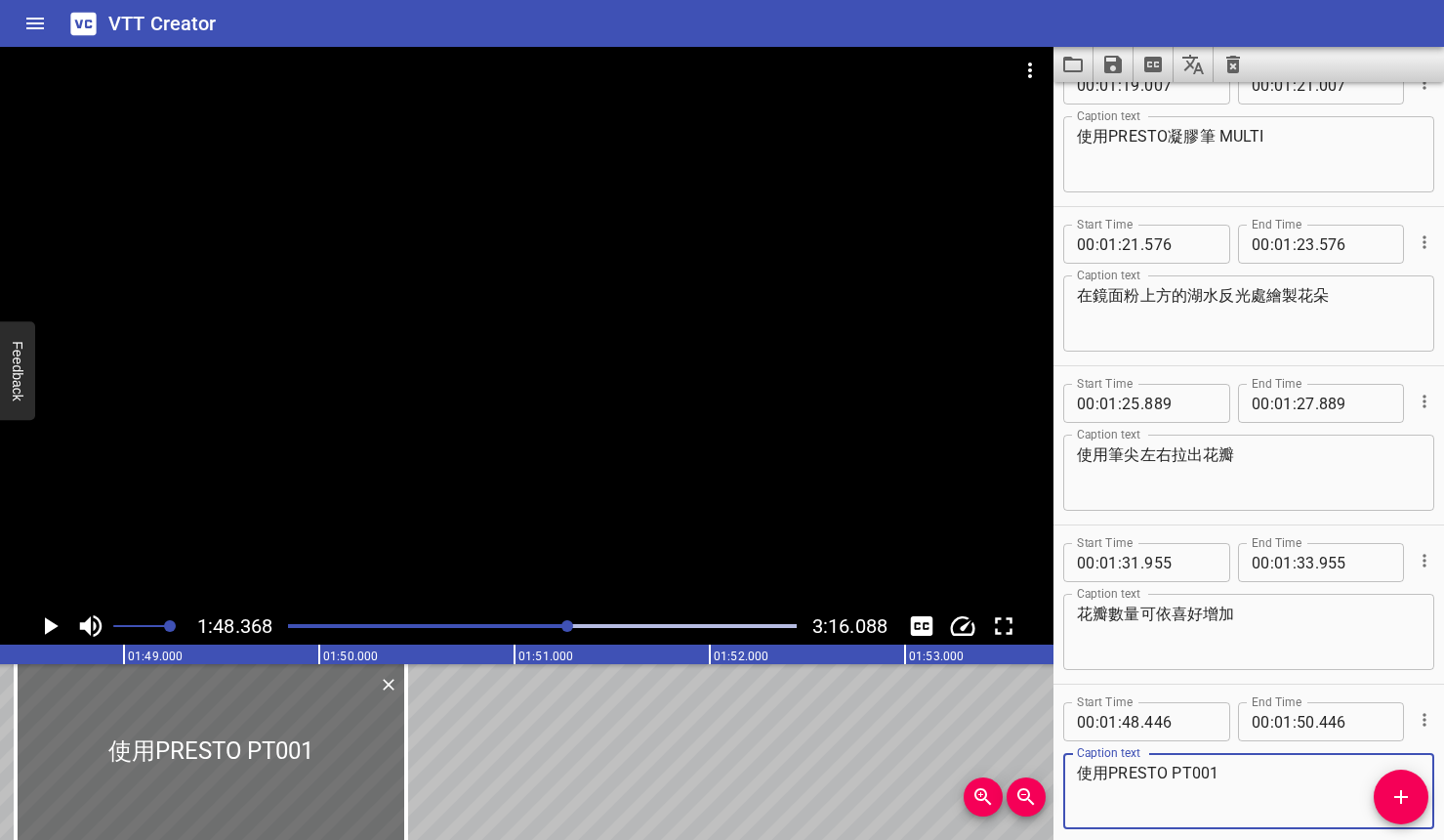
type textarea "使用PRESTO PT001"
click at [50, 626] on icon "Play/Pause" at bounding box center [52, 626] width 14 height 18
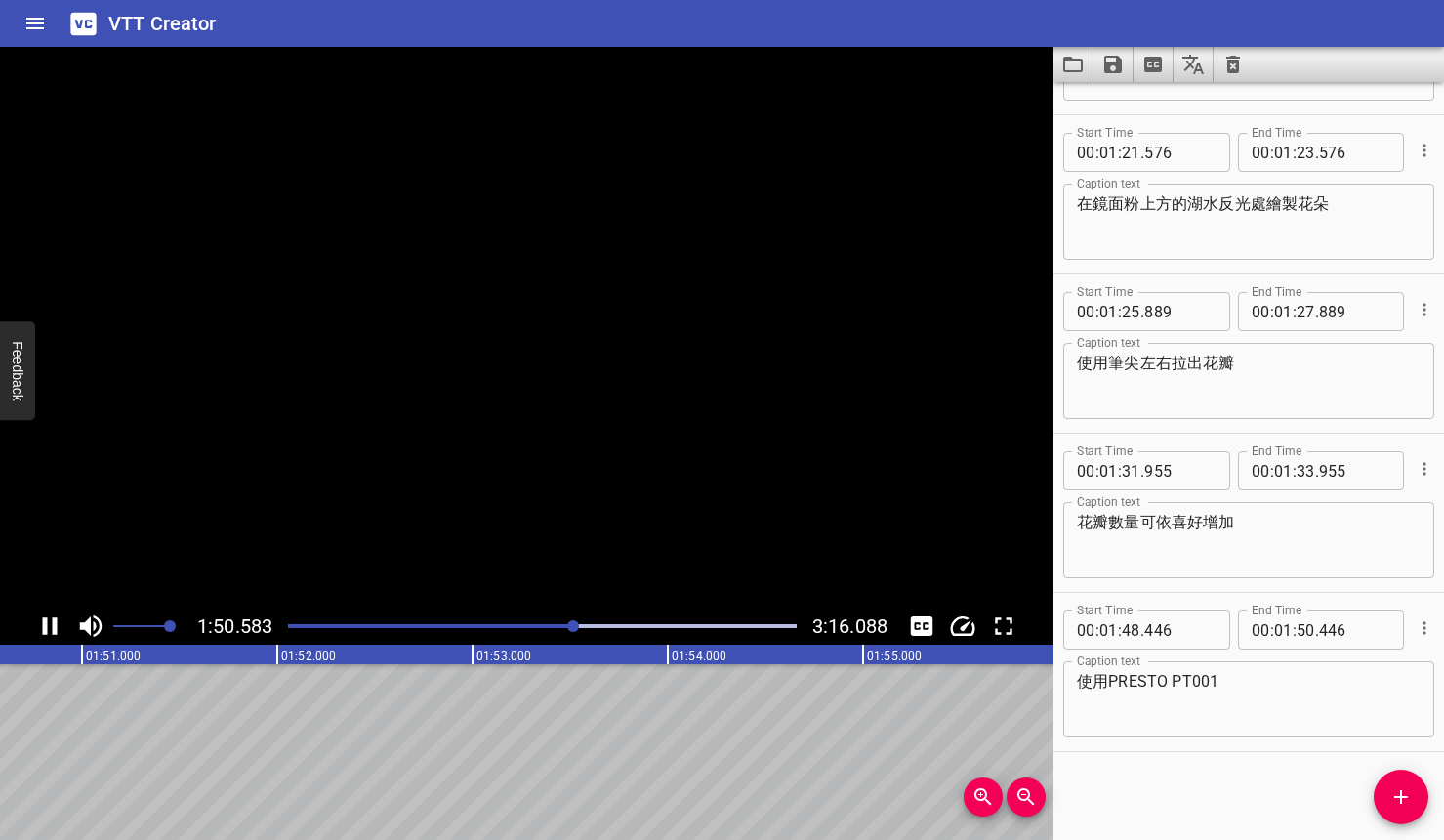
click at [50, 626] on icon "Play/Pause" at bounding box center [49, 626] width 29 height 29
click at [1292, 787] on icon "Add Cue" at bounding box center [1401, 797] width 24 height 24
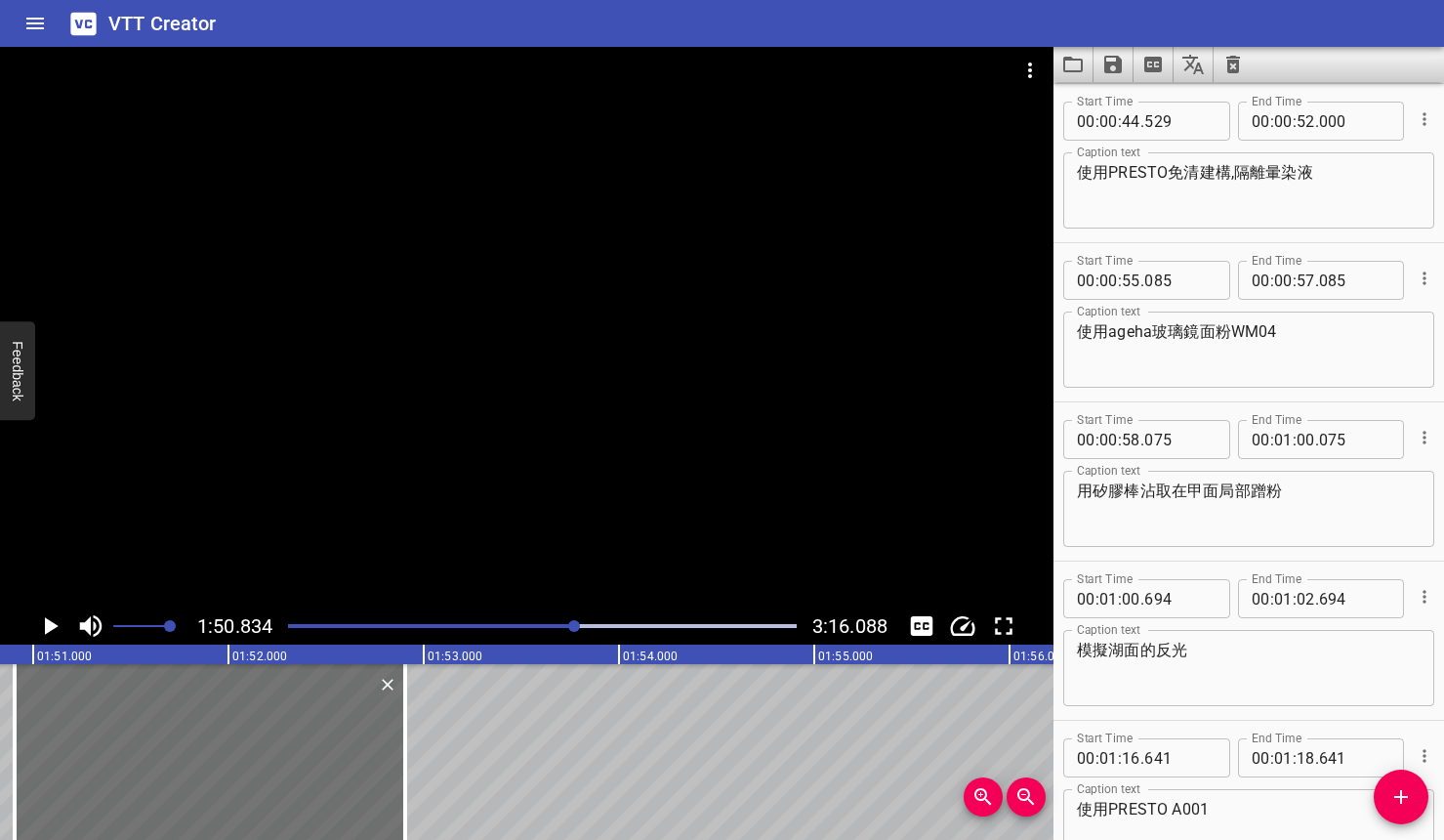
scroll to position [657, 0]
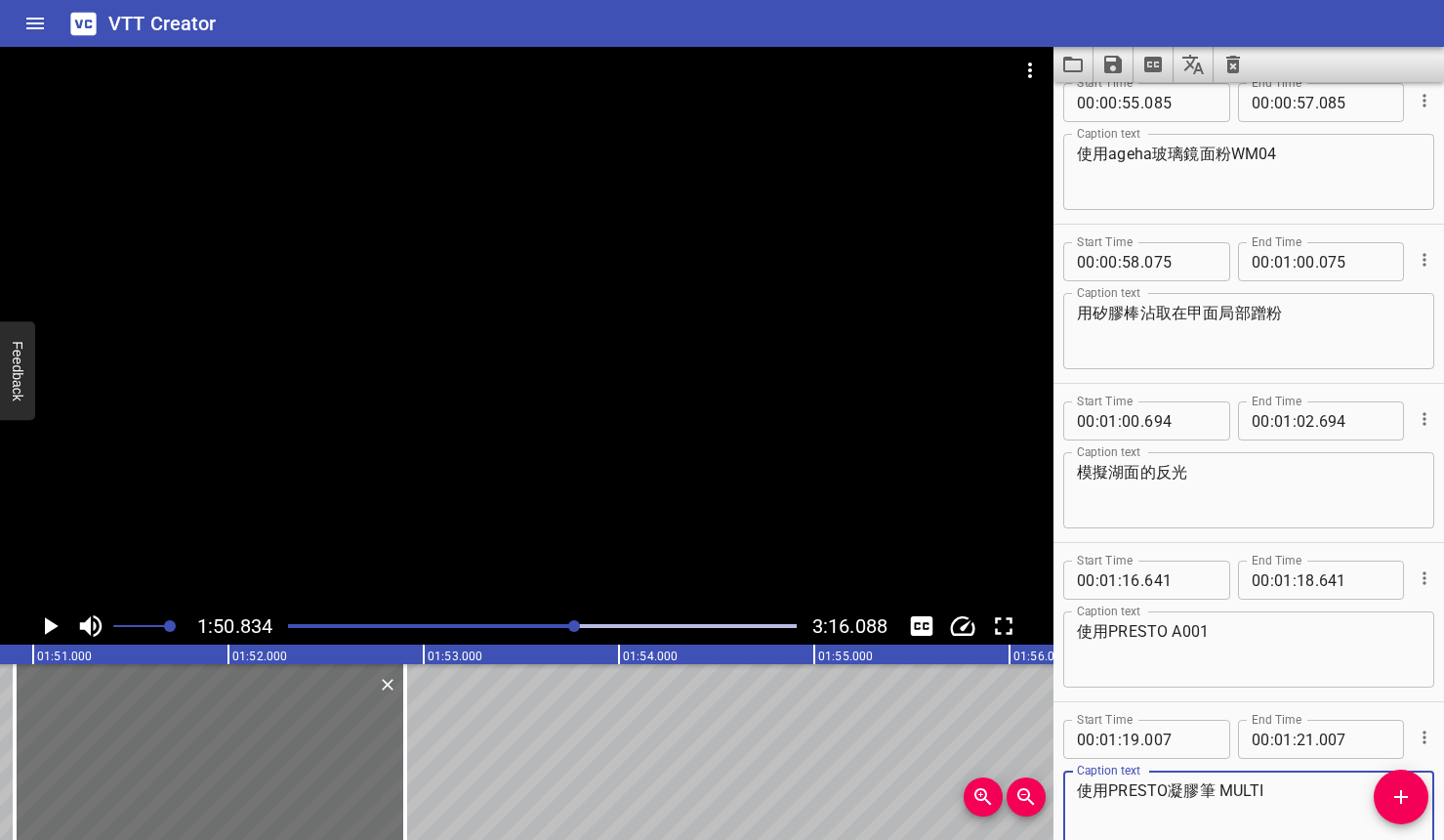
drag, startPoint x: 1264, startPoint y: 789, endPoint x: 1082, endPoint y: 793, distance: 182.0
click at [1082, 793] on textarea "使用PRESTO凝膠筆 MULTI" at bounding box center [1249, 809] width 344 height 56
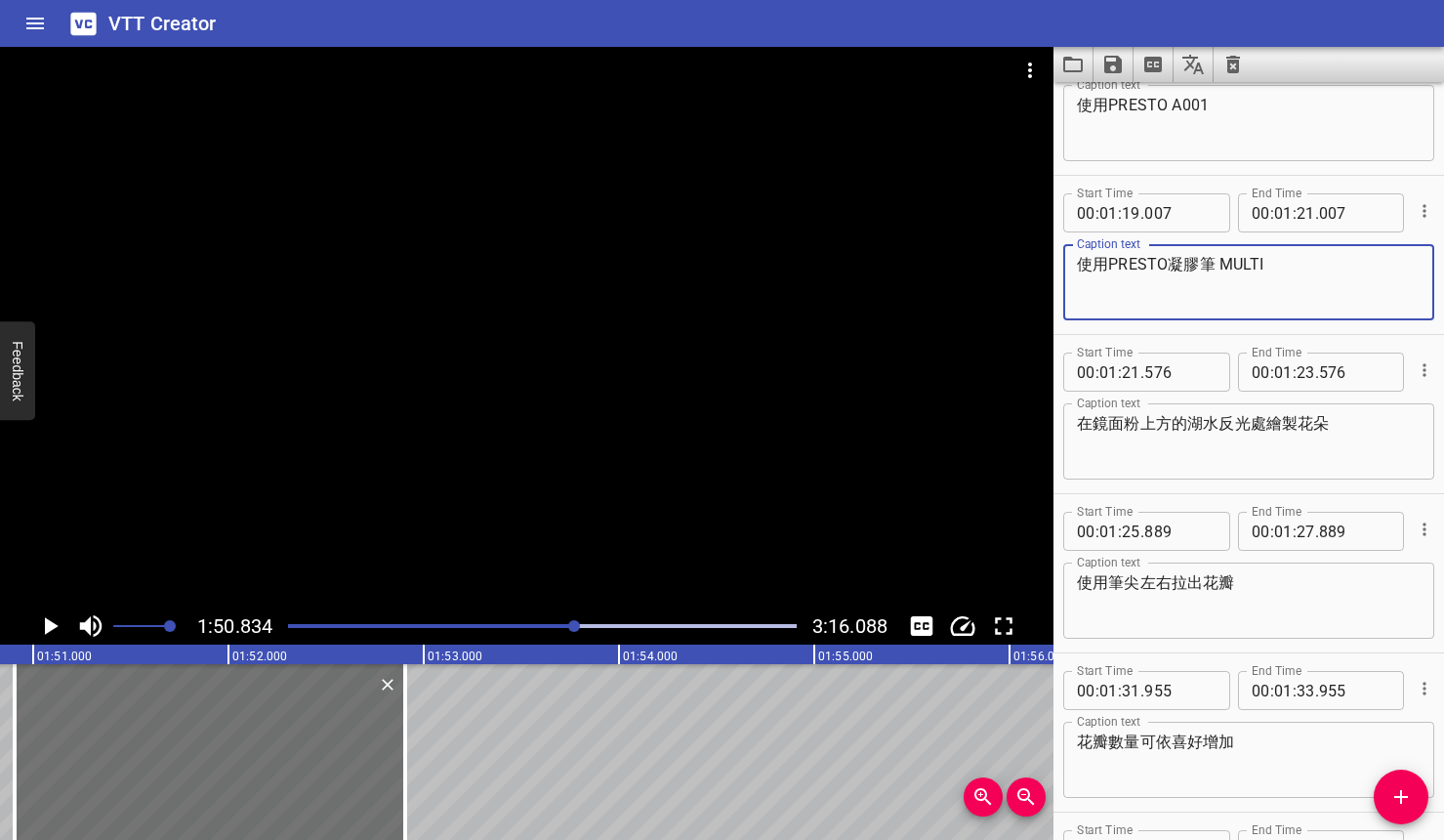
scroll to position [1563, 0]
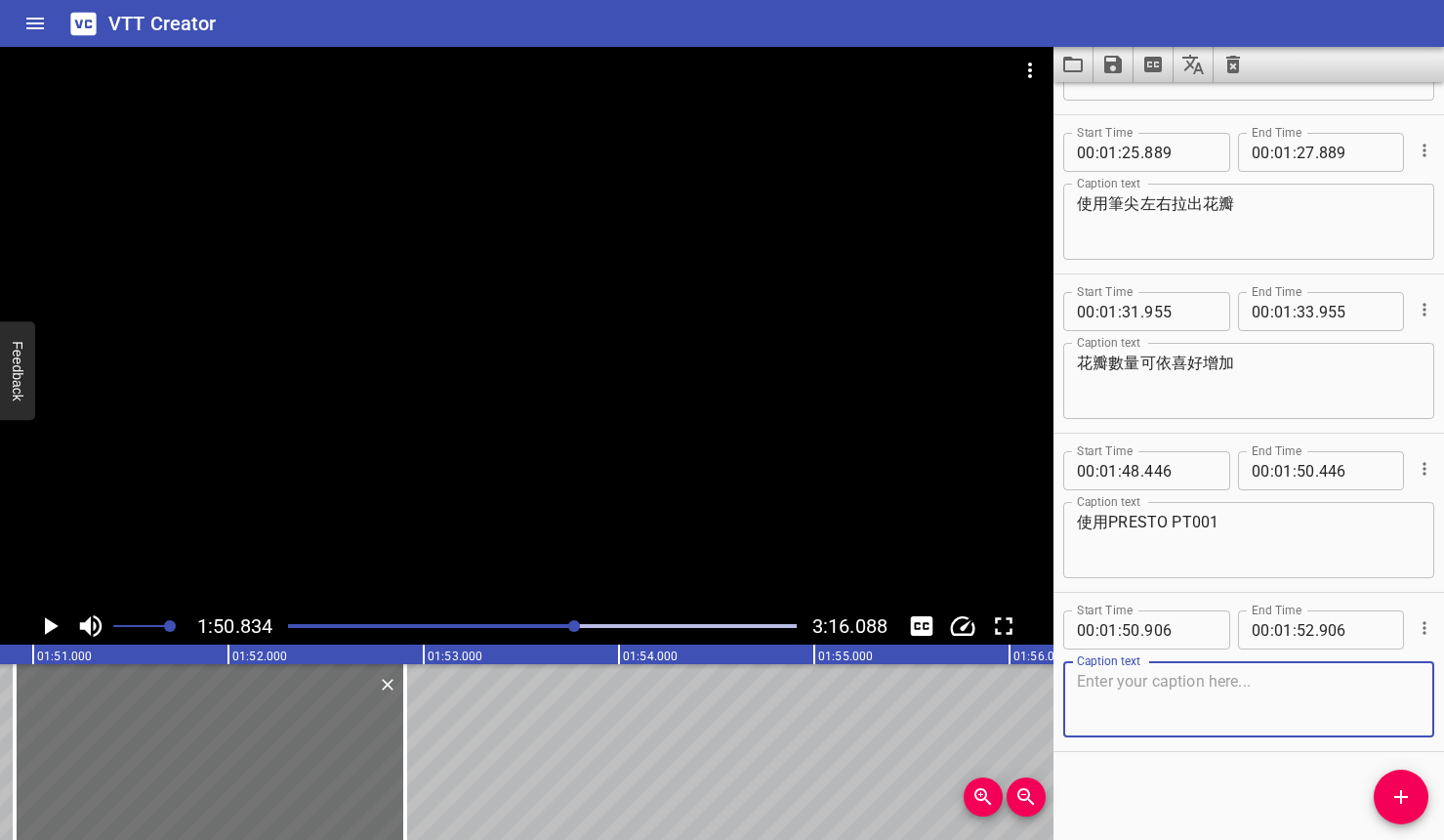
click at [1234, 681] on textarea at bounding box center [1249, 700] width 344 height 56
paste textarea "使用PRESTO凝膠筆 MULTI"
type textarea "使用PRESTO凝膠筆 MULTI"
click at [51, 621] on icon "Play/Pause" at bounding box center [49, 626] width 29 height 29
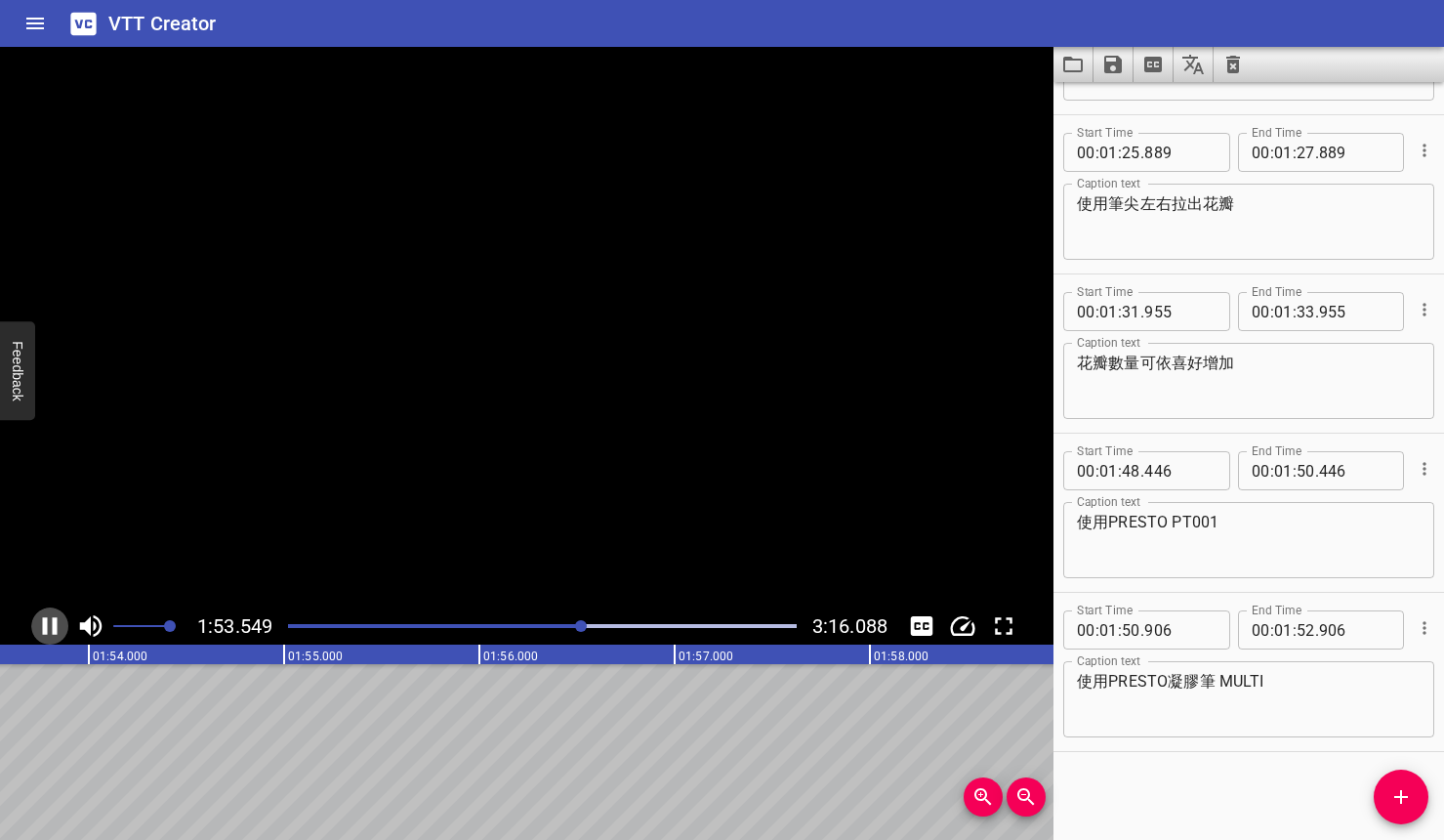
click at [51, 621] on icon "Play/Pause" at bounding box center [49, 626] width 29 height 29
click at [1292, 802] on icon "Add Cue" at bounding box center [1401, 797] width 24 height 24
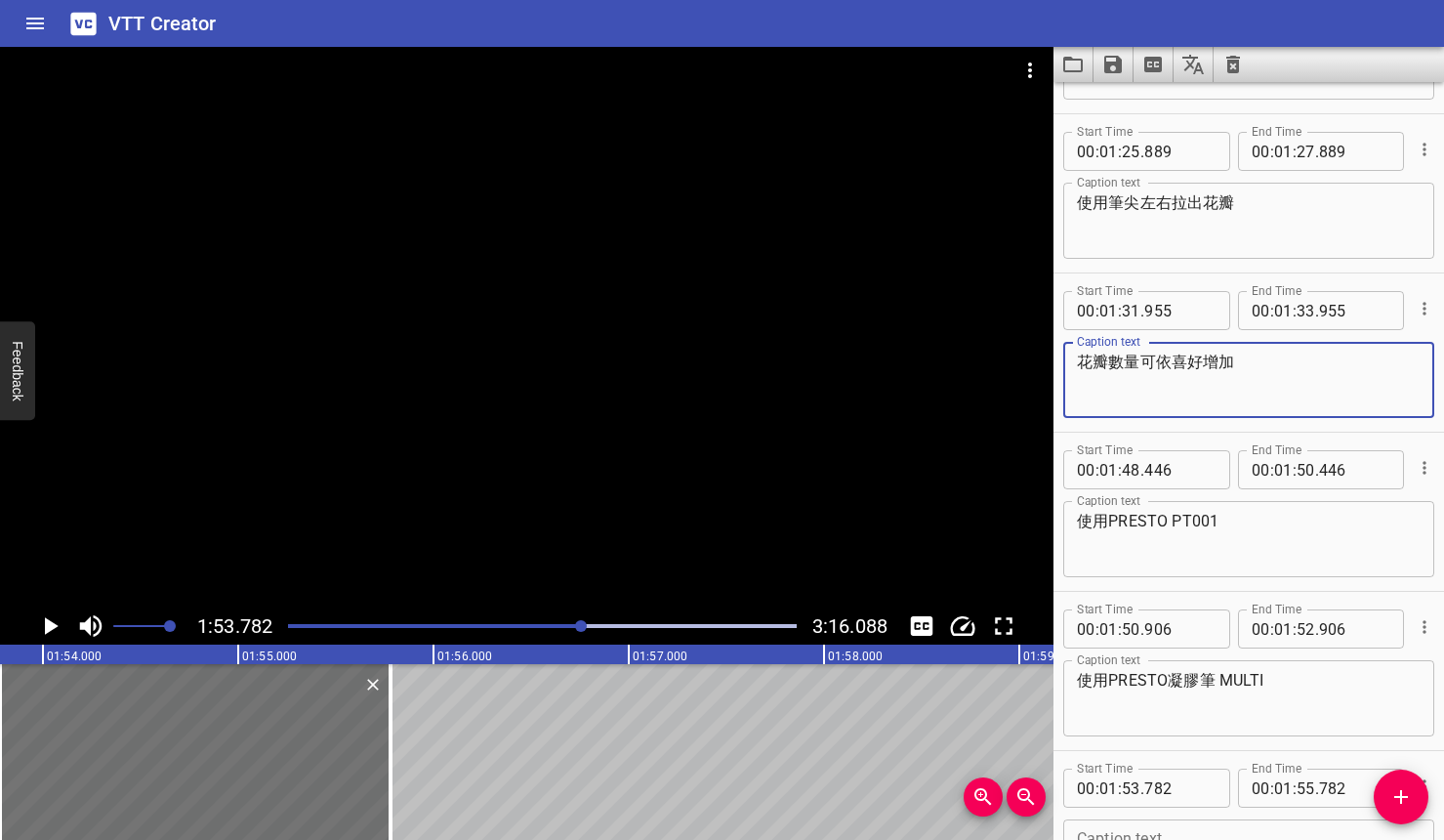
drag, startPoint x: 1115, startPoint y: 361, endPoint x: 1234, endPoint y: 362, distance: 119.0
click at [1234, 362] on textarea "花瓣數量可依喜好增加" at bounding box center [1249, 380] width 344 height 56
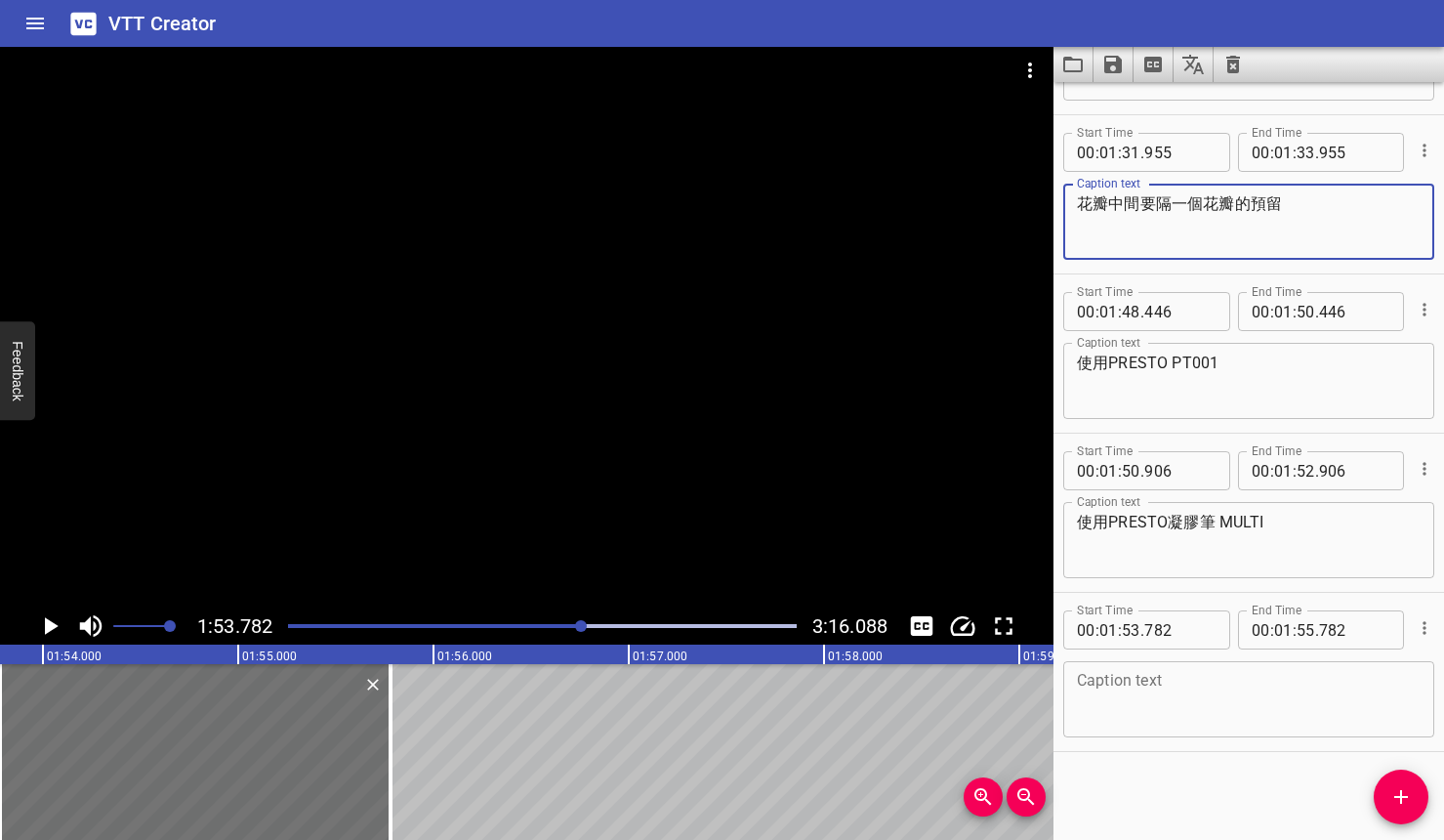
type textarea "花瓣中間要隔一個花瓣的預留"
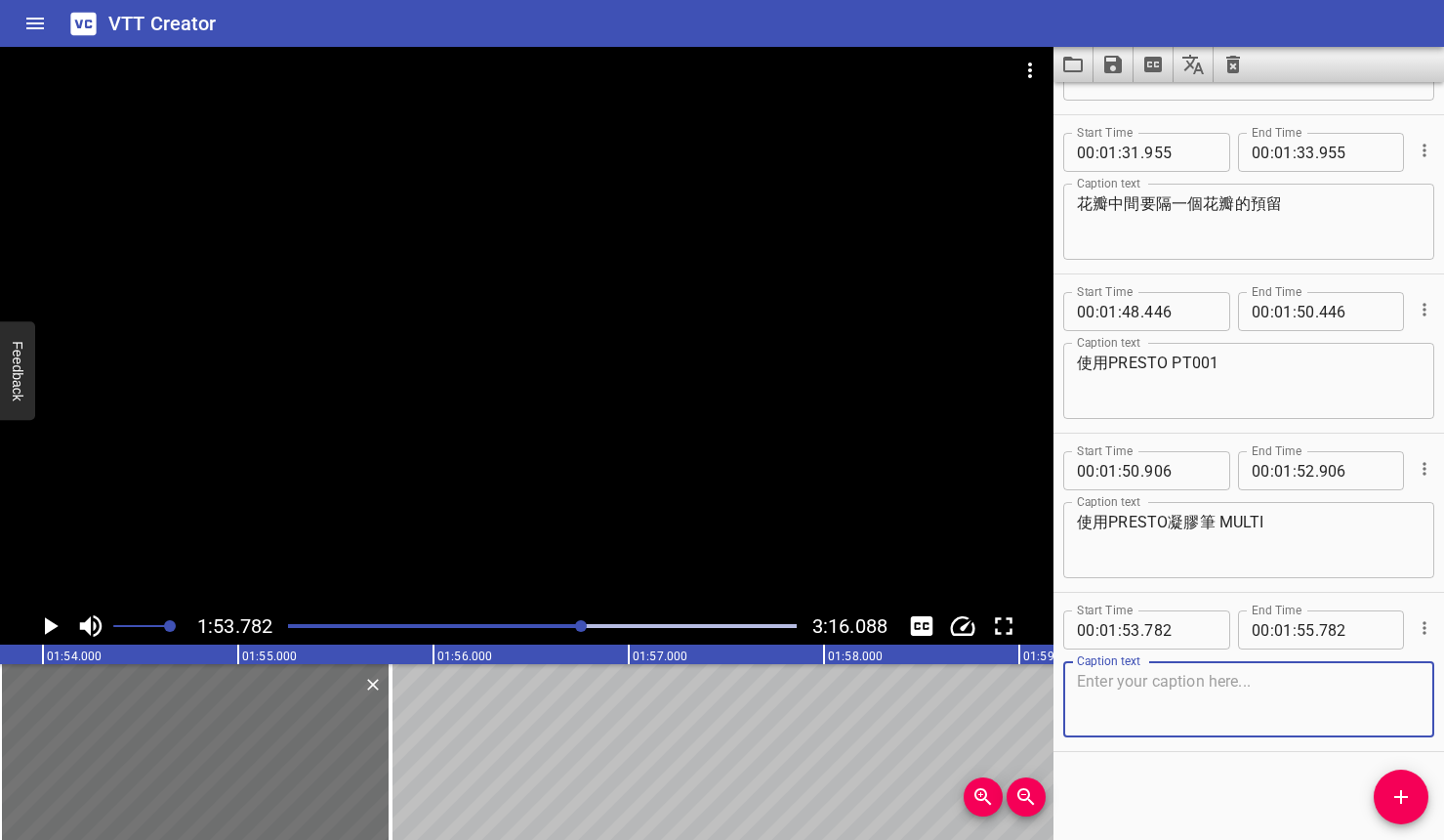
click at [1203, 674] on textarea at bounding box center [1249, 700] width 344 height 56
type textarea "在原來的花瓣中間疊加油畫膠的立體花瓣"
click at [58, 618] on icon "Play/Pause" at bounding box center [49, 626] width 29 height 29
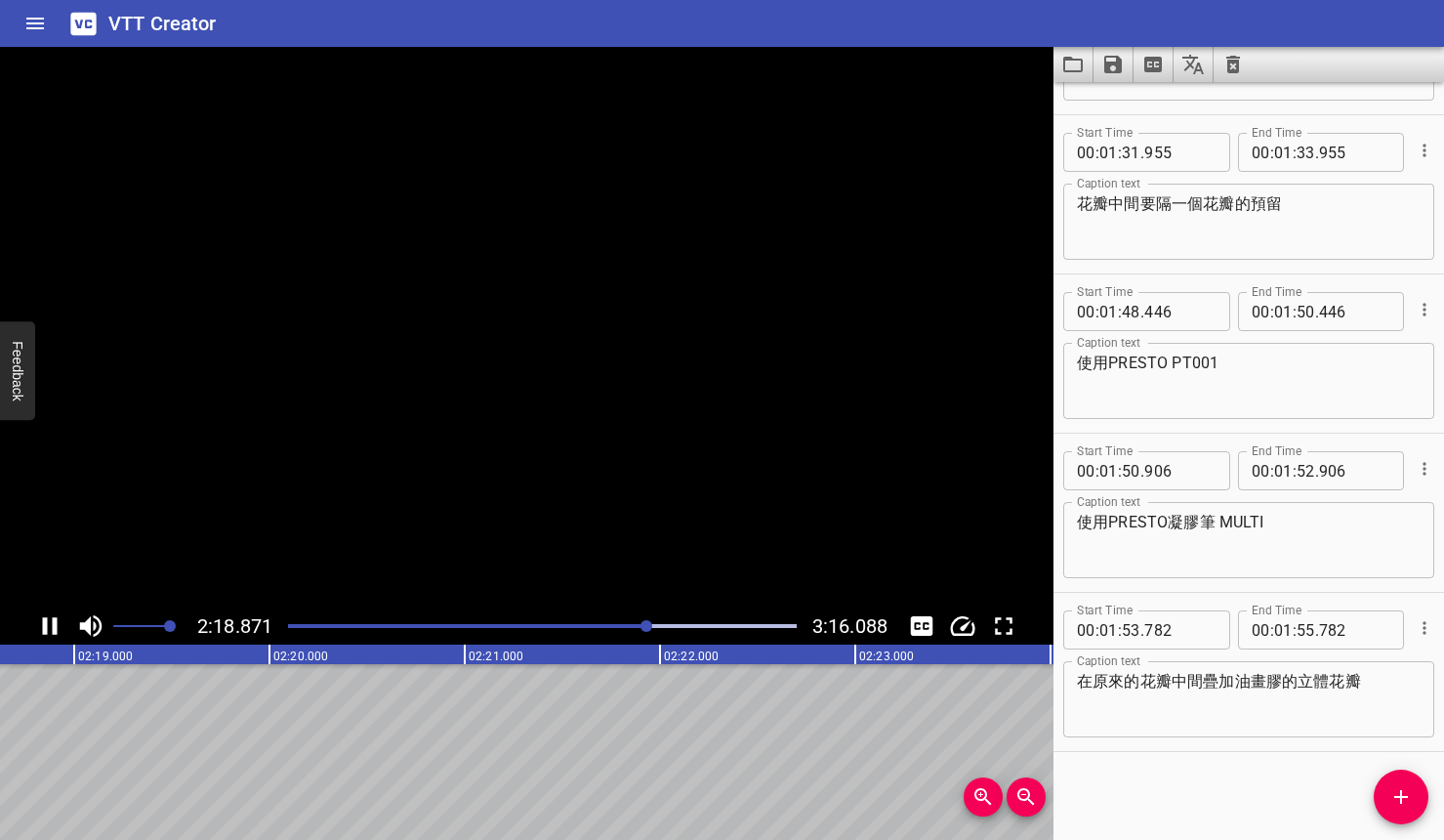
scroll to position [0, 27122]
click at [56, 623] on icon "Play/Pause" at bounding box center [50, 626] width 15 height 18
click at [647, 622] on div at bounding box center [645, 626] width 12 height 12
click at [48, 631] on icon "Play/Pause" at bounding box center [52, 626] width 14 height 18
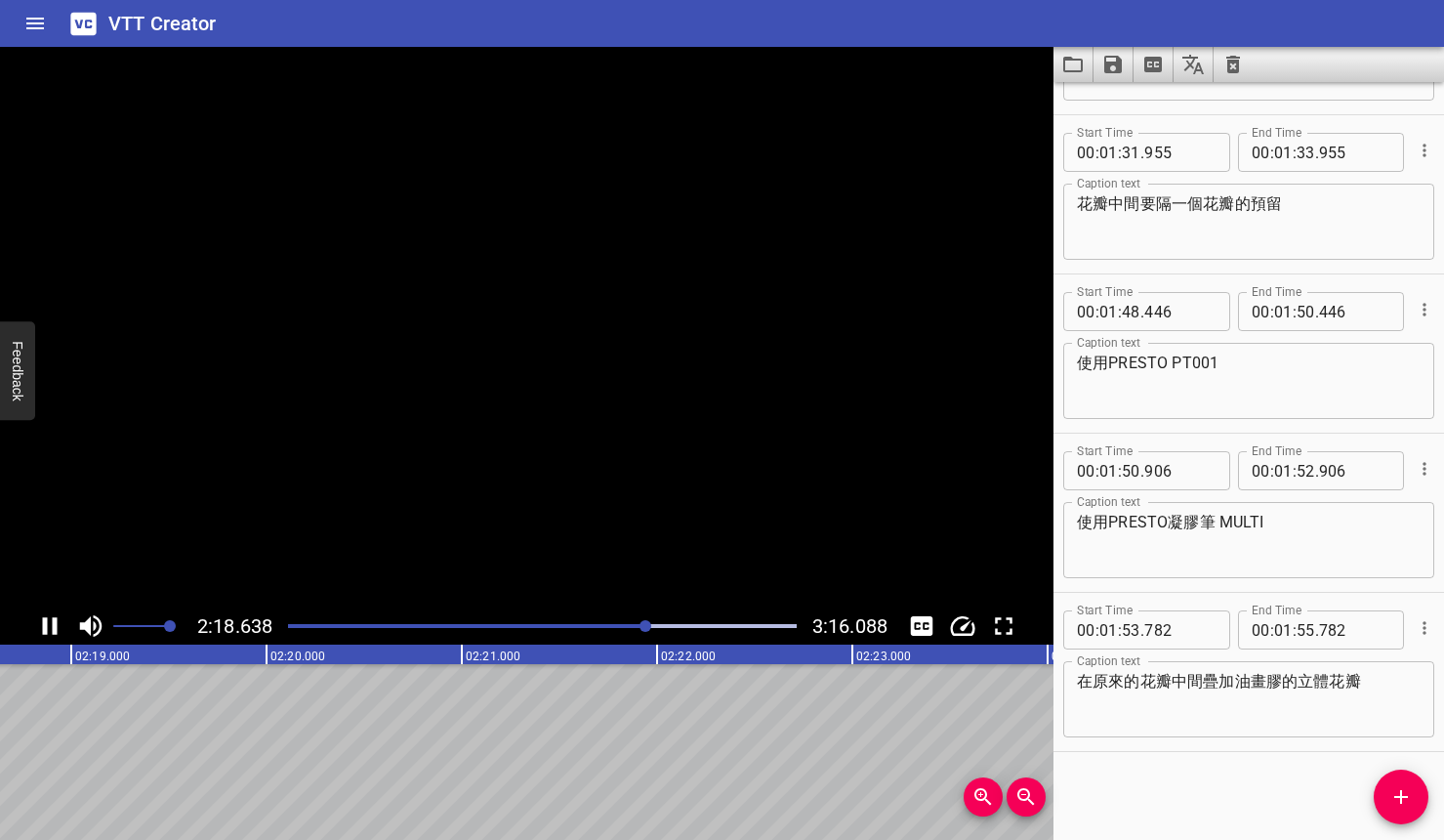
click at [48, 630] on icon "Play/Pause" at bounding box center [49, 626] width 29 height 29
click at [642, 624] on div at bounding box center [647, 626] width 12 height 12
click at [1281, 621] on input "number" at bounding box center [1283, 630] width 19 height 39
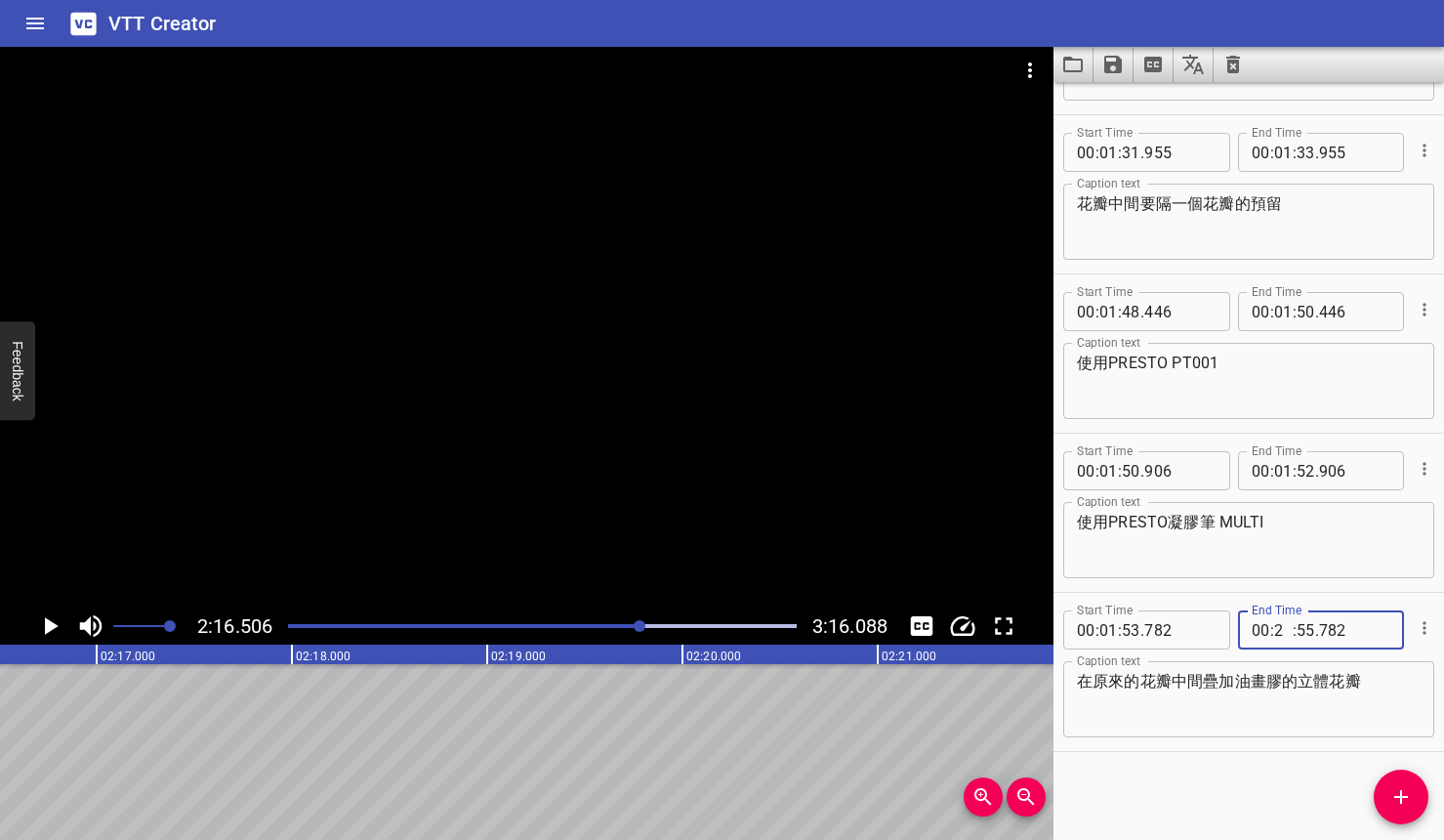
type input "02"
click at [1292, 633] on input "number" at bounding box center [1306, 630] width 19 height 39
type input "16"
click at [1292, 635] on input "number" at bounding box center [1355, 630] width 72 height 39
type input "0"
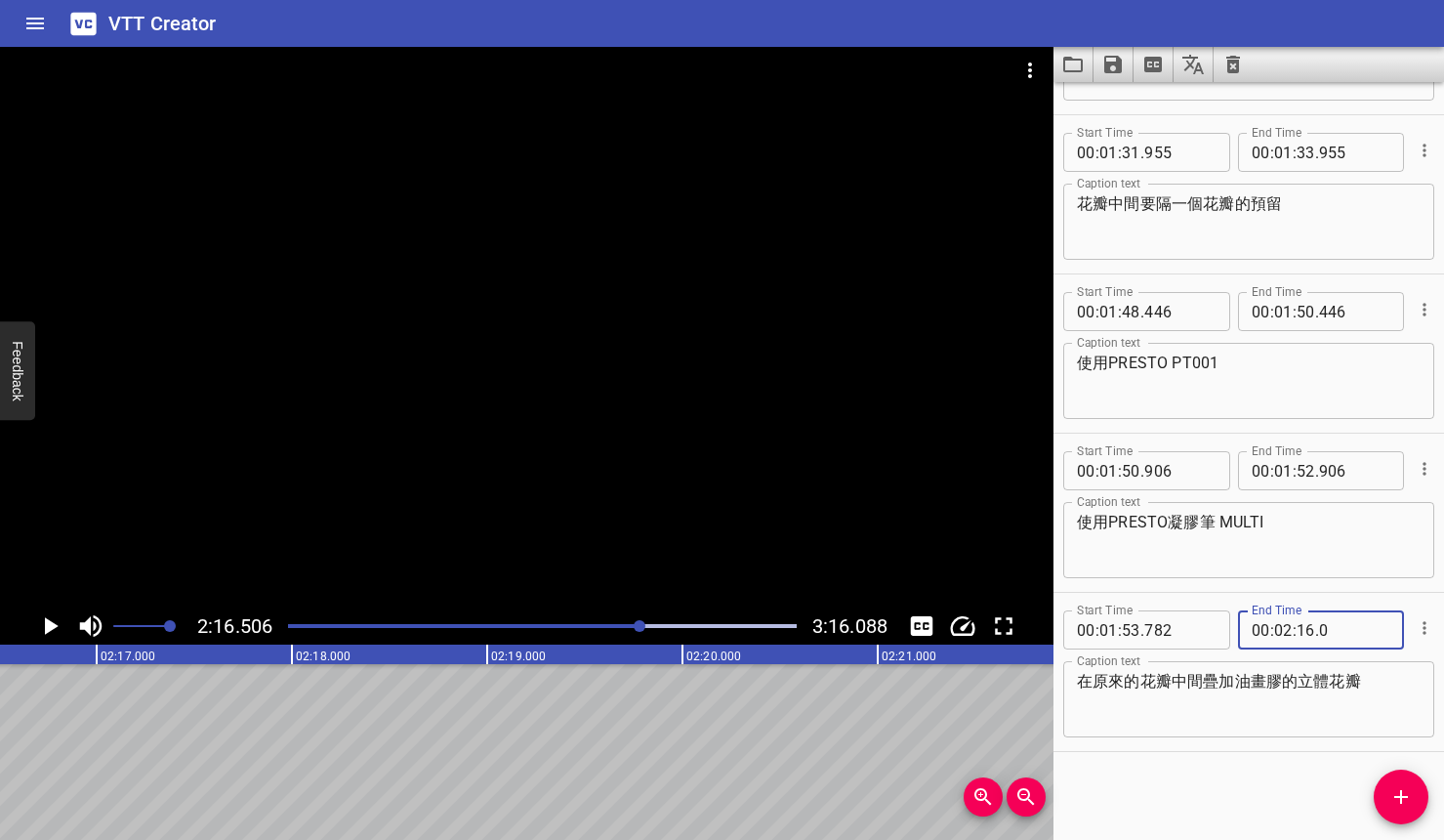
type input "782"
type input "16"
type input "000"
click at [474, 630] on div at bounding box center [542, 627] width 532 height 28
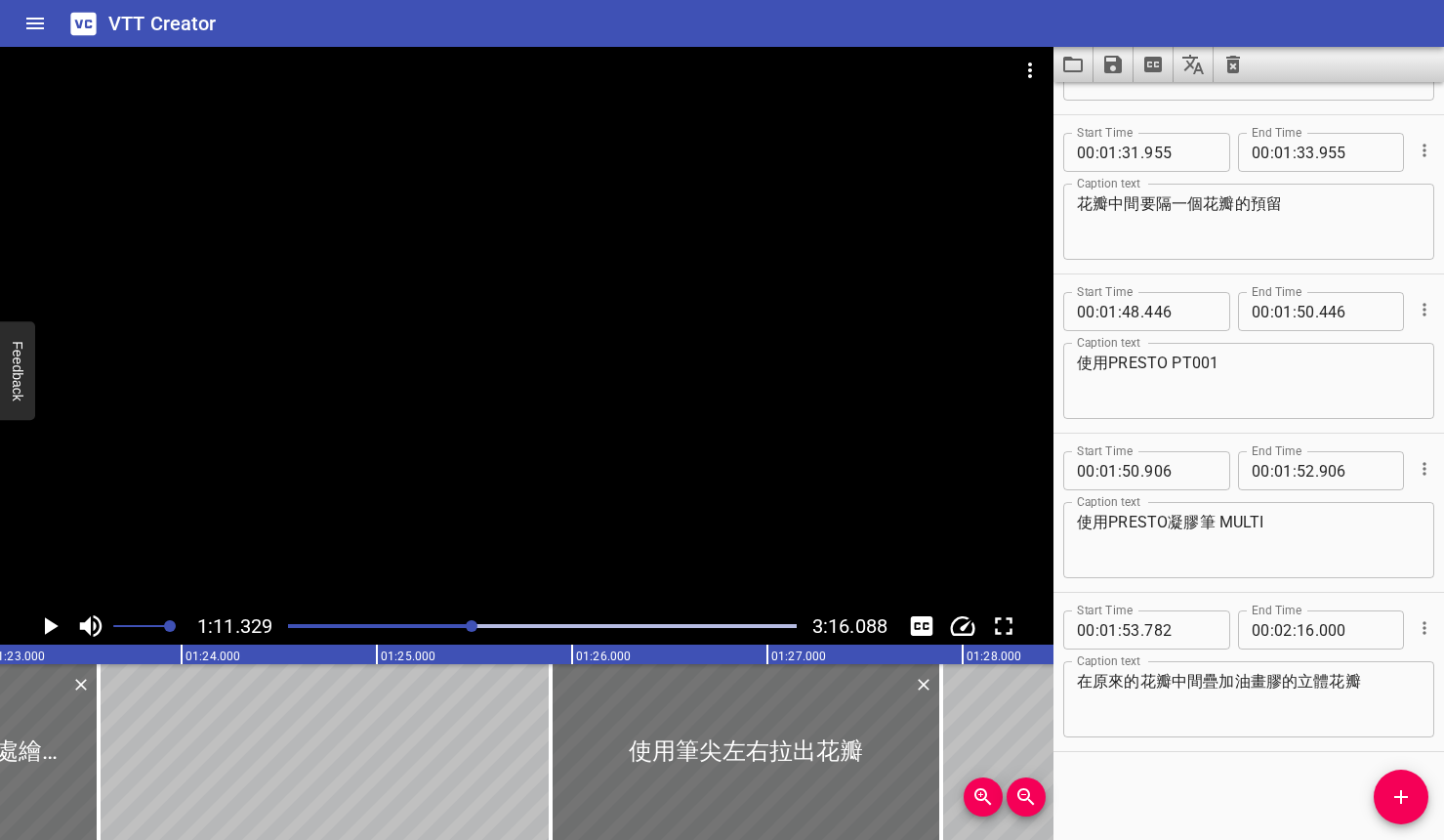
scroll to position [0, 13931]
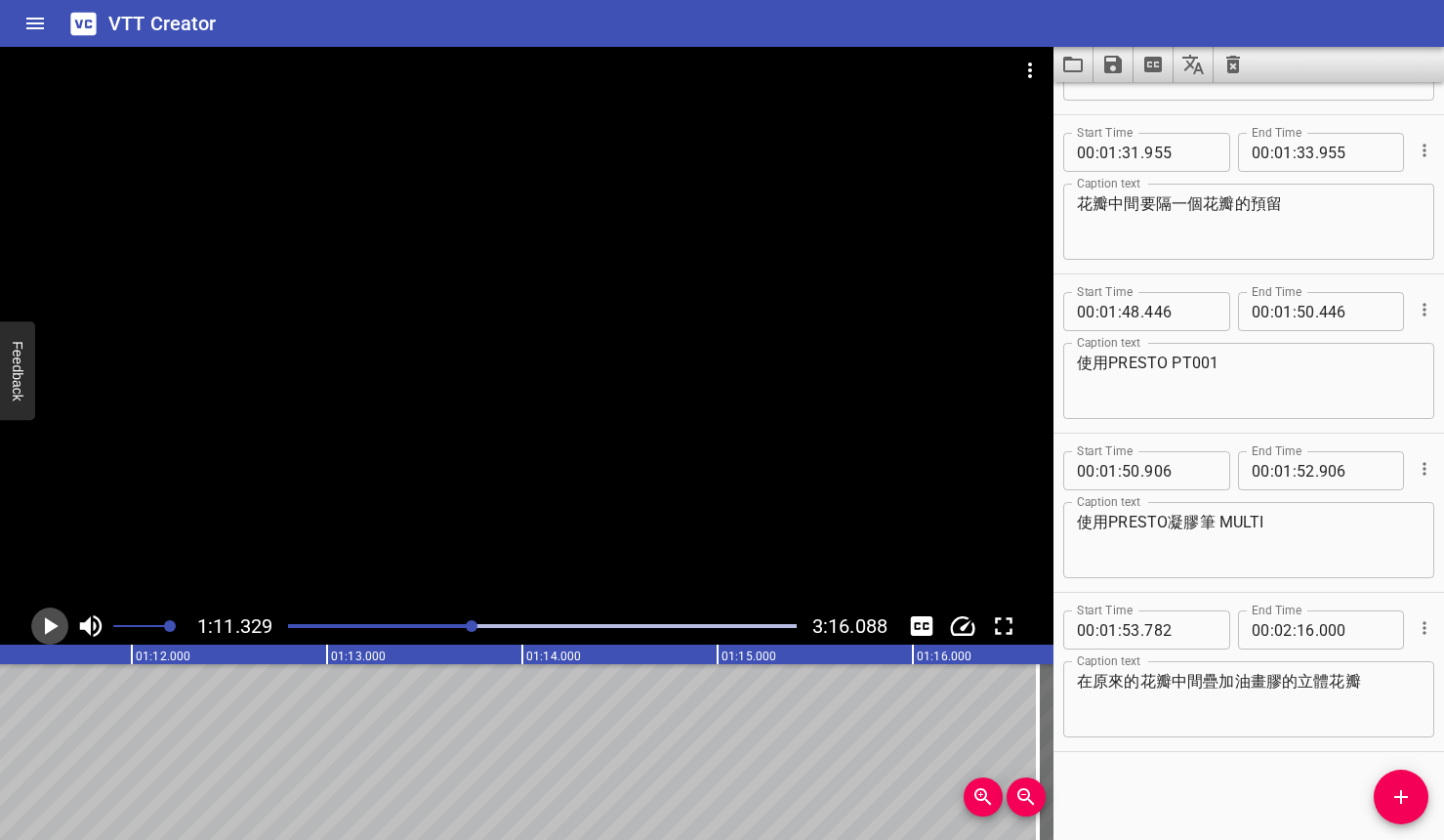
click at [68, 621] on button "Play/Pause" at bounding box center [49, 626] width 37 height 37
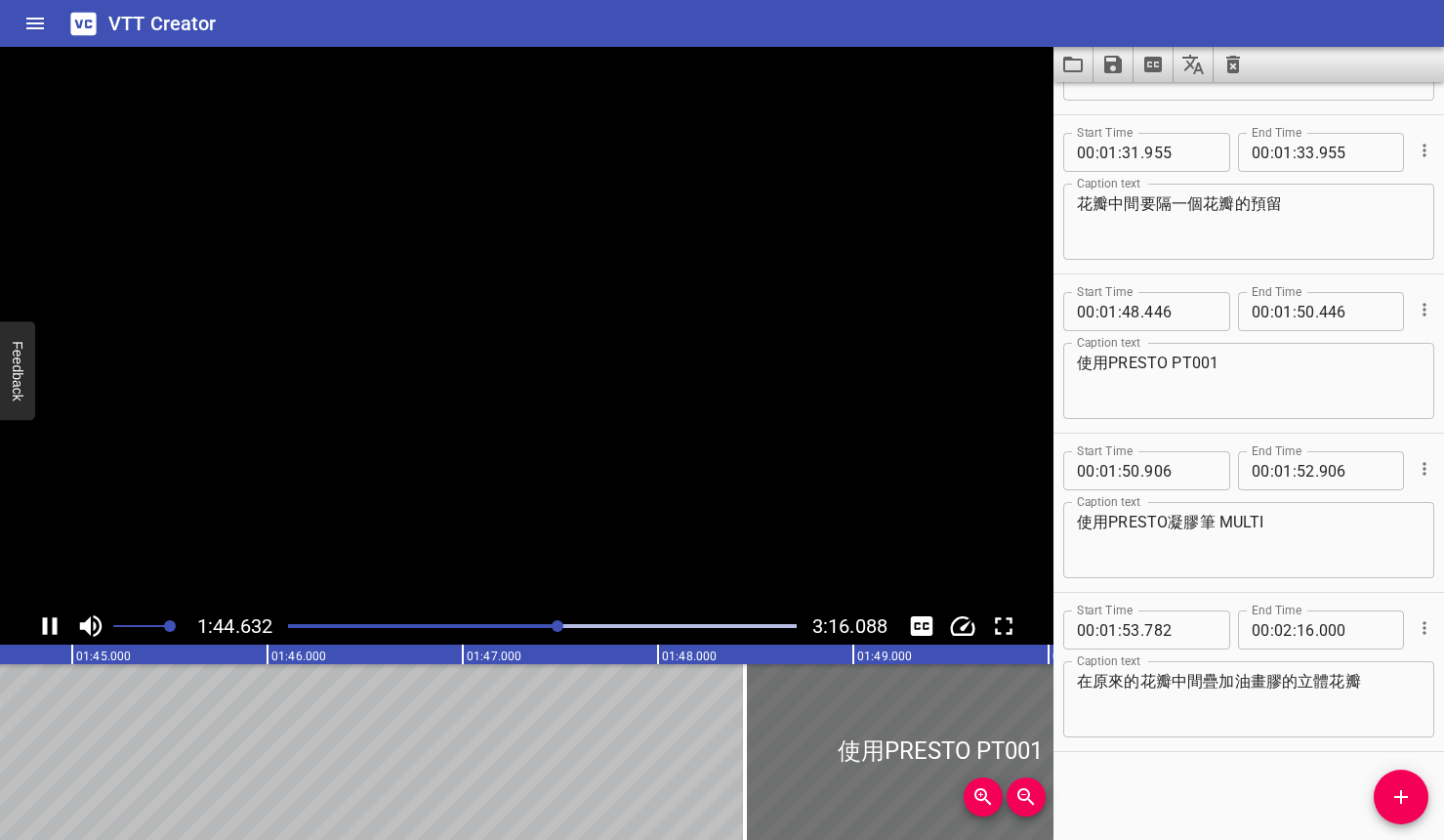
scroll to position [0, 20484]
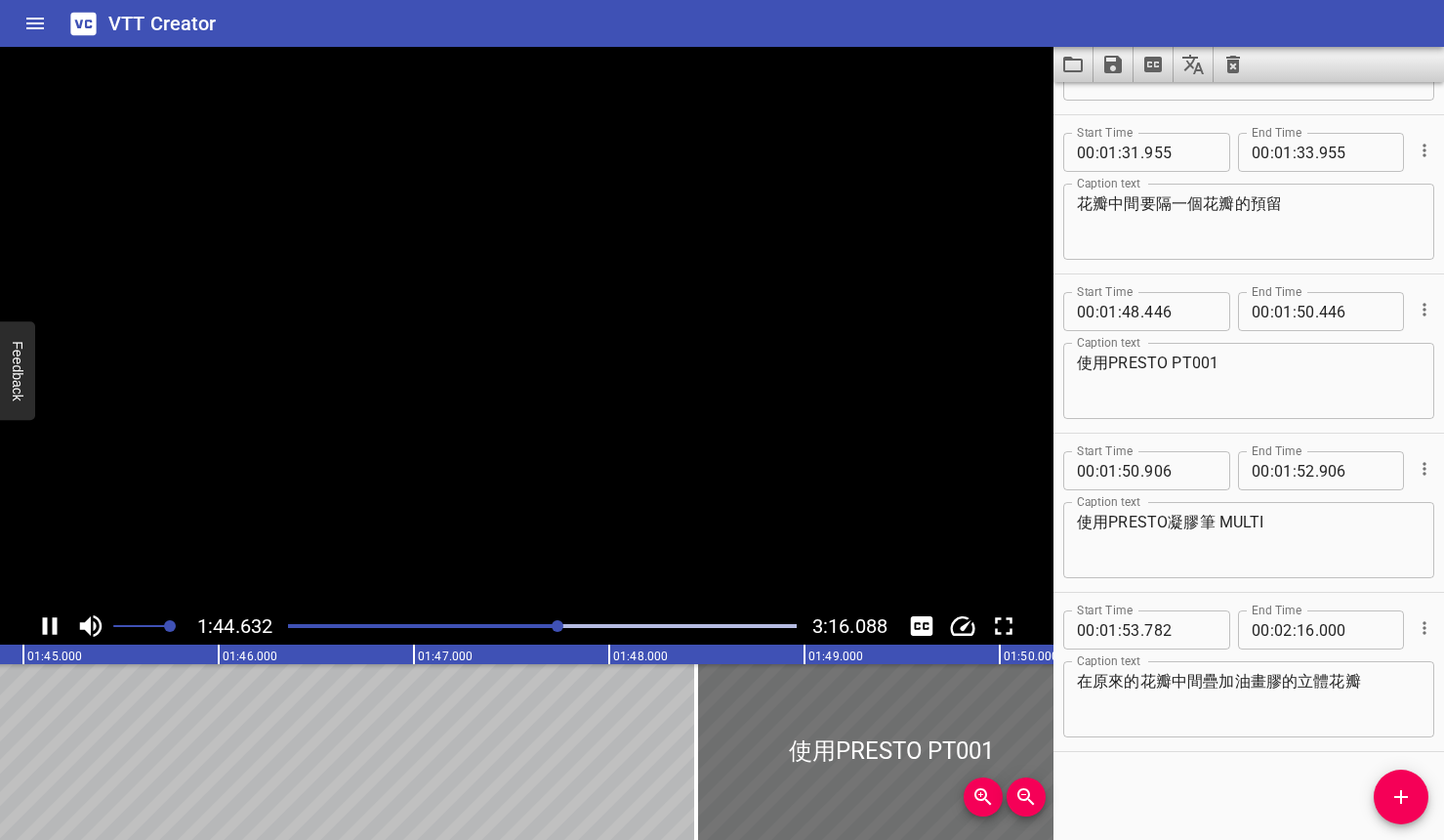
click at [58, 631] on icon "Play/Pause" at bounding box center [49, 626] width 29 height 29
click at [1292, 150] on input "number" at bounding box center [1306, 152] width 19 height 39
type input "44"
click at [1292, 148] on input "number" at bounding box center [1355, 152] width 72 height 39
type input "0"
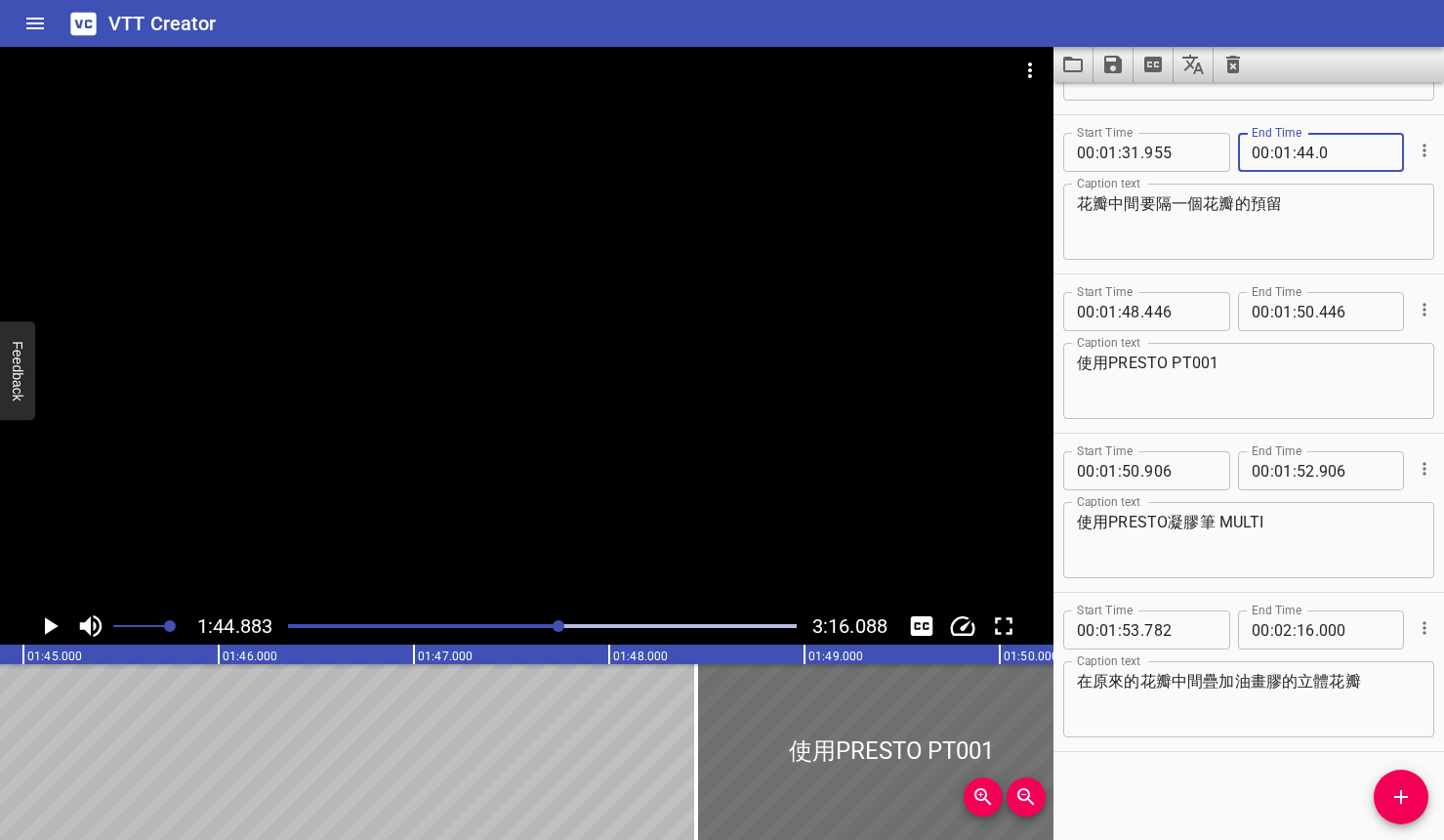
type input "955"
type input "44"
click at [48, 630] on icon "Play/Pause" at bounding box center [52, 626] width 14 height 18
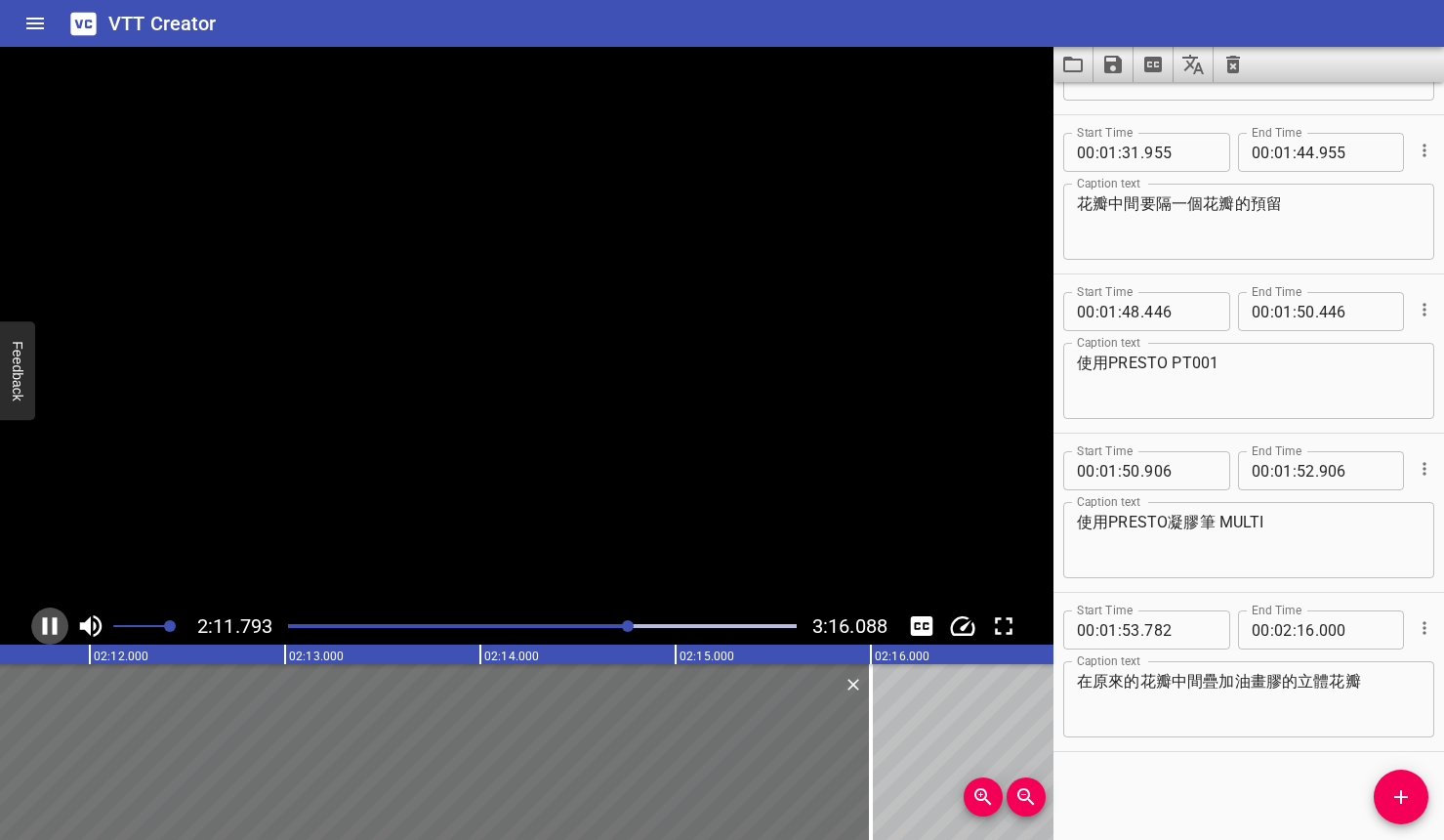
click at [44, 632] on icon "Play/Pause" at bounding box center [50, 626] width 15 height 18
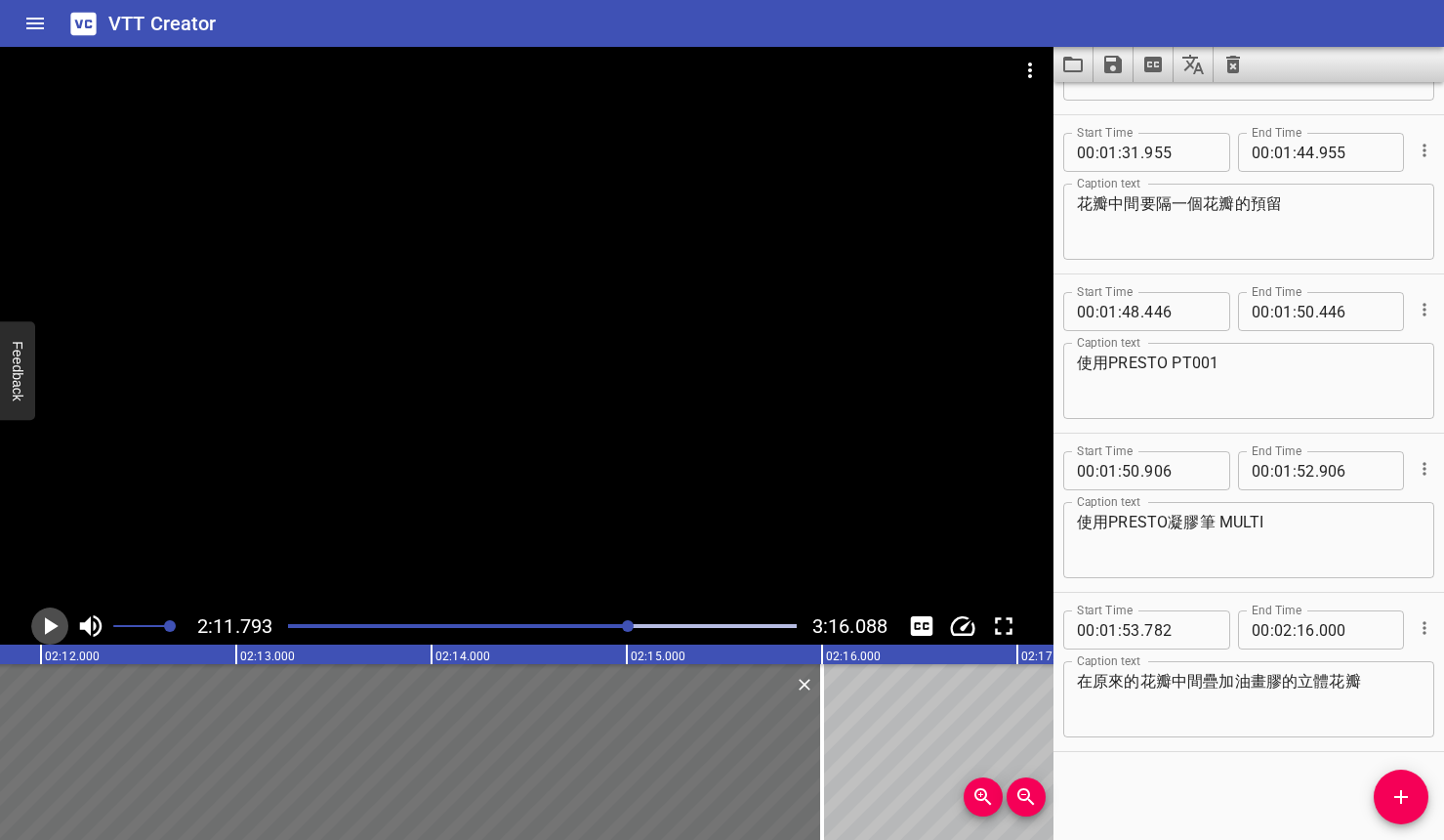
click at [56, 627] on icon "Play/Pause" at bounding box center [52, 626] width 14 height 18
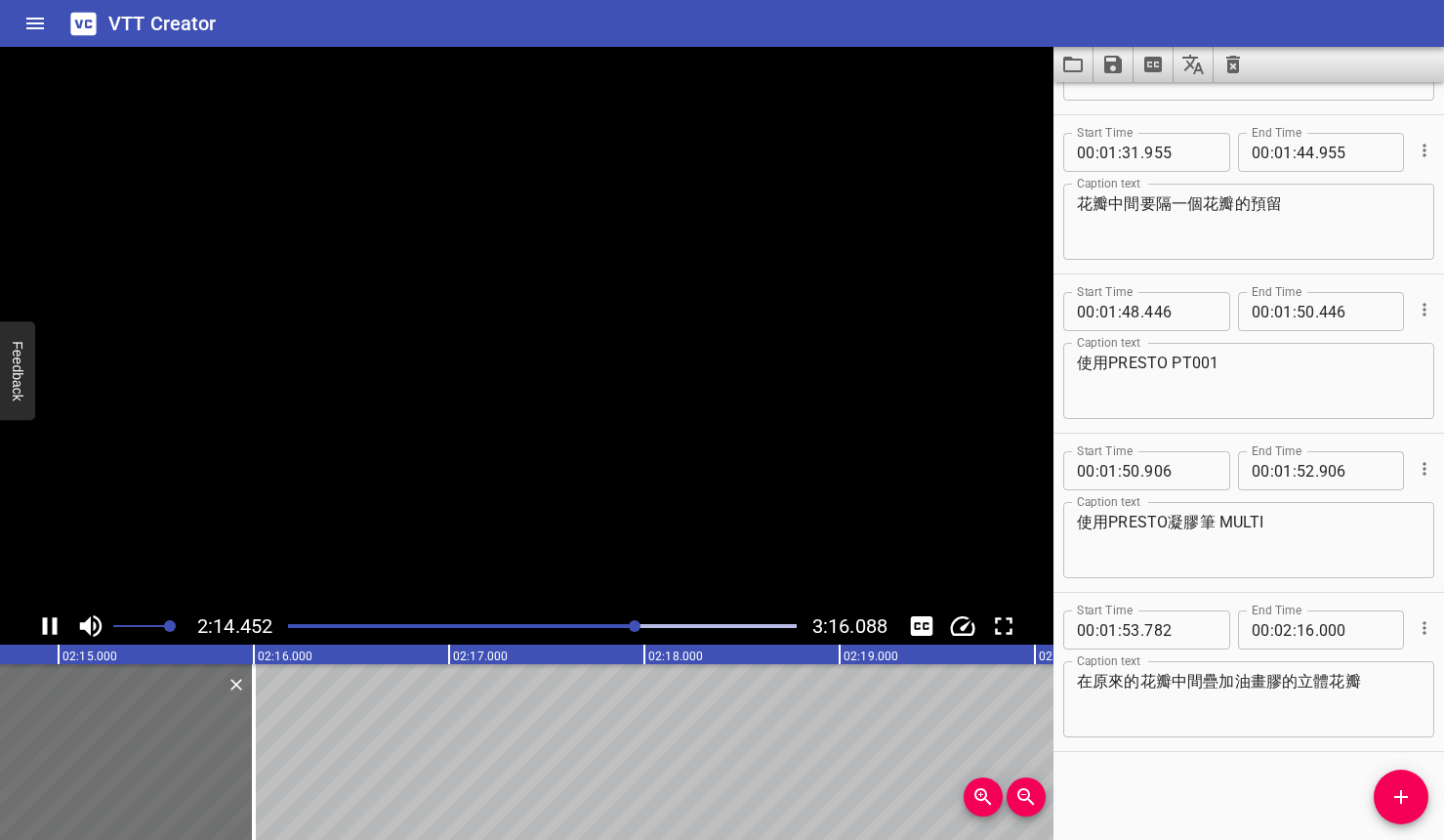
click at [56, 627] on icon "Play/Pause" at bounding box center [50, 626] width 15 height 18
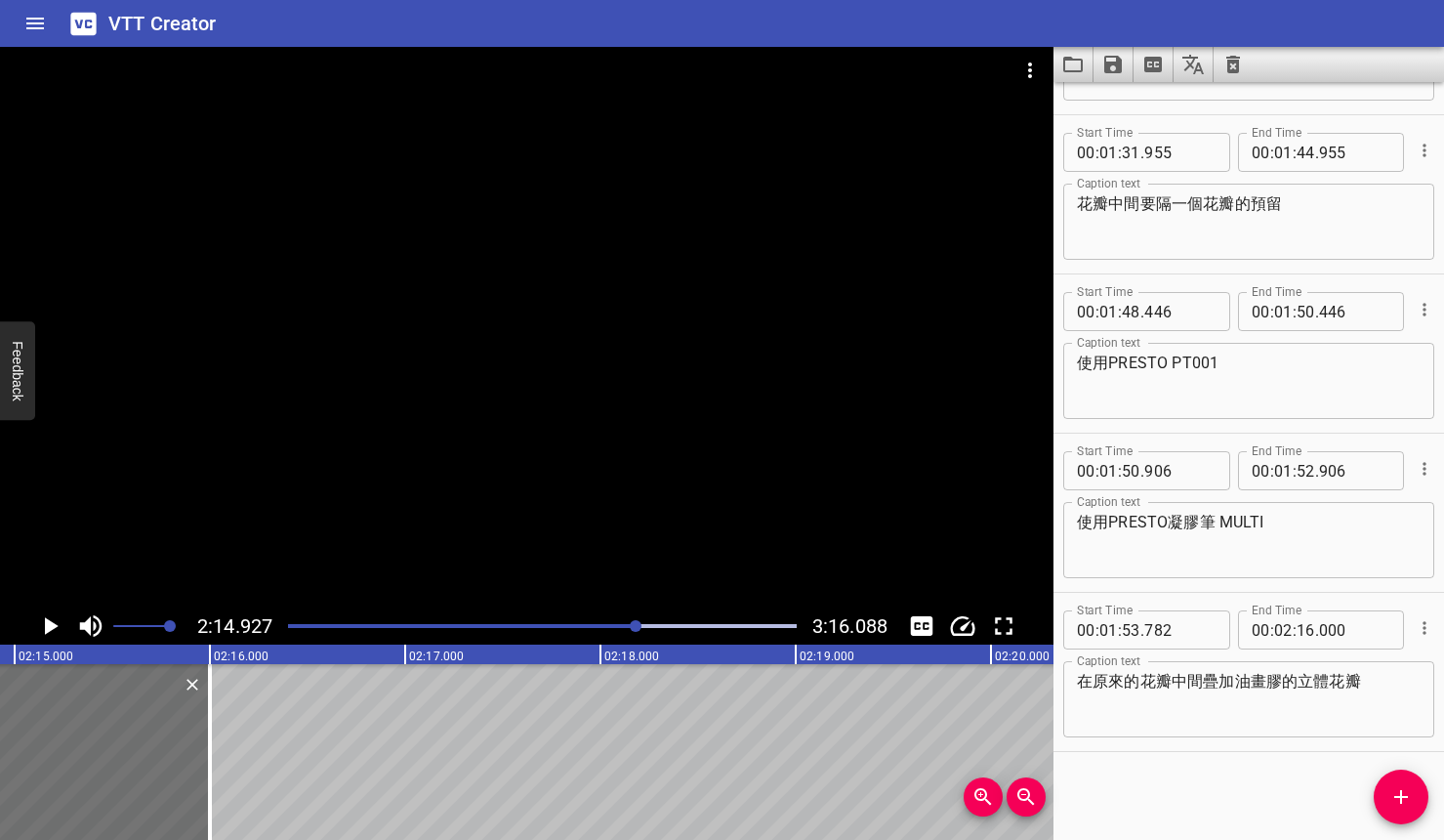
click at [1283, 677] on textarea "在原來的花瓣中間疊加油畫膠的立體花瓣" at bounding box center [1249, 700] width 344 height 56
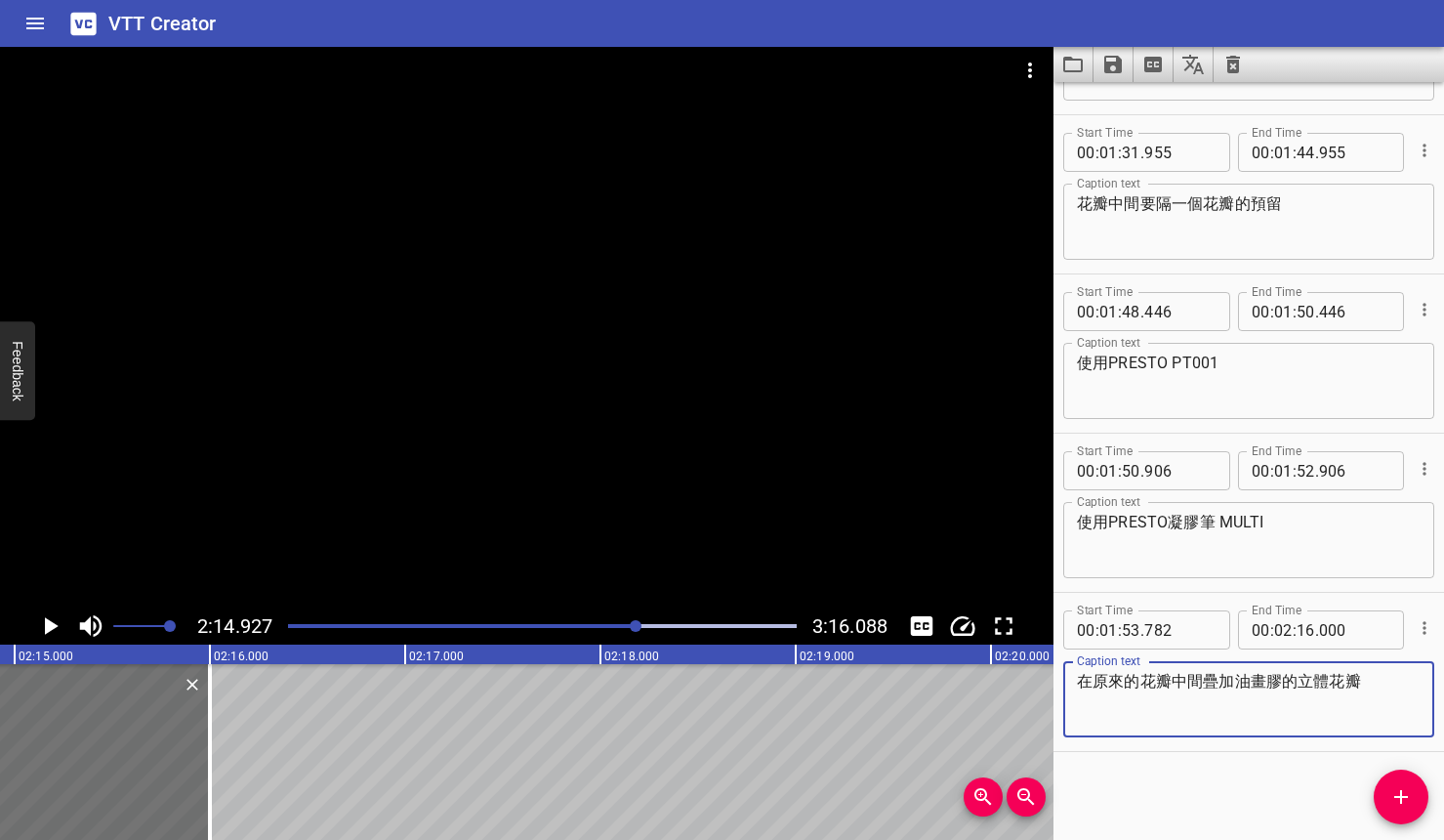
click at [1292, 677] on textarea "在原來的花瓣中間疊加油畫膠的立體花瓣" at bounding box center [1249, 700] width 344 height 56
type textarea "在原來的花瓣中間疊加立體花瓣"
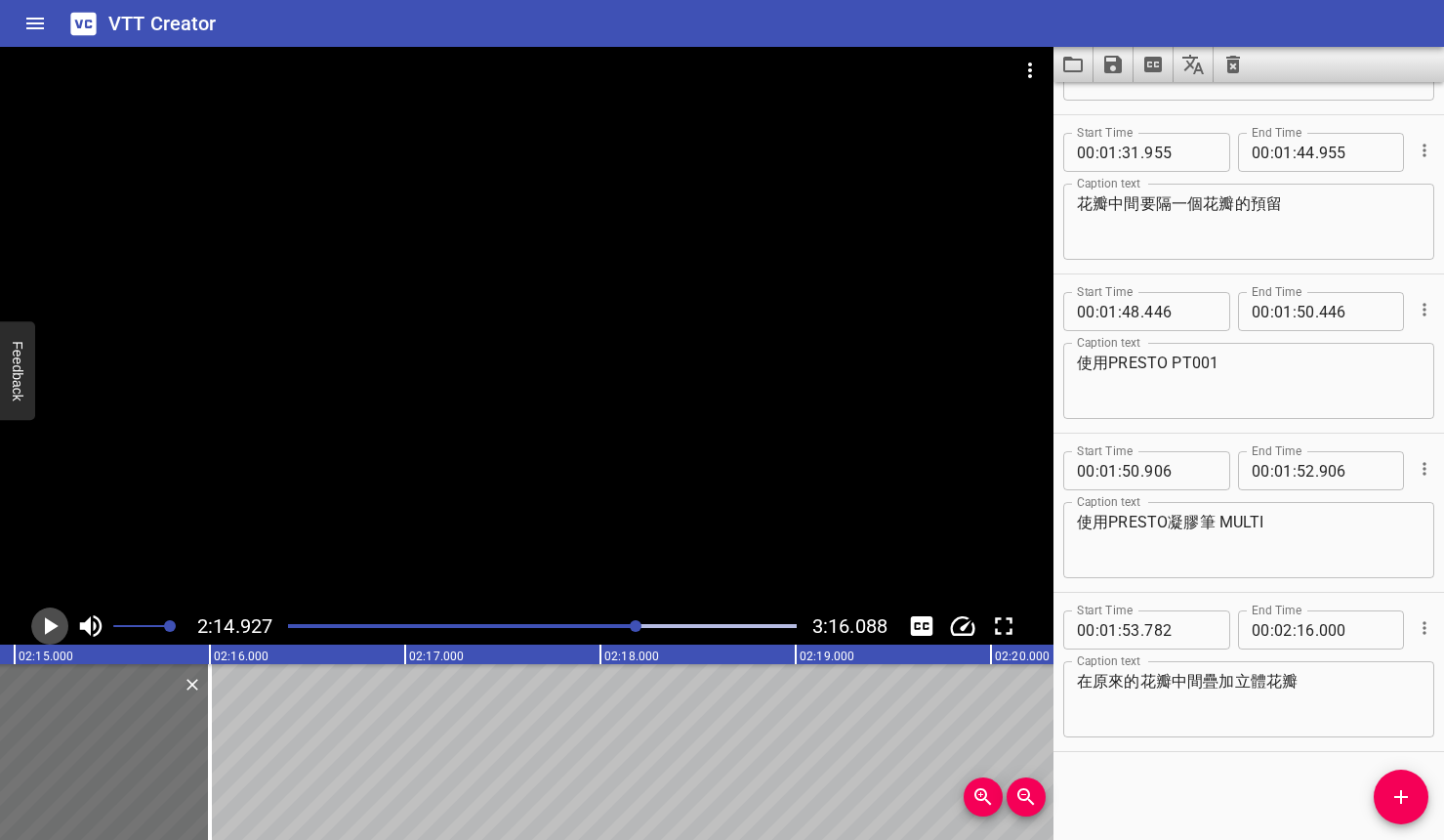
click at [59, 621] on icon "Play/Pause" at bounding box center [49, 626] width 29 height 29
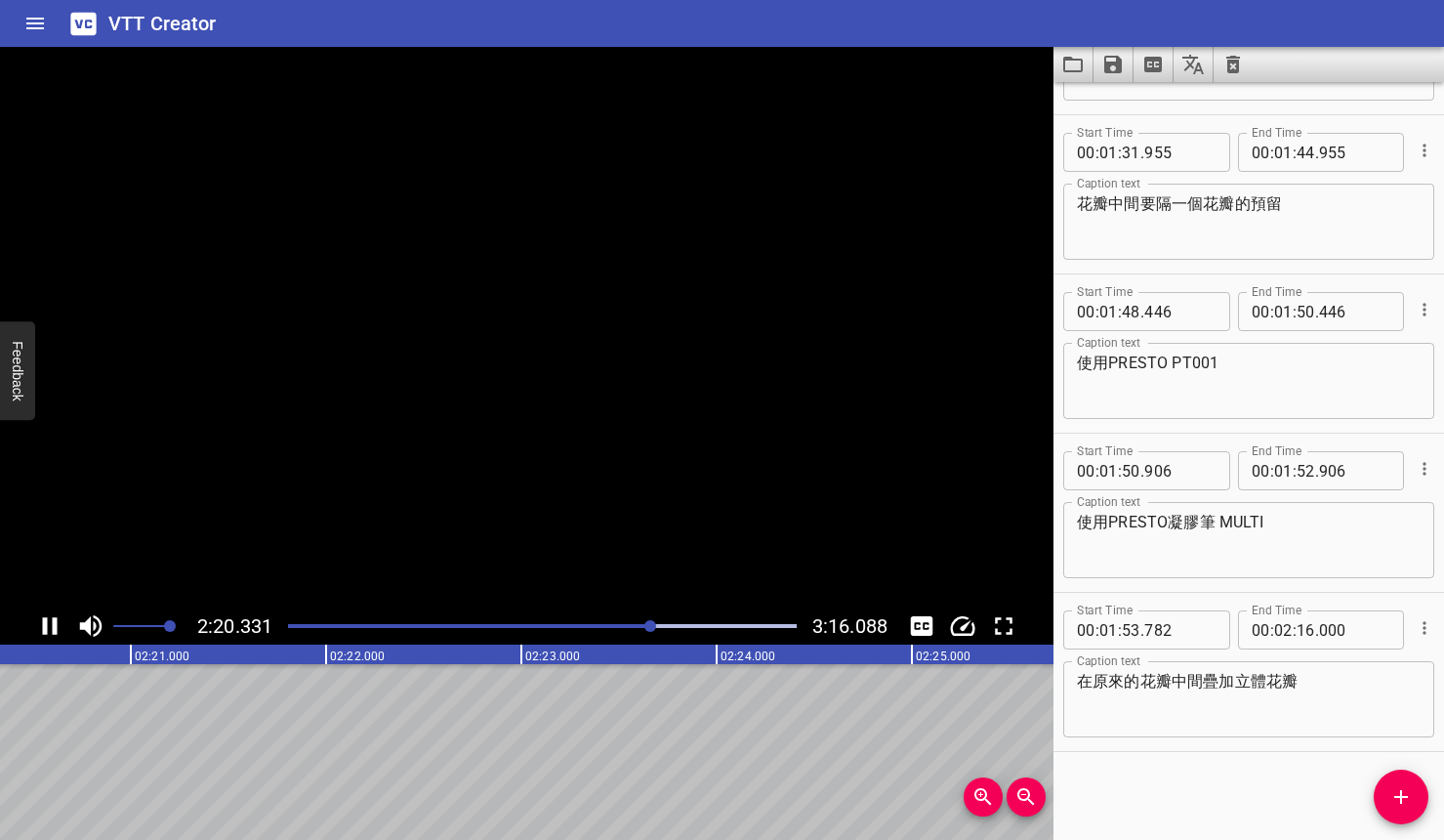
click at [59, 621] on icon "Play/Pause" at bounding box center [49, 626] width 29 height 29
click at [1292, 790] on icon "Add Cue" at bounding box center [1401, 797] width 24 height 24
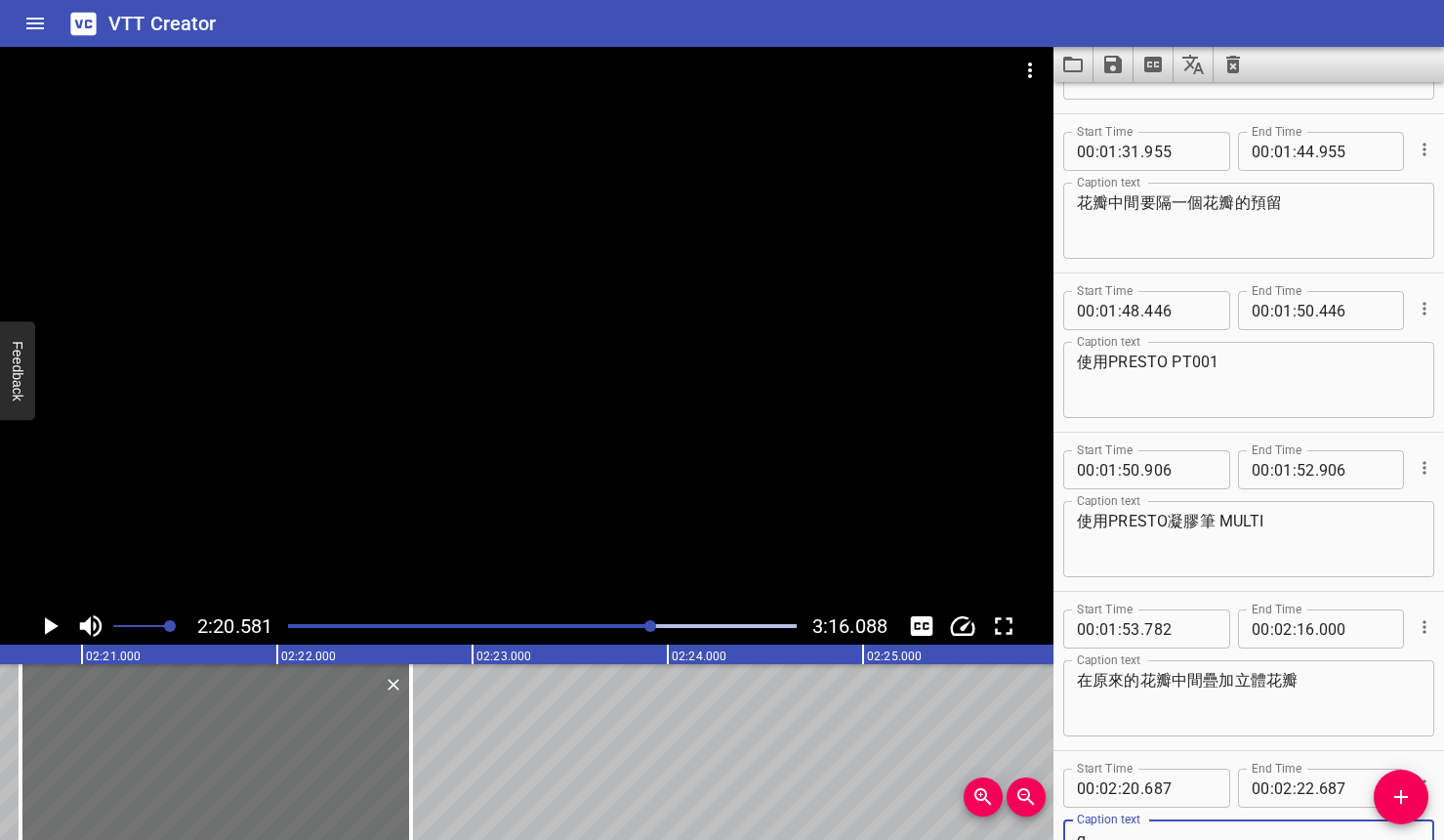
scroll to position [1732, 0]
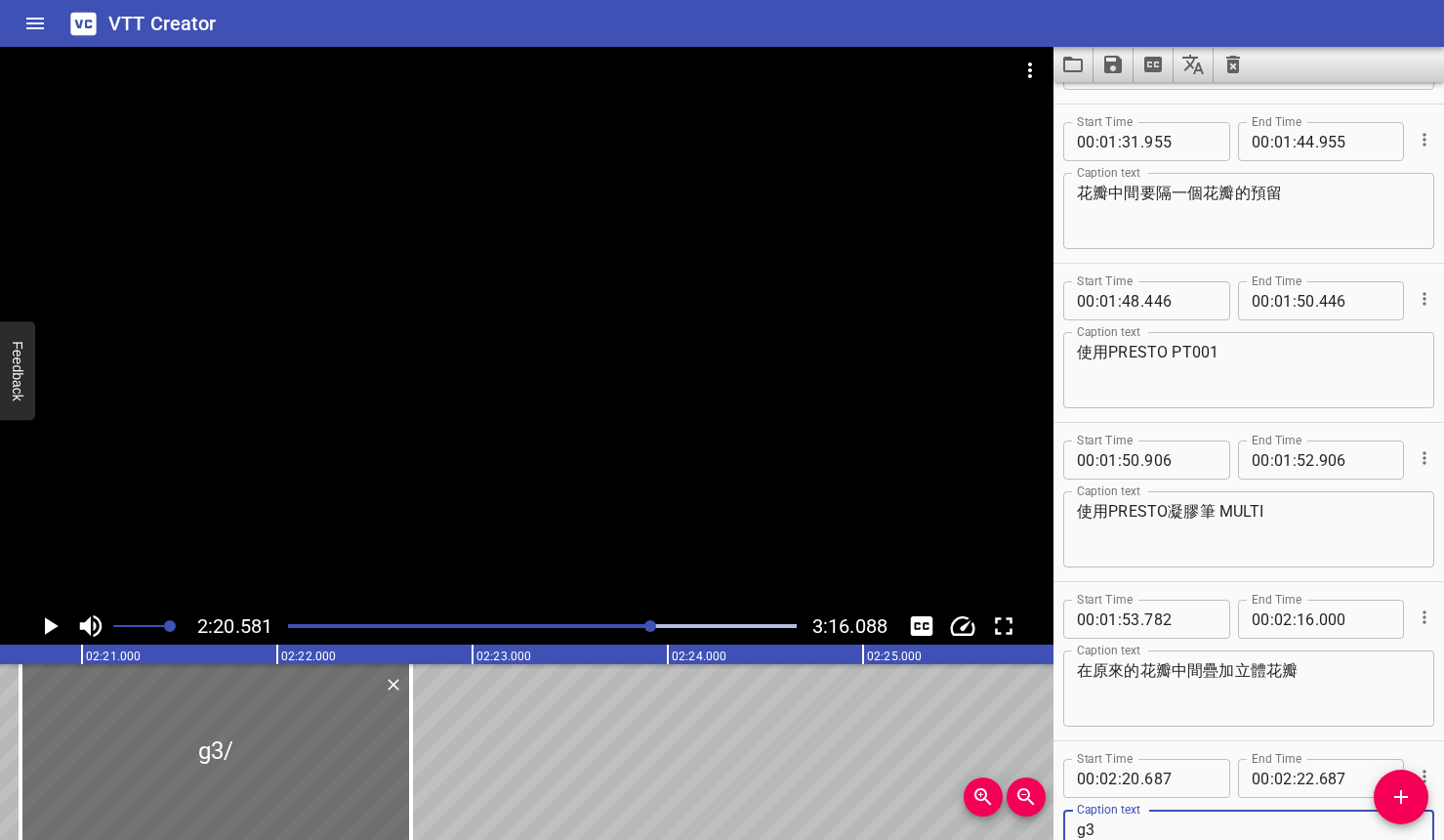
type textarea "g"
type textarea "ㄣ"
type textarea "p"
click at [1079, 834] on textarea "PRESTO HL025" at bounding box center [1249, 848] width 344 height 56
type textarea "使用PRESTO HL025"
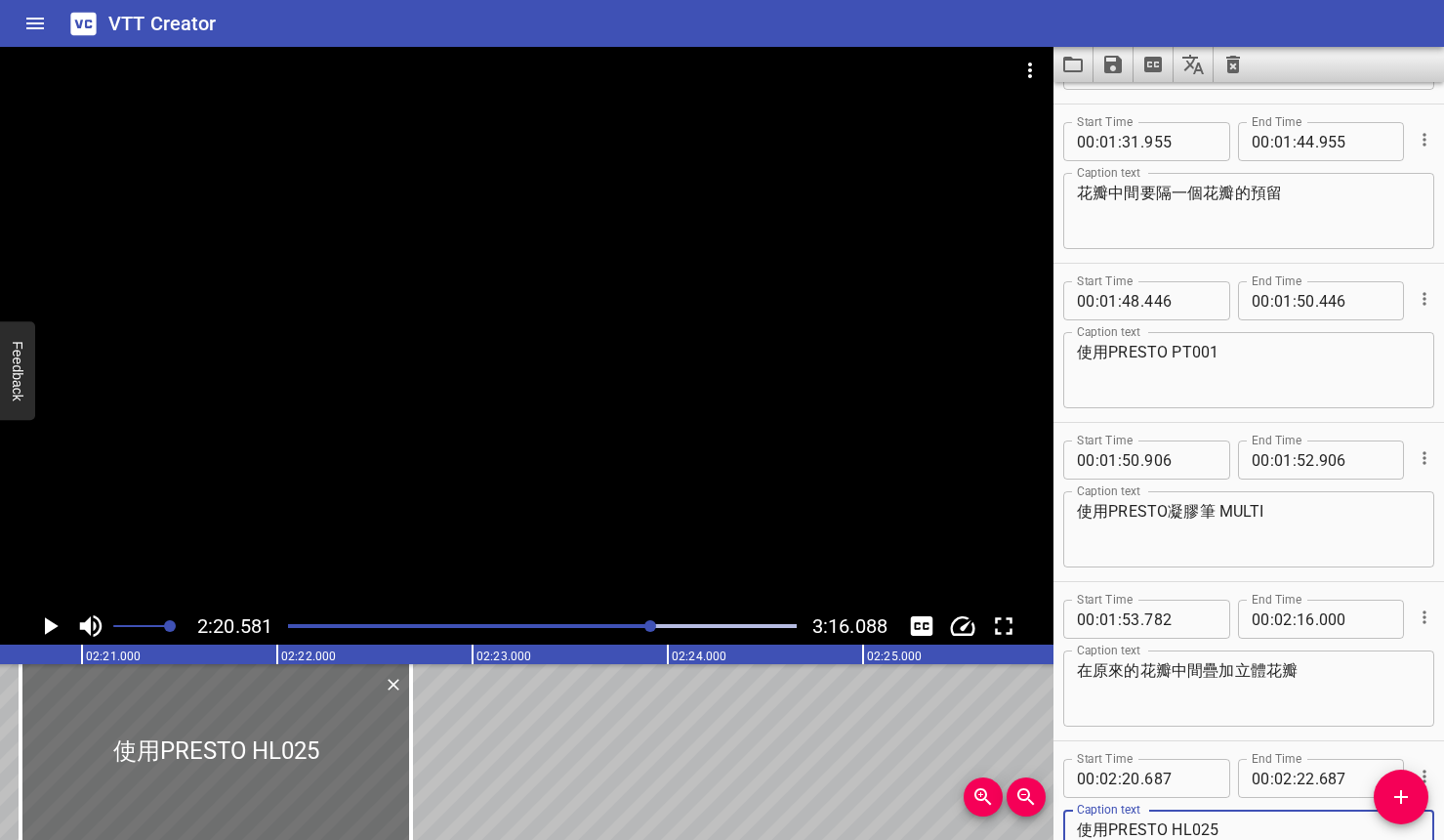
click at [50, 620] on icon "Play/Pause" at bounding box center [49, 626] width 29 height 29
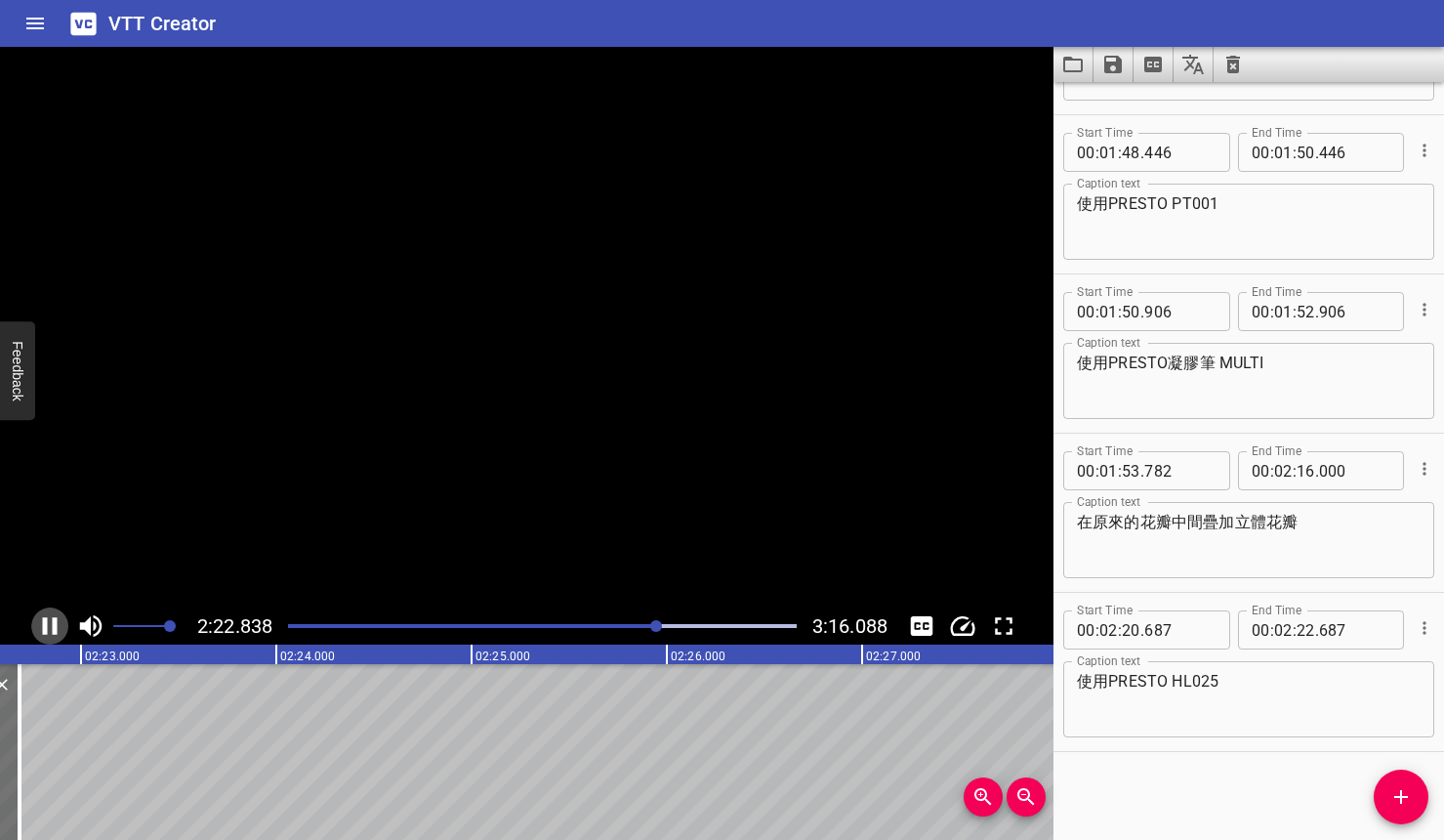
scroll to position [0, 27897]
click at [50, 620] on icon "Play/Pause" at bounding box center [49, 626] width 29 height 29
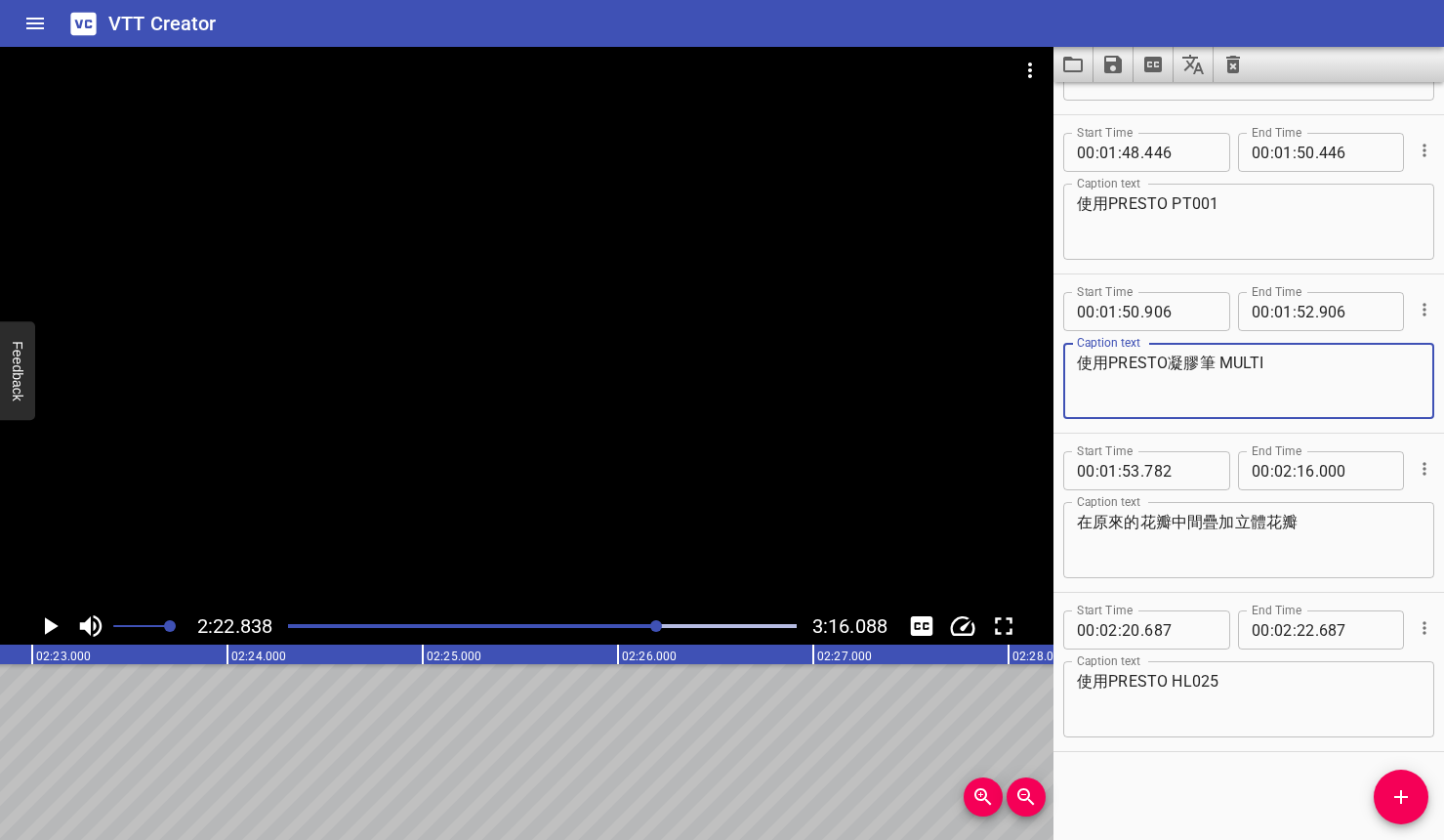
drag, startPoint x: 1272, startPoint y: 365, endPoint x: 1073, endPoint y: 367, distance: 199.0
click at [1073, 367] on div "使用PRESTO凝膠筆 MULTI Caption text" at bounding box center [1249, 380] width 371 height 76
click at [1292, 792] on icon "Add Cue" at bounding box center [1401, 797] width 24 height 24
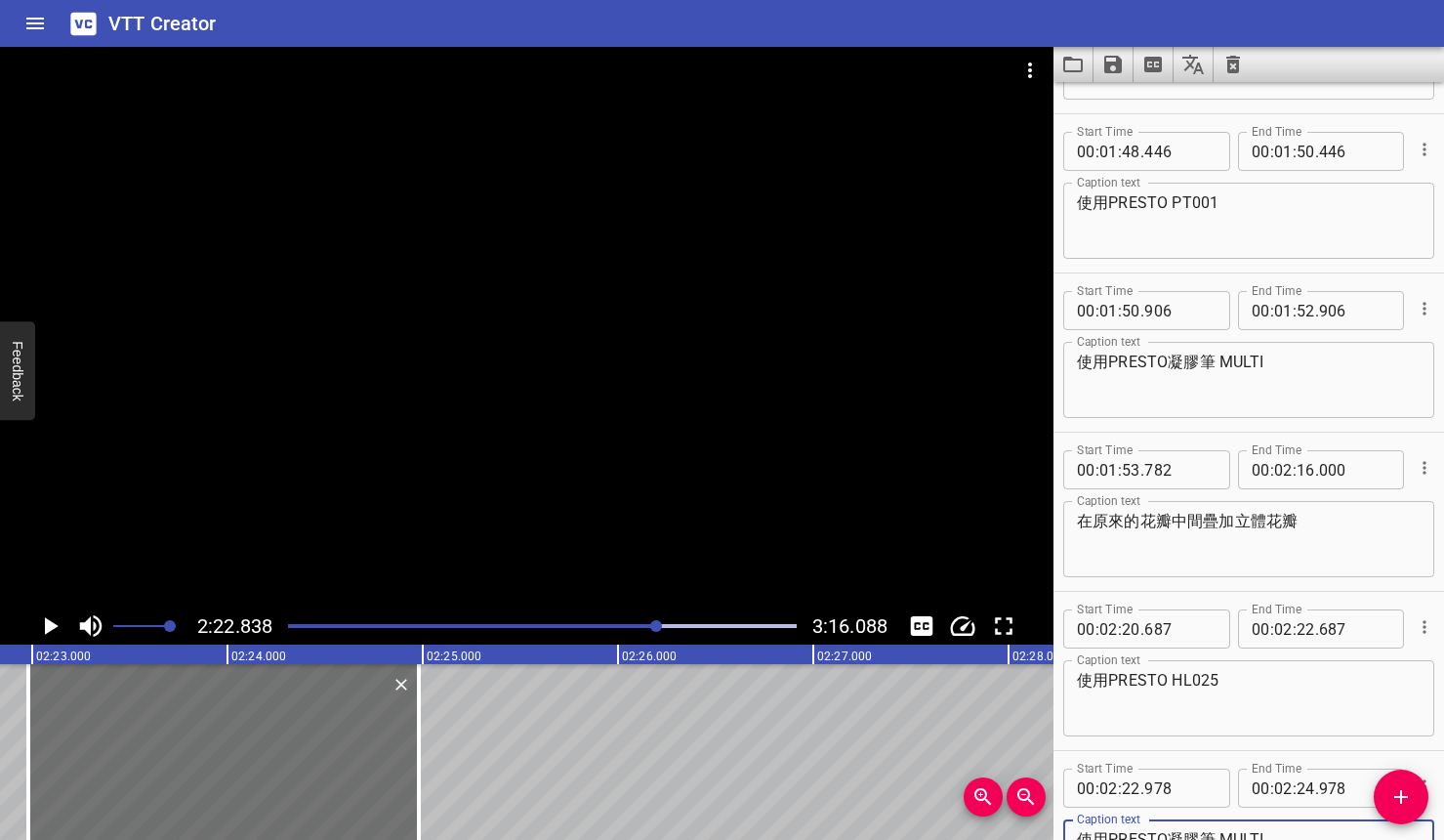
scroll to position [1891, 0]
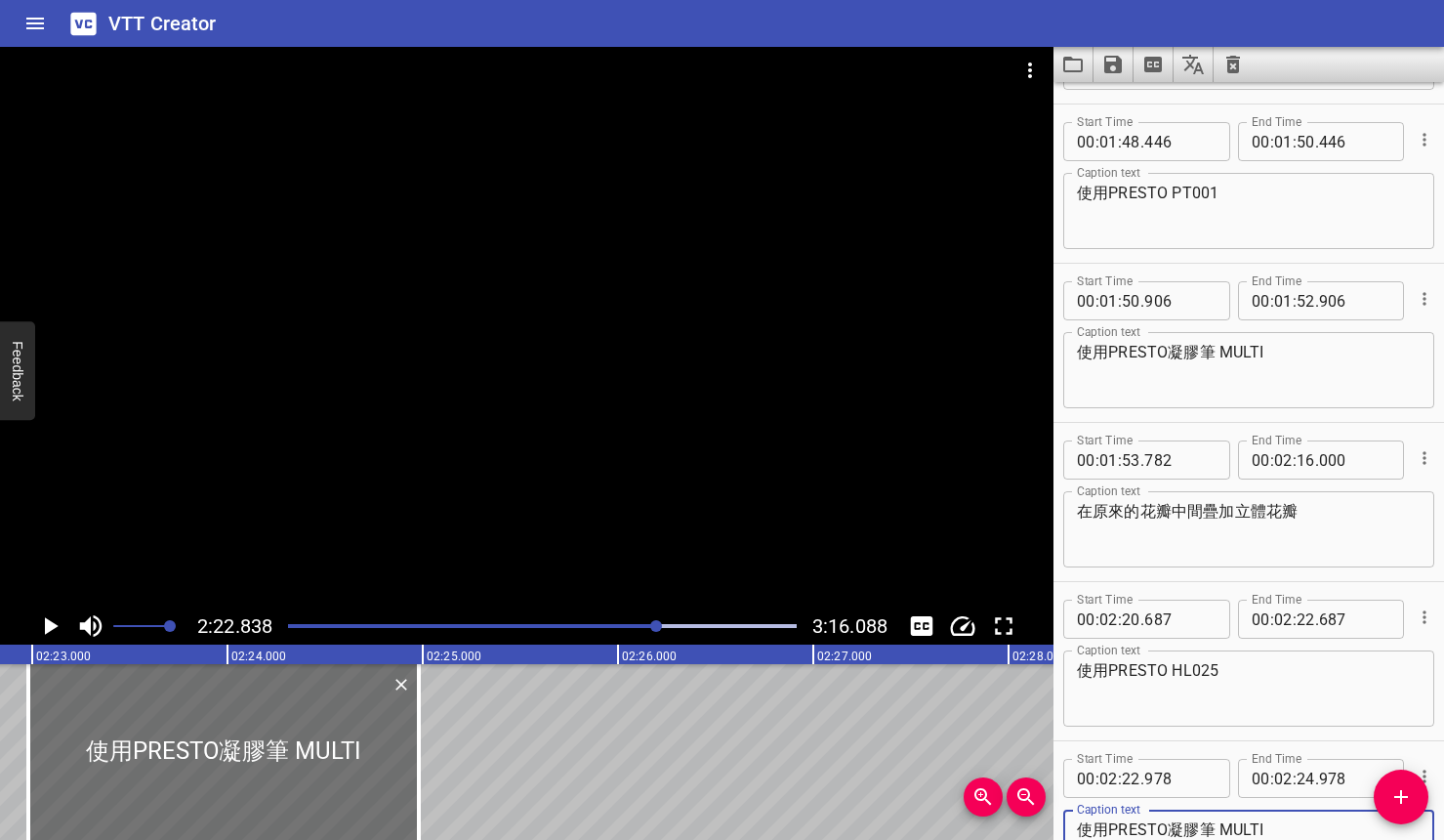
type textarea "使用PRESTO凝膠筆 MULTI"
click at [63, 620] on icon "Play/Pause" at bounding box center [49, 626] width 29 height 29
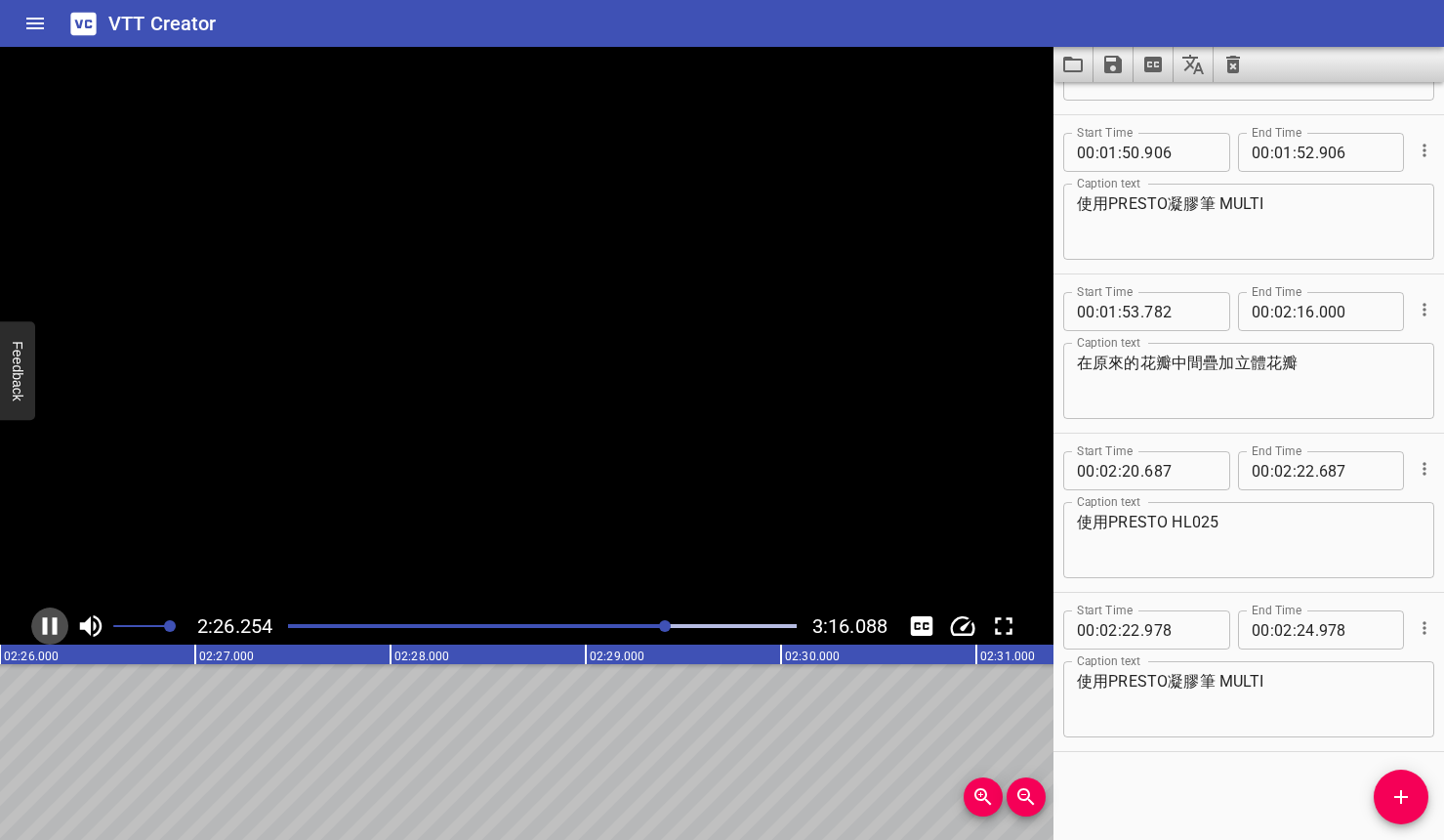
scroll to position [0, 28564]
click at [63, 620] on icon "Play/Pause" at bounding box center [49, 626] width 29 height 29
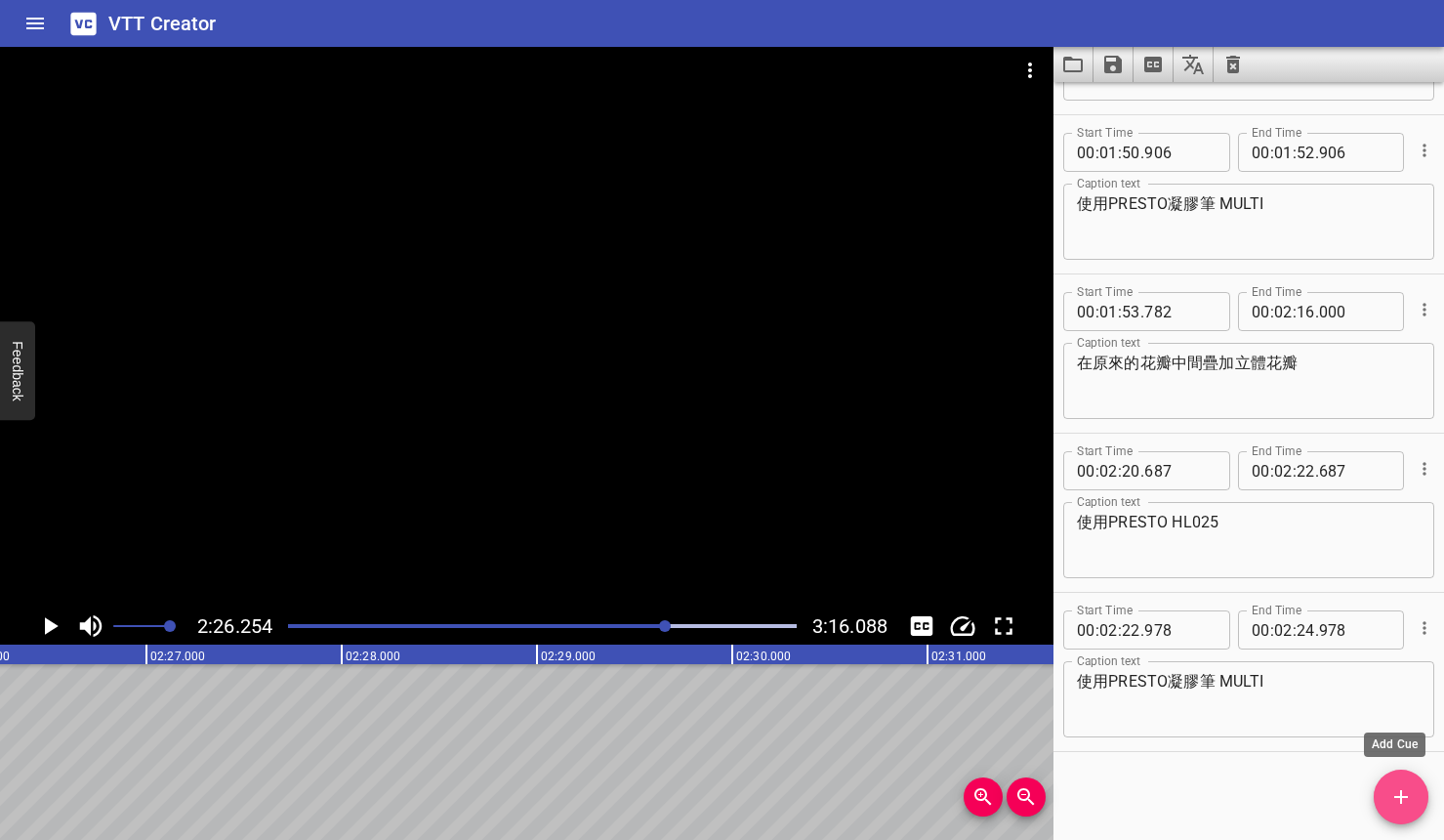
click at [1292, 779] on button "Add Cue" at bounding box center [1401, 796] width 55 height 55
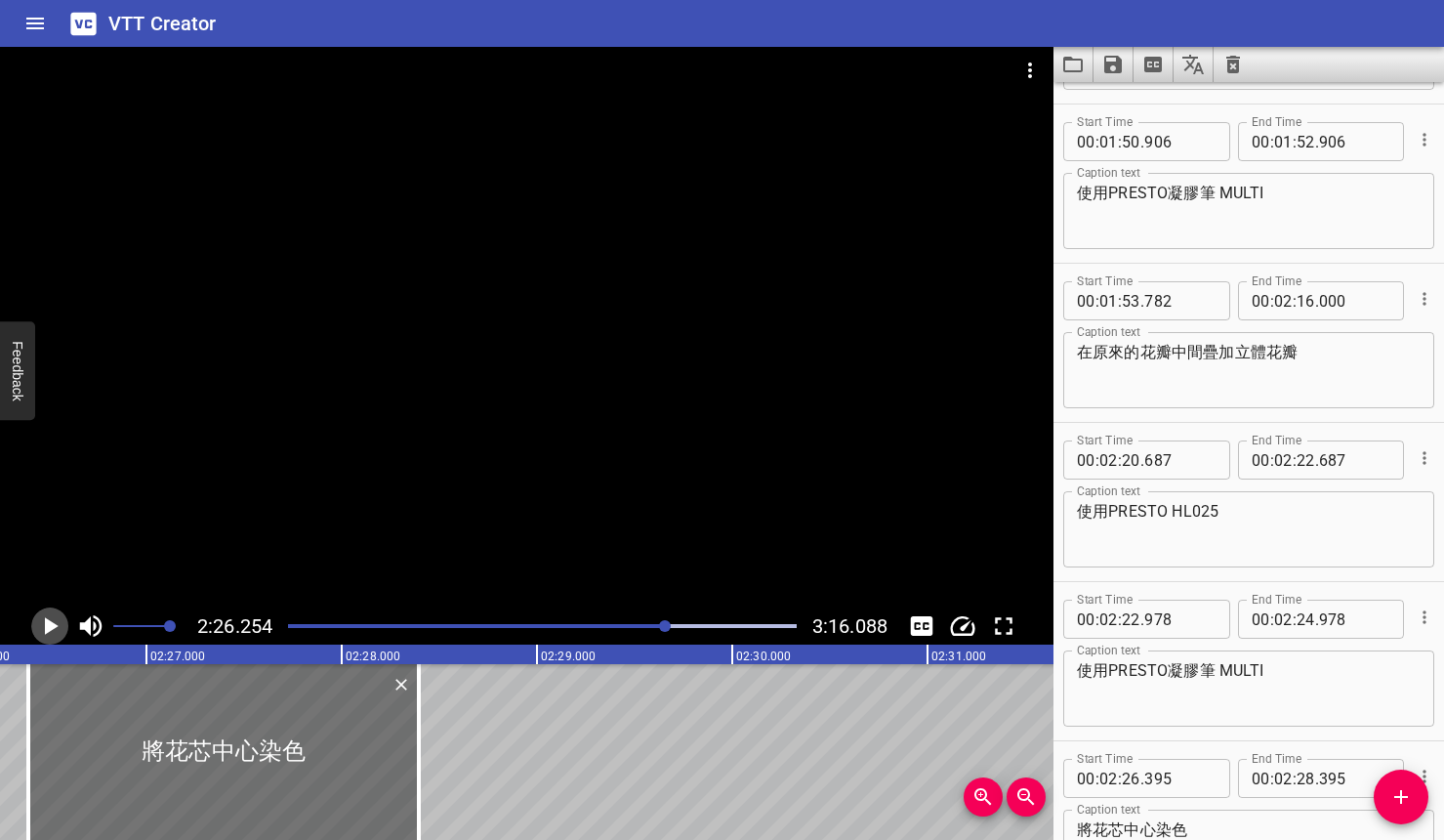
click at [48, 631] on icon "Play/Pause" at bounding box center [52, 626] width 14 height 18
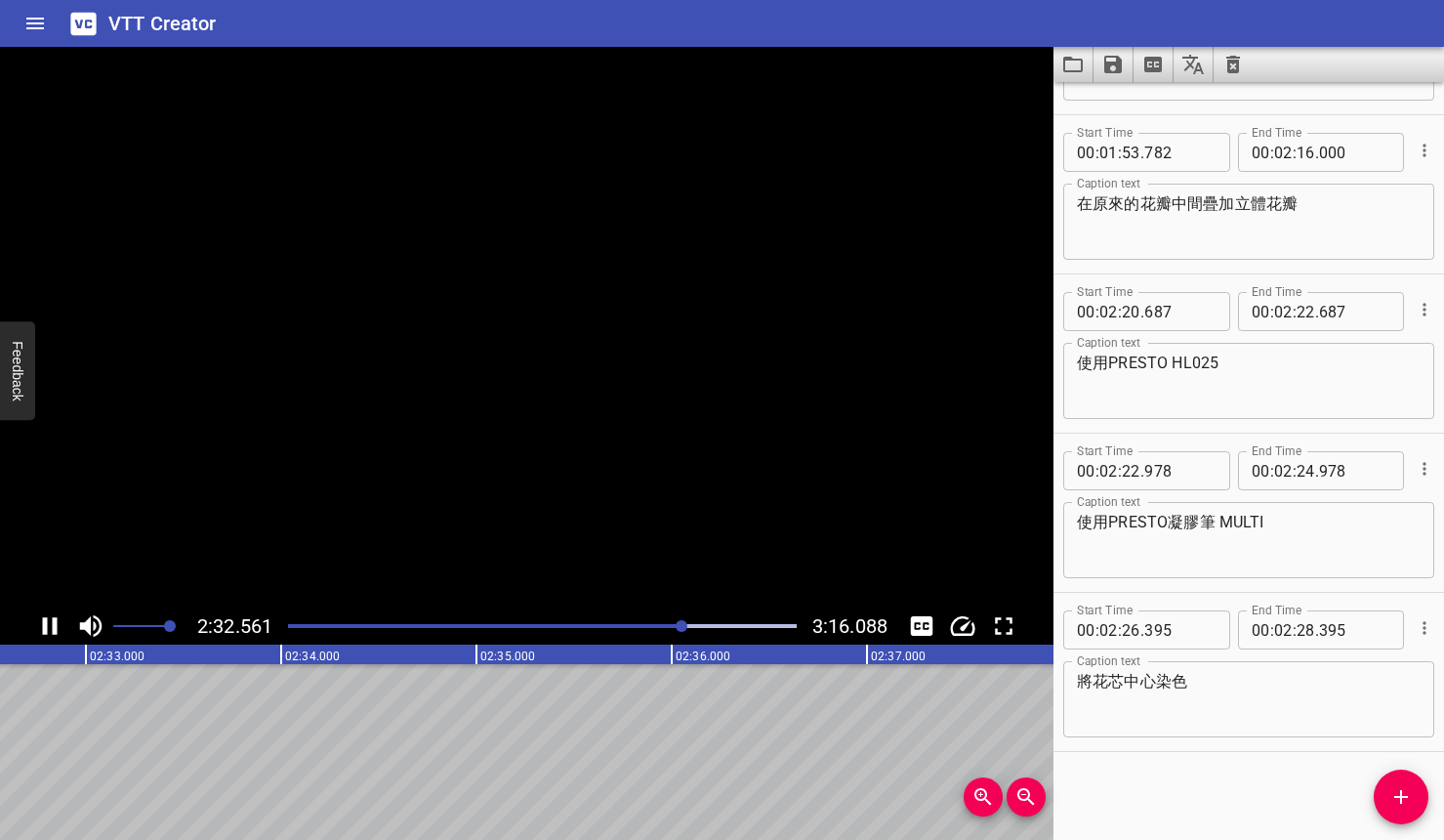
scroll to position [0, 29845]
click at [48, 635] on icon "Play/Pause" at bounding box center [49, 626] width 29 height 29
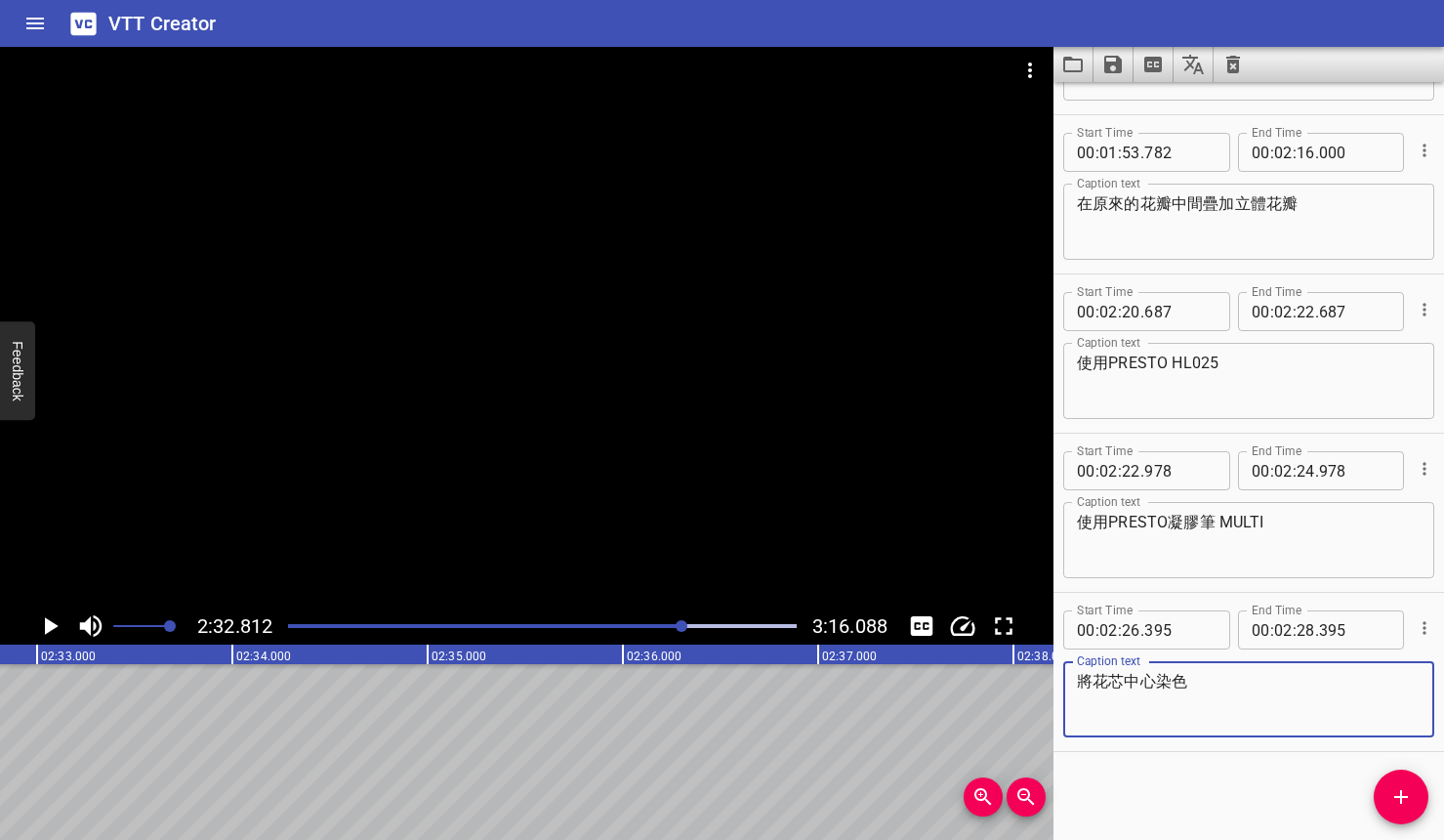
drag, startPoint x: 1181, startPoint y: 684, endPoint x: 1159, endPoint y: 686, distance: 22.1
click at [1159, 686] on textarea "將花芯中心染色" at bounding box center [1249, 700] width 344 height 56
type textarea "將花芯中心上色"
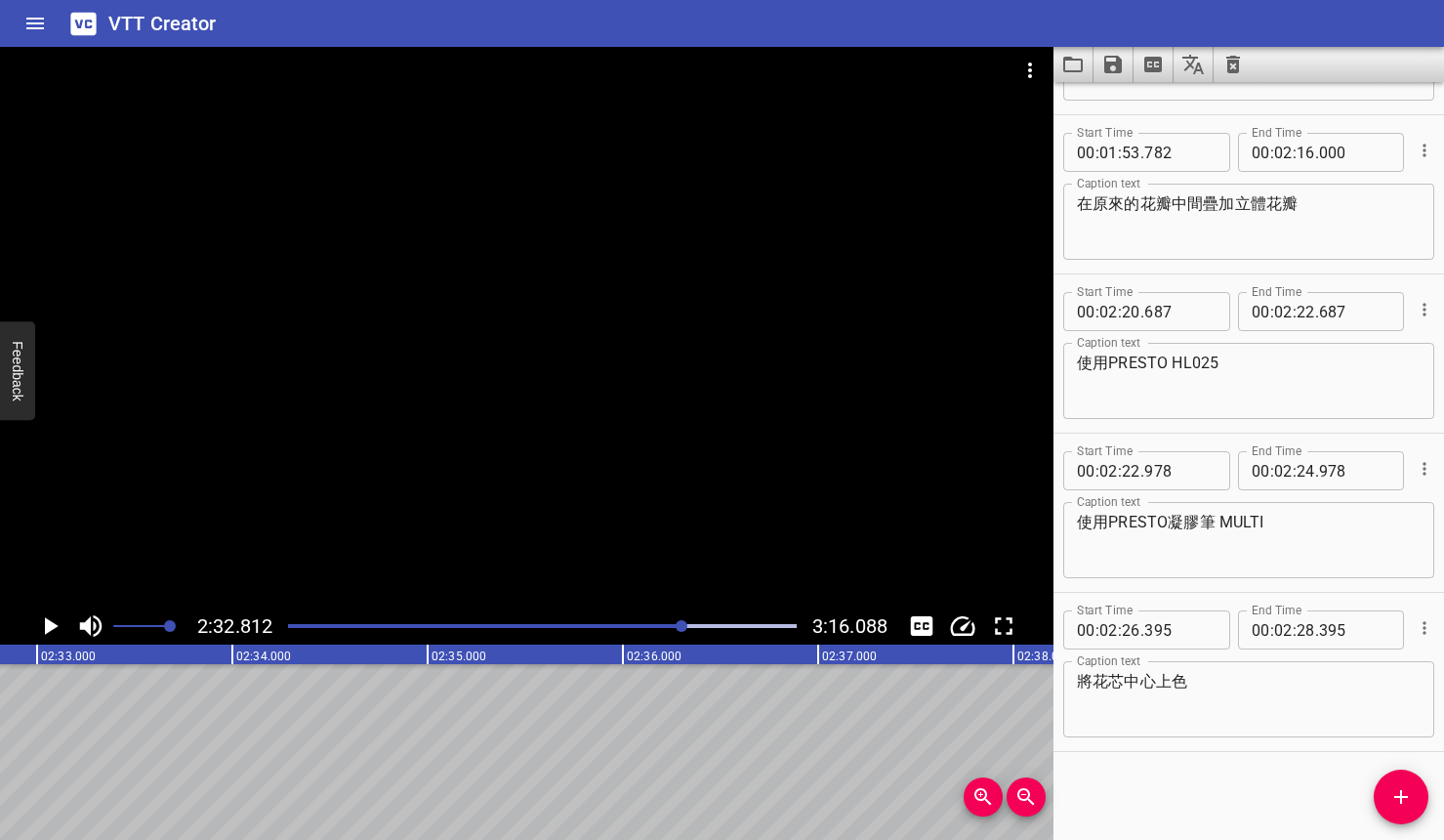
click at [681, 625] on div at bounding box center [681, 626] width 12 height 12
click at [676, 622] on div at bounding box center [679, 626] width 12 height 12
click at [53, 617] on icon "Play/Pause" at bounding box center [49, 626] width 29 height 29
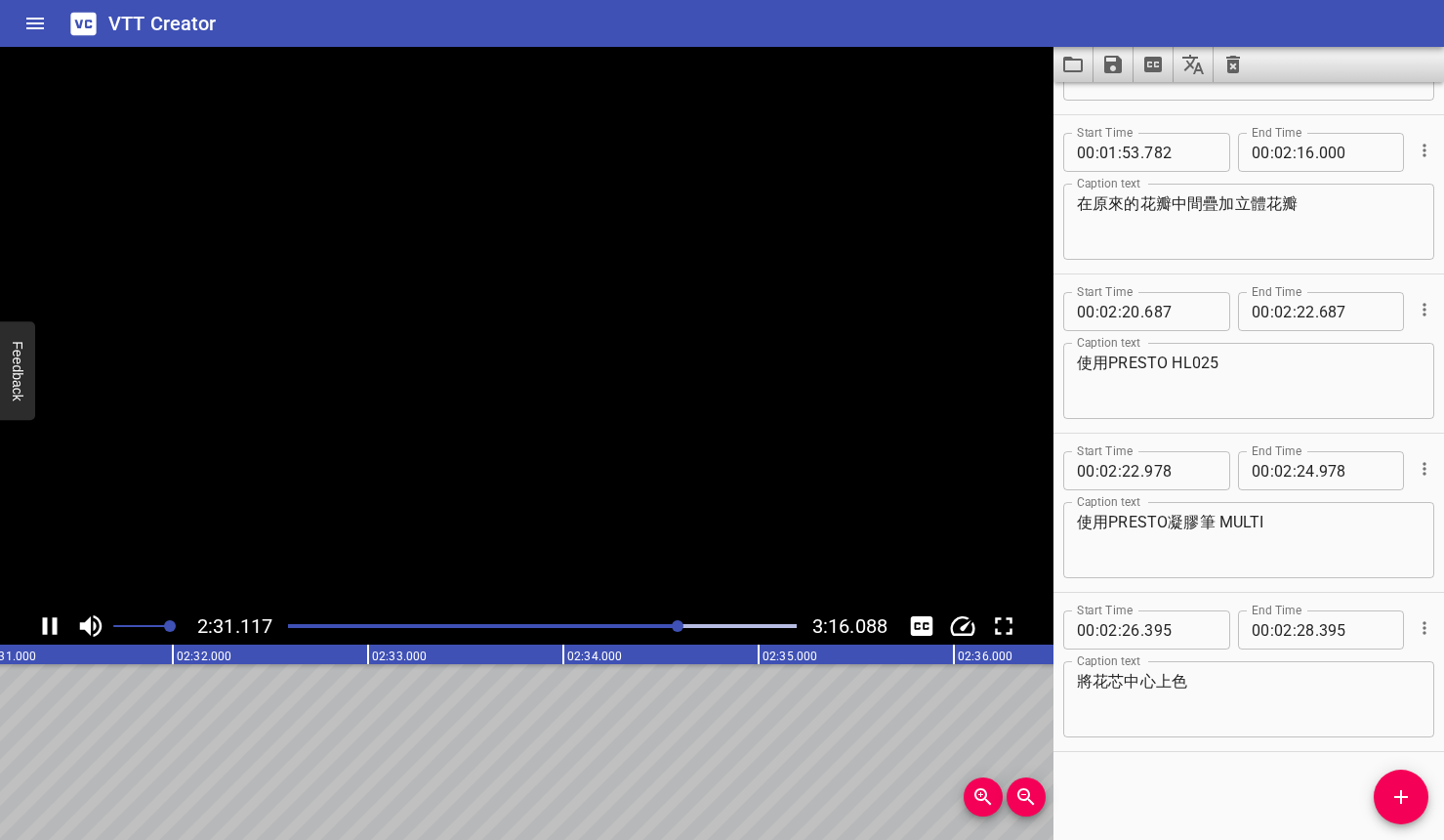
scroll to position [0, 29563]
click at [53, 617] on icon "Play/Pause" at bounding box center [49, 626] width 29 height 29
click at [1292, 784] on button "Add Cue" at bounding box center [1401, 796] width 55 height 55
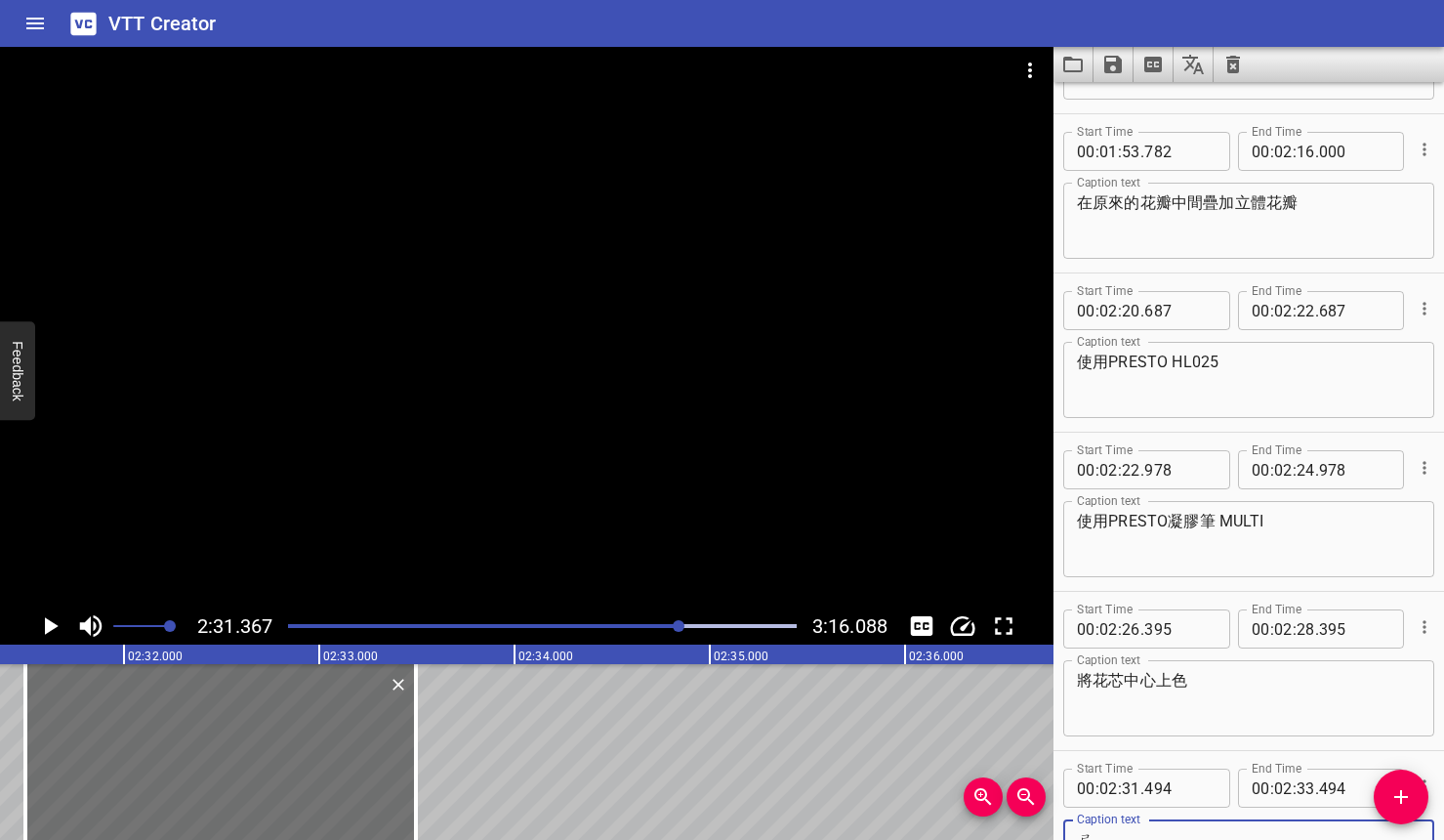
scroll to position [2209, 0]
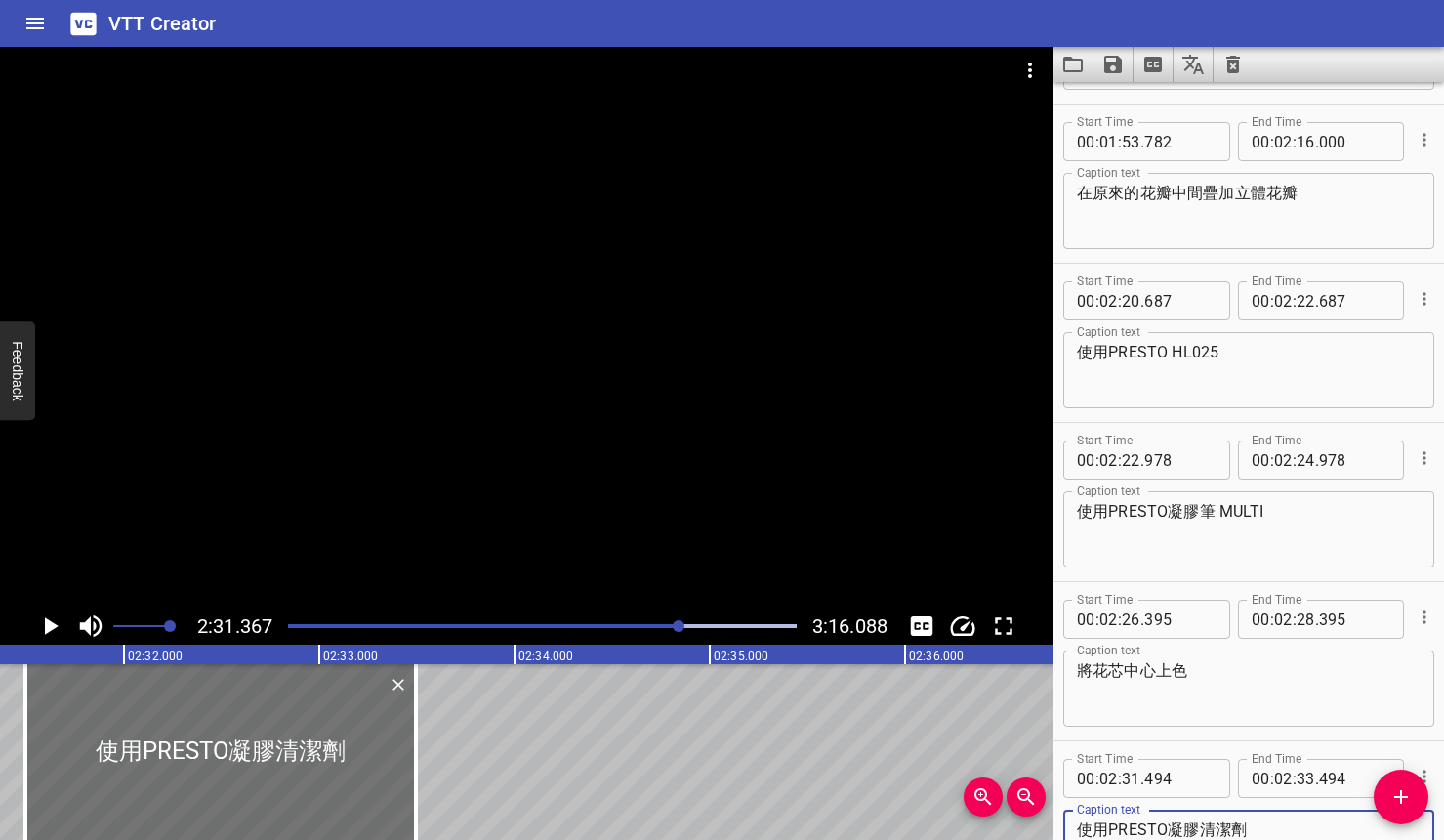
type textarea "使用PRESTO凝膠清潔劑"
click at [52, 632] on icon "Play/Pause" at bounding box center [49, 626] width 29 height 29
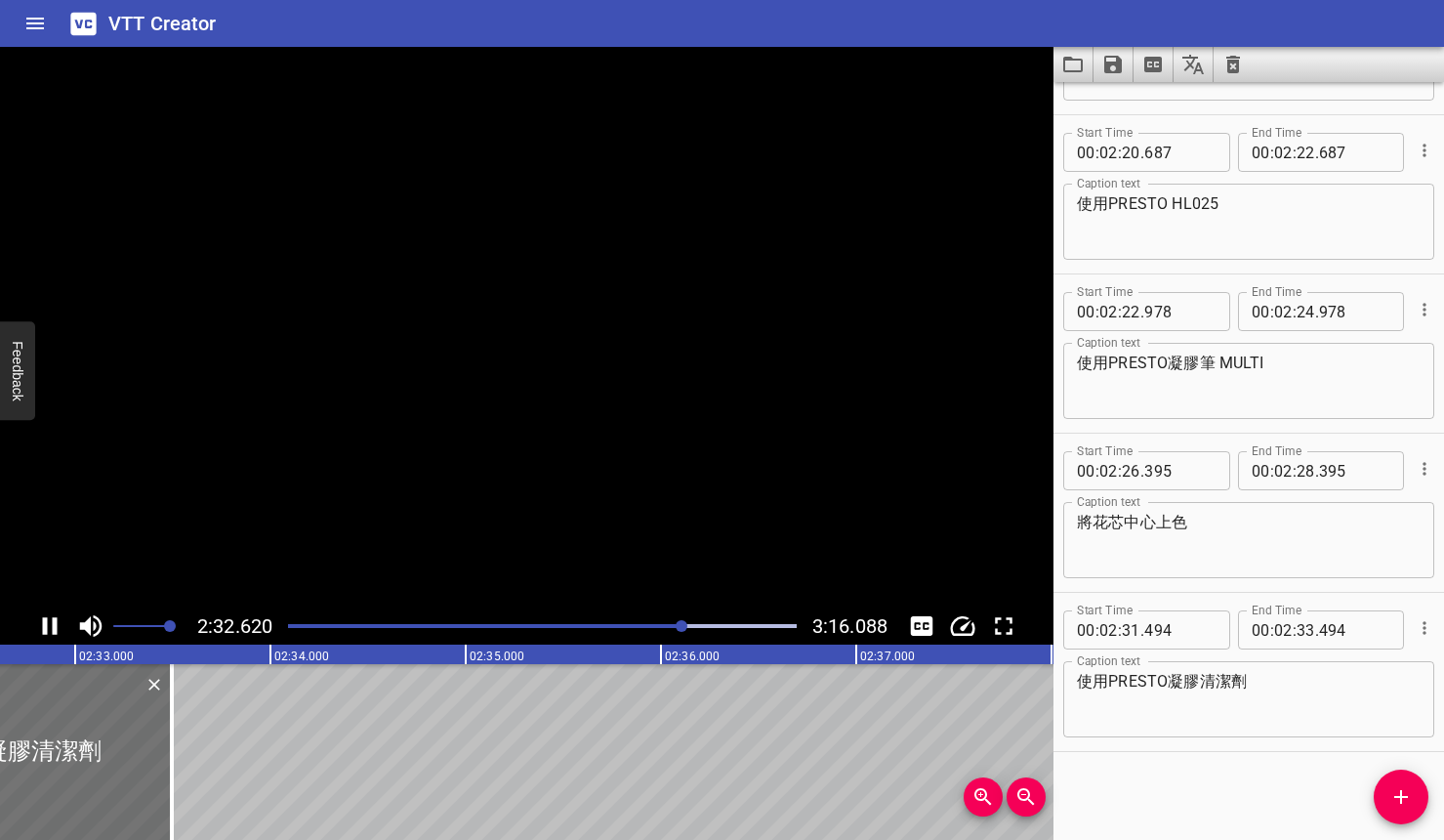
scroll to position [0, 29856]
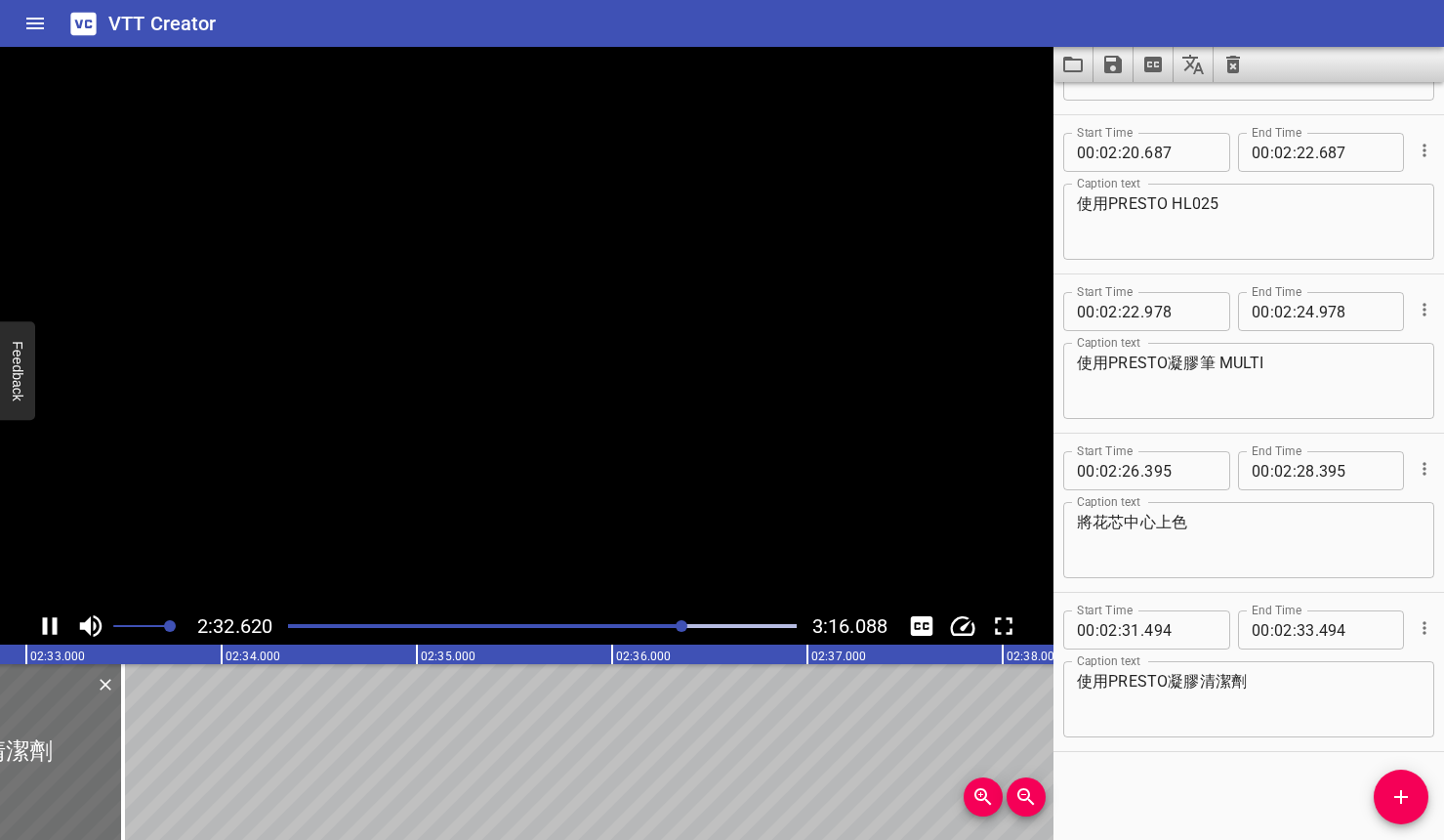
click at [52, 632] on icon "Play/Pause" at bounding box center [49, 626] width 29 height 29
click at [1292, 799] on span "Add Cue" at bounding box center [1401, 797] width 55 height 24
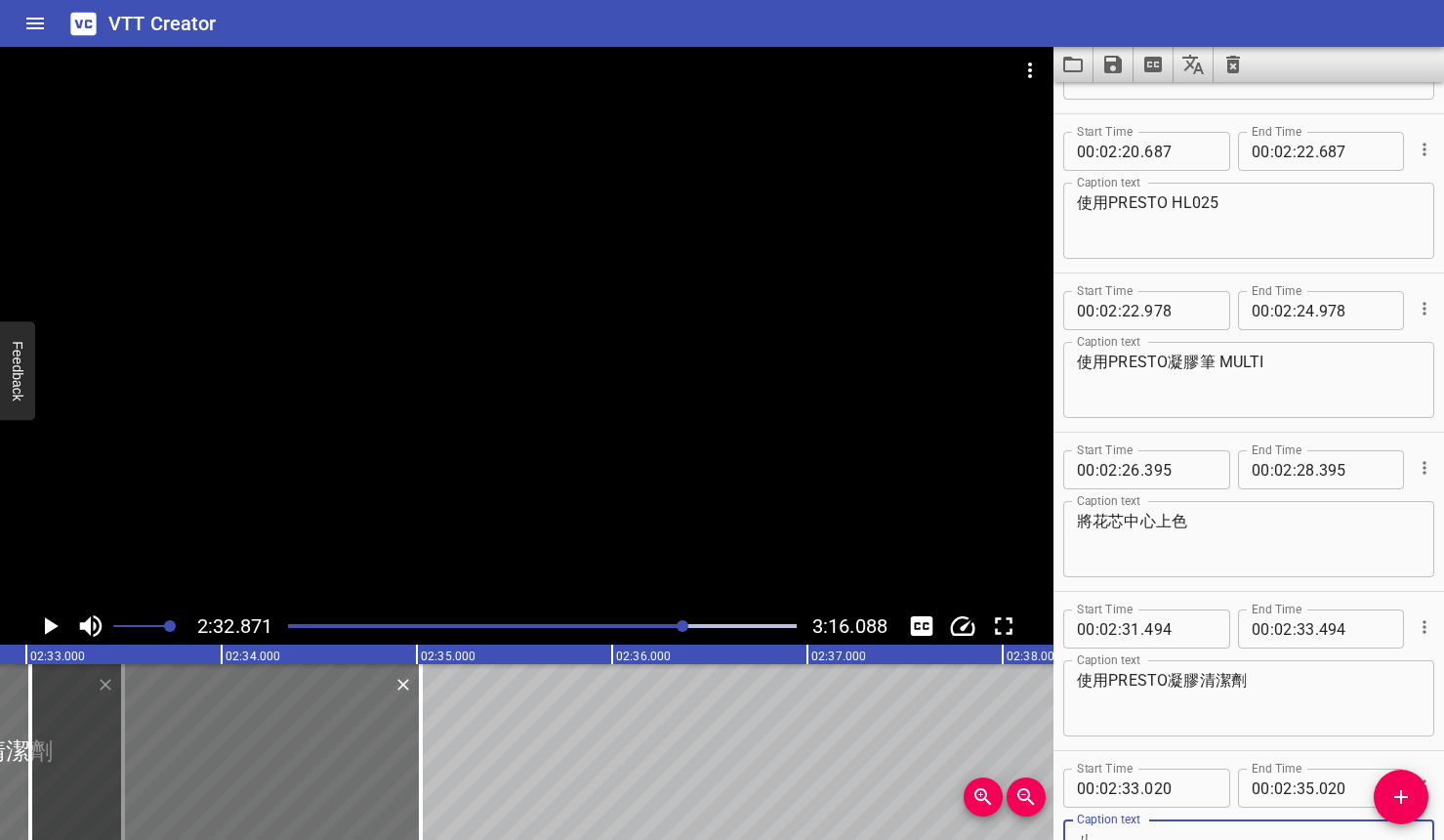
scroll to position [2368, 0]
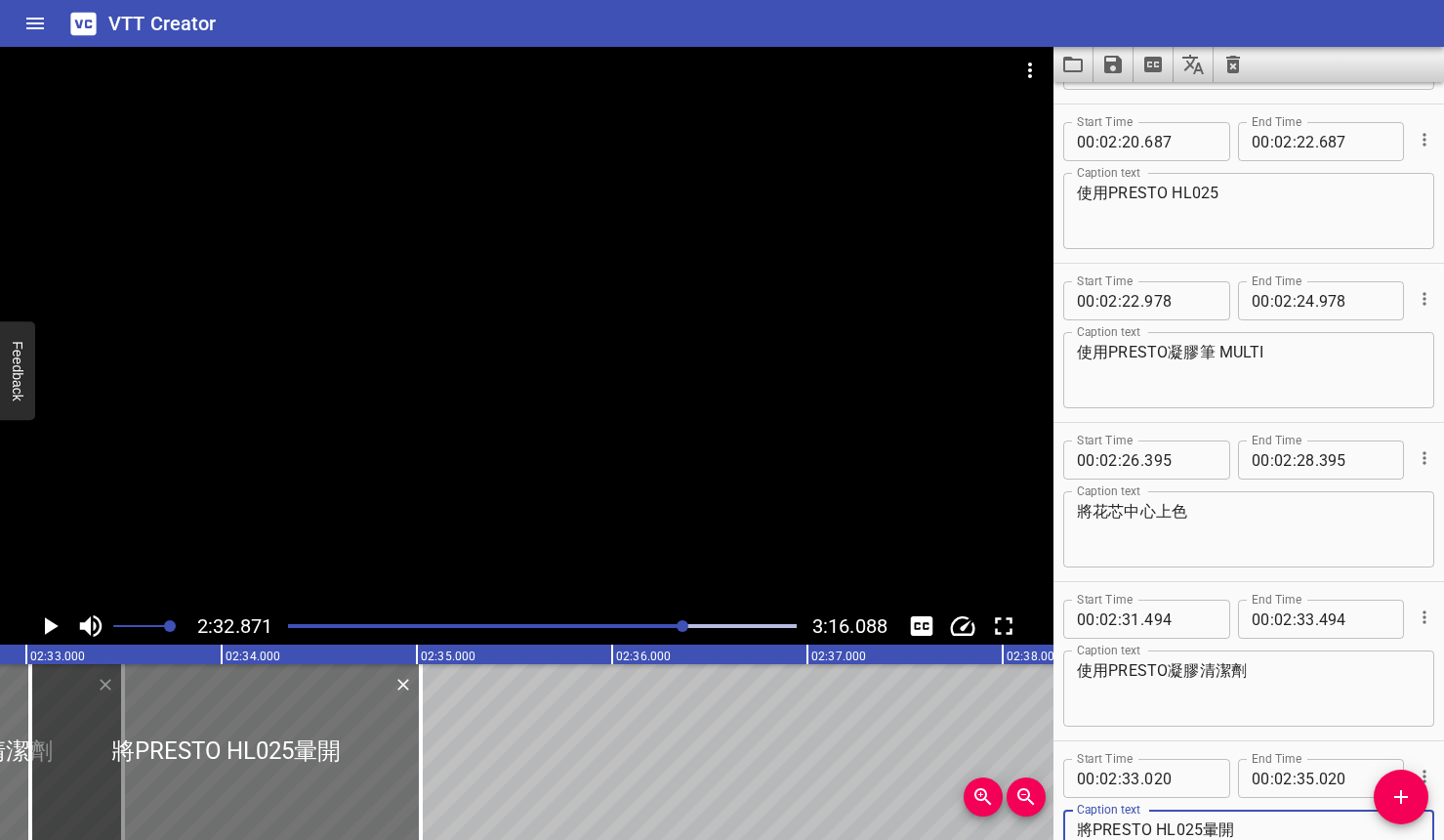
type textarea "將PRESTO HL025暈開"
click at [47, 629] on icon "Play/Pause" at bounding box center [52, 626] width 14 height 18
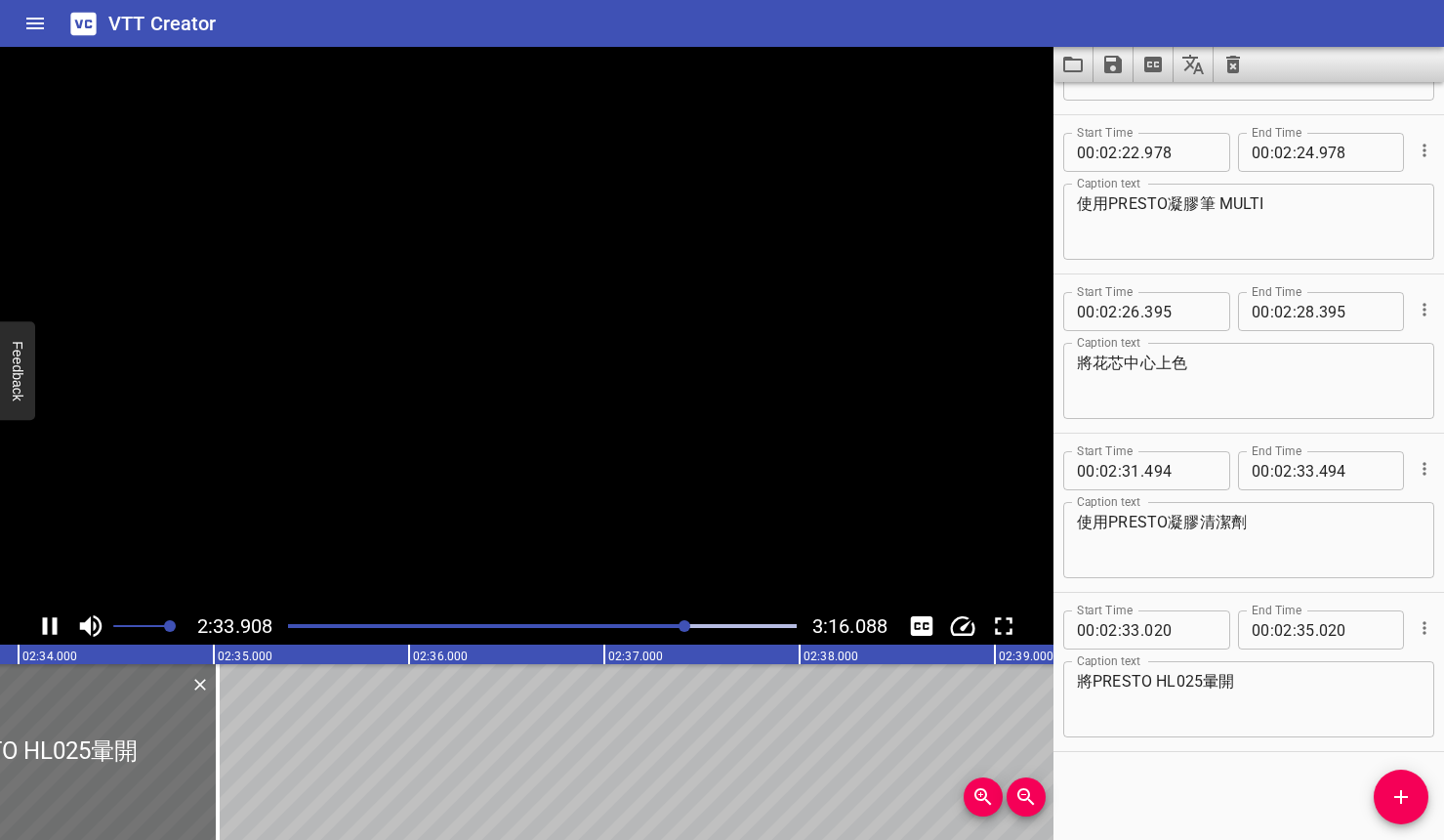
click at [47, 629] on icon "Play/Pause" at bounding box center [50, 626] width 15 height 18
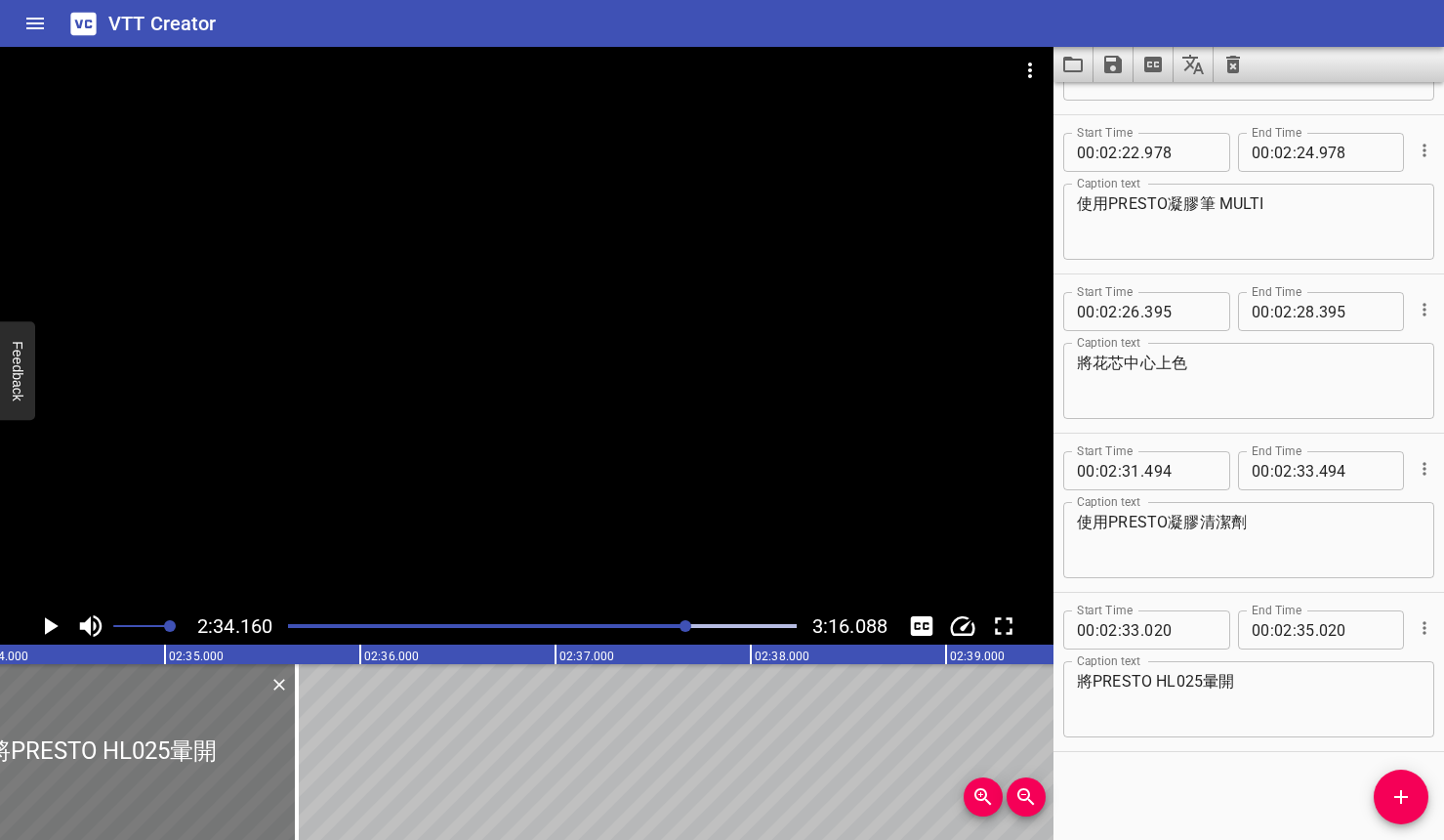
drag, startPoint x: 72, startPoint y: 732, endPoint x: 200, endPoint y: 750, distance: 129.3
click at [200, 750] on div at bounding box center [101, 752] width 390 height 176
type input "675"
click at [49, 618] on icon "Play/Pause" at bounding box center [49, 626] width 29 height 29
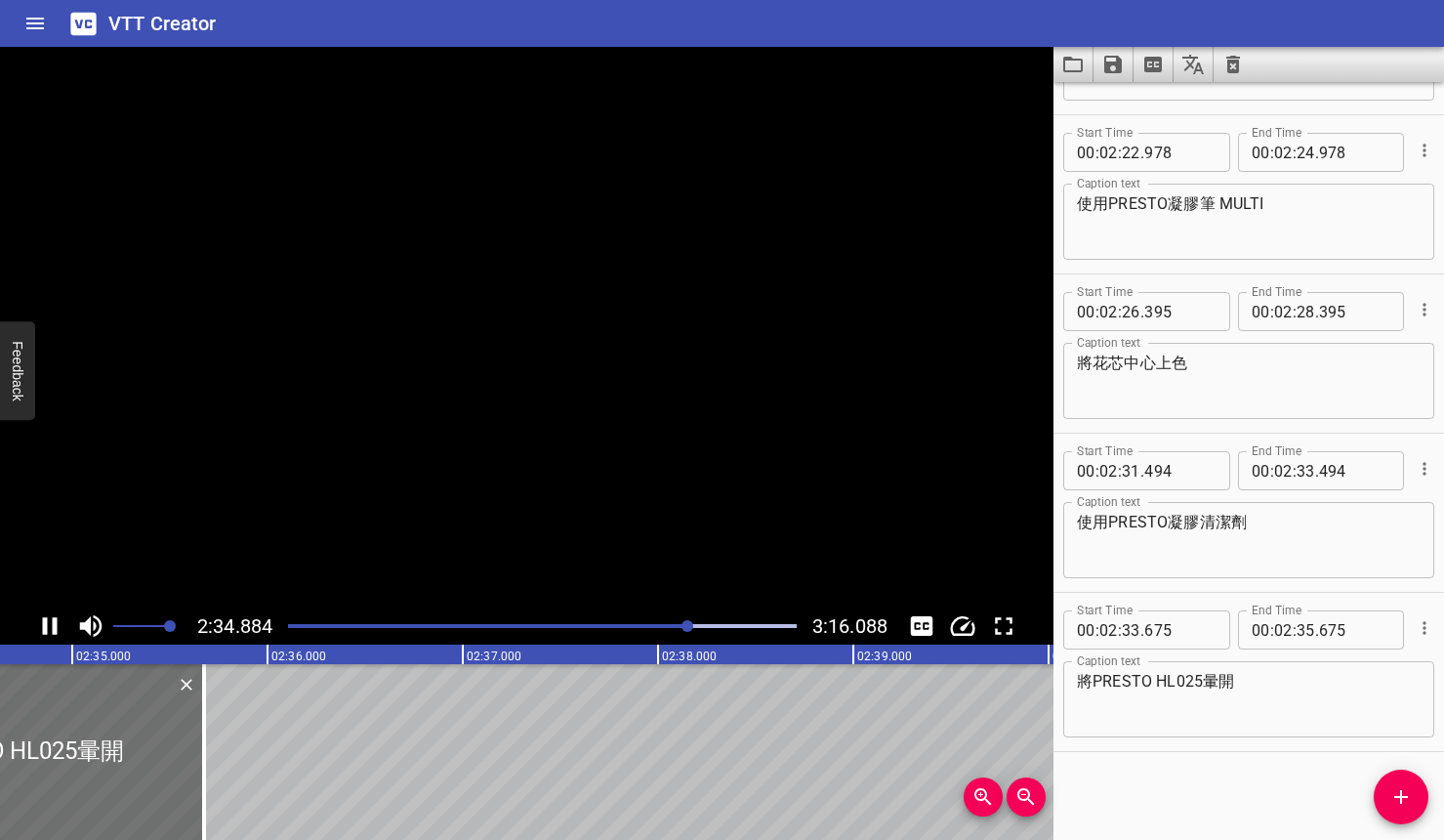
drag, startPoint x: 359, startPoint y: 727, endPoint x: 695, endPoint y: 757, distance: 337.3
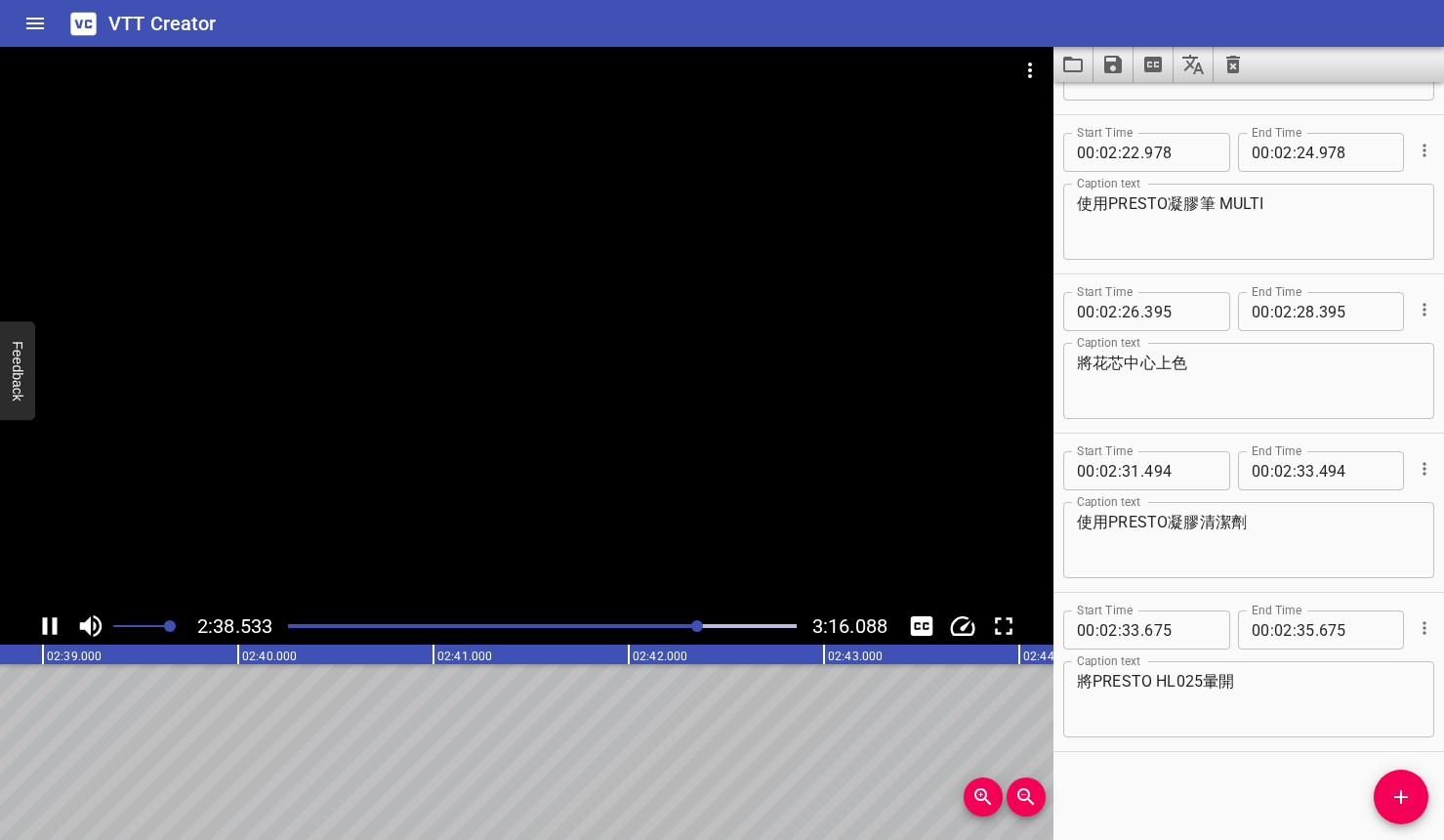
click at [693, 628] on div at bounding box center [697, 626] width 12 height 12
click at [611, 631] on div at bounding box center [542, 627] width 532 height 28
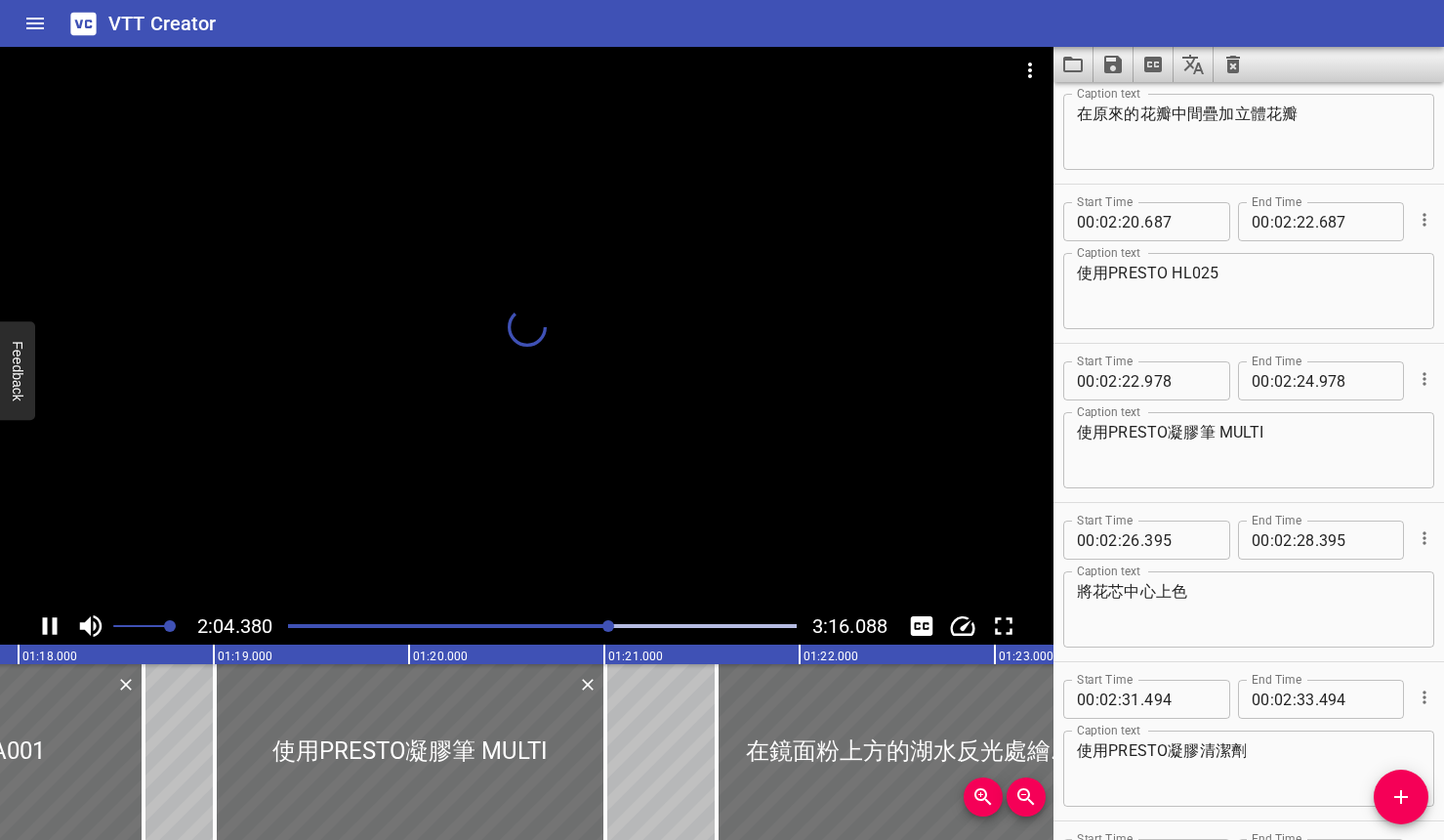
click at [614, 626] on div at bounding box center [609, 626] width 12 height 12
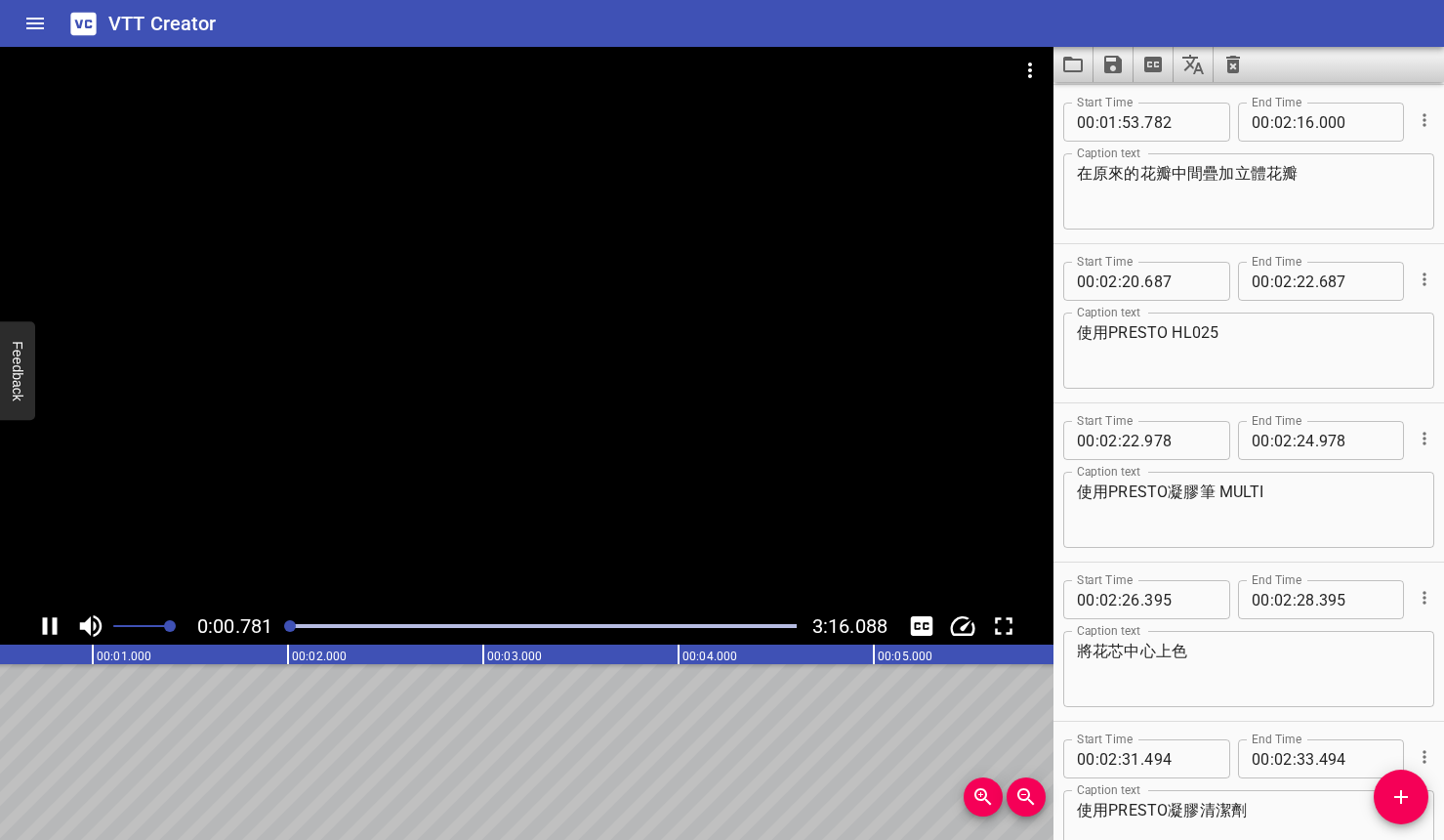
click at [589, 626] on div "Play progress" at bounding box center [542, 626] width 508 height 4
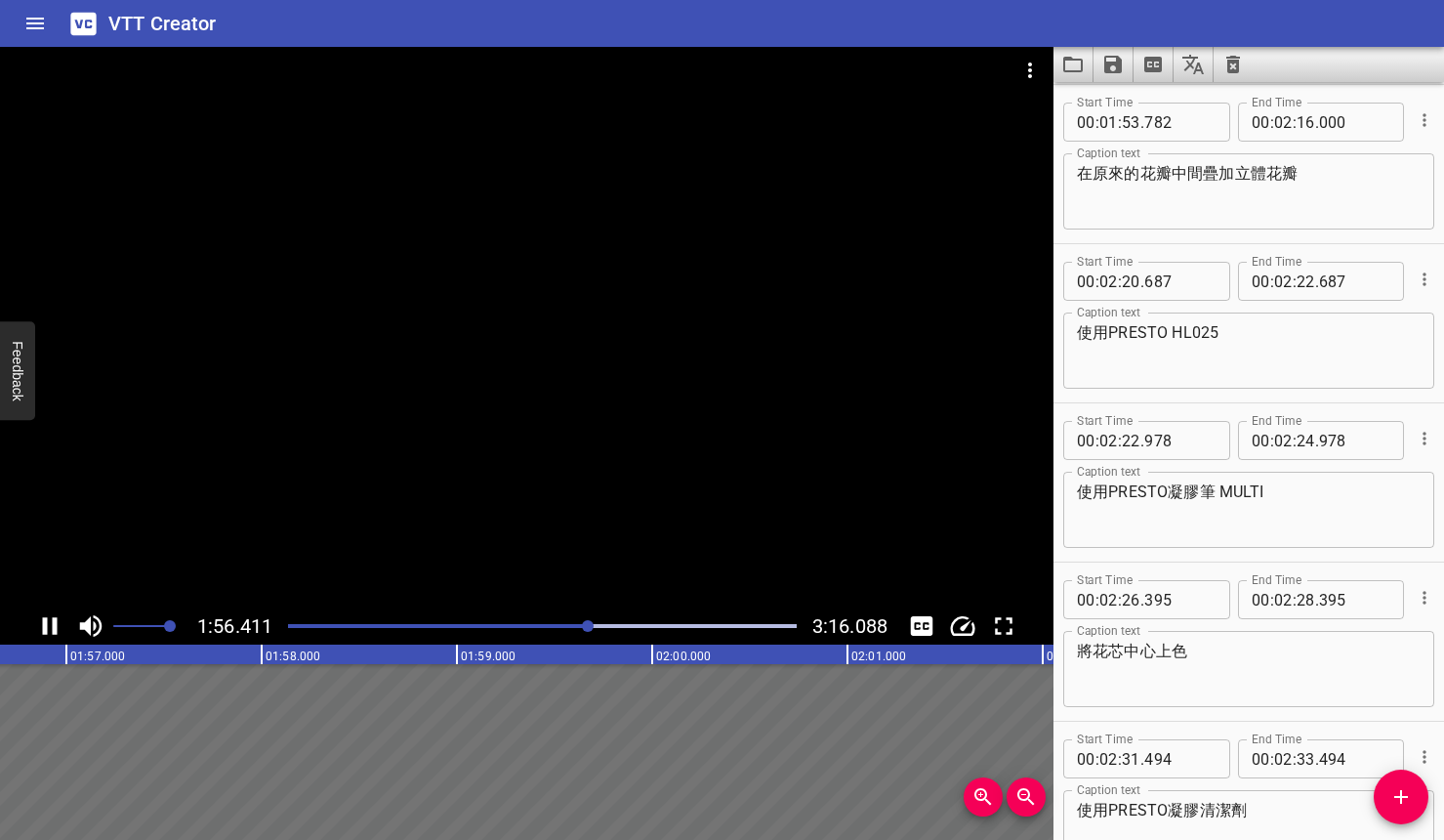
click at [612, 627] on div "Play progress" at bounding box center [542, 626] width 508 height 4
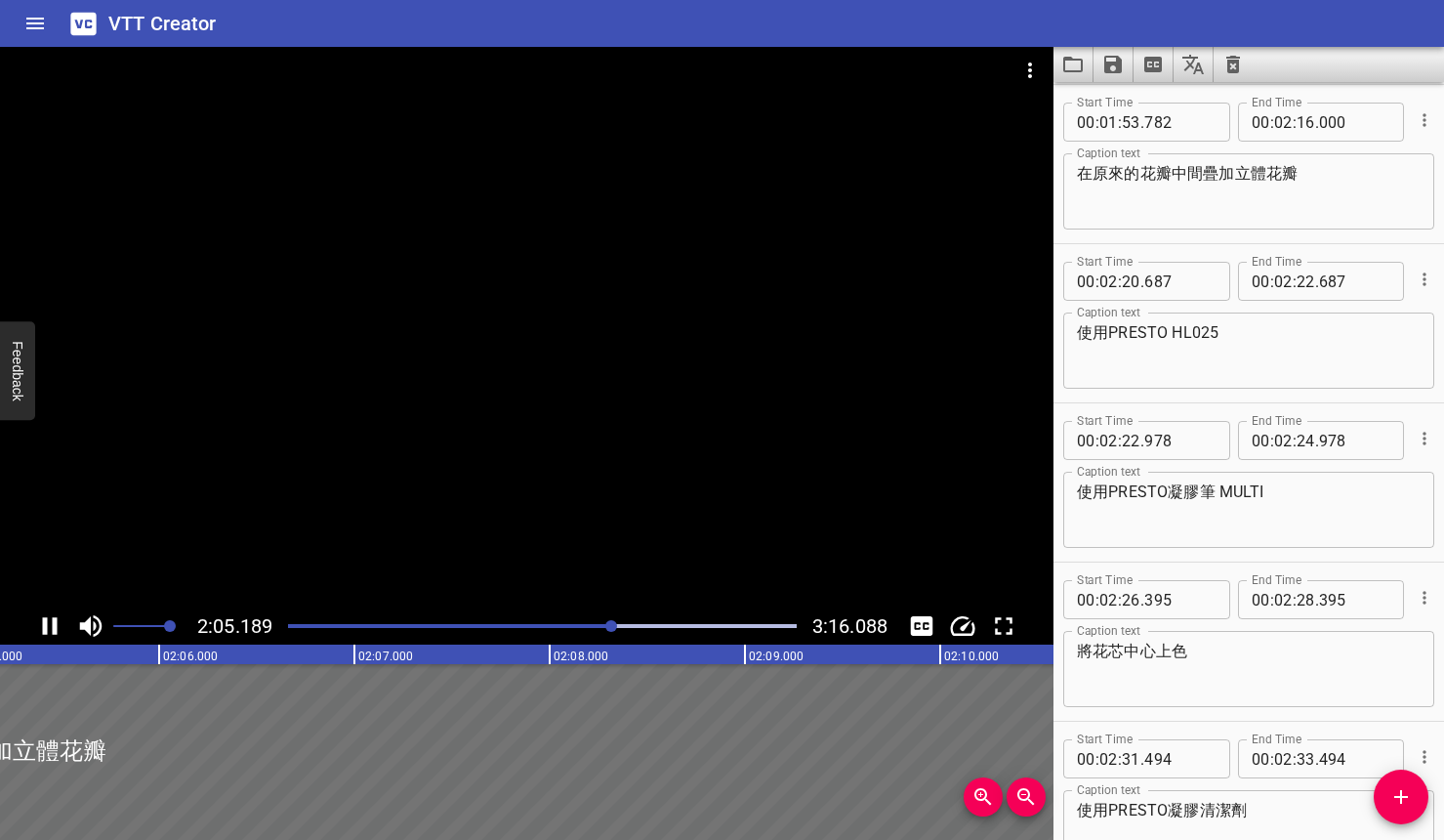
click at [630, 626] on div "Play progress" at bounding box center [542, 626] width 508 height 4
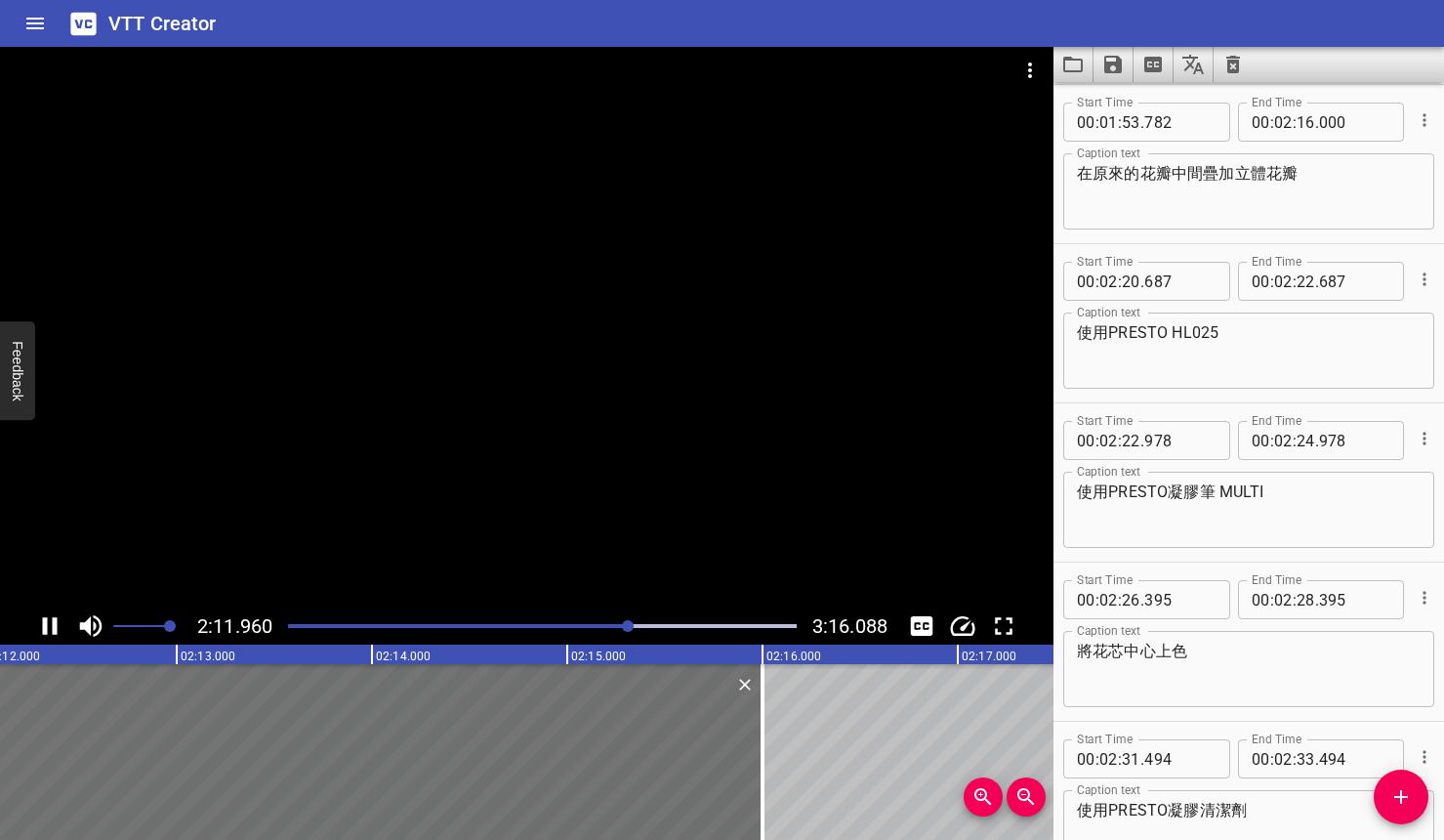
click at [648, 625] on div "Play progress" at bounding box center [542, 626] width 508 height 4
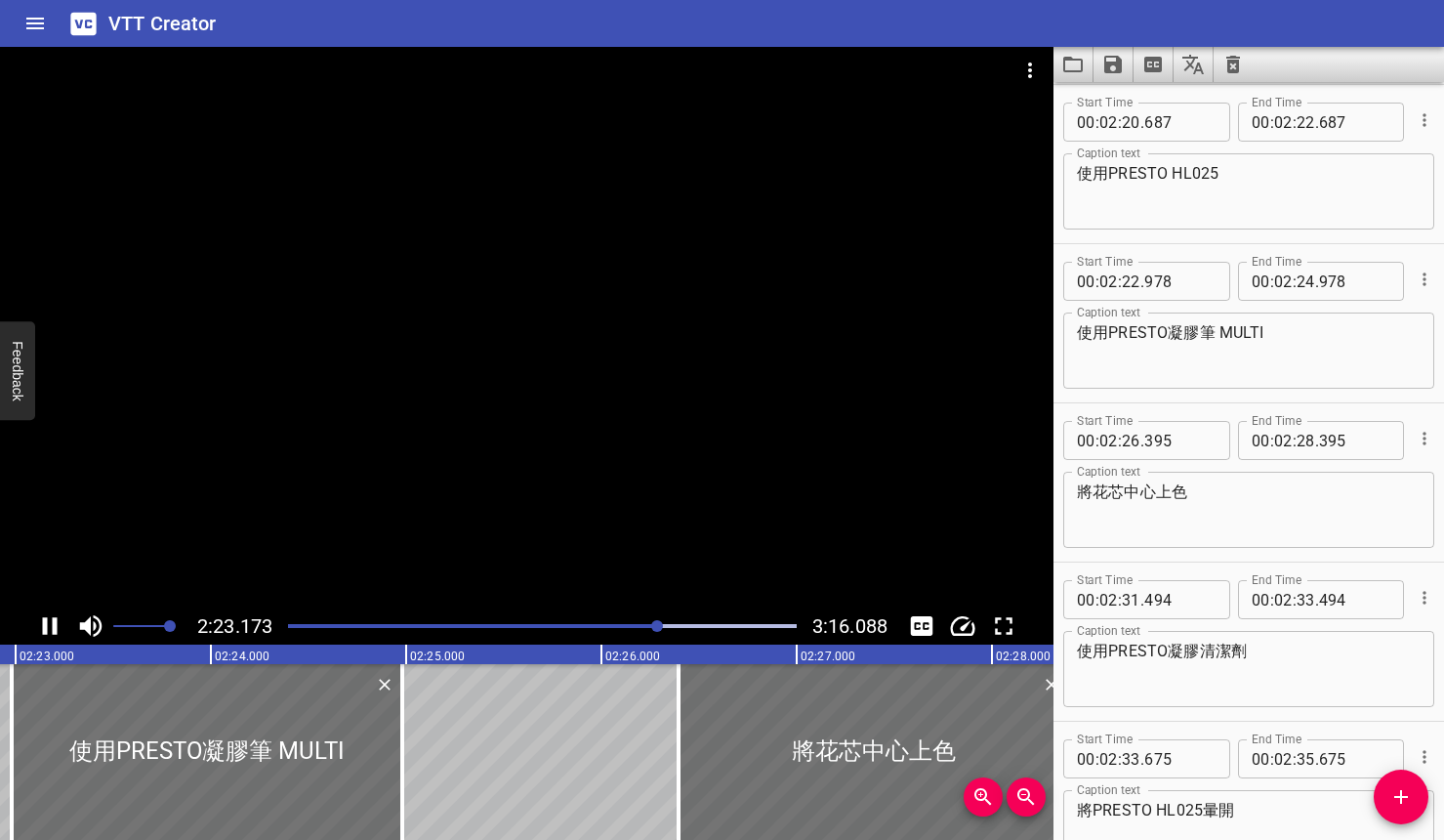
scroll to position [2518, 0]
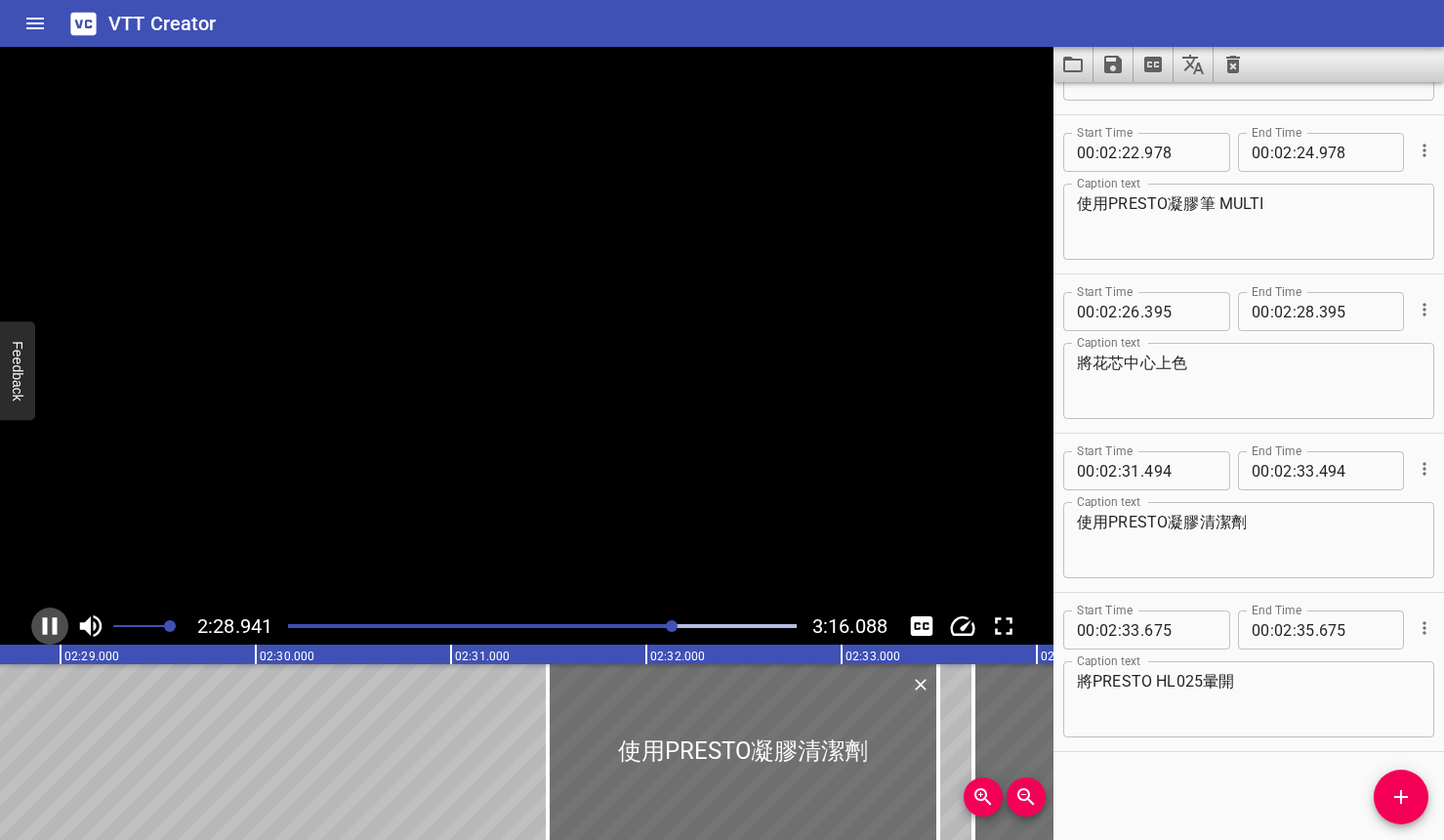
click at [59, 635] on icon "Play/Pause" at bounding box center [49, 626] width 29 height 29
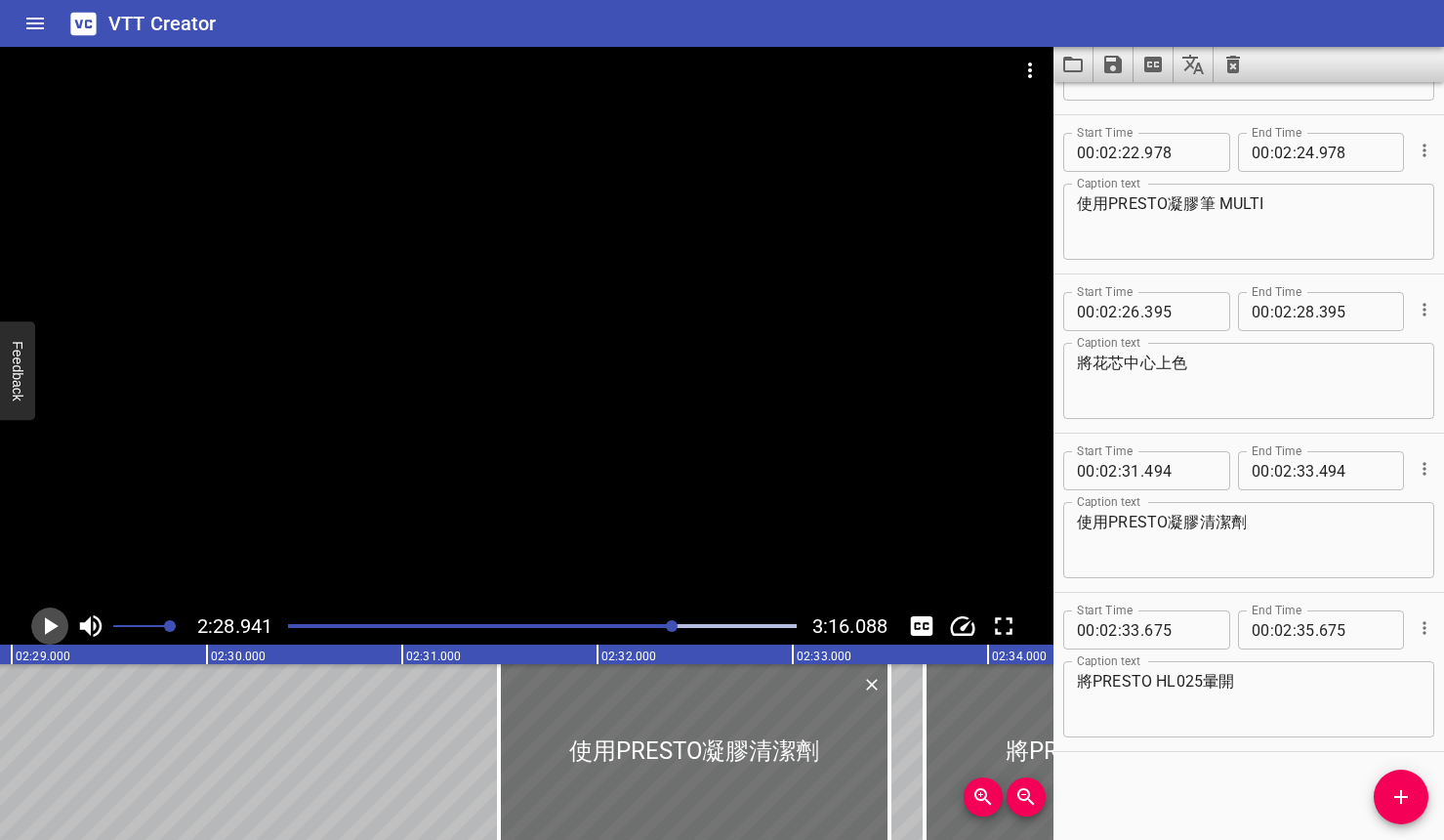
click at [39, 630] on icon "Play/Pause" at bounding box center [49, 626] width 29 height 29
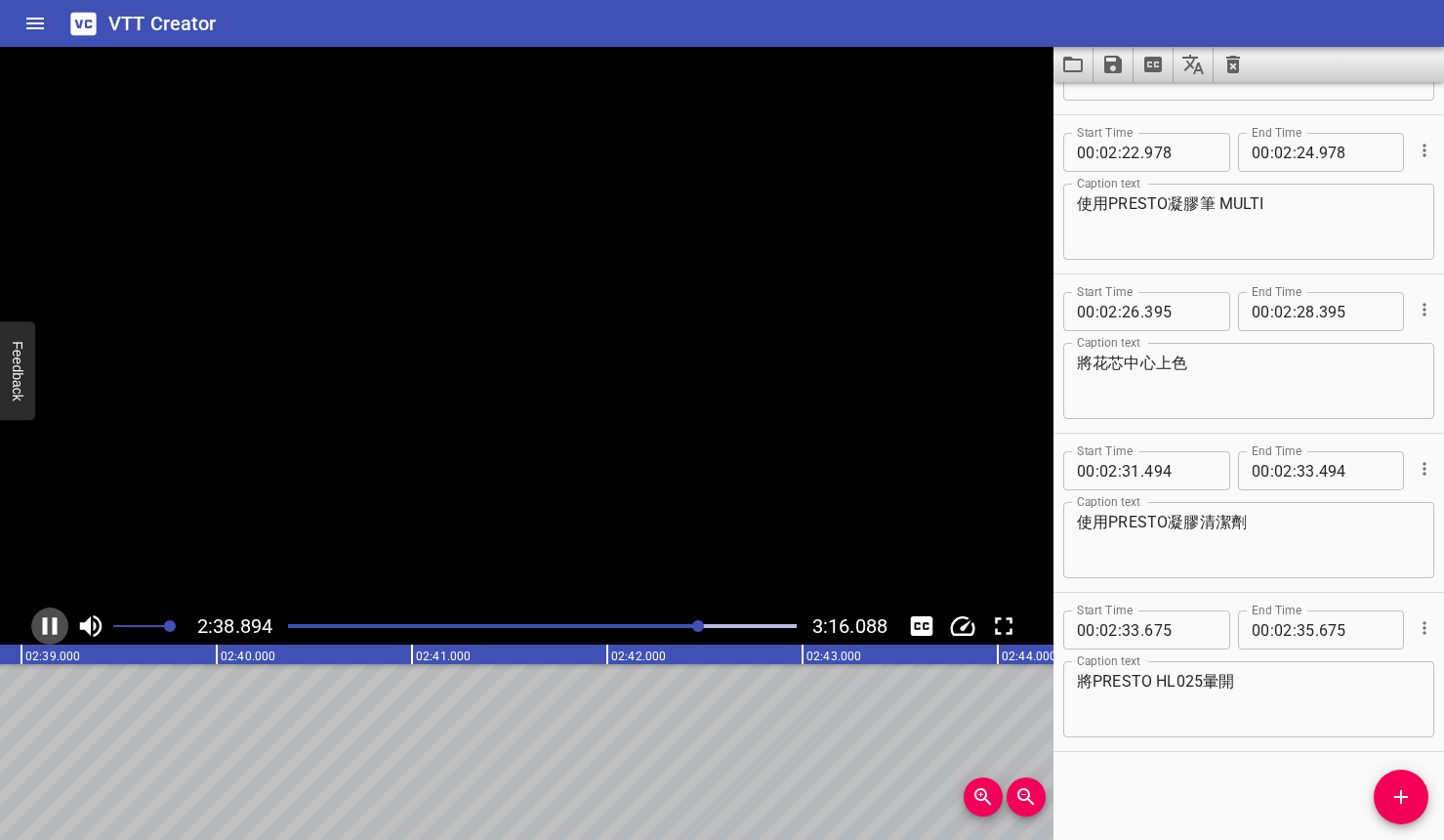
click at [46, 628] on icon "Play/Pause" at bounding box center [50, 626] width 15 height 18
click at [46, 628] on icon "Play/Pause" at bounding box center [52, 626] width 14 height 18
click at [46, 628] on icon "Play/Pause" at bounding box center [50, 626] width 15 height 18
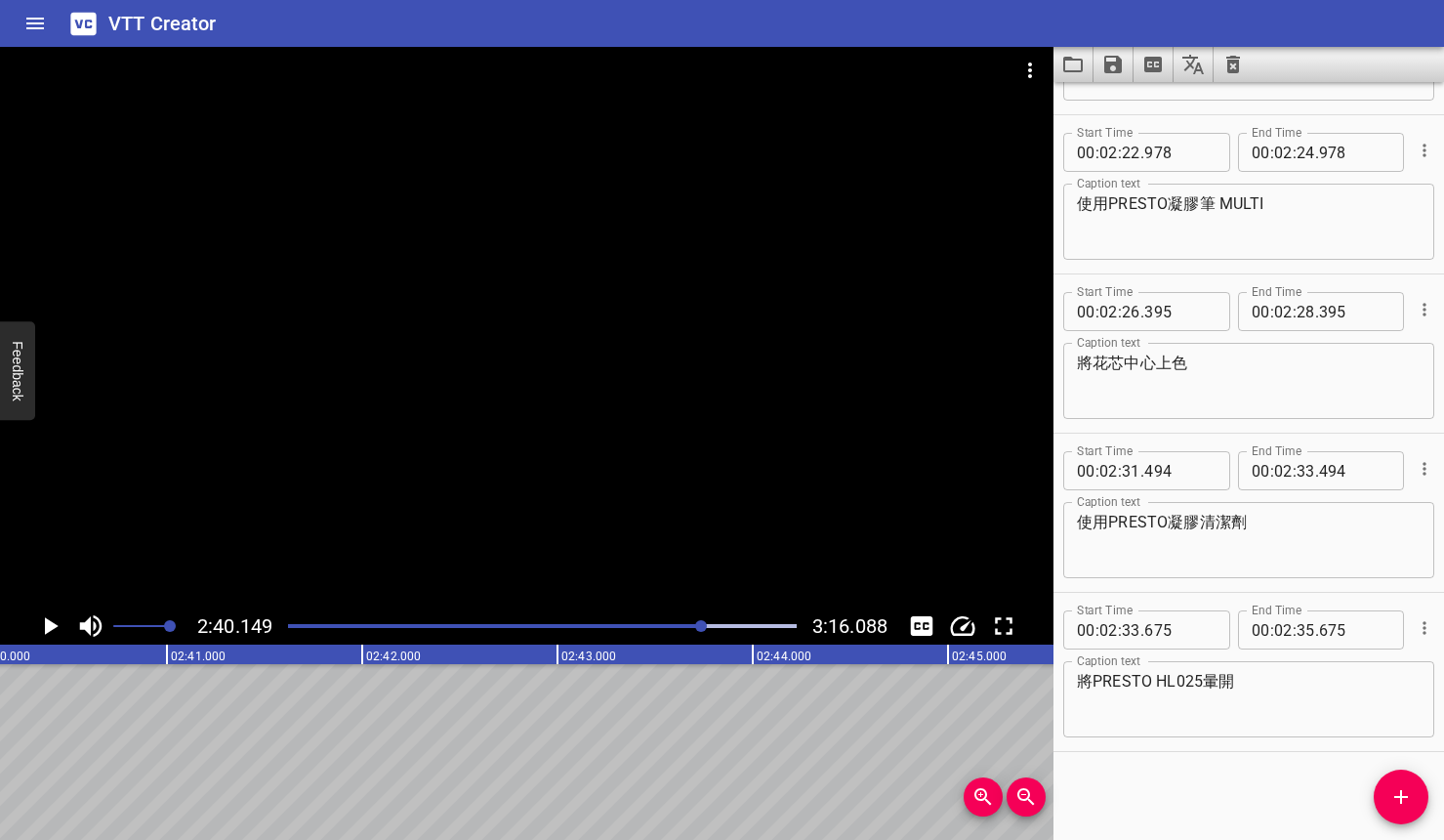
click at [54, 624] on icon "Play/Pause" at bounding box center [52, 626] width 14 height 18
click at [54, 624] on icon "Play/Pause" at bounding box center [50, 626] width 15 height 18
click at [709, 628] on div at bounding box center [709, 626] width 12 height 12
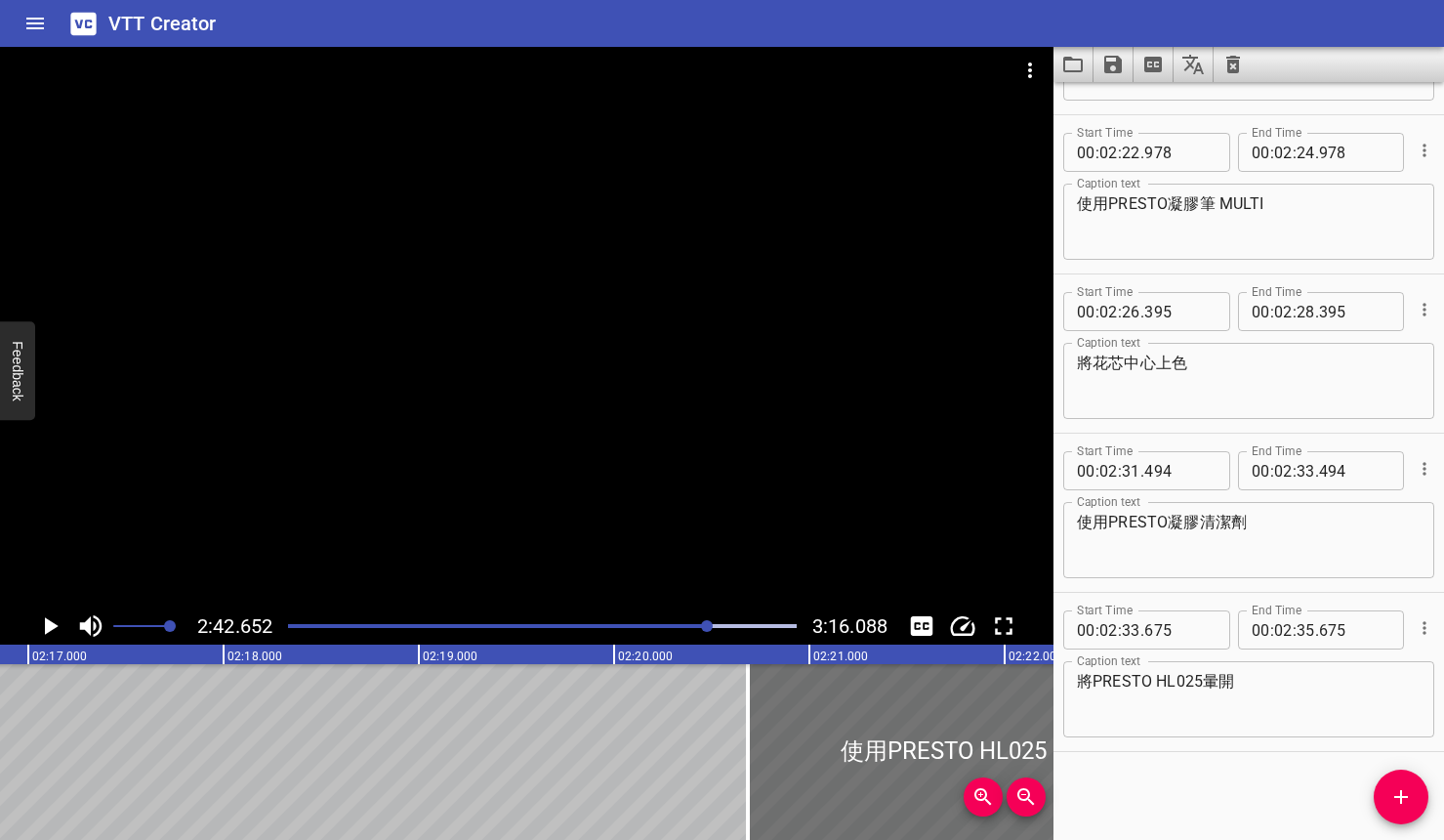
scroll to position [0, 31767]
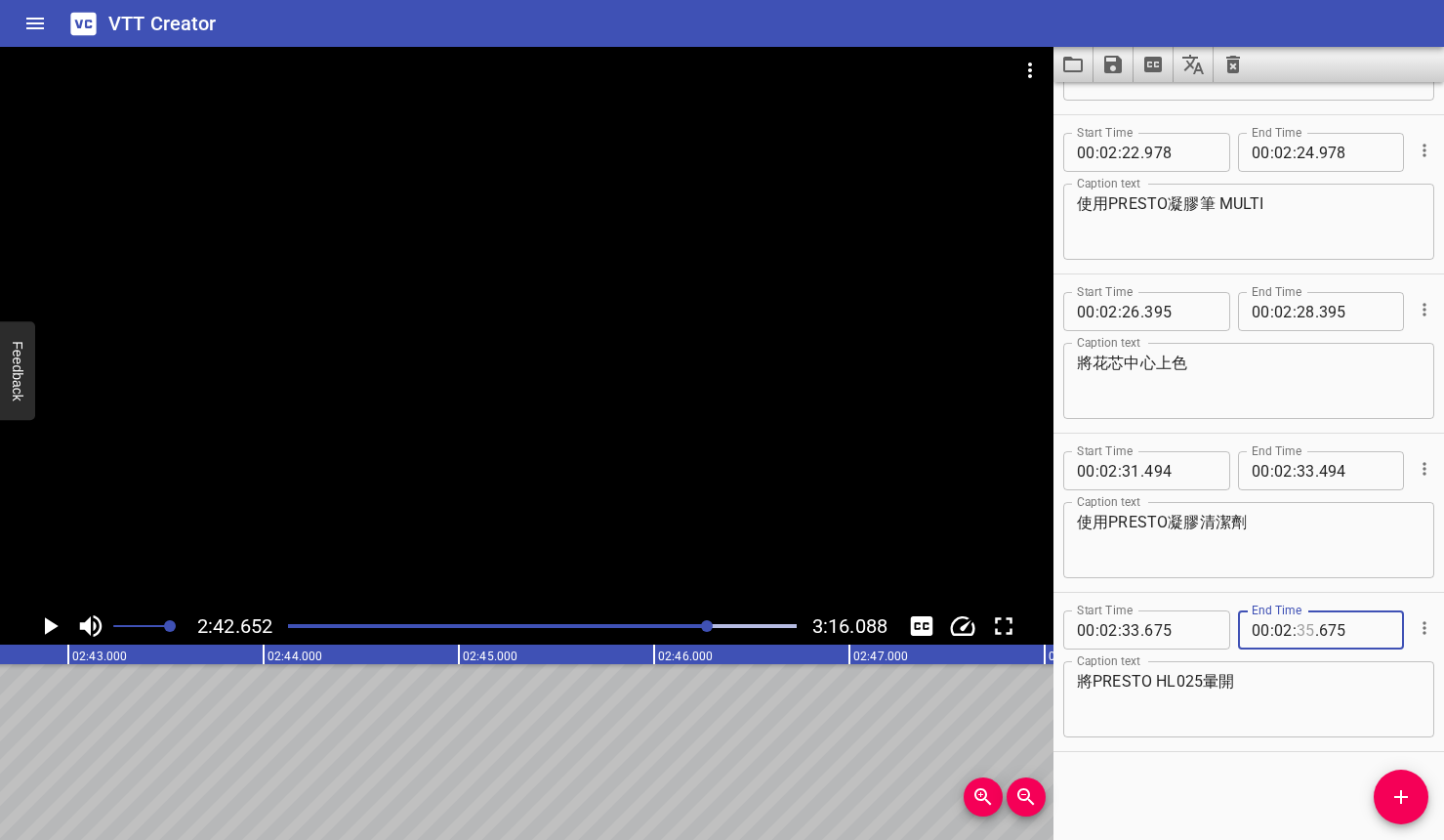
click at [1292, 629] on input "number" at bounding box center [1306, 630] width 19 height 39
type input "35"
click at [59, 628] on icon "Play/Pause" at bounding box center [49, 626] width 29 height 29
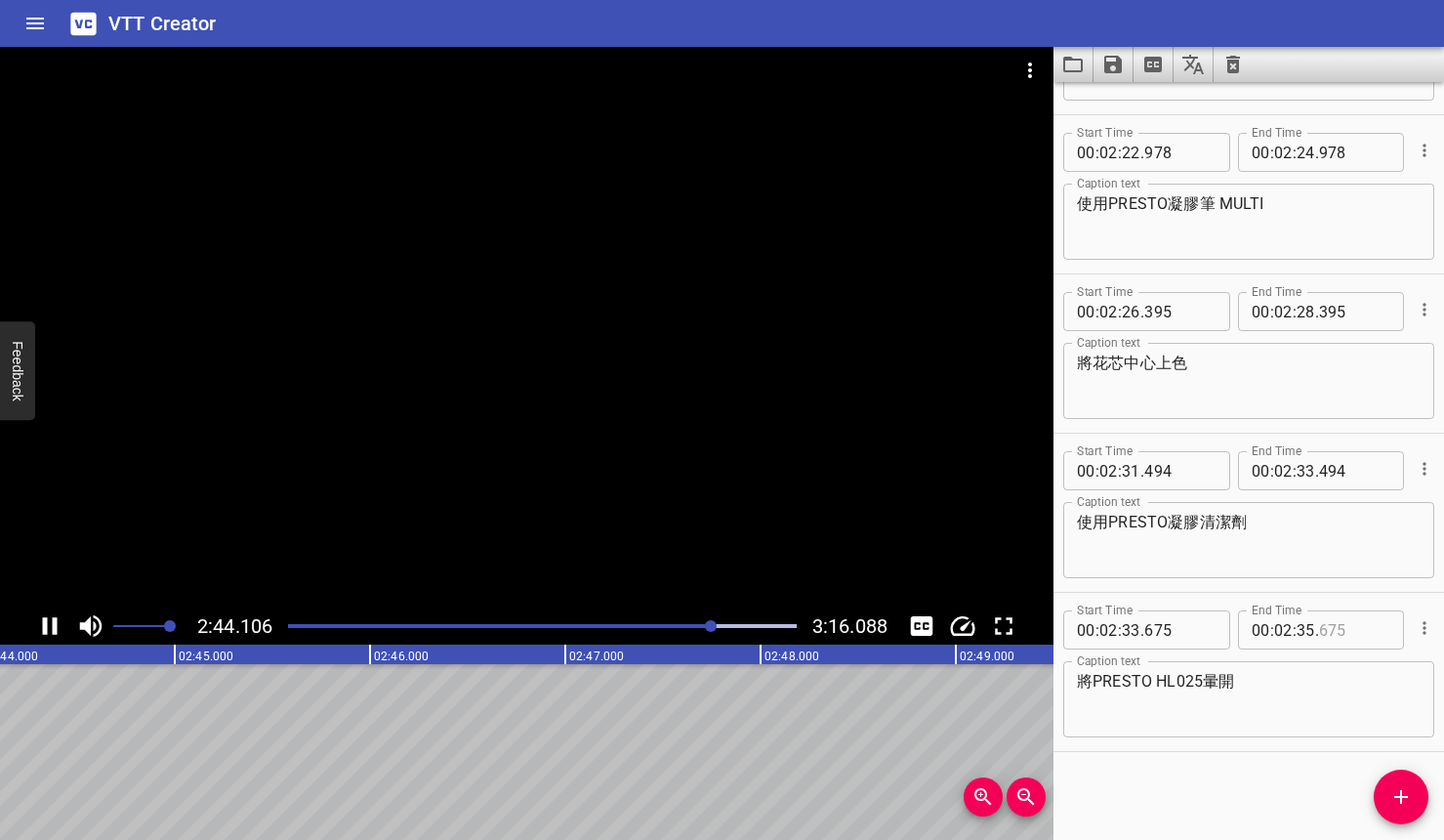
click at [1292, 628] on input "number" at bounding box center [1355, 630] width 72 height 39
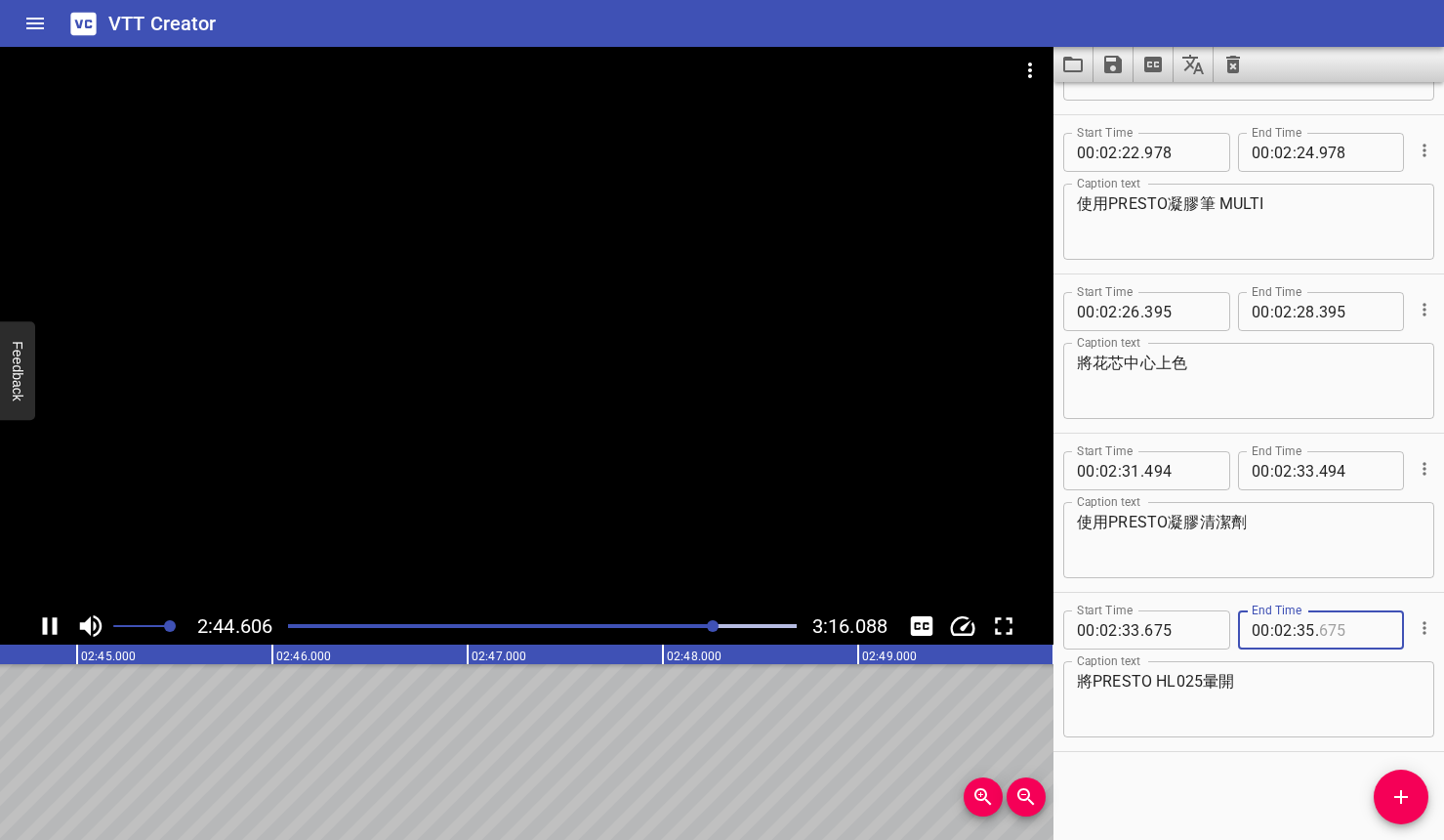
type input "675"
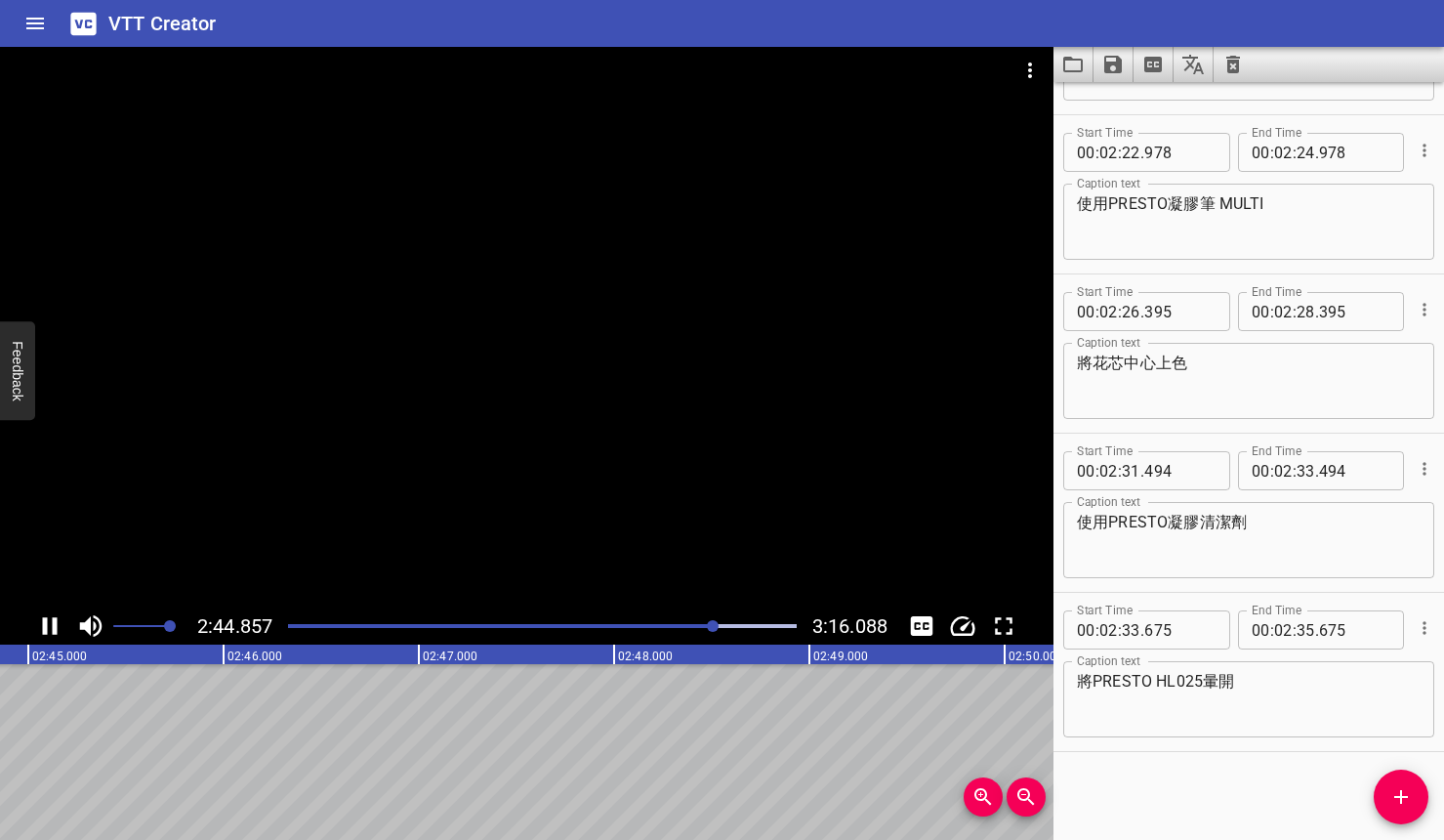
click at [1292, 632] on span "." at bounding box center [1318, 630] width 4 height 39
click at [1292, 630] on input "number" at bounding box center [1306, 630] width 19 height 39
type input "35"
click at [58, 621] on icon "Play/Pause" at bounding box center [49, 626] width 29 height 29
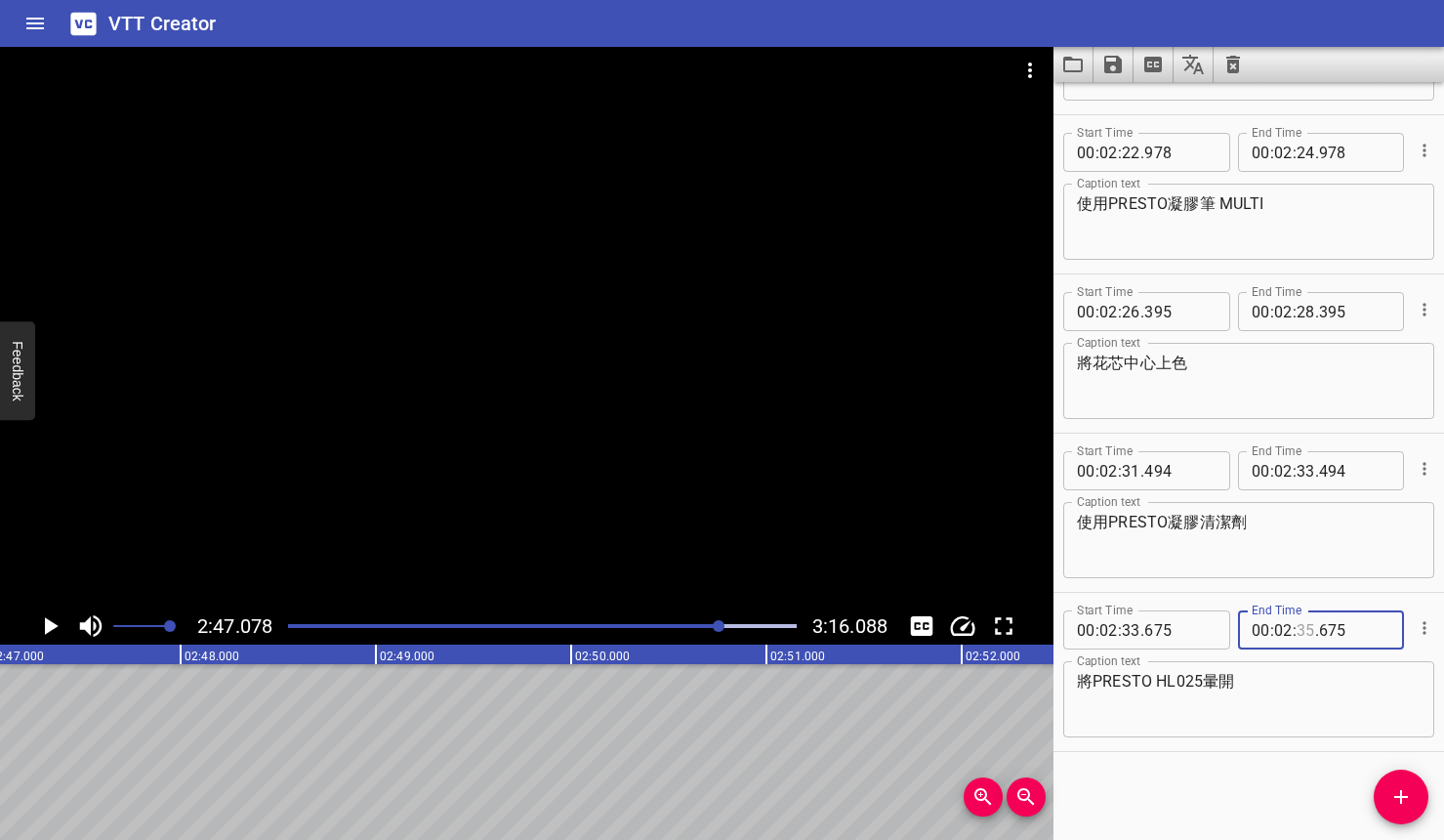
click at [1292, 630] on input "number" at bounding box center [1306, 630] width 19 height 39
type input "42"
type input "000"
click at [711, 627] on div "Play progress" at bounding box center [467, 626] width 508 height 4
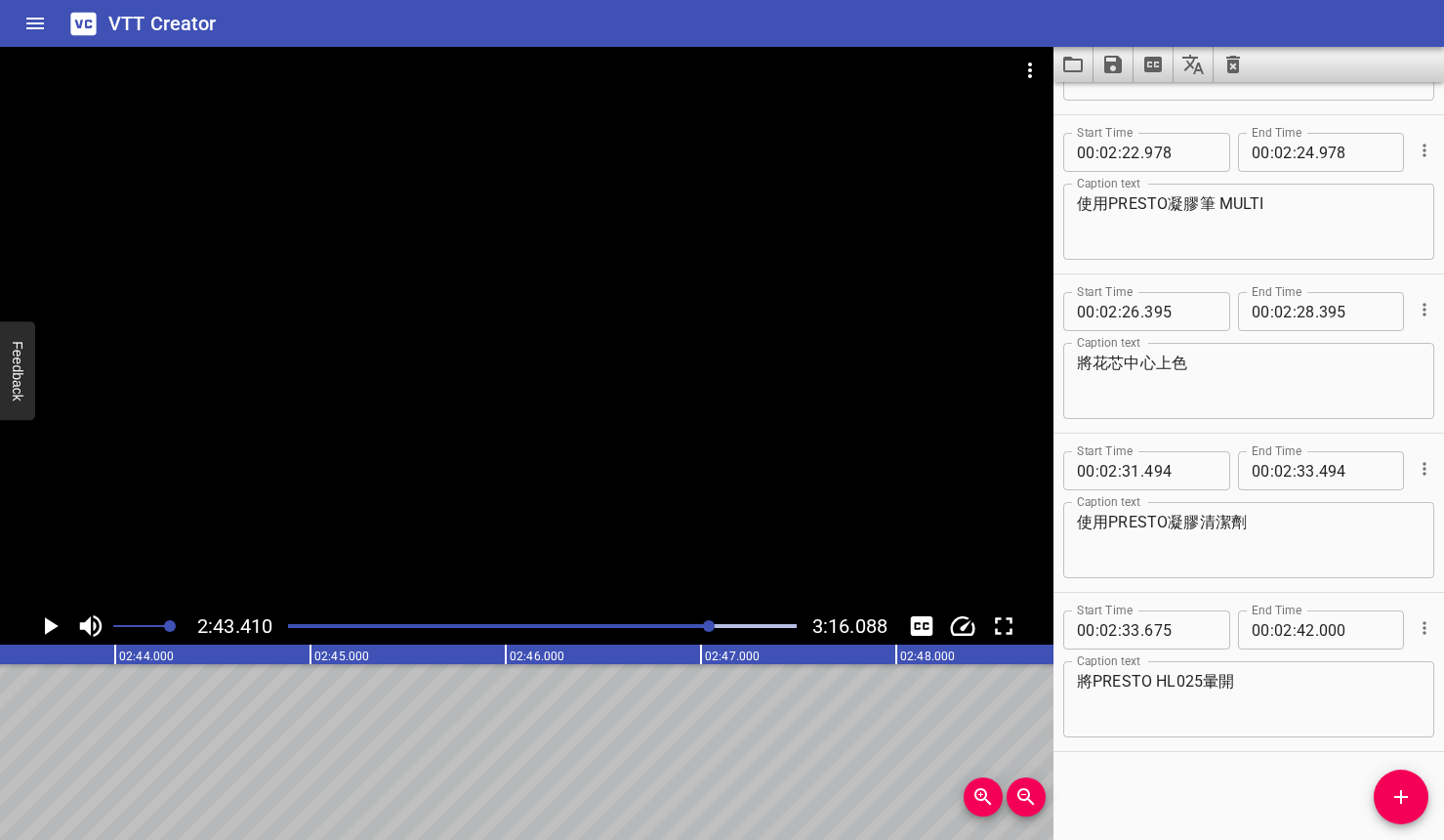
click at [38, 621] on icon "Play/Pause" at bounding box center [49, 626] width 29 height 29
click at [45, 624] on icon "Play/Pause" at bounding box center [50, 626] width 15 height 18
click at [1292, 789] on icon "Add Cue" at bounding box center [1401, 797] width 24 height 24
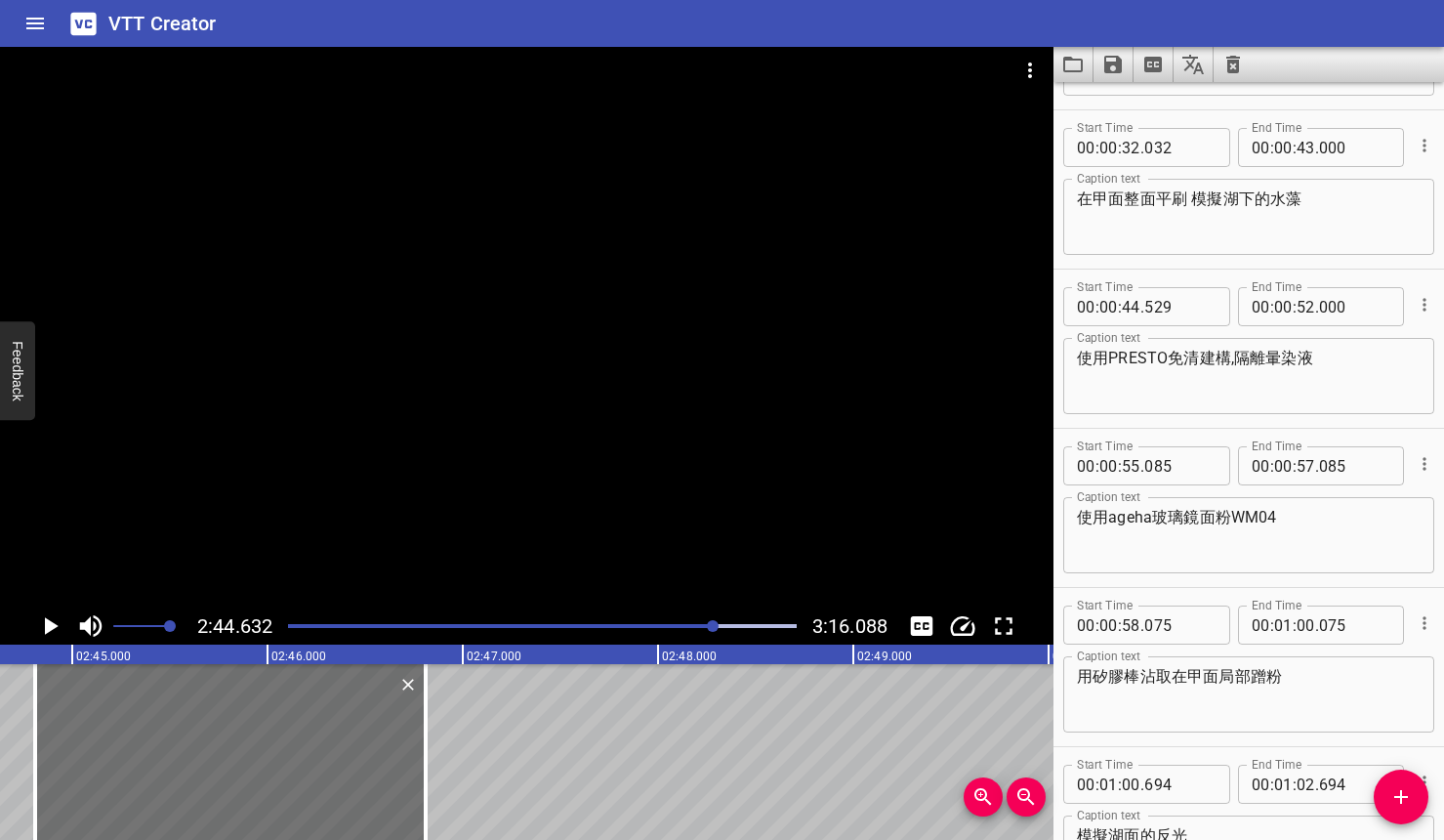
scroll to position [0, 0]
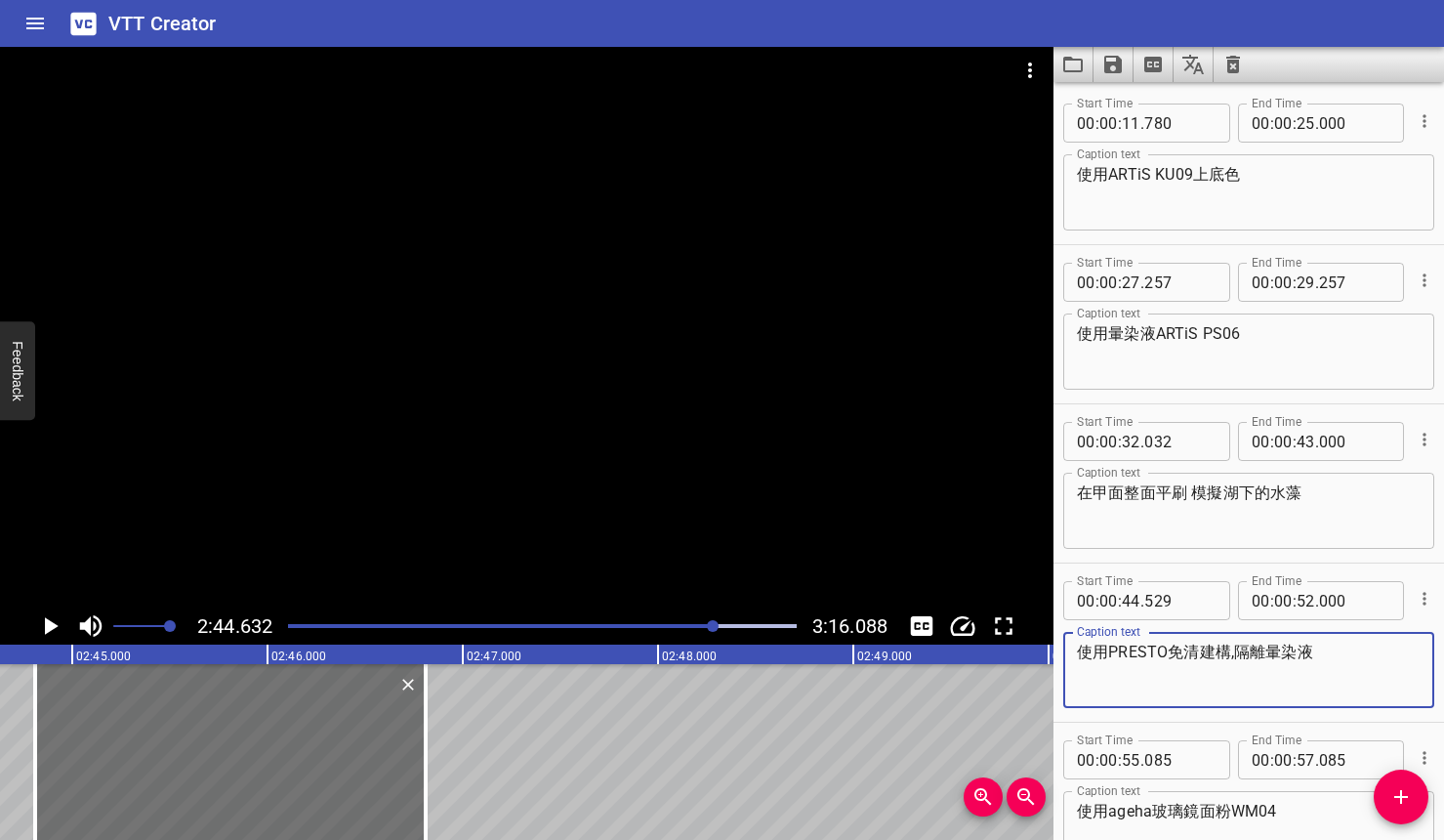
drag, startPoint x: 1227, startPoint y: 651, endPoint x: 1071, endPoint y: 650, distance: 156.0
click at [1071, 650] on div "使用PRESTO免清建構,隔離暈染液 Caption text" at bounding box center [1249, 669] width 371 height 76
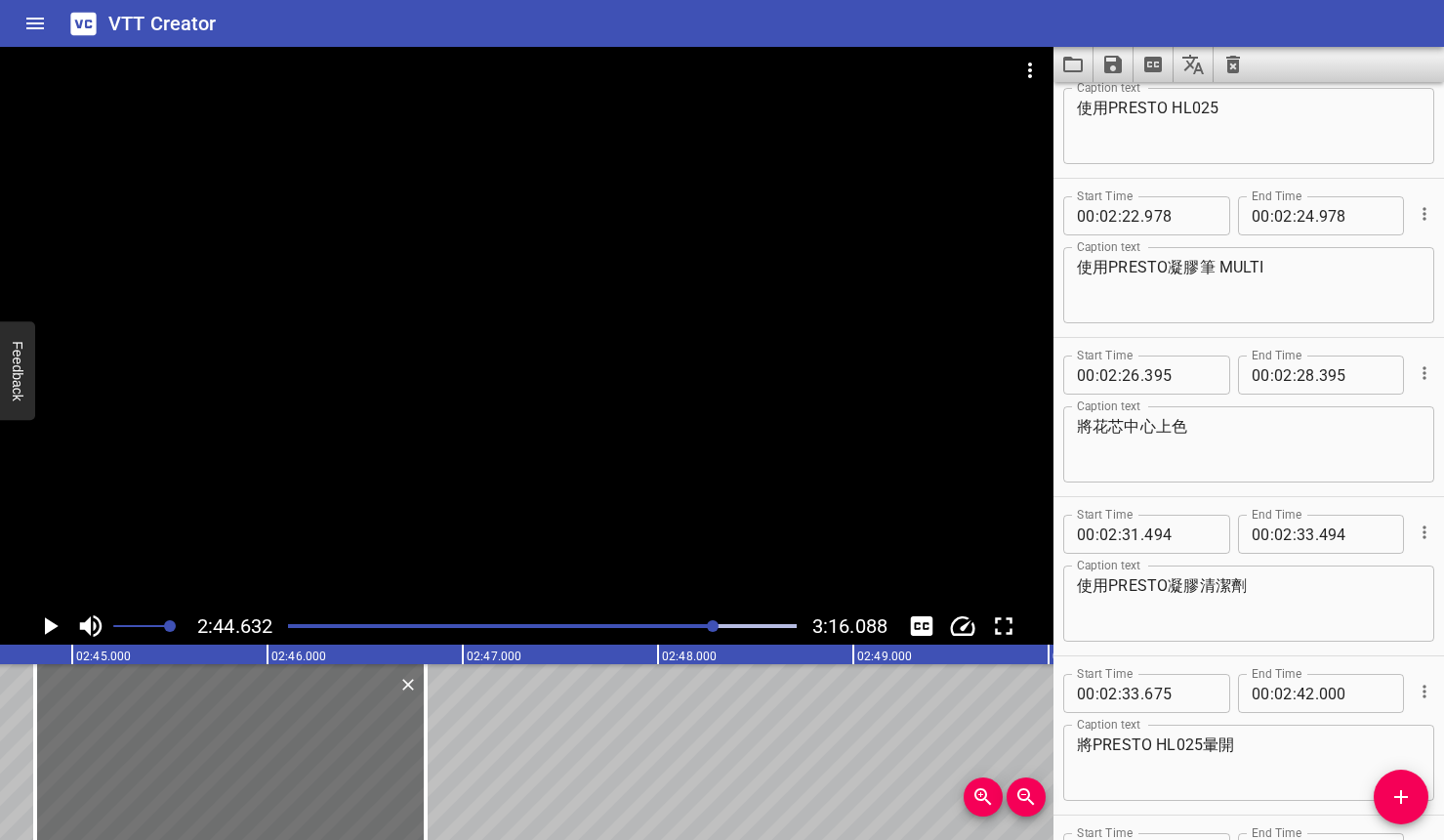
scroll to position [2677, 0]
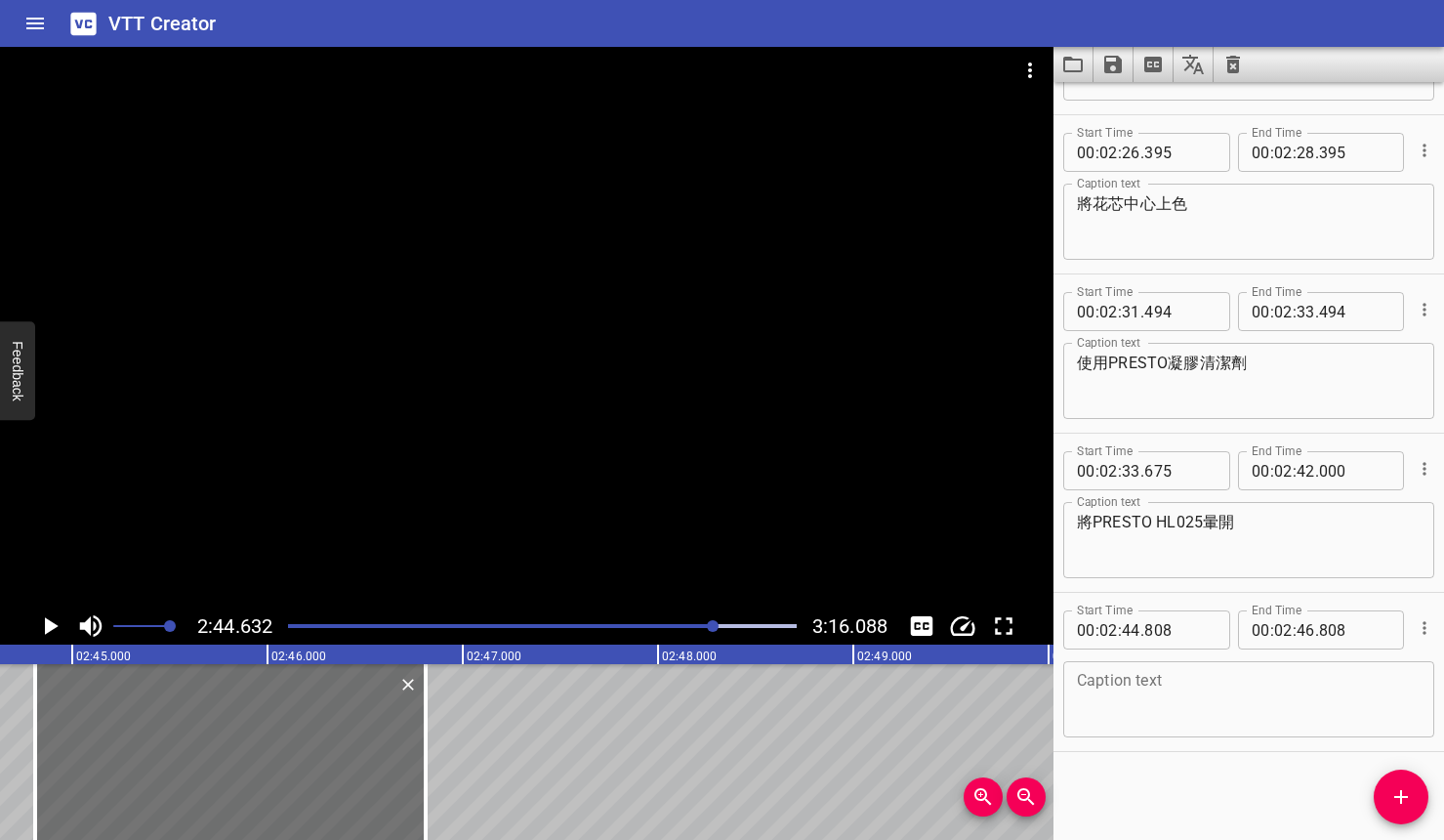
click at [1235, 673] on textarea at bounding box center [1249, 700] width 344 height 56
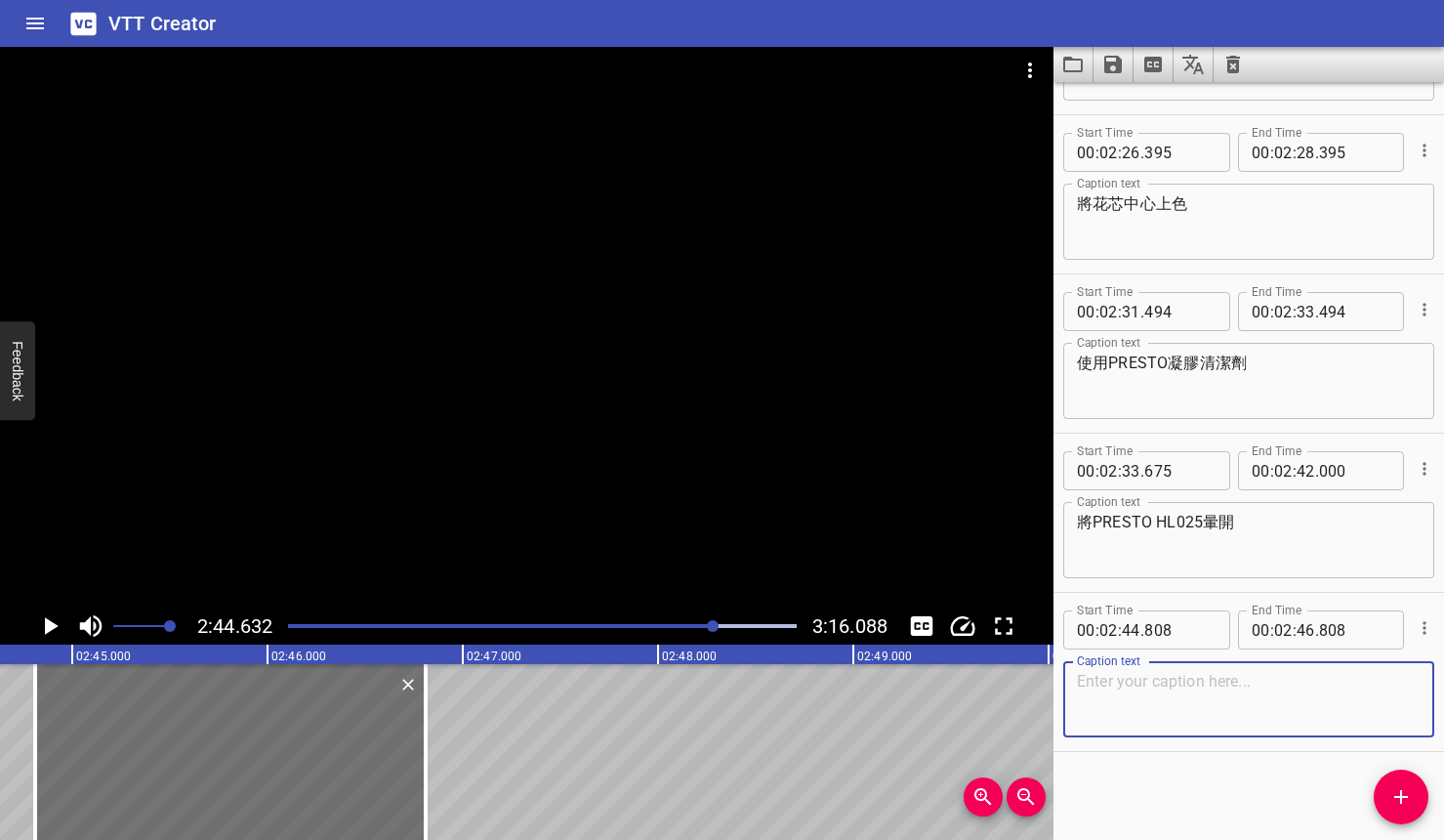
paste textarea "使用PRESTO免清建構"
type textarea "使用PRESTO免清建構"
click at [48, 622] on icon "Play/Pause" at bounding box center [52, 626] width 14 height 18
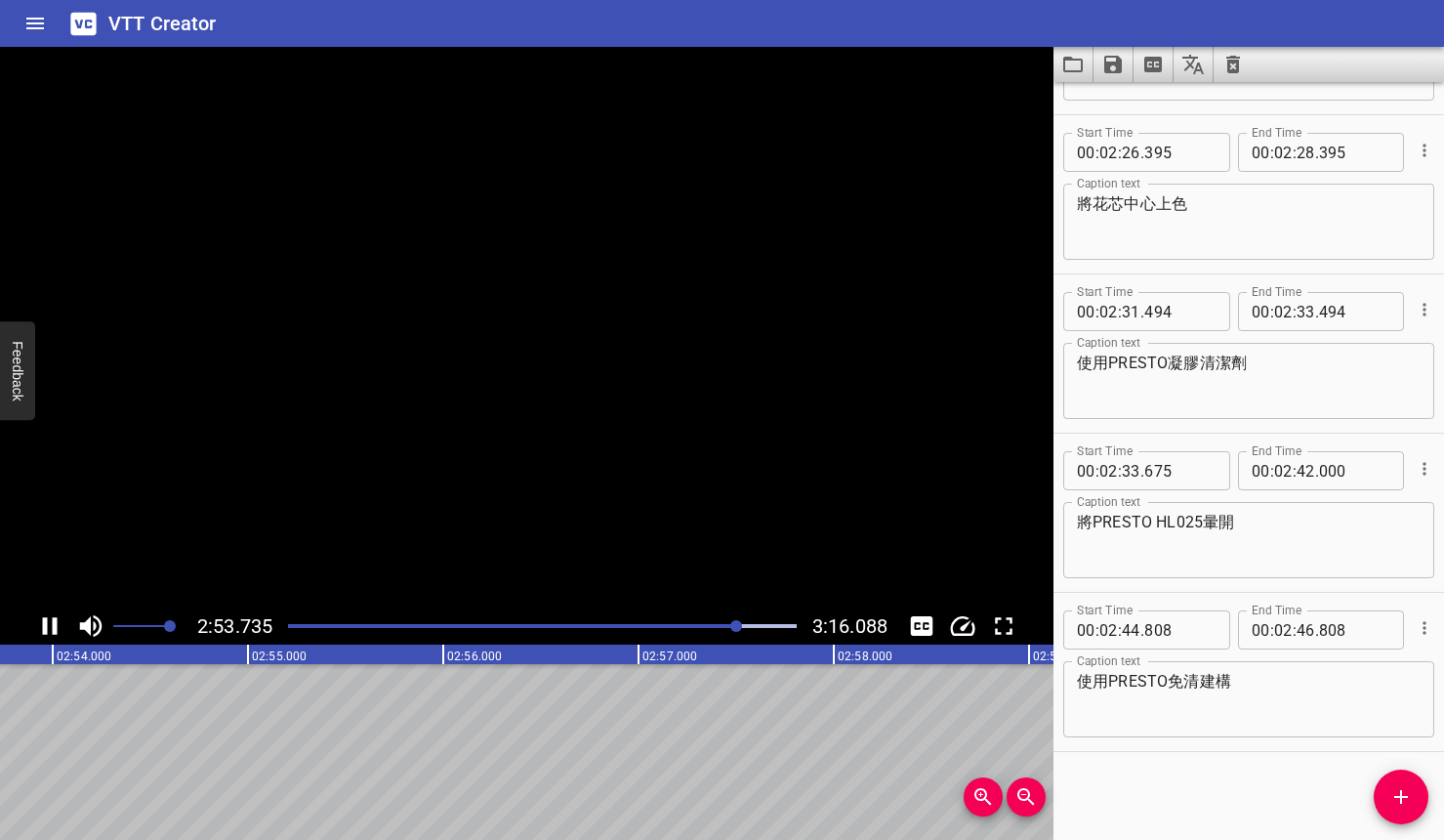
click at [48, 622] on icon "Play/Pause" at bounding box center [49, 626] width 29 height 29
click at [48, 622] on icon "Play/Pause" at bounding box center [52, 626] width 14 height 18
click at [48, 622] on icon "Play/Pause" at bounding box center [49, 626] width 29 height 29
click at [1292, 811] on button "Add Cue" at bounding box center [1401, 796] width 55 height 55
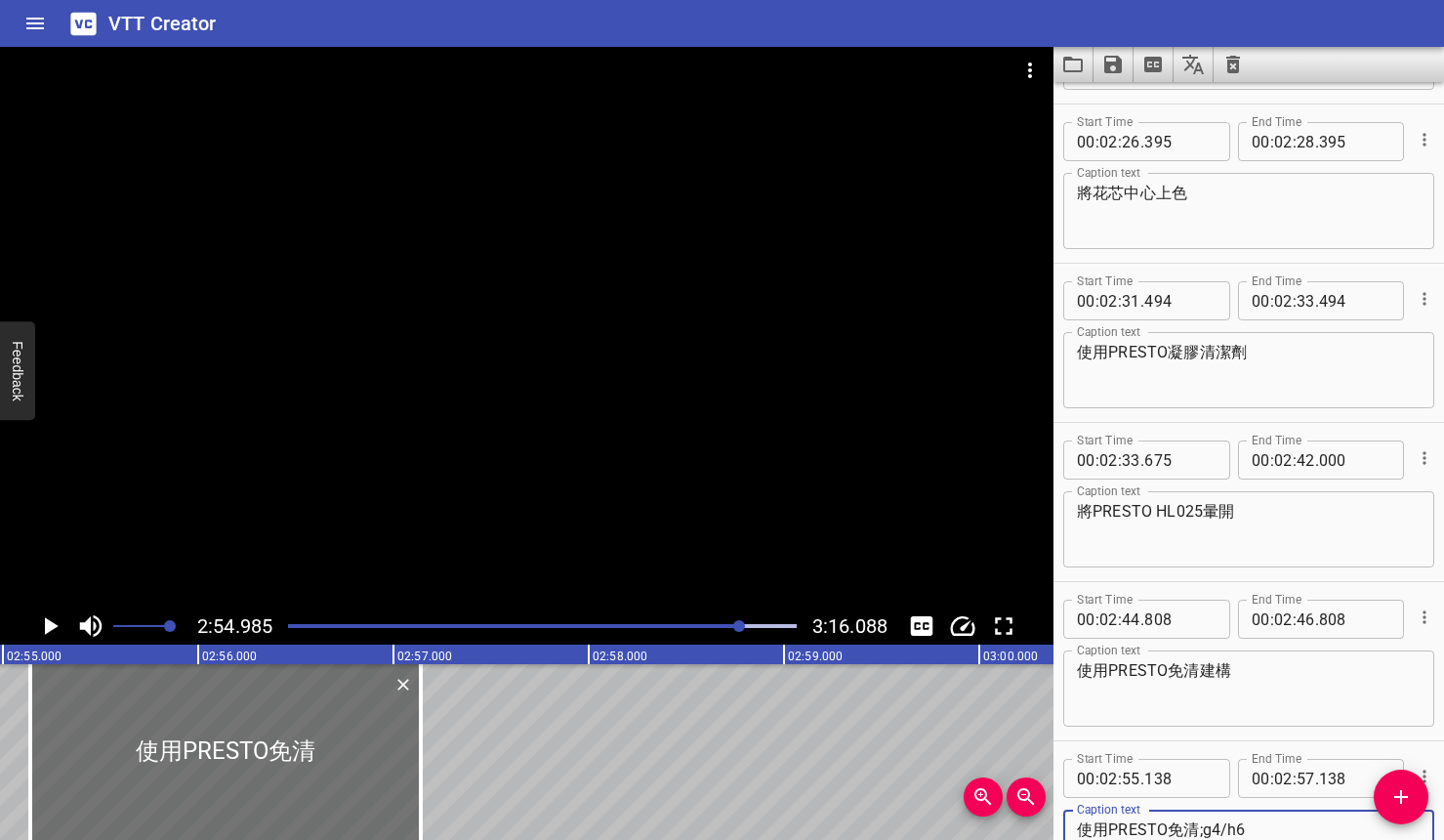
scroll to position [2706, 0]
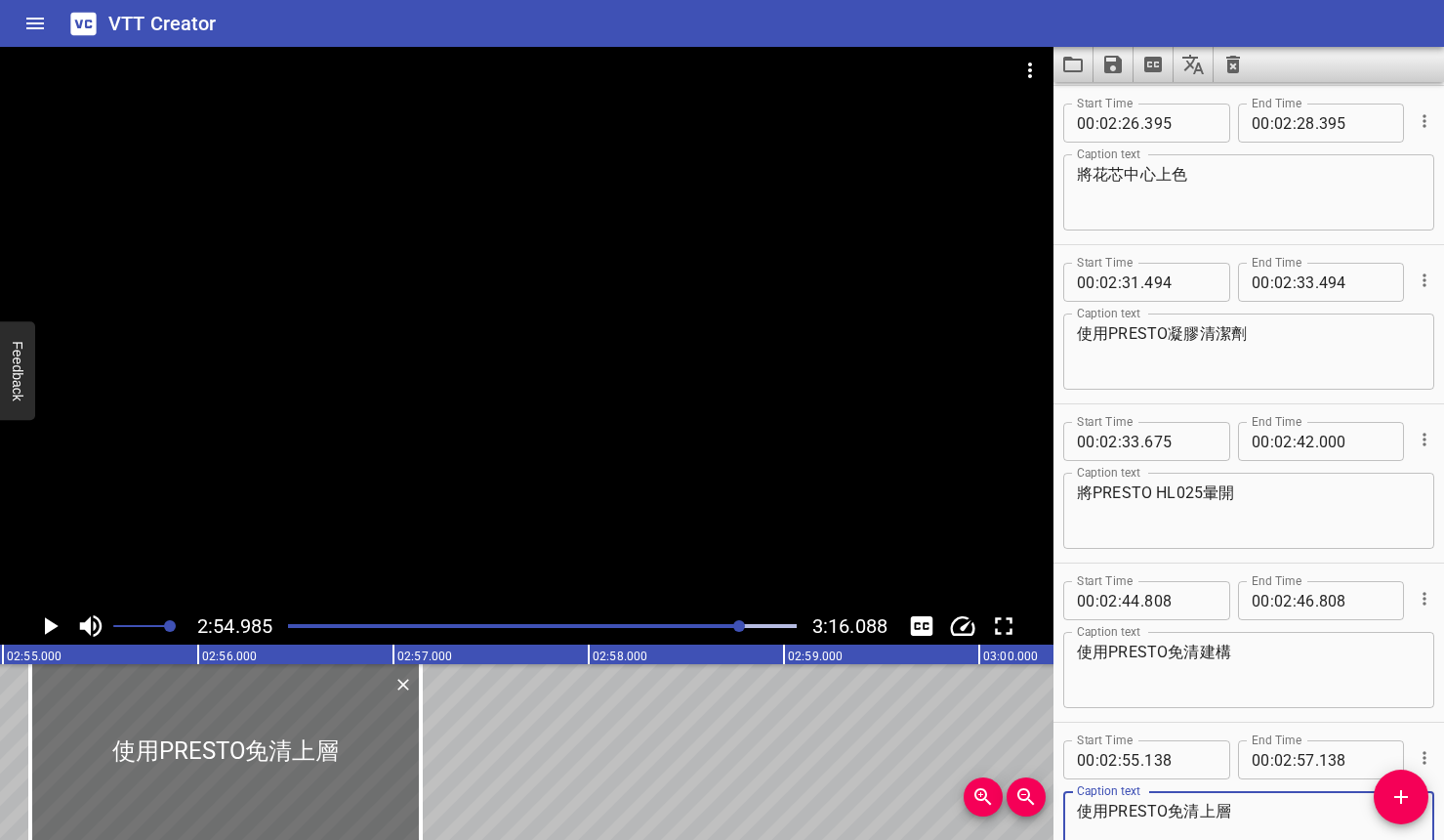
type textarea "使用PRESTO免清上層"
click at [56, 624] on icon "Play/Pause" at bounding box center [49, 626] width 29 height 29
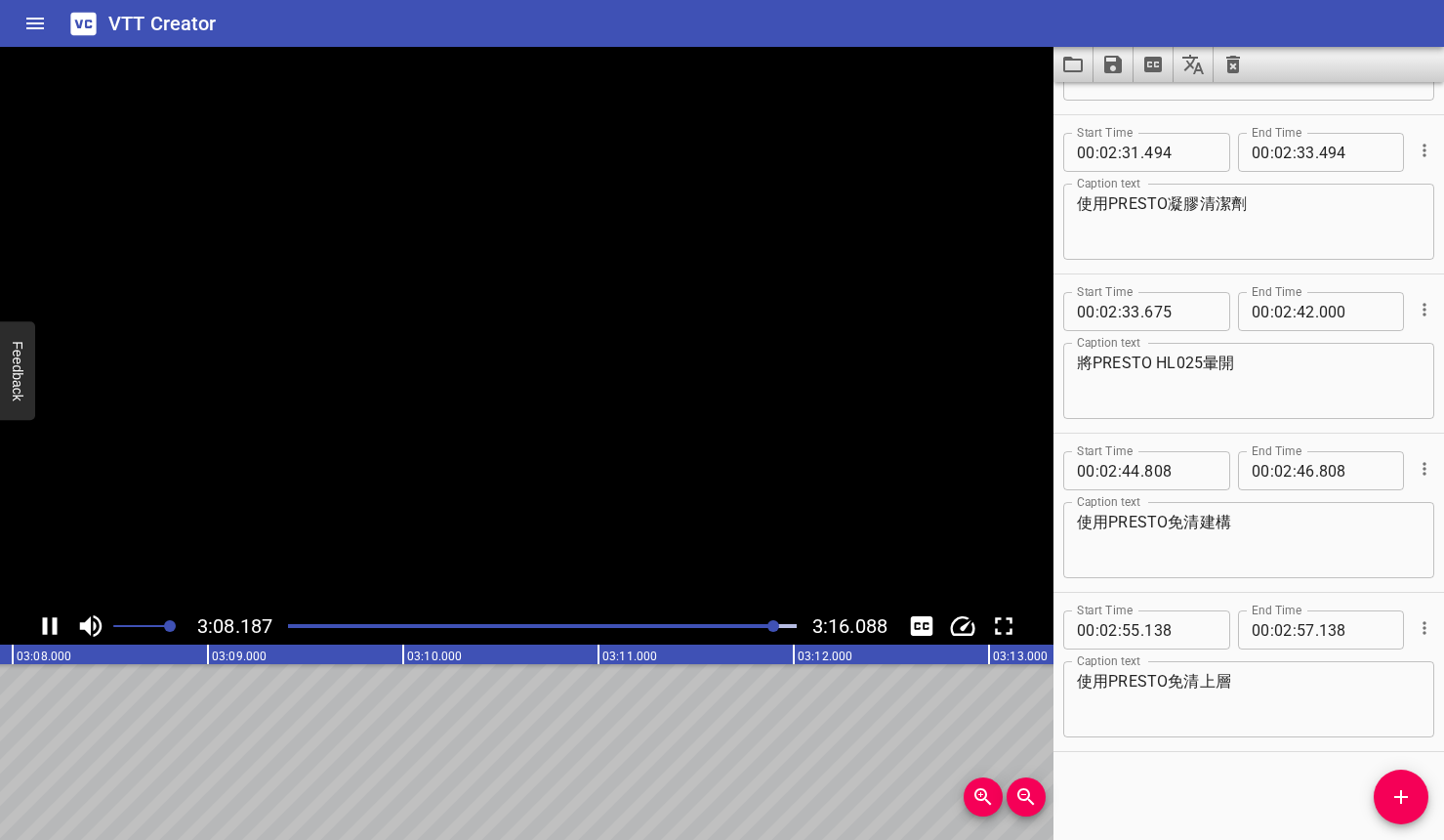
scroll to position [0, 36754]
click at [57, 626] on icon "Play/Pause" at bounding box center [50, 626] width 15 height 18
click at [1292, 785] on icon "Add Cue" at bounding box center [1401, 797] width 24 height 24
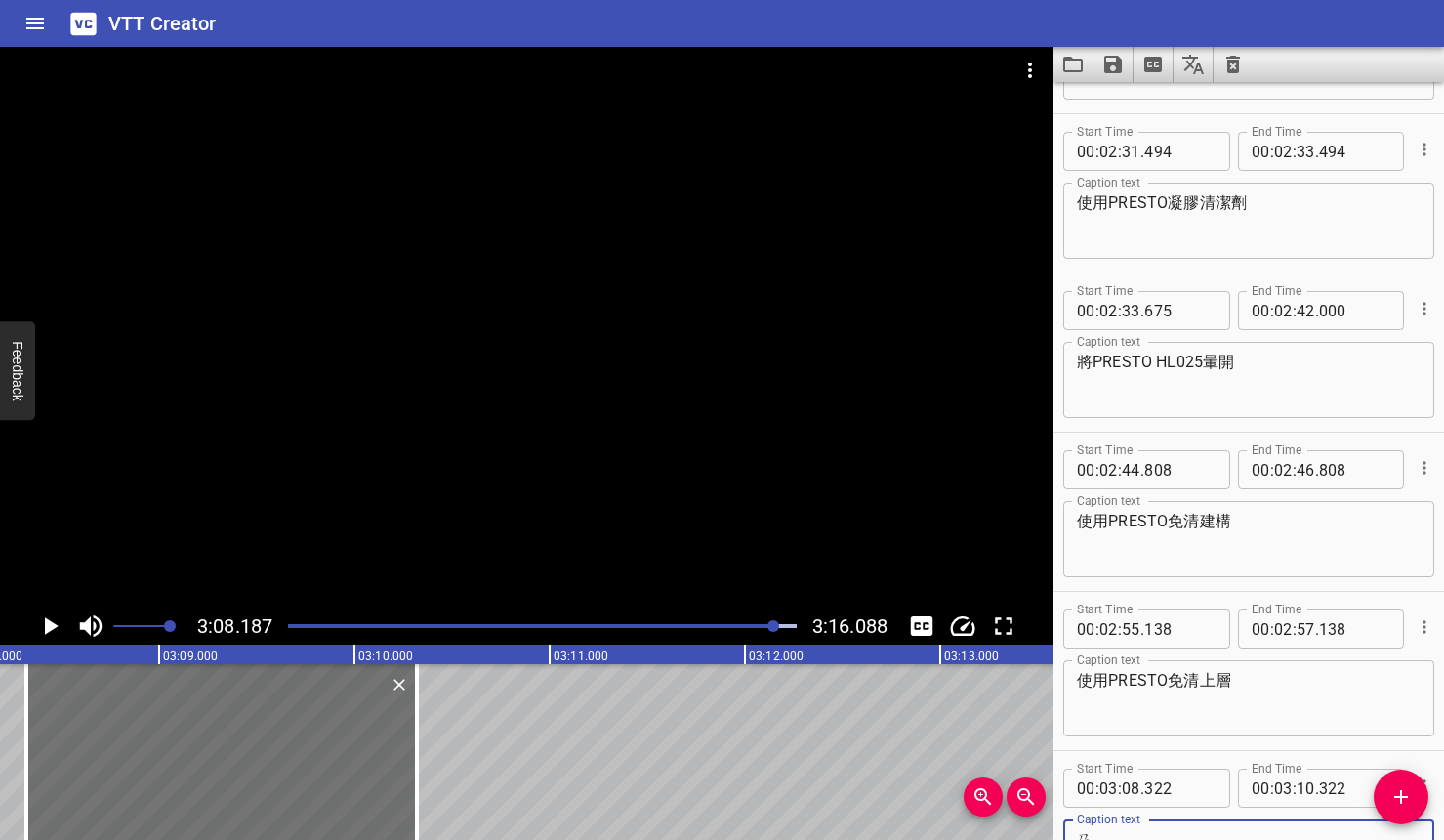
scroll to position [2846, 0]
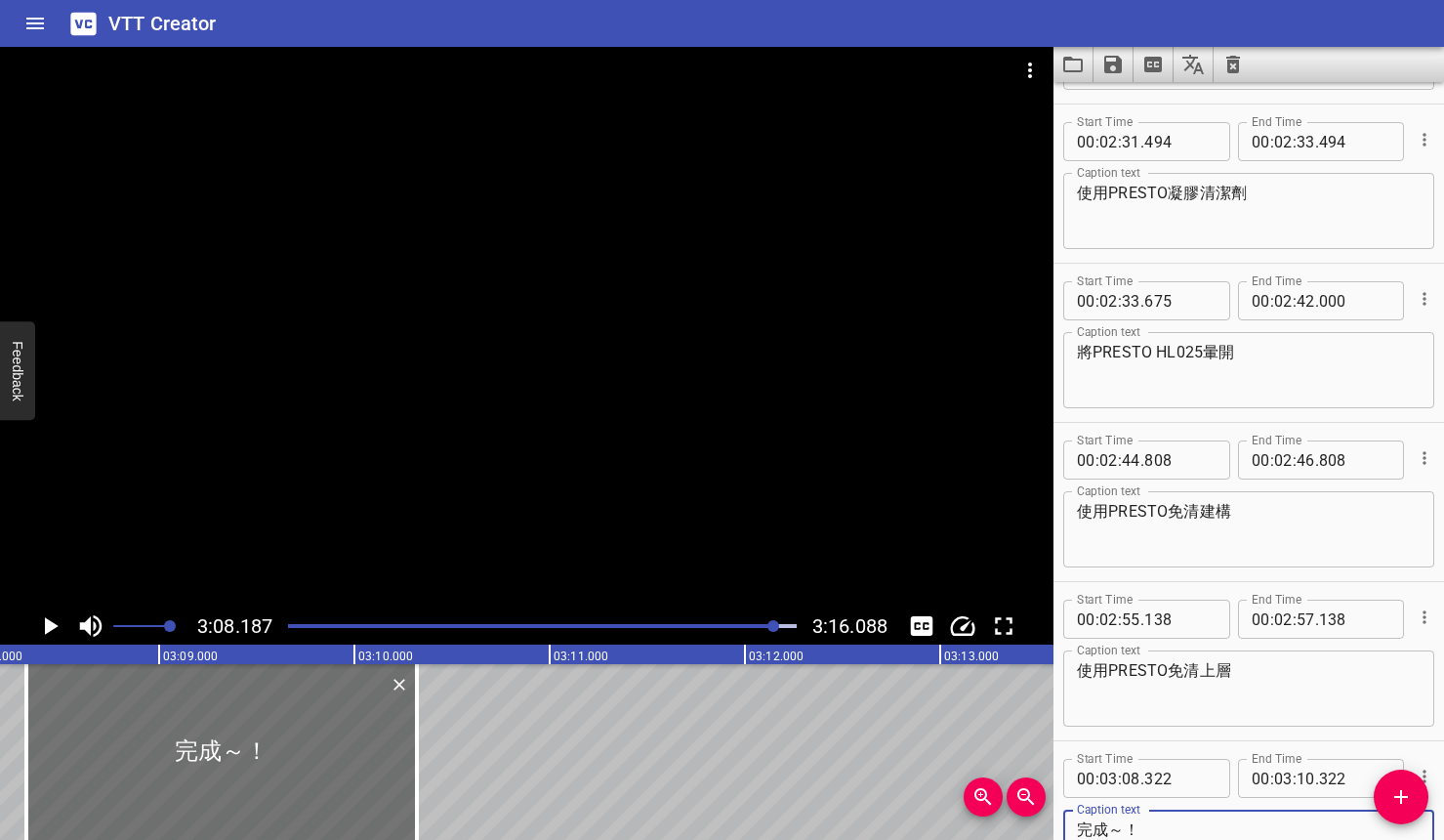
type textarea "完成～！"
click at [59, 623] on icon "Play/Pause" at bounding box center [49, 626] width 29 height 29
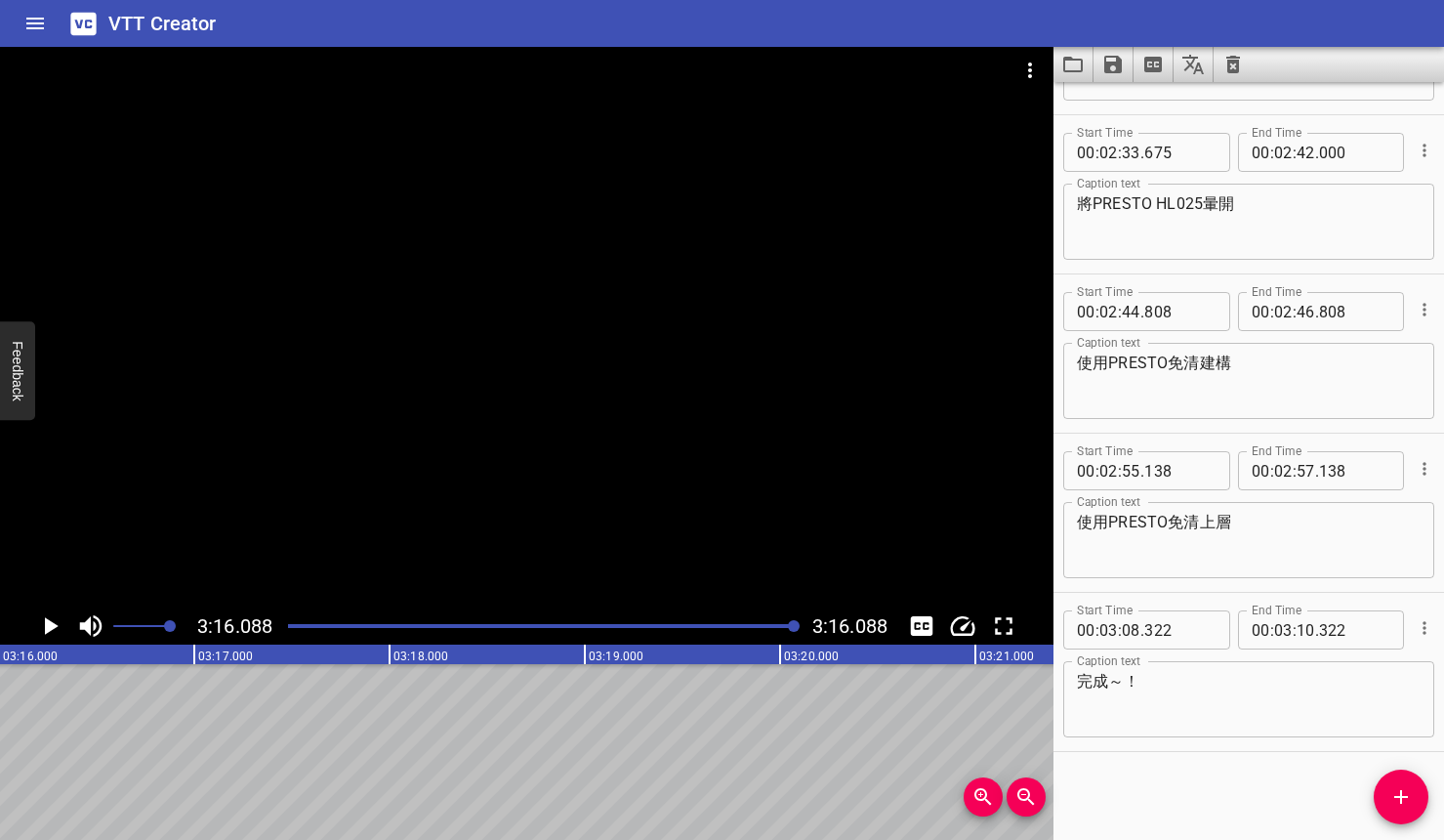
scroll to position [0, 38297]
click at [1123, 66] on icon "Save captions to file" at bounding box center [1113, 65] width 24 height 24
click at [1144, 109] on li "Save to VTT file" at bounding box center [1165, 106] width 144 height 35
click at [1122, 73] on icon "Save captions to file" at bounding box center [1113, 65] width 24 height 24
click at [1138, 140] on li "Save to SRT file" at bounding box center [1165, 142] width 144 height 35
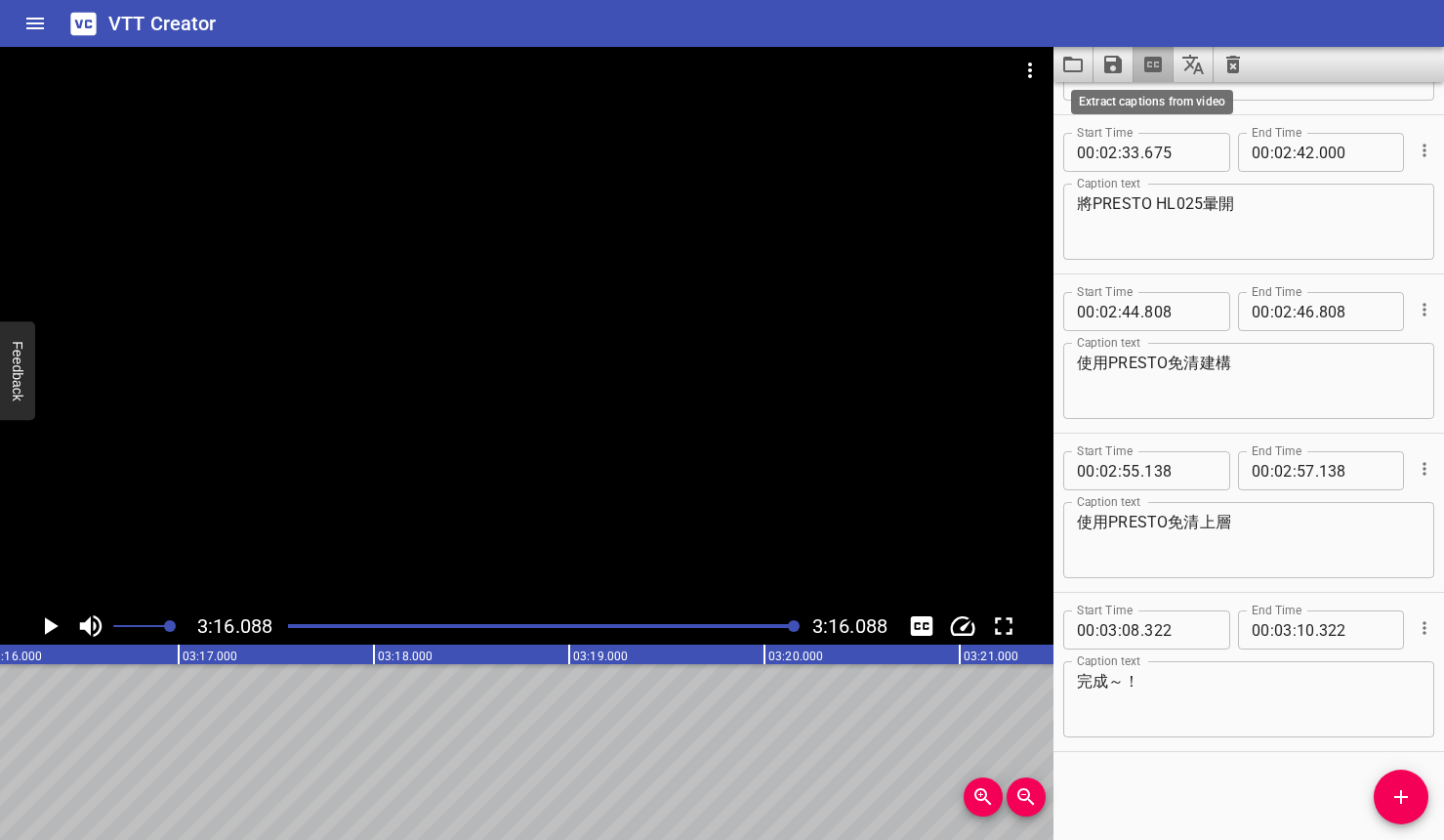
click at [1154, 65] on icon "Extract captions from video" at bounding box center [1153, 65] width 18 height 16
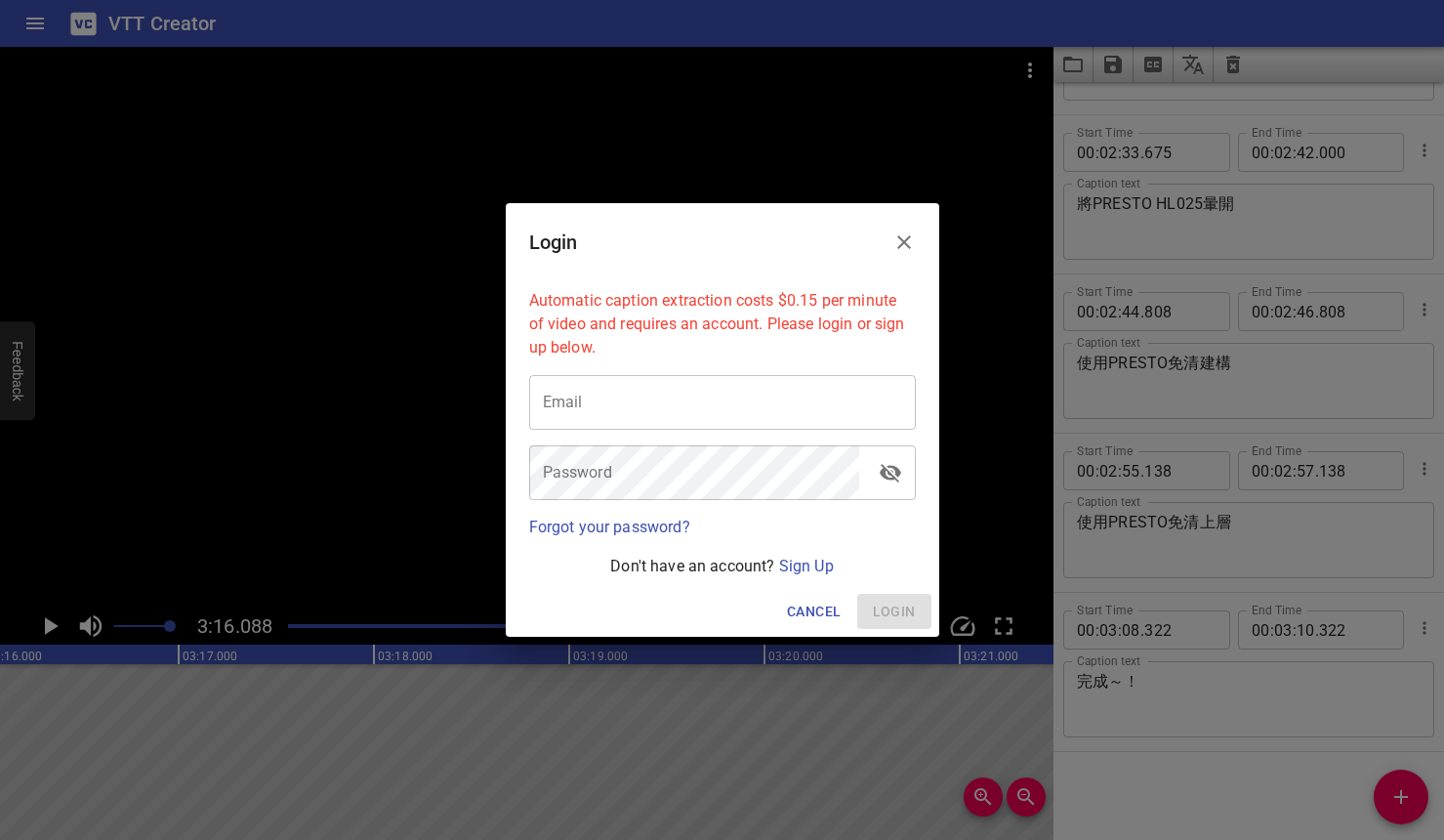
click at [904, 231] on icon "Close" at bounding box center [905, 242] width 24 height 24
